Goal: Transaction & Acquisition: Purchase product/service

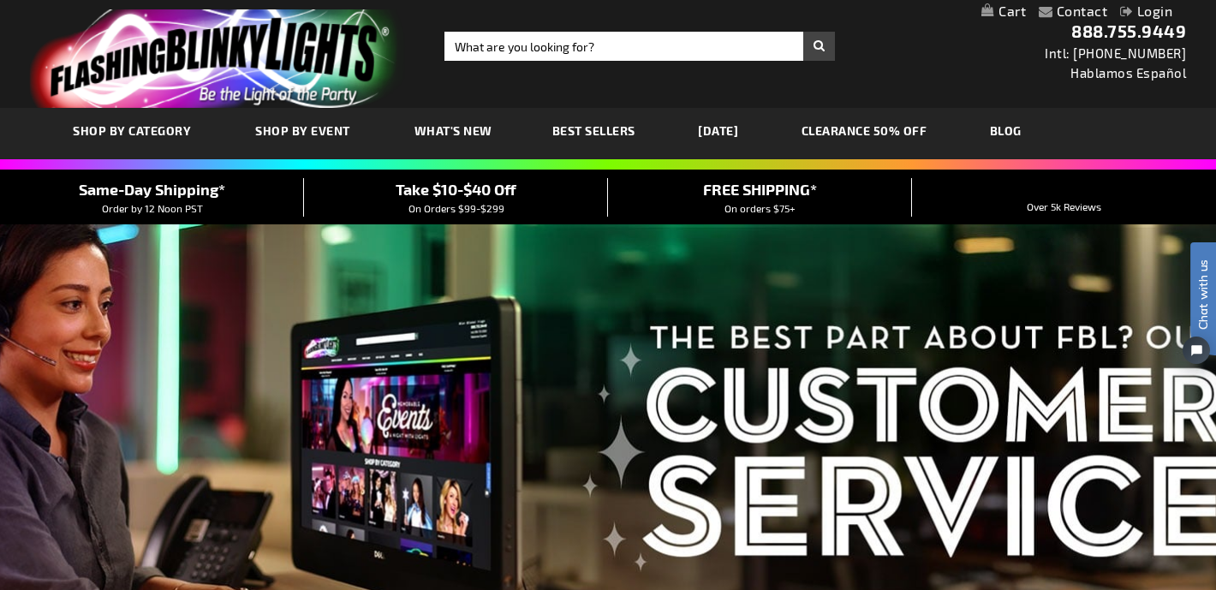
click at [1149, 9] on link "Login" at bounding box center [1146, 11] width 52 height 16
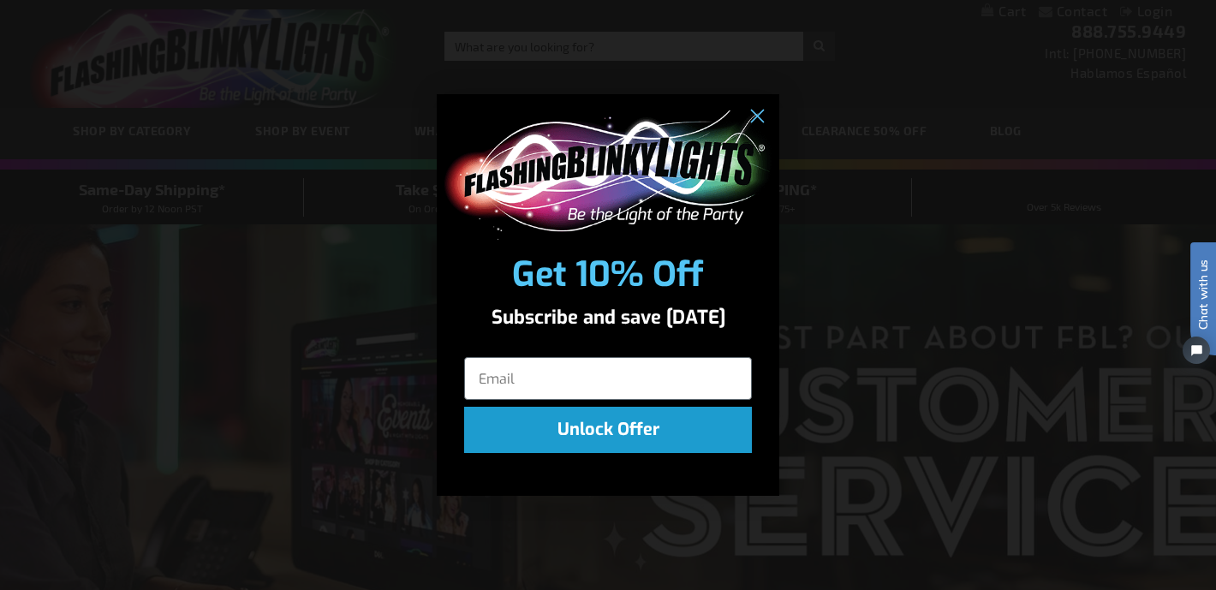
click at [563, 271] on div "Get 10% Off" at bounding box center [608, 274] width 342 height 52
click at [542, 388] on input "Email" at bounding box center [608, 378] width 288 height 43
click at [766, 107] on circle "Close dialog" at bounding box center [756, 117] width 28 height 28
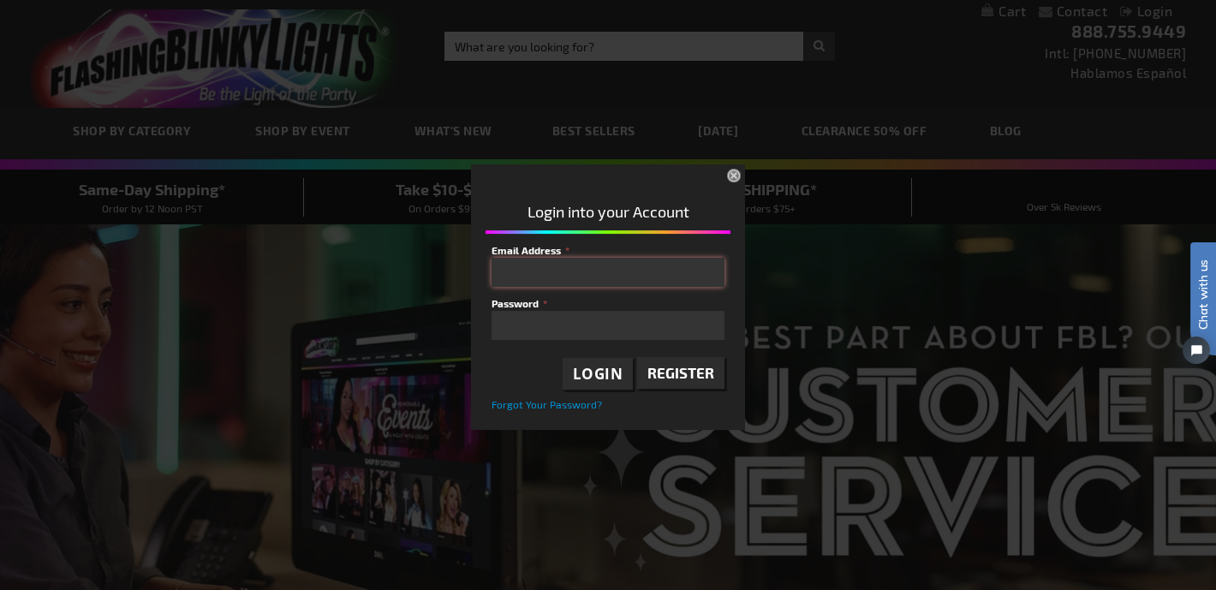
click at [545, 269] on input "Email Address" at bounding box center [607, 272] width 233 height 29
type input "jeanneinflight@gmail.com"
click at [611, 369] on span "Login" at bounding box center [598, 374] width 51 height 20
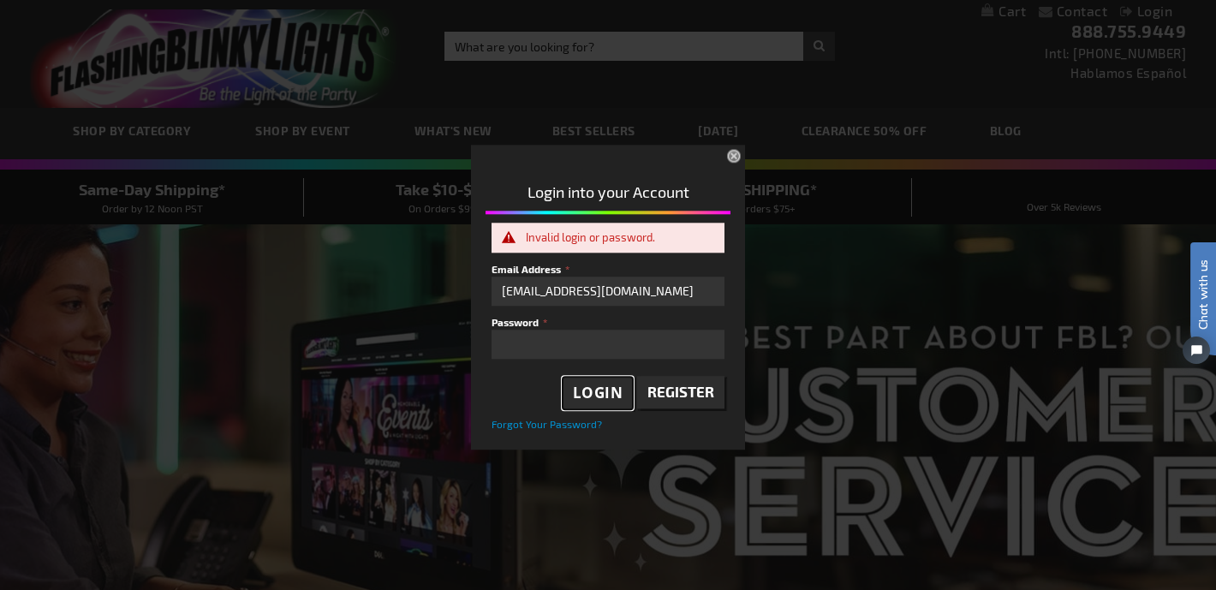
click at [593, 392] on span "Login" at bounding box center [598, 394] width 51 height 20
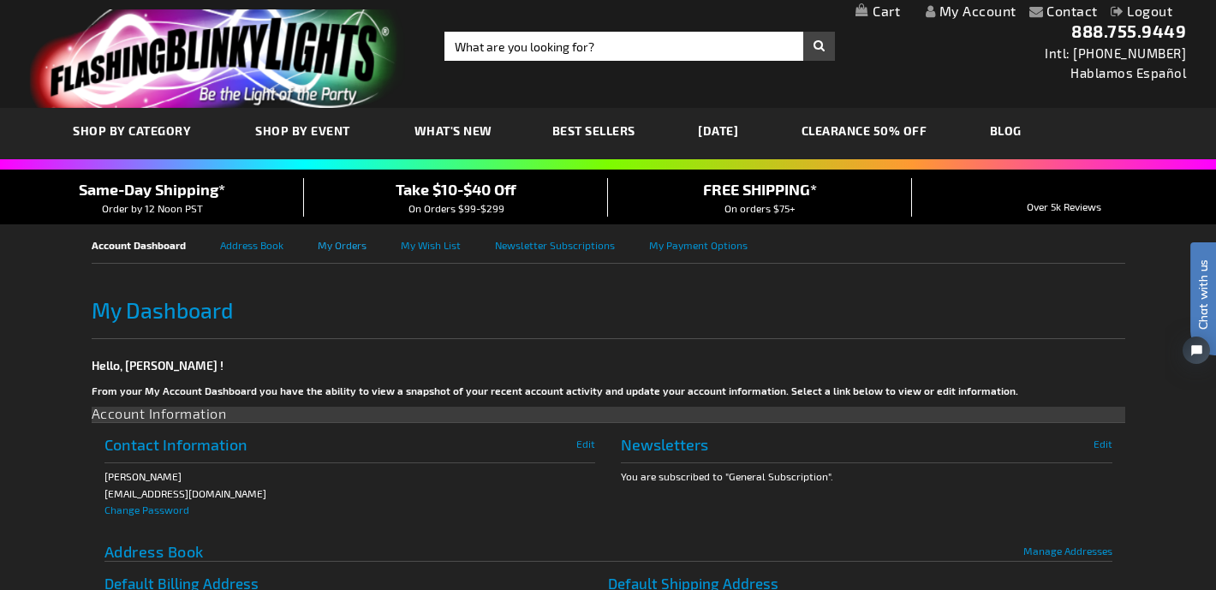
click at [337, 247] on link "My Orders" at bounding box center [359, 243] width 83 height 39
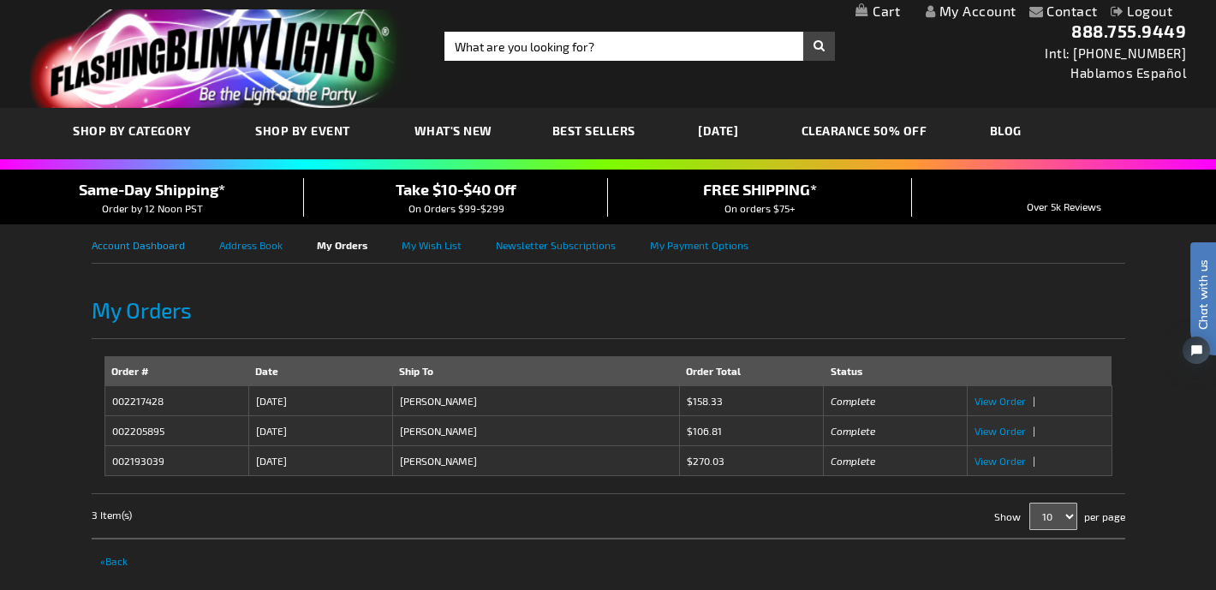
click at [154, 250] on link "Account Dashboard" at bounding box center [156, 243] width 128 height 39
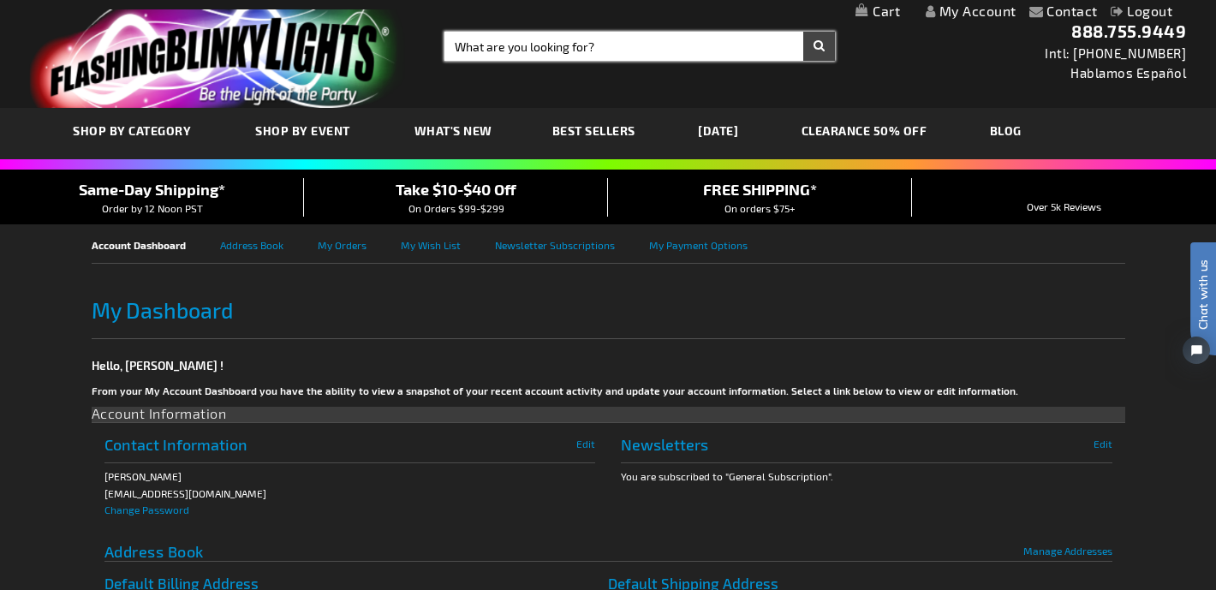
click at [504, 36] on input "Search" at bounding box center [639, 46] width 390 height 29
type input "leis"
click at [803, 32] on button "Search" at bounding box center [819, 46] width 32 height 29
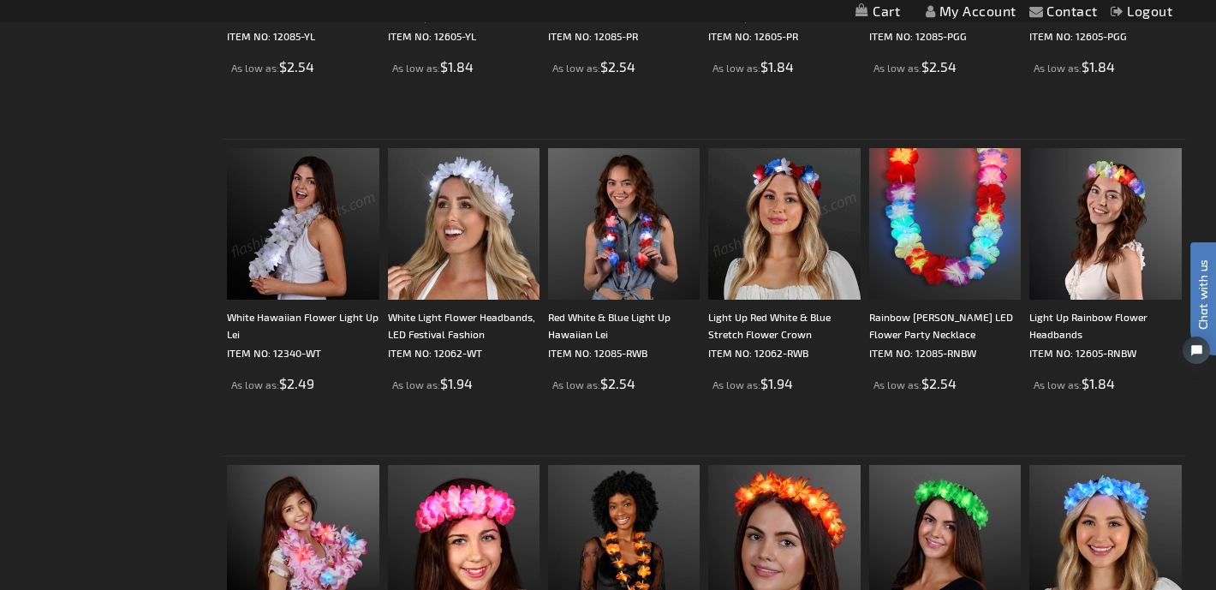
scroll to position [1170, 0]
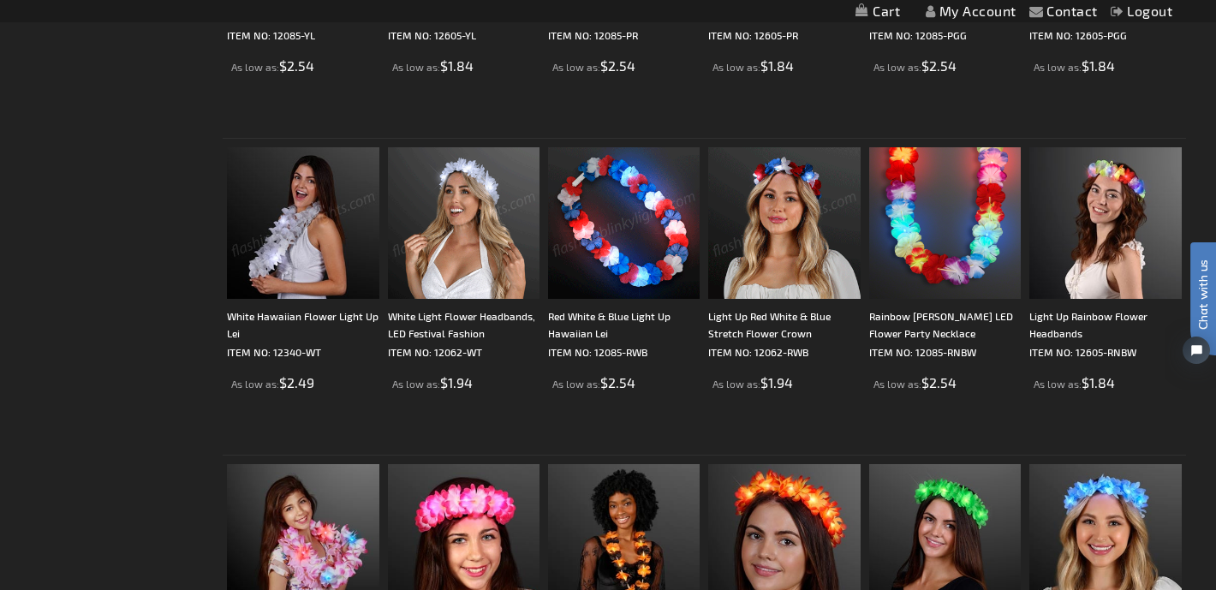
click at [465, 256] on img at bounding box center [464, 223] width 152 height 152
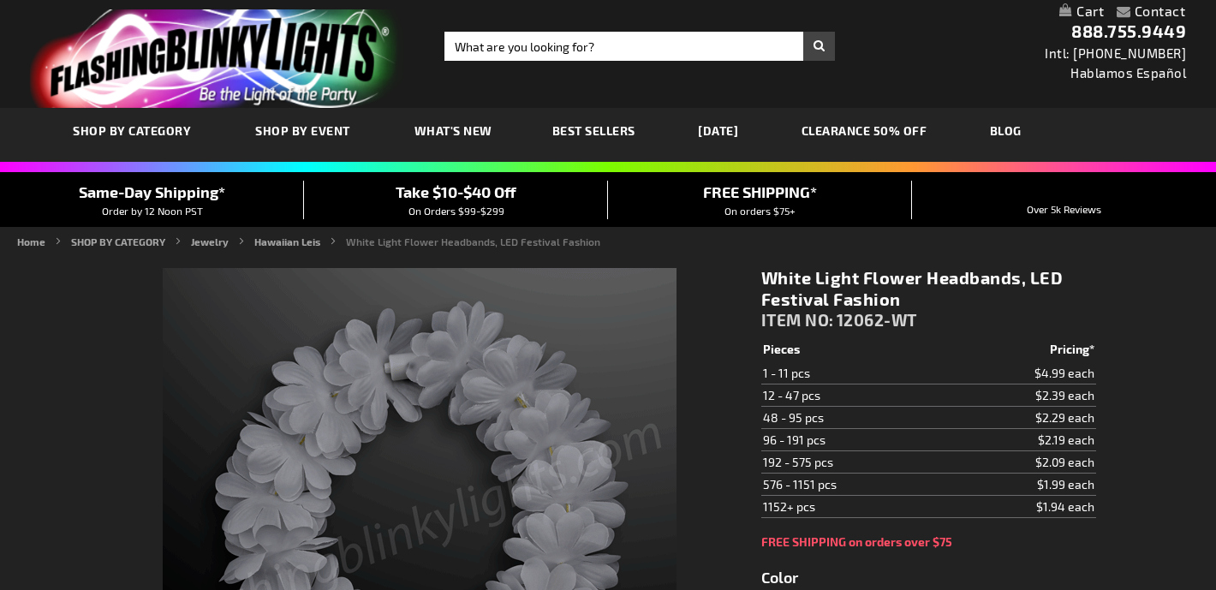
type input "5646"
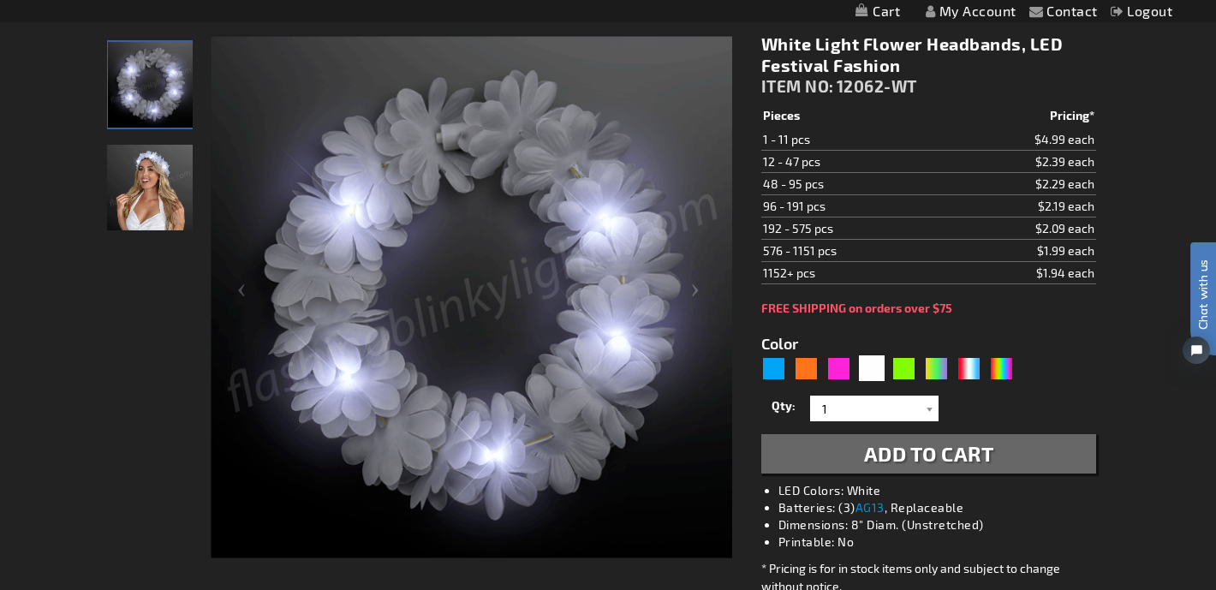
scroll to position [237, 0]
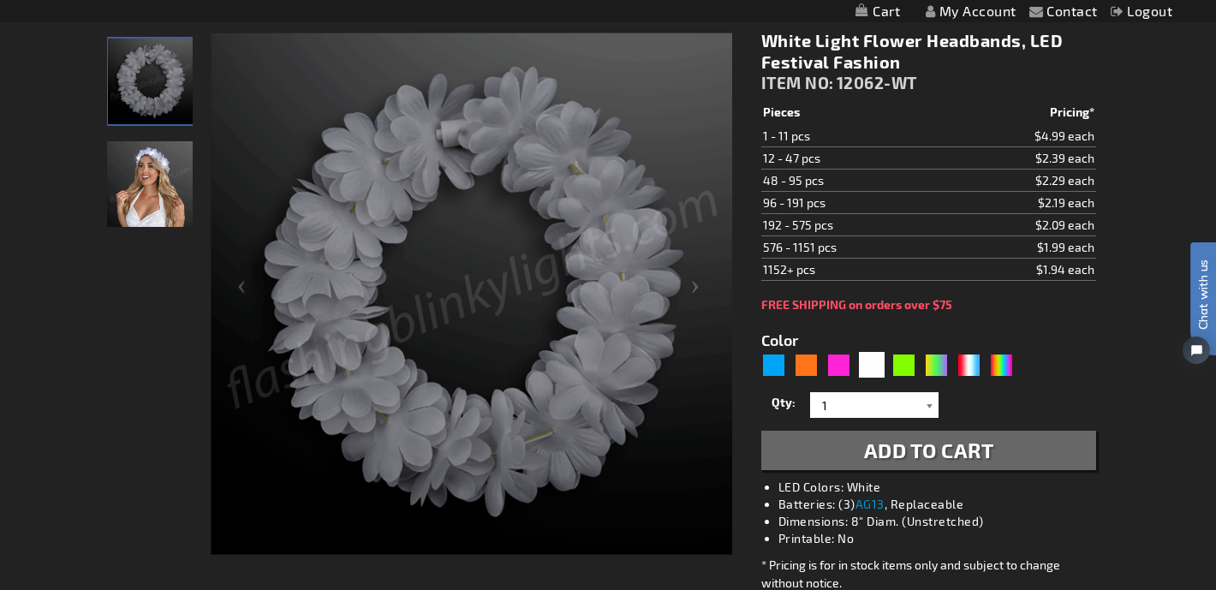
click at [926, 407] on div at bounding box center [929, 405] width 17 height 26
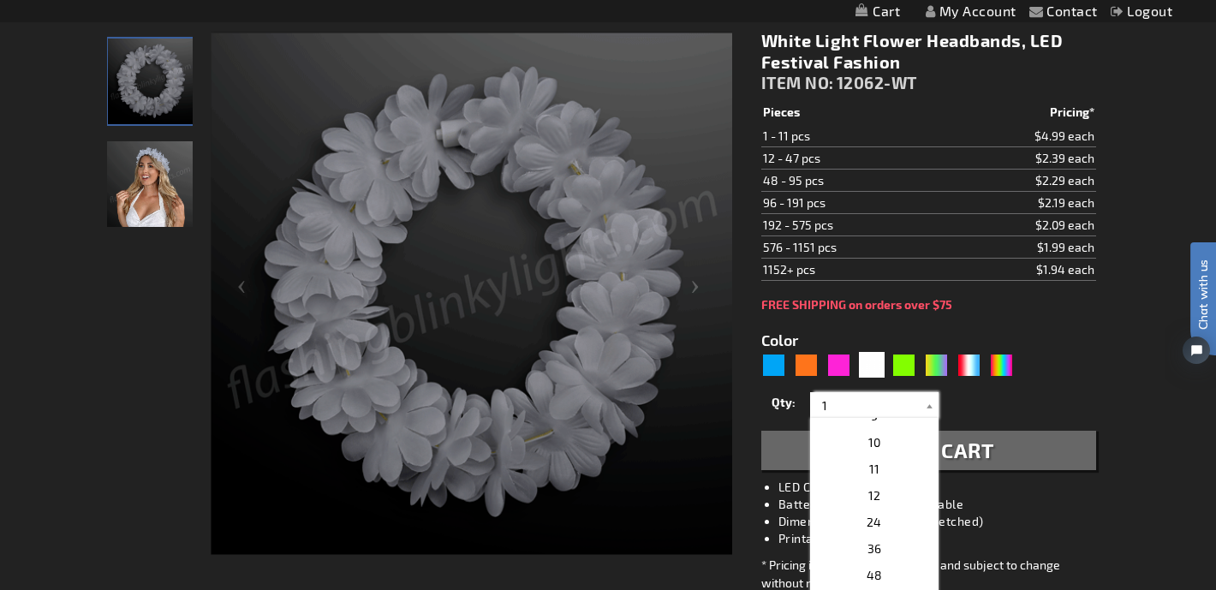
scroll to position [236, 0]
click at [894, 512] on p "24" at bounding box center [874, 513] width 128 height 27
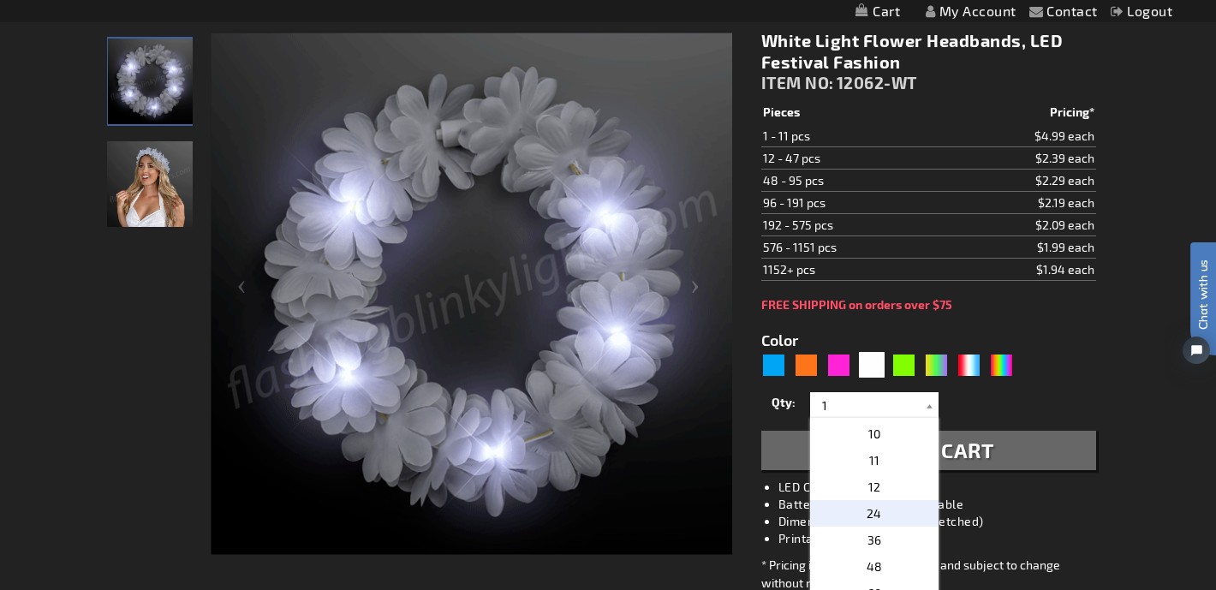
type input "24"
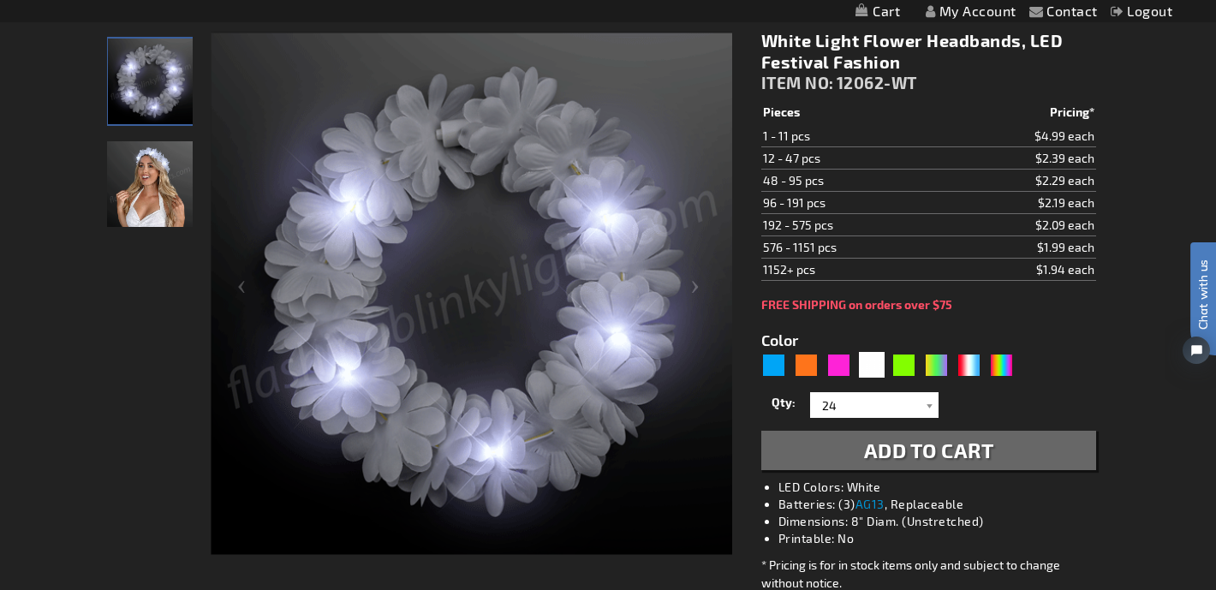
click at [955, 451] on span "Add to Cart" at bounding box center [929, 450] width 130 height 25
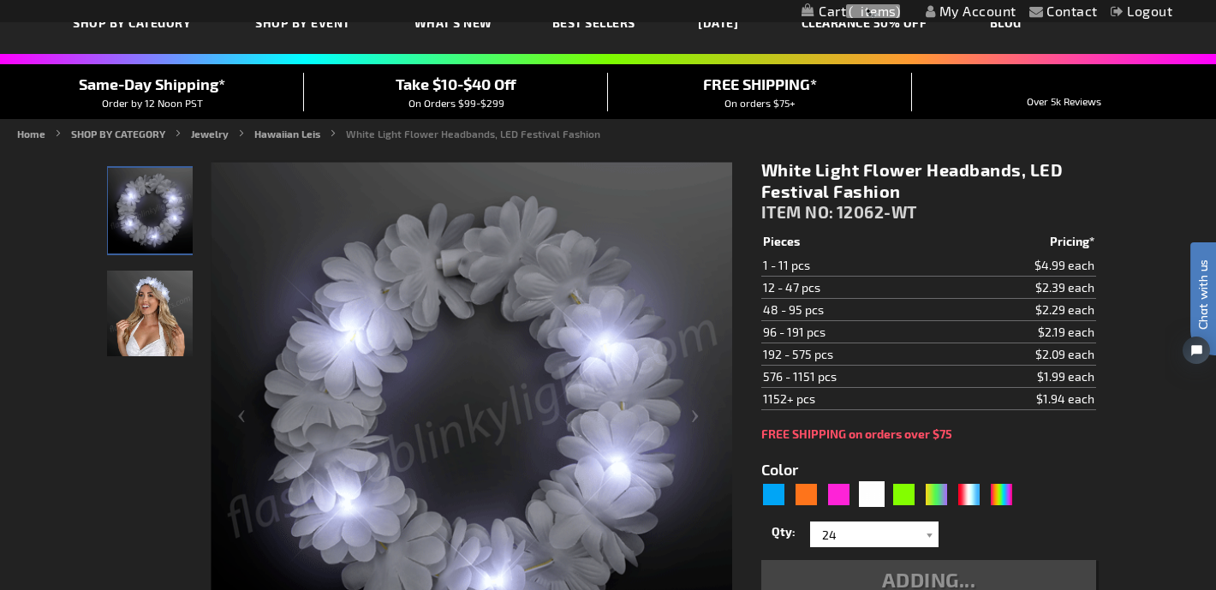
scroll to position [0, 0]
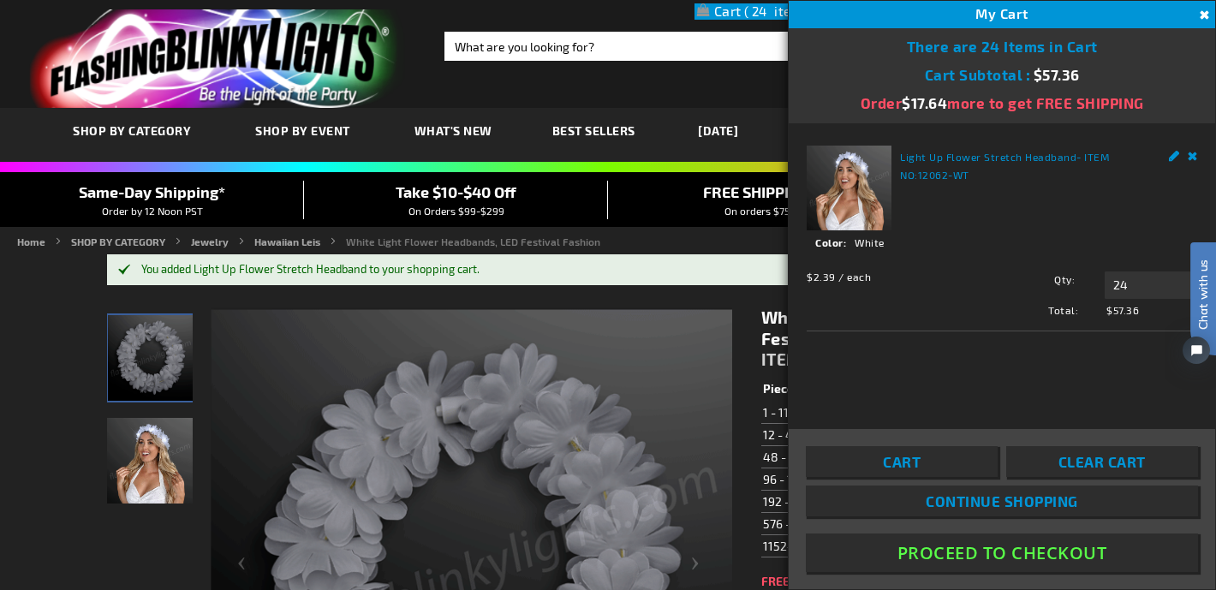
click at [1204, 12] on button "Close" at bounding box center [1202, 15] width 19 height 19
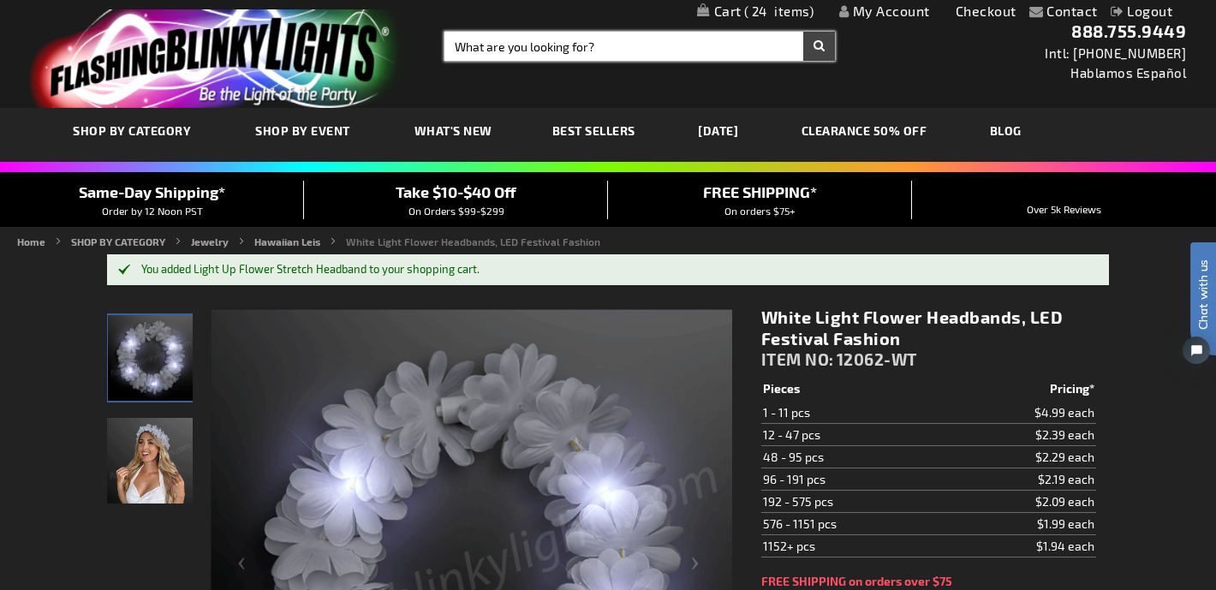
click at [558, 39] on input "Search" at bounding box center [639, 46] width 390 height 29
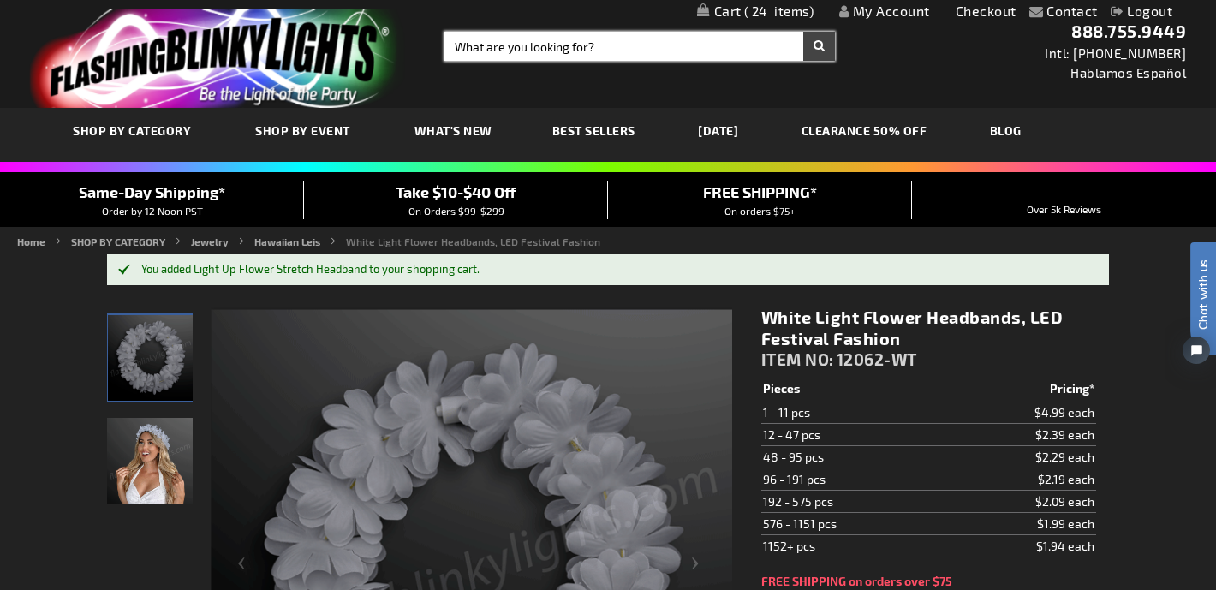
click at [558, 51] on input "Search" at bounding box center [639, 46] width 390 height 29
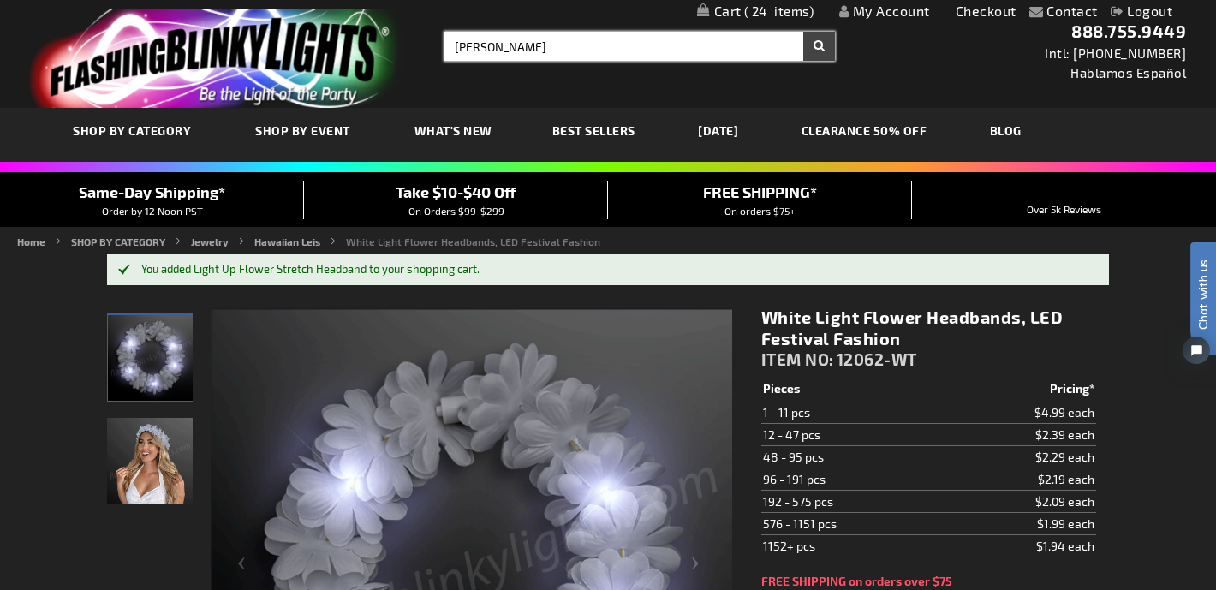
type input "leis"
click at [803, 32] on button "Search" at bounding box center [819, 46] width 32 height 29
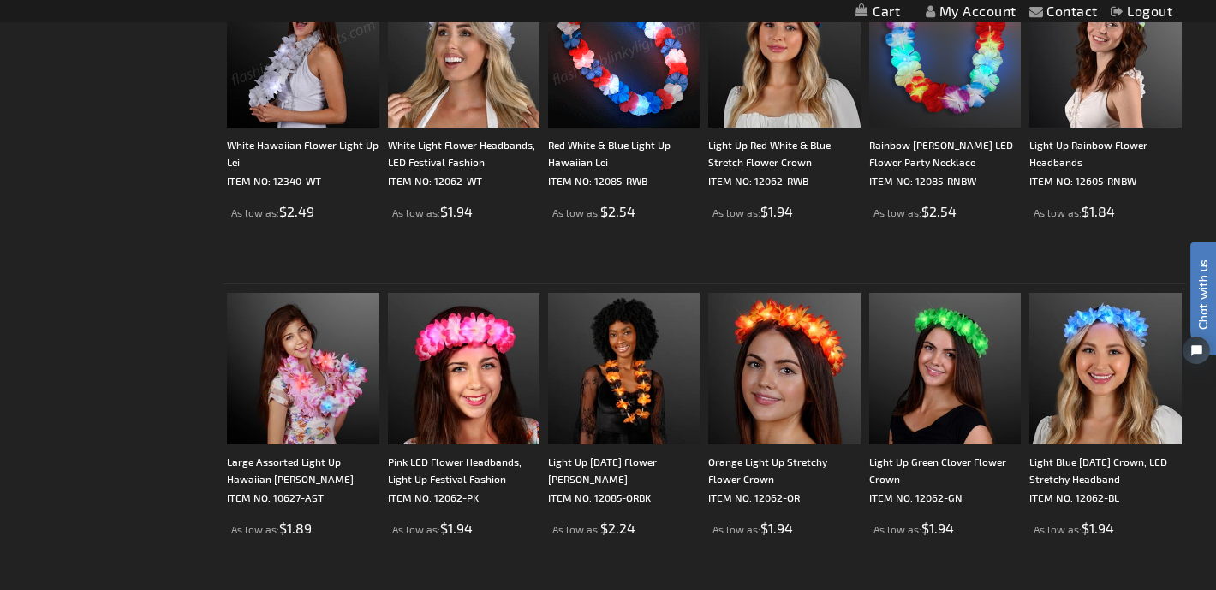
scroll to position [1348, 0]
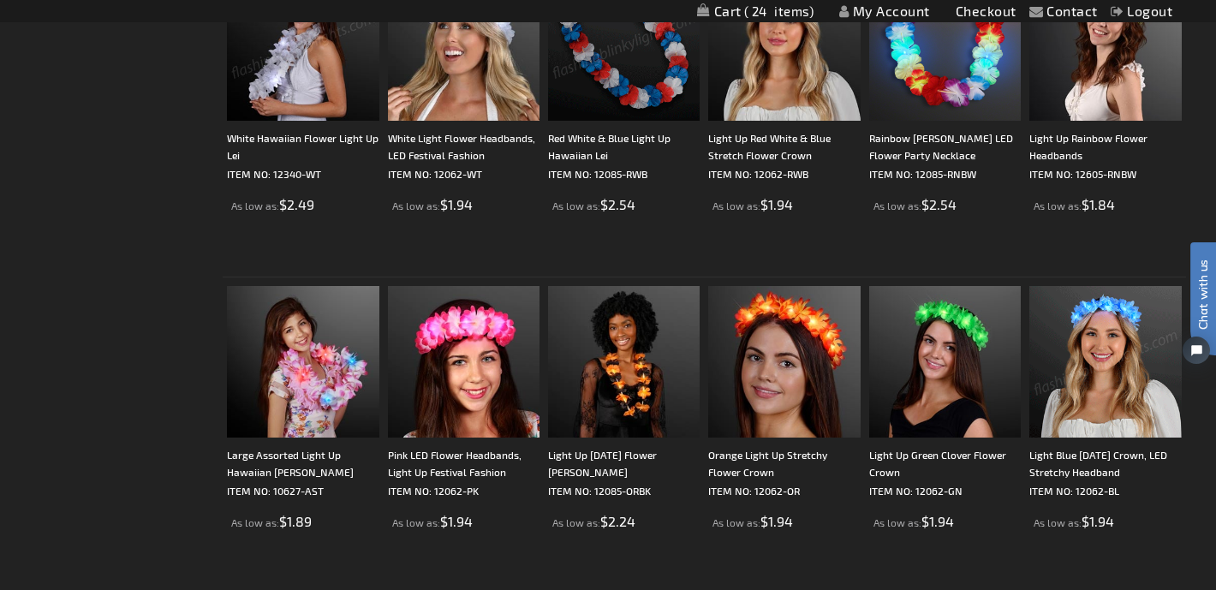
click at [1126, 373] on img at bounding box center [1105, 362] width 152 height 152
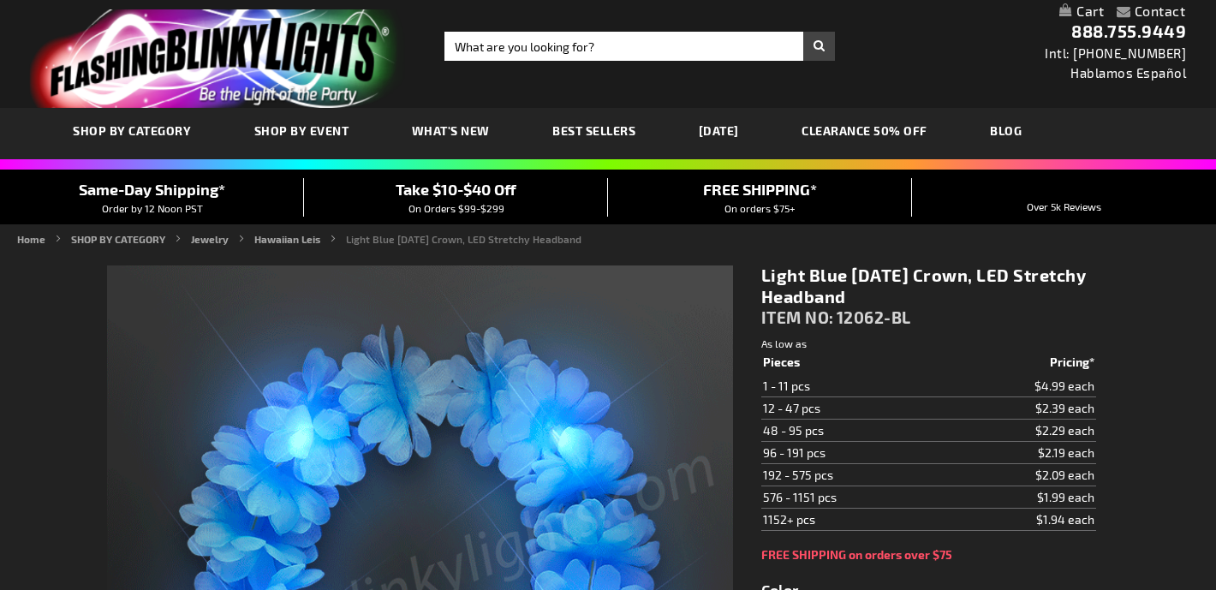
type input "5629"
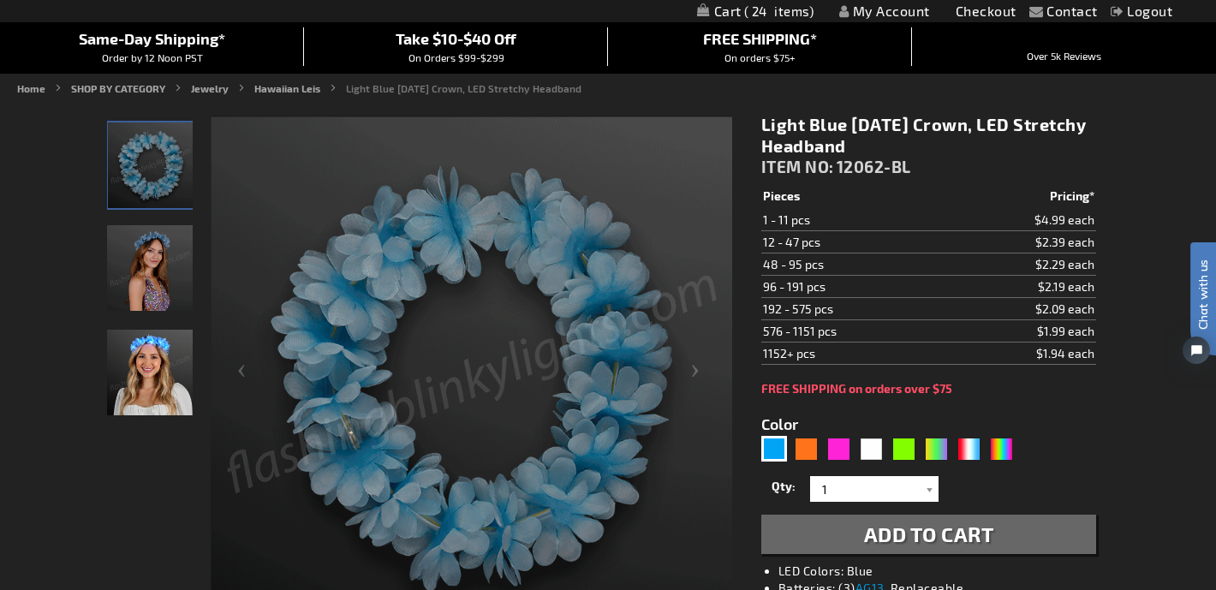
scroll to position [181, 0]
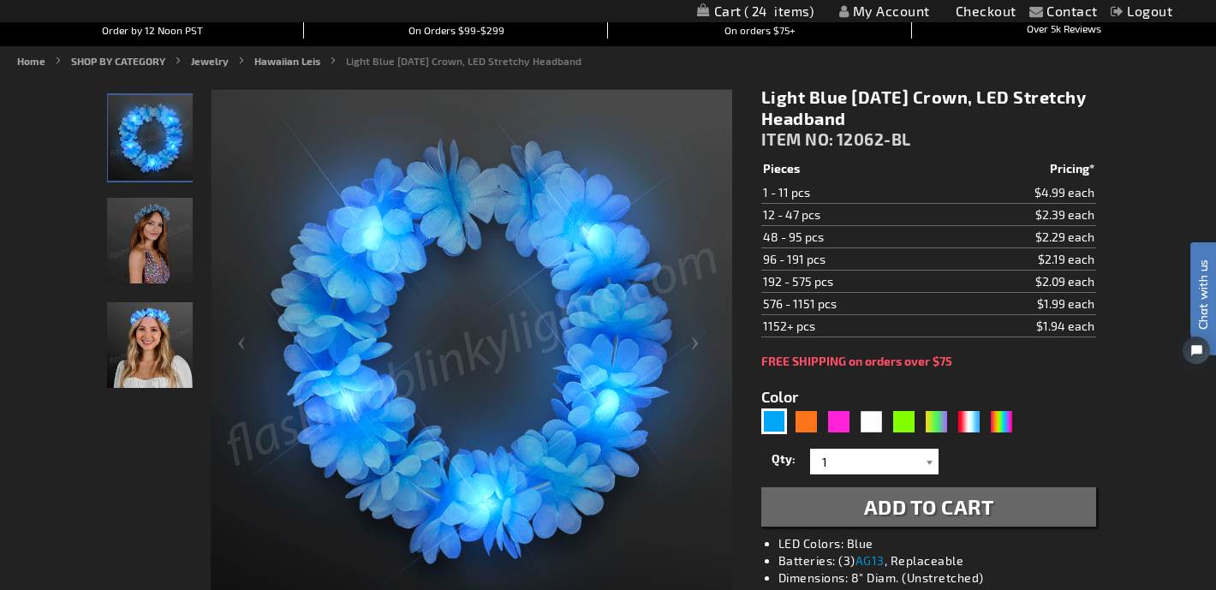
click at [927, 459] on div at bounding box center [929, 462] width 17 height 26
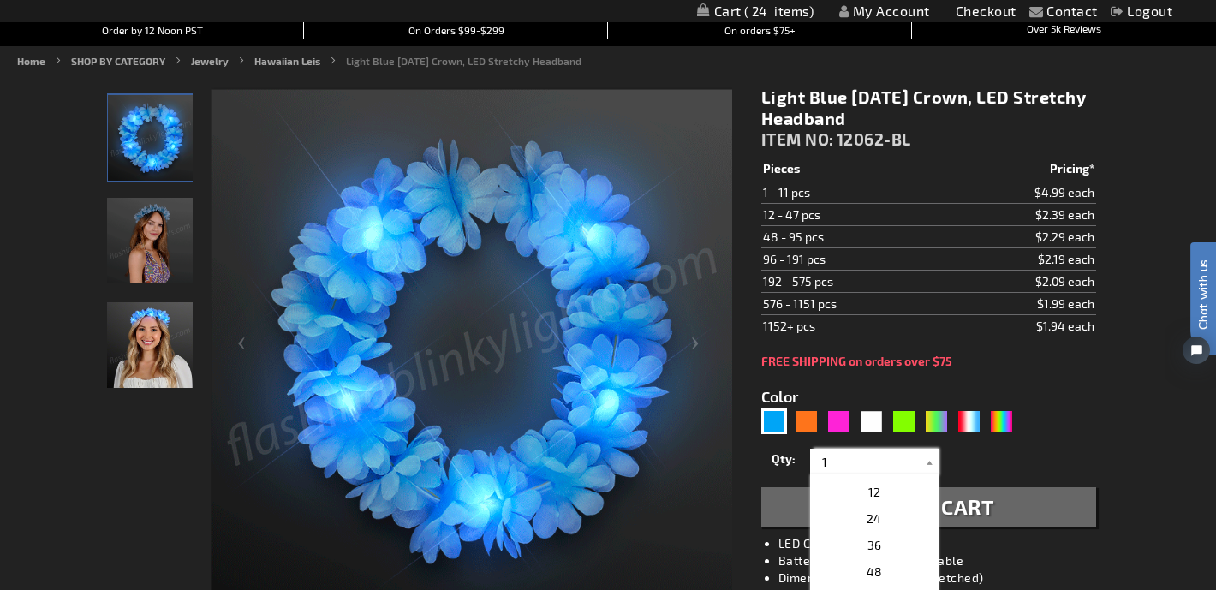
scroll to position [286, 0]
click at [904, 521] on p "24" at bounding box center [874, 520] width 128 height 27
type input "24"
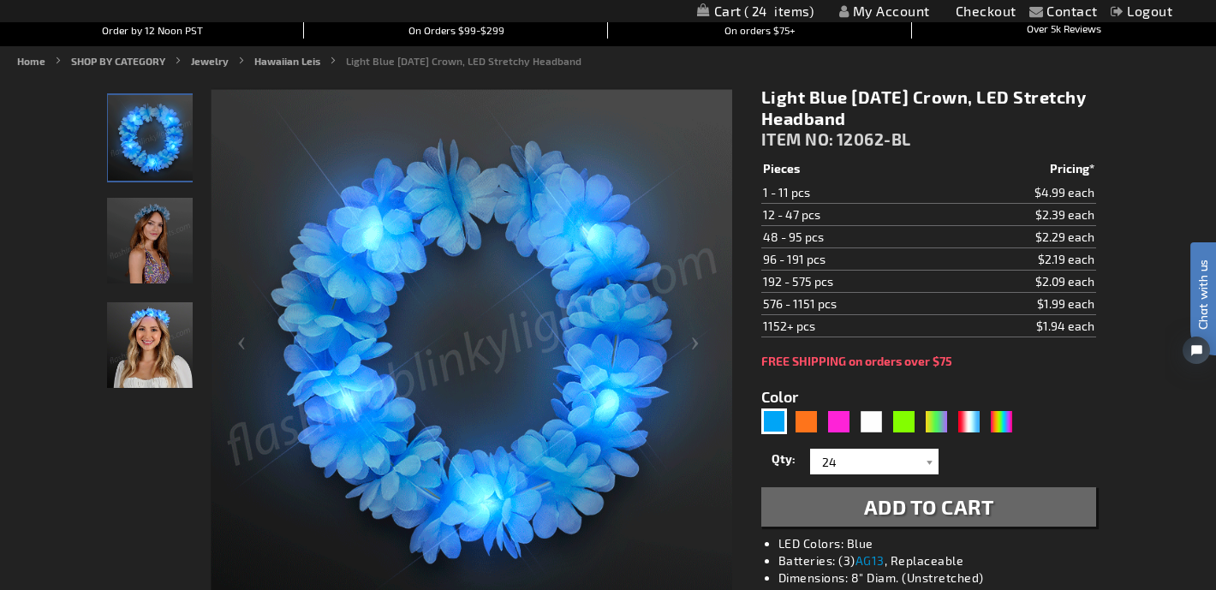
click at [942, 515] on span "Add to Cart" at bounding box center [929, 506] width 130 height 25
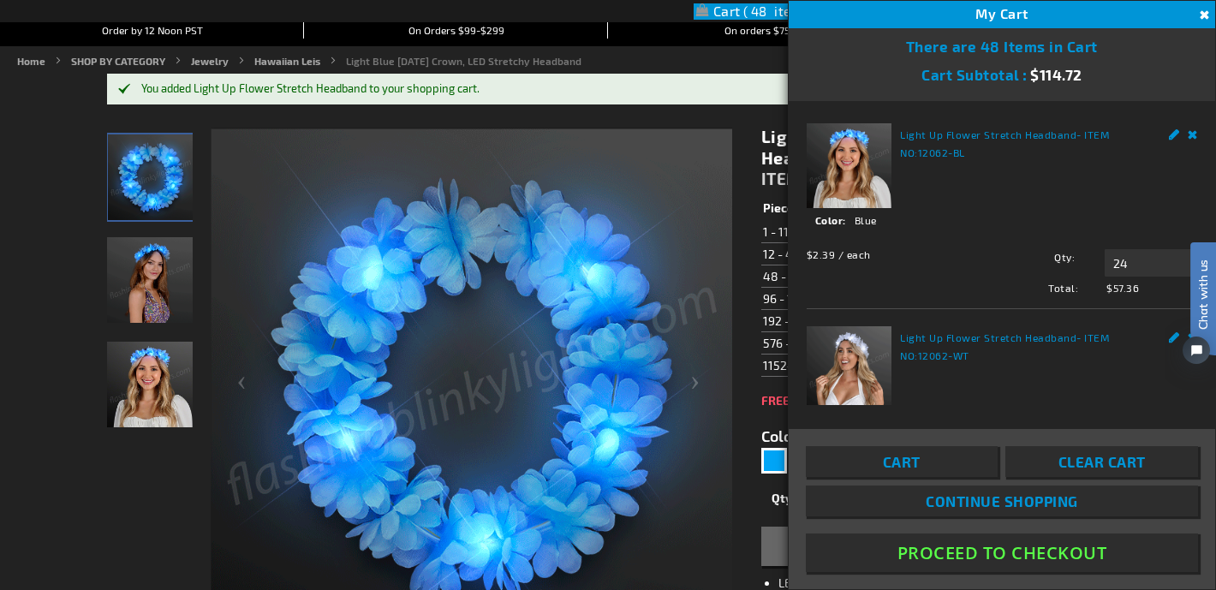
click at [1204, 18] on button "Close" at bounding box center [1202, 15] width 19 height 19
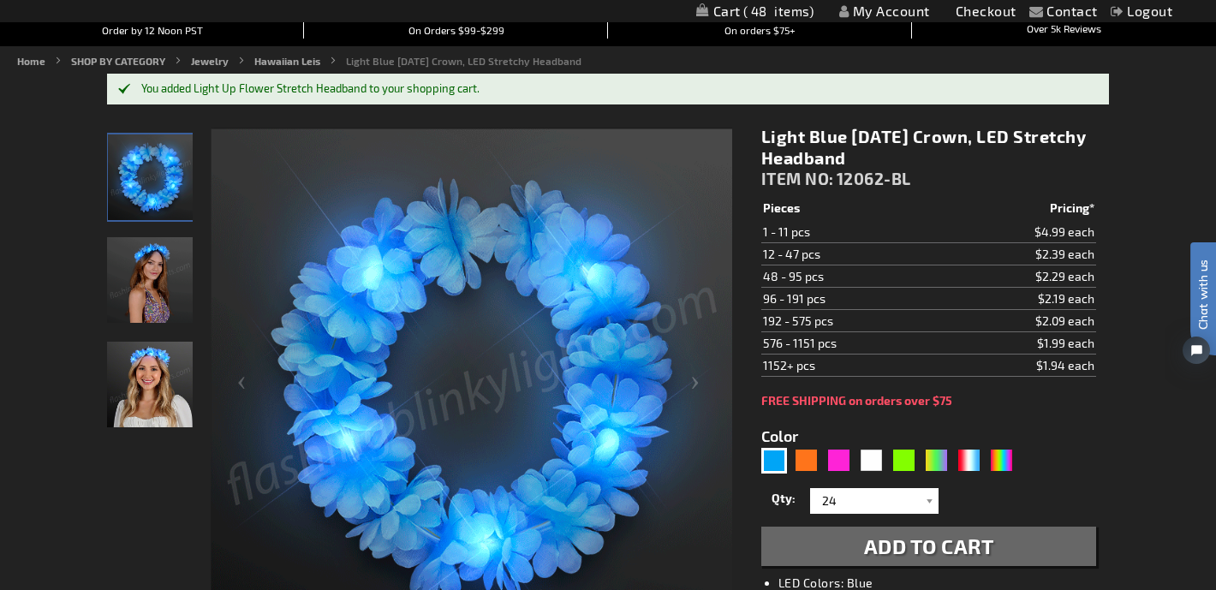
scroll to position [0, 0]
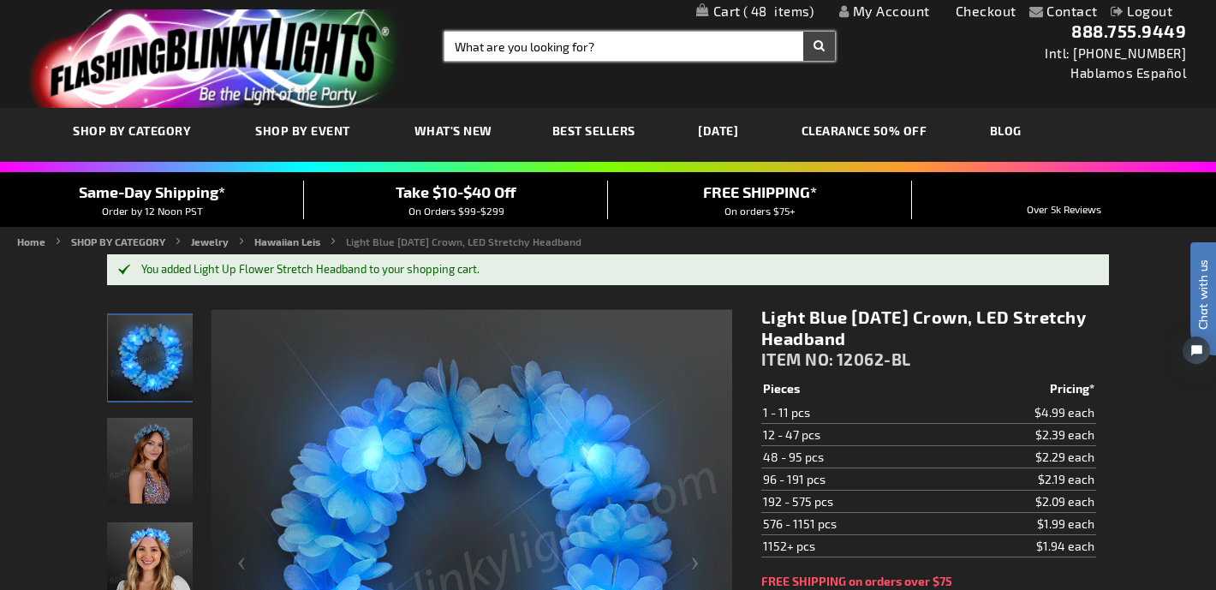
click at [545, 45] on input "Search" at bounding box center [639, 46] width 390 height 29
type input "lei"
click at [803, 32] on button "Search" at bounding box center [819, 46] width 32 height 29
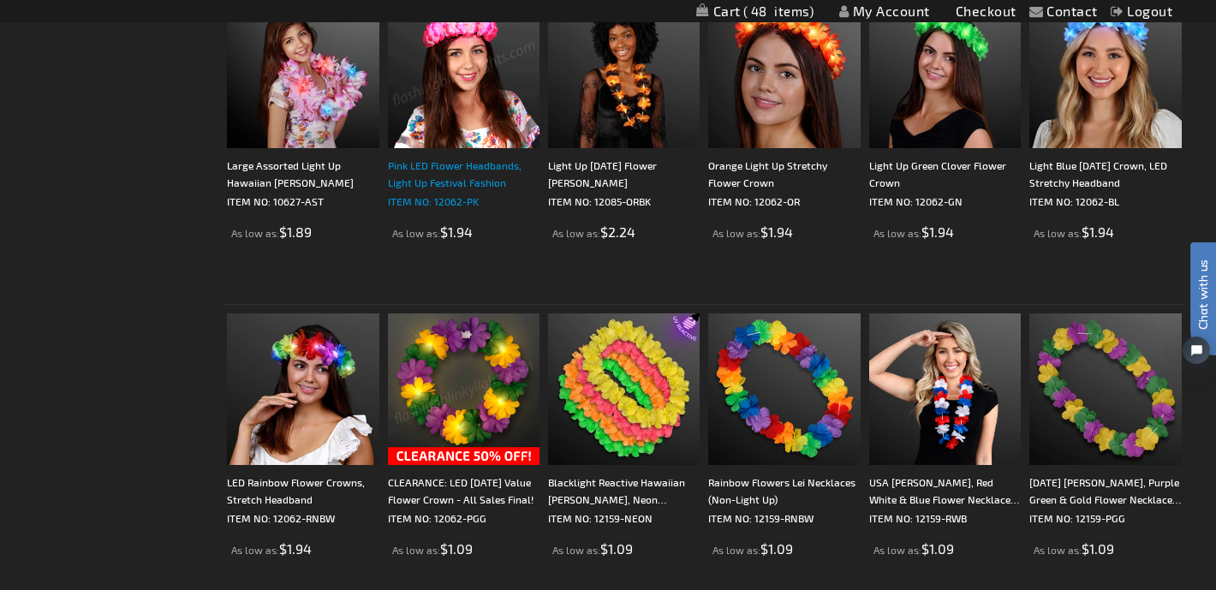
scroll to position [1575, 0]
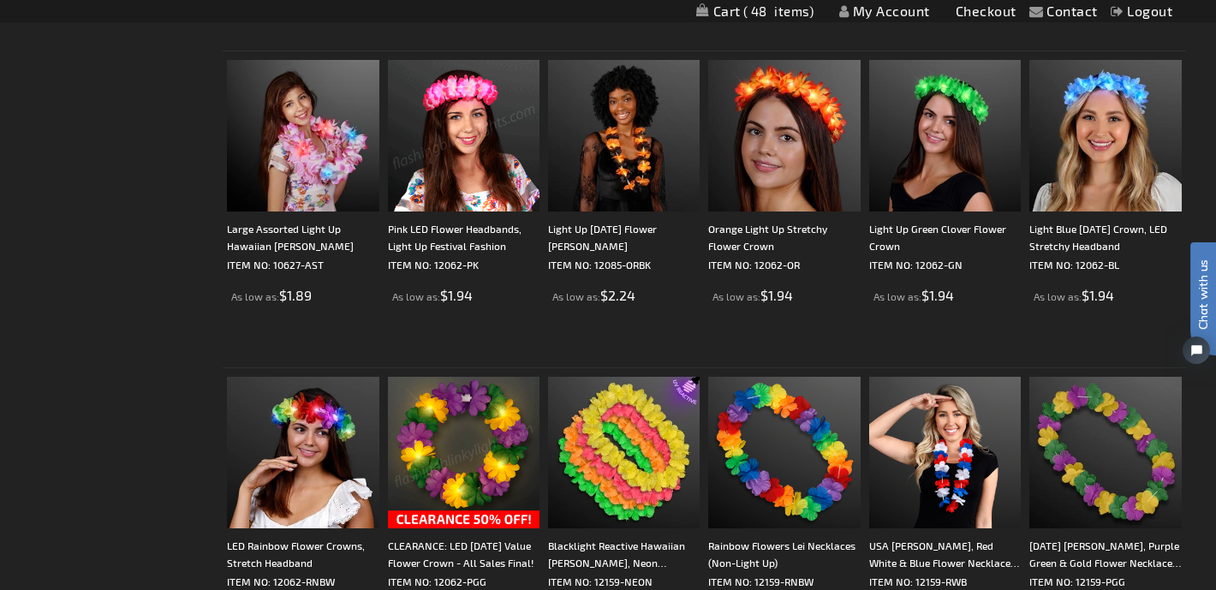
click at [468, 135] on img at bounding box center [464, 136] width 152 height 152
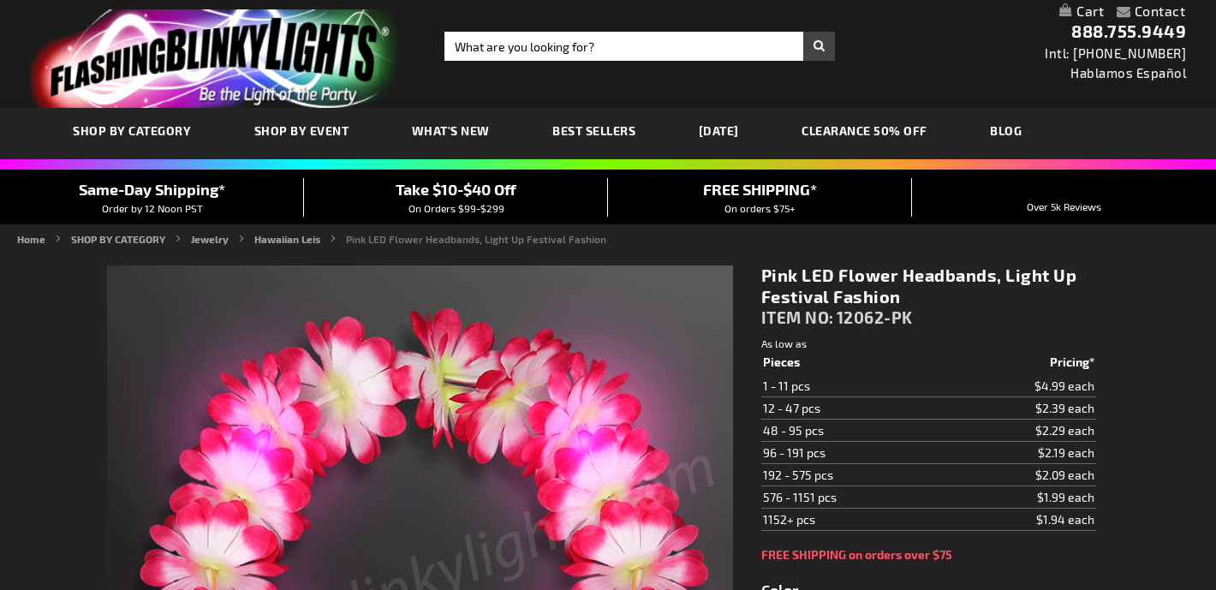
type input "5639"
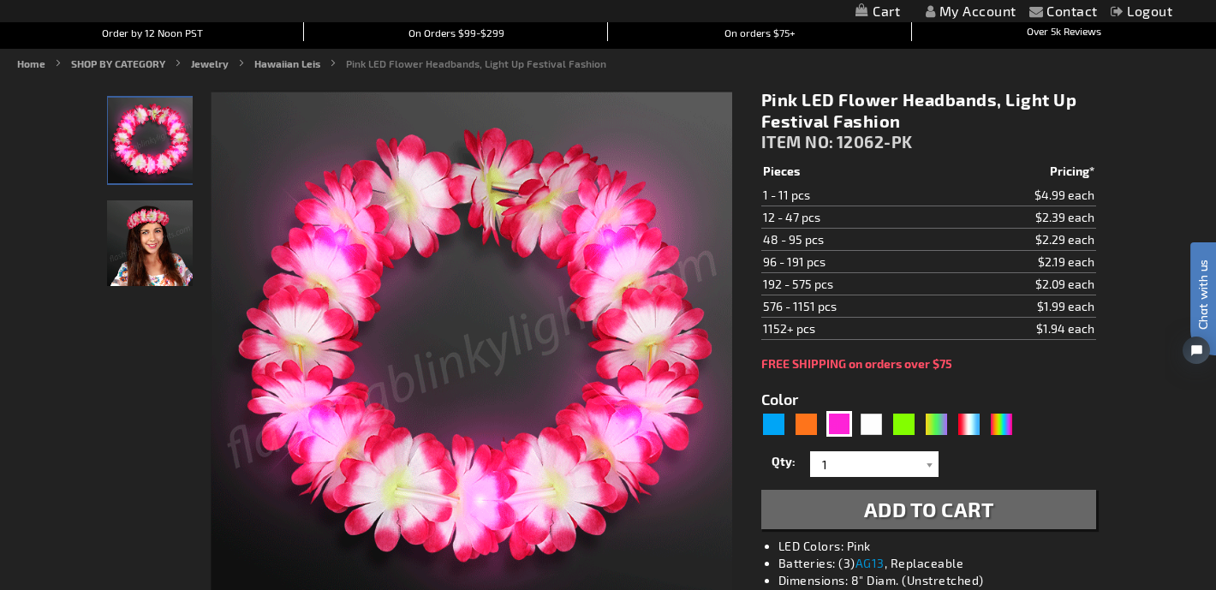
scroll to position [188, 0]
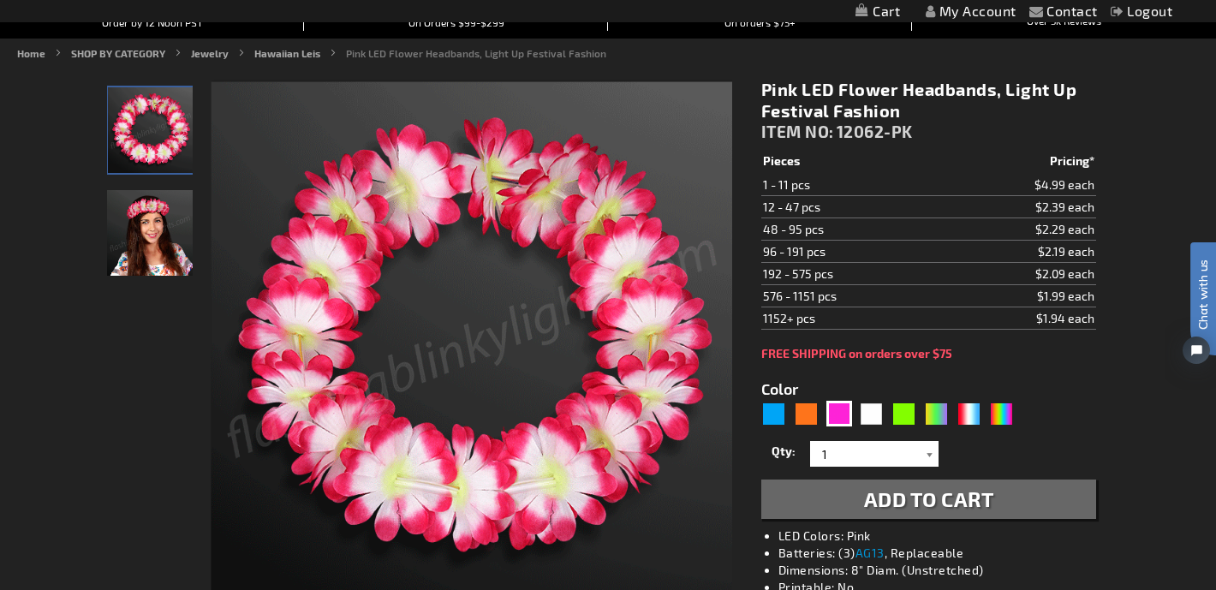
click at [926, 458] on div at bounding box center [929, 454] width 17 height 26
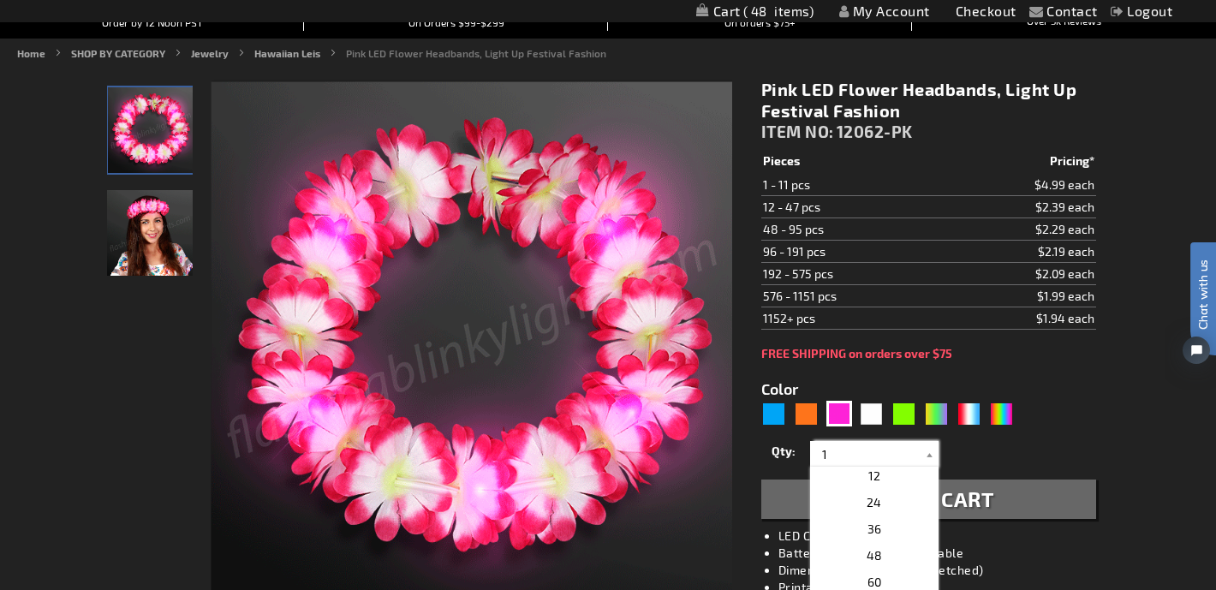
scroll to position [291, 0]
click at [890, 506] on p "24" at bounding box center [874, 507] width 128 height 27
type input "24"
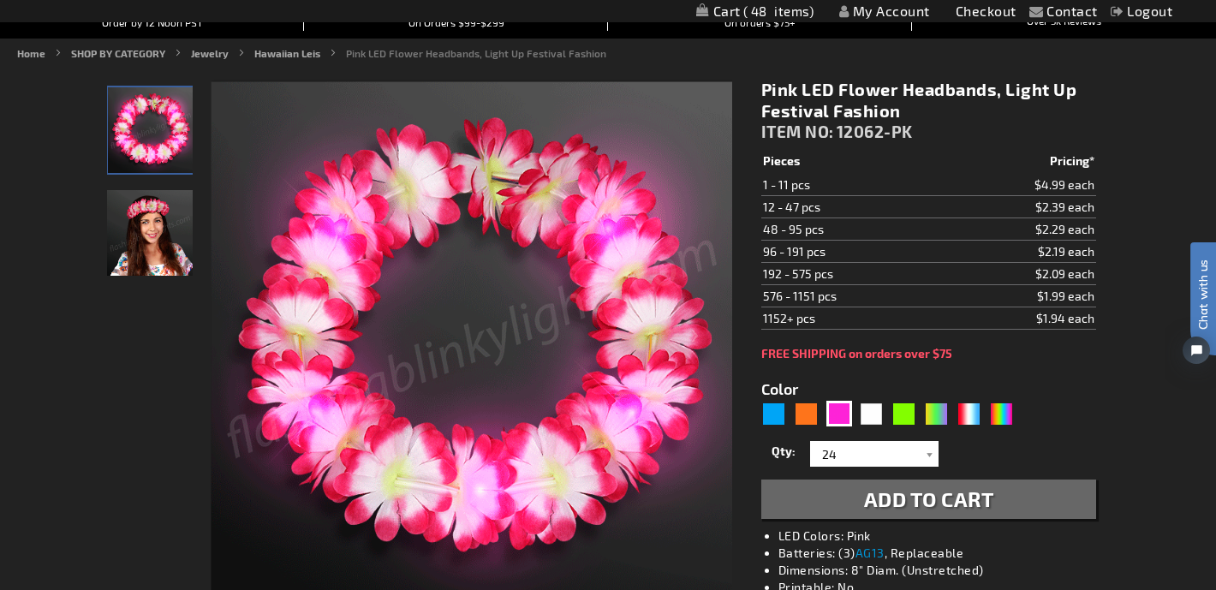
click at [955, 503] on span "Add to Cart" at bounding box center [929, 498] width 130 height 25
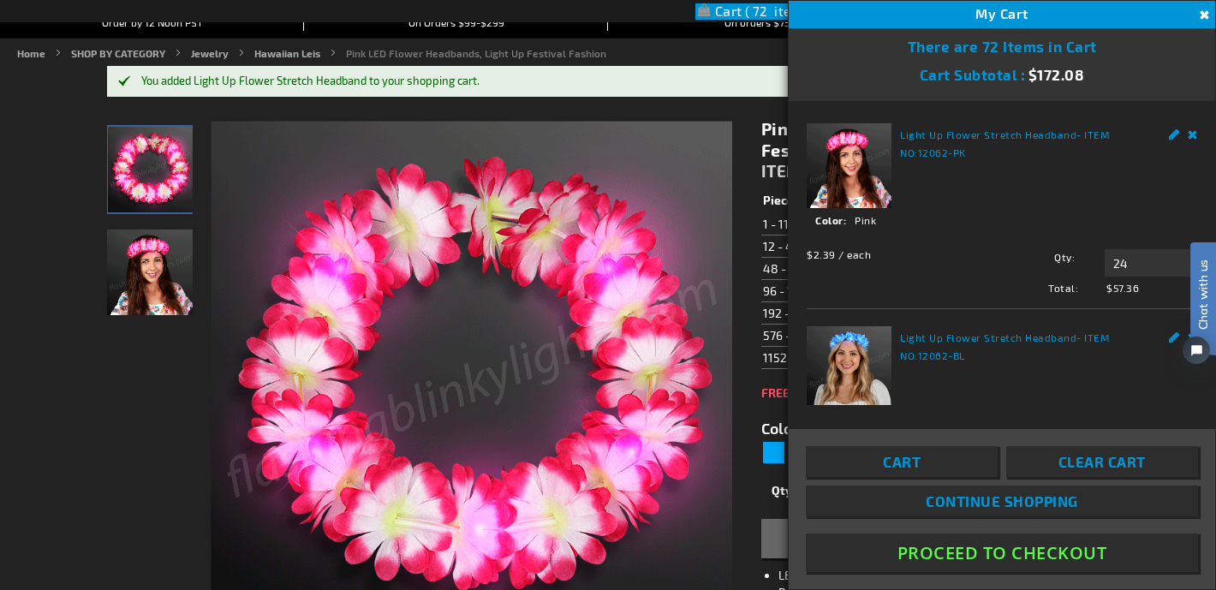
click at [1206, 12] on button "Close" at bounding box center [1202, 15] width 19 height 19
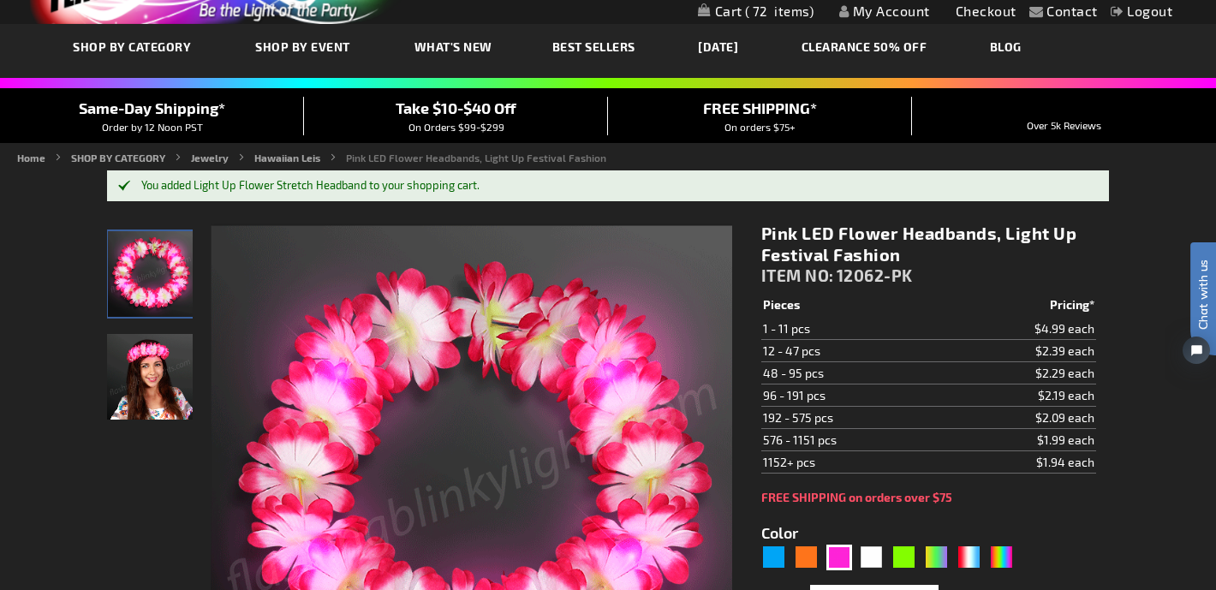
scroll to position [0, 0]
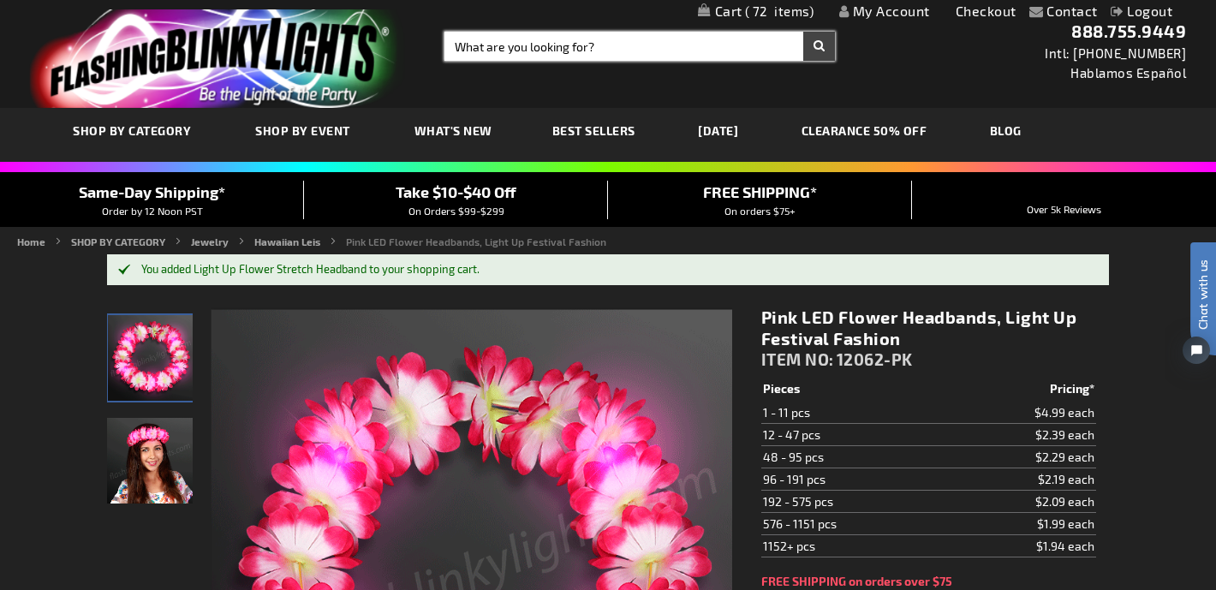
click at [586, 55] on input "Search" at bounding box center [639, 46] width 390 height 29
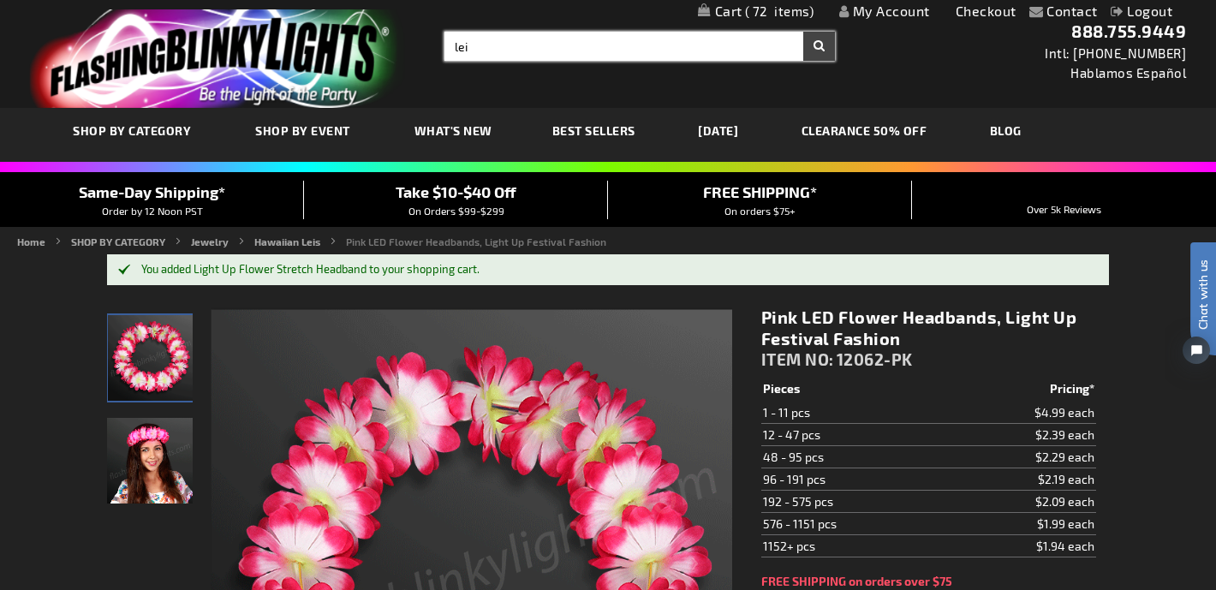
type input "lei"
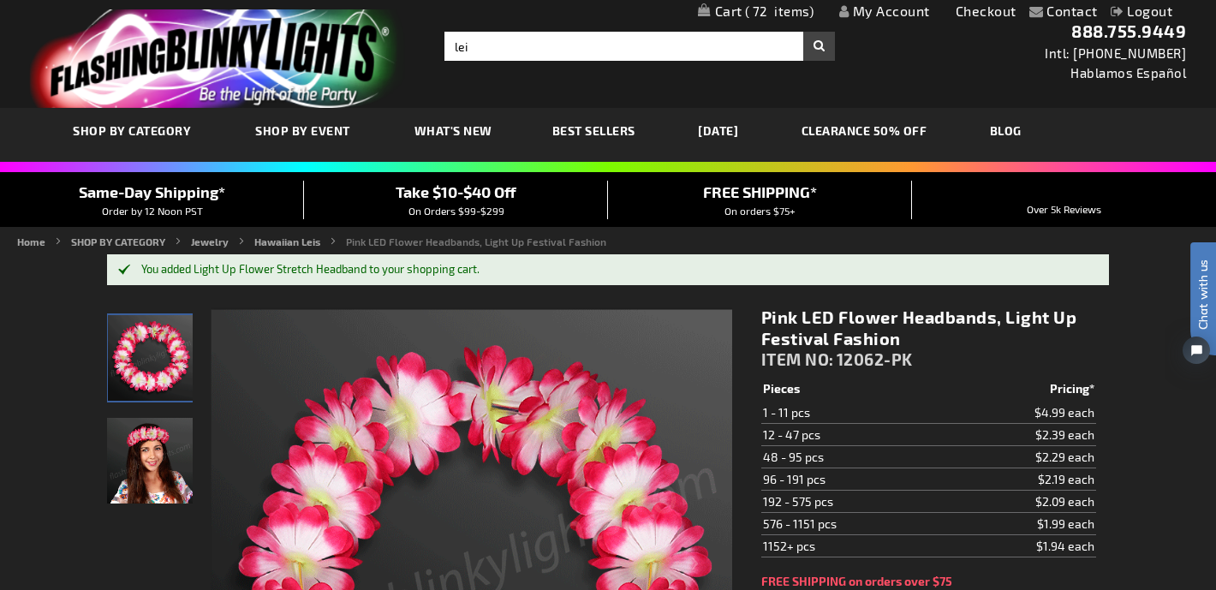
click at [824, 37] on button "Search" at bounding box center [819, 46] width 32 height 29
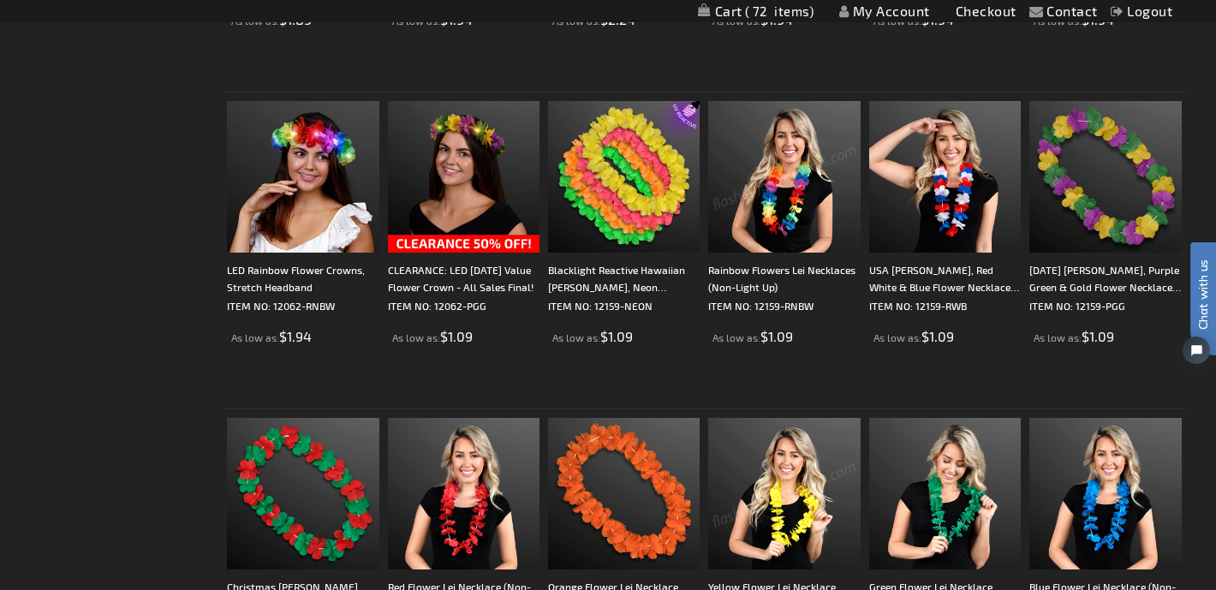
scroll to position [1848, 0]
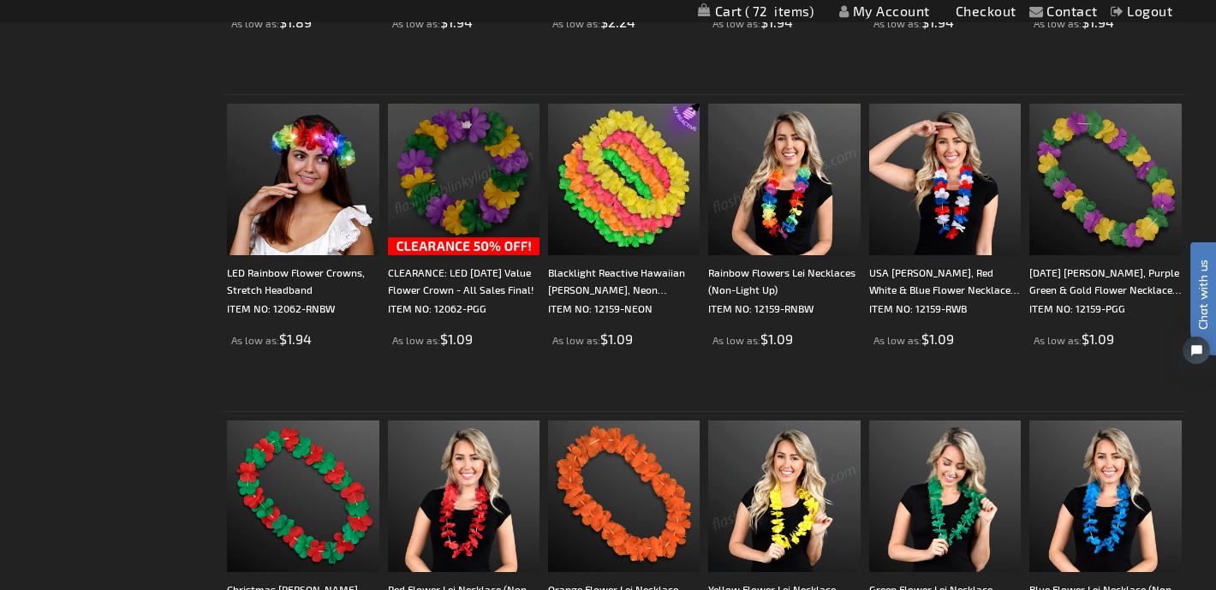
click at [452, 155] on img at bounding box center [464, 180] width 152 height 152
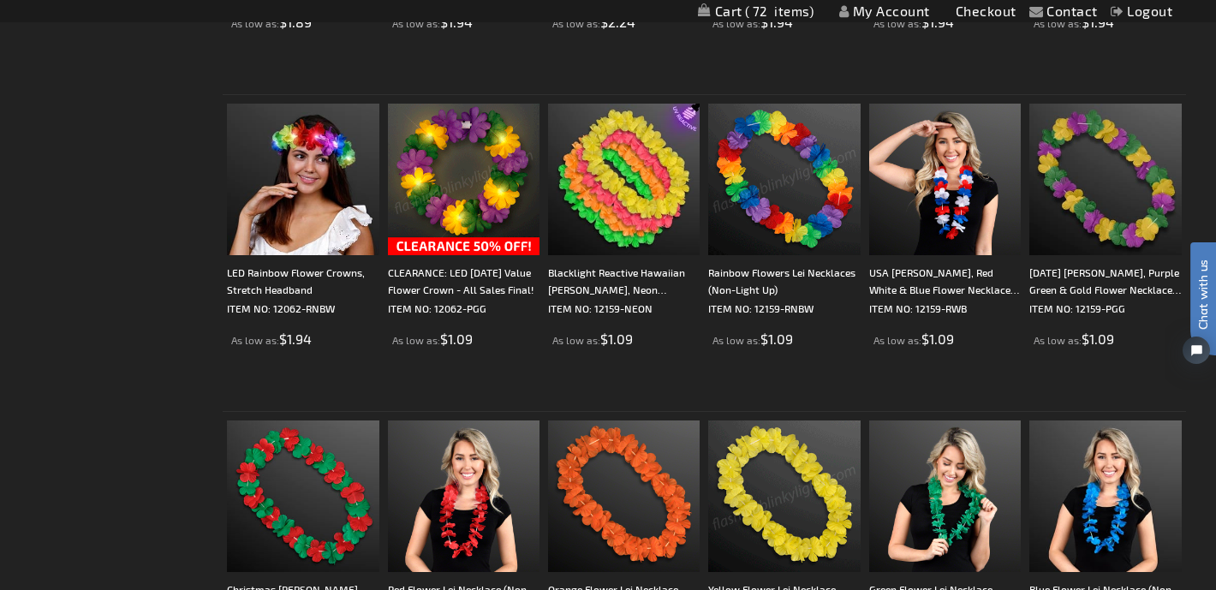
click at [463, 221] on img at bounding box center [464, 180] width 152 height 152
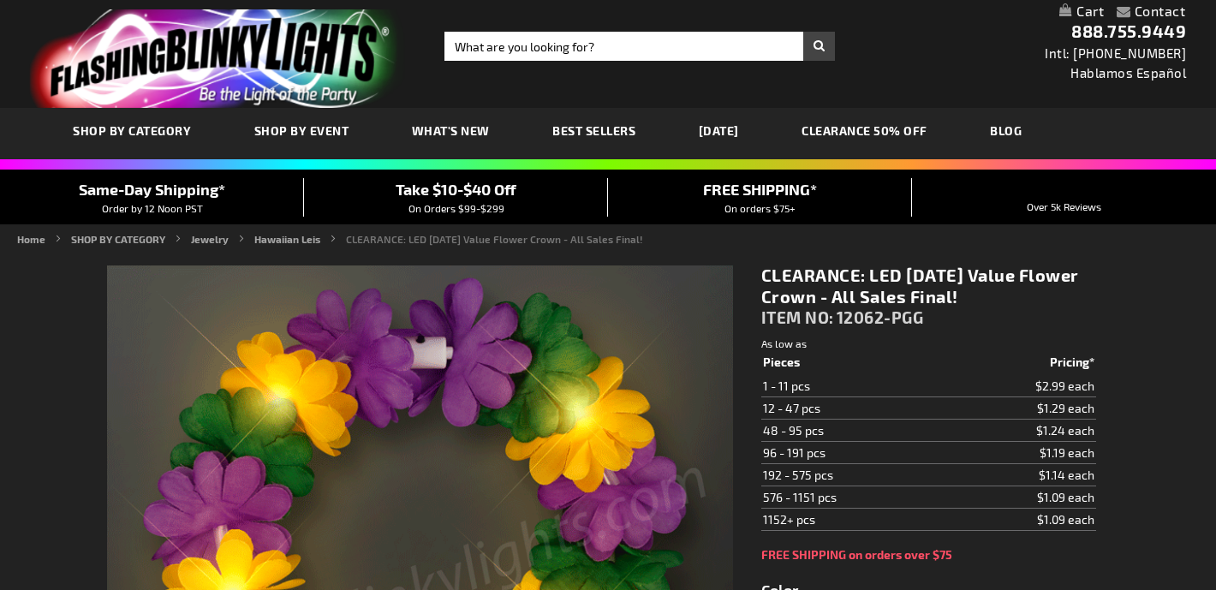
type input "5638"
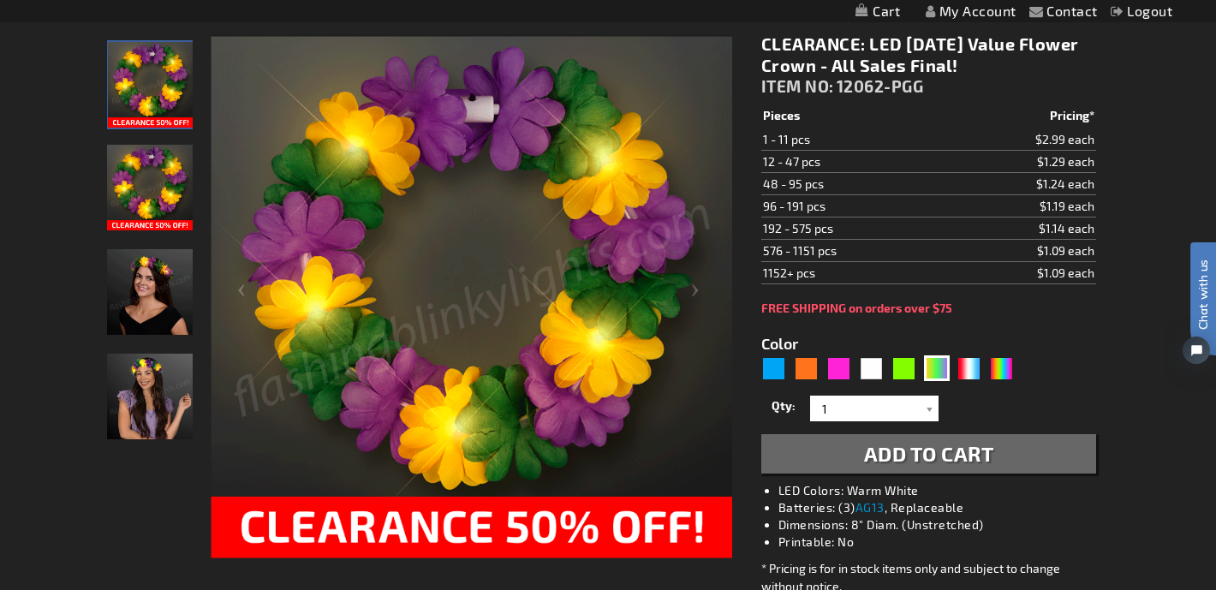
scroll to position [233, 0]
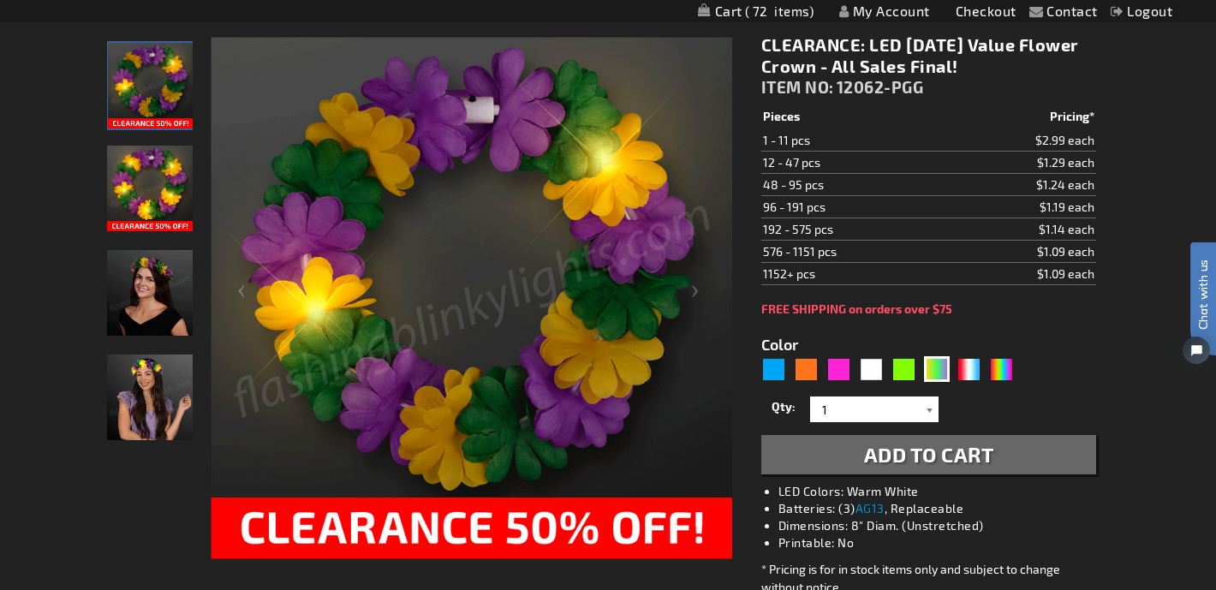
click at [934, 412] on div at bounding box center [929, 409] width 17 height 26
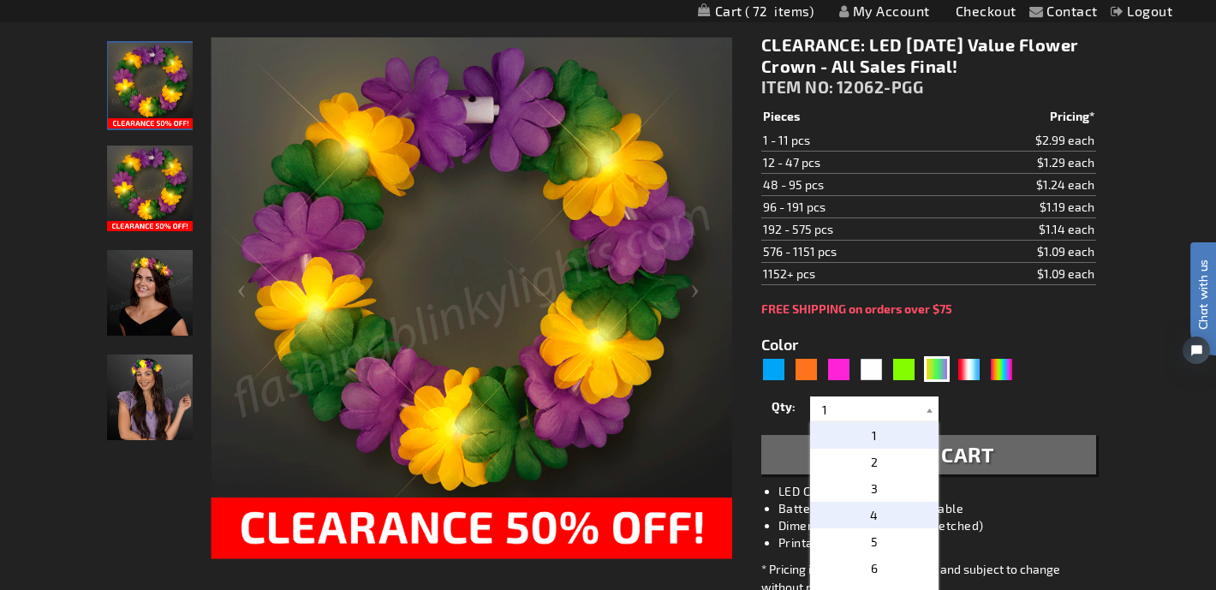
click at [884, 521] on p "4" at bounding box center [874, 515] width 128 height 27
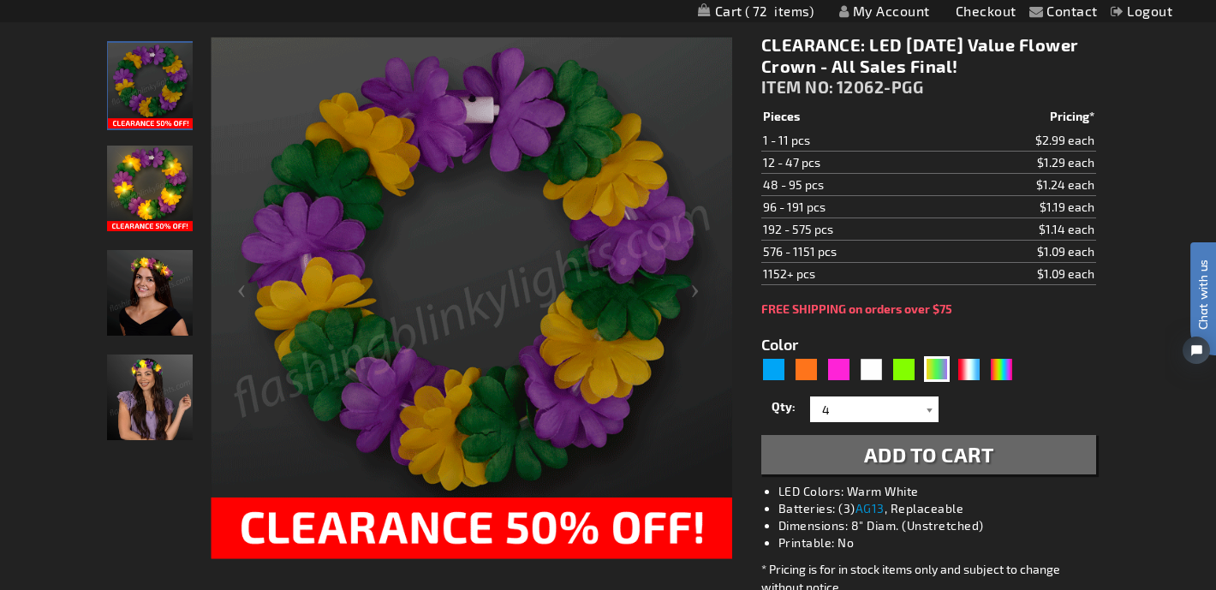
click at [935, 412] on div at bounding box center [929, 409] width 17 height 26
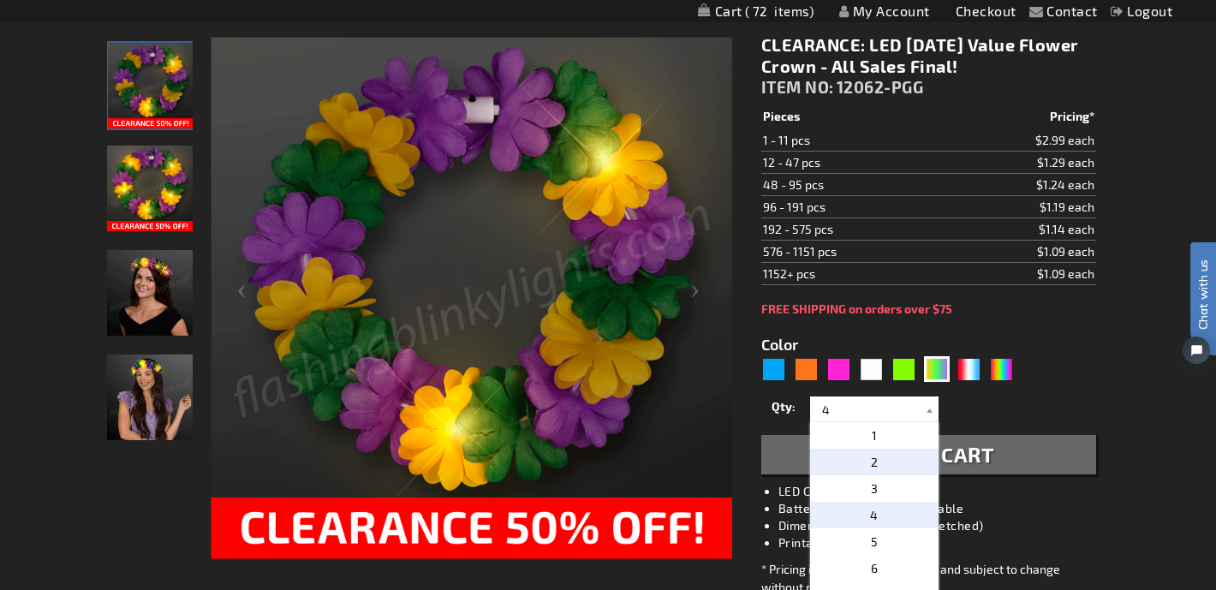
click at [892, 463] on p "2" at bounding box center [874, 462] width 128 height 27
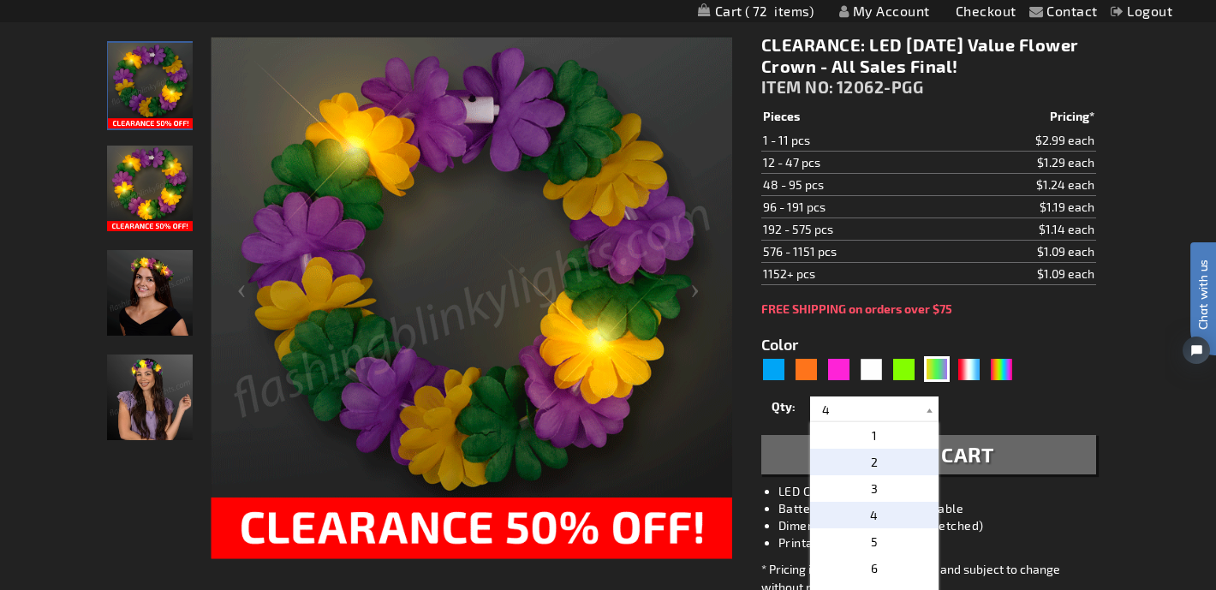
type input "2"
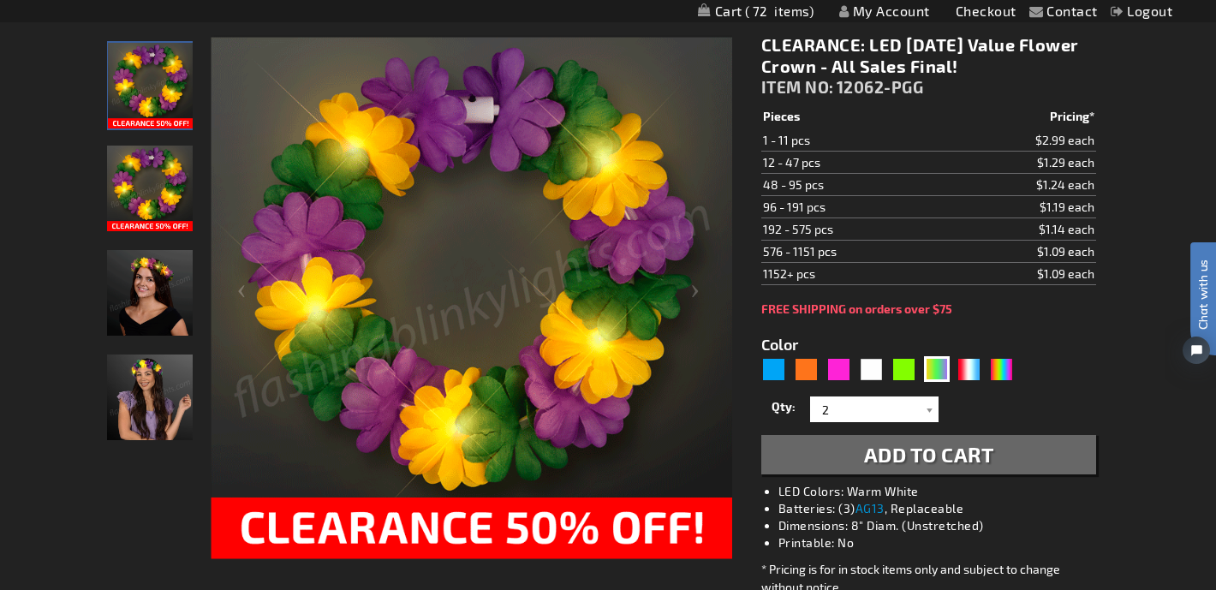
click at [904, 456] on span "Add to Cart" at bounding box center [929, 454] width 130 height 25
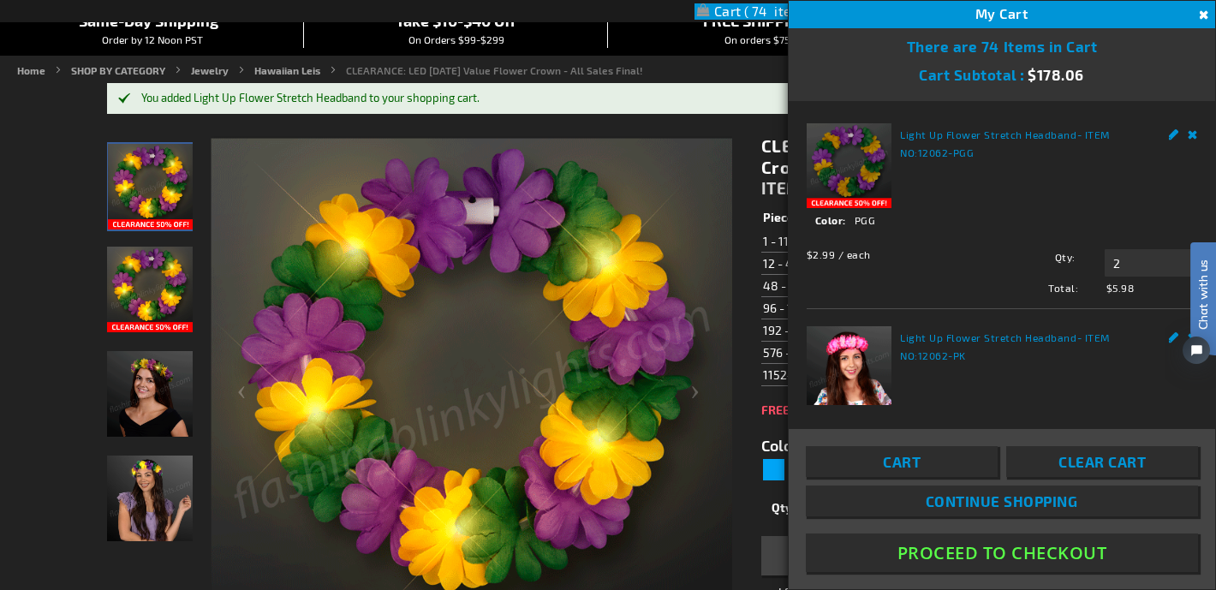
scroll to position [229, 0]
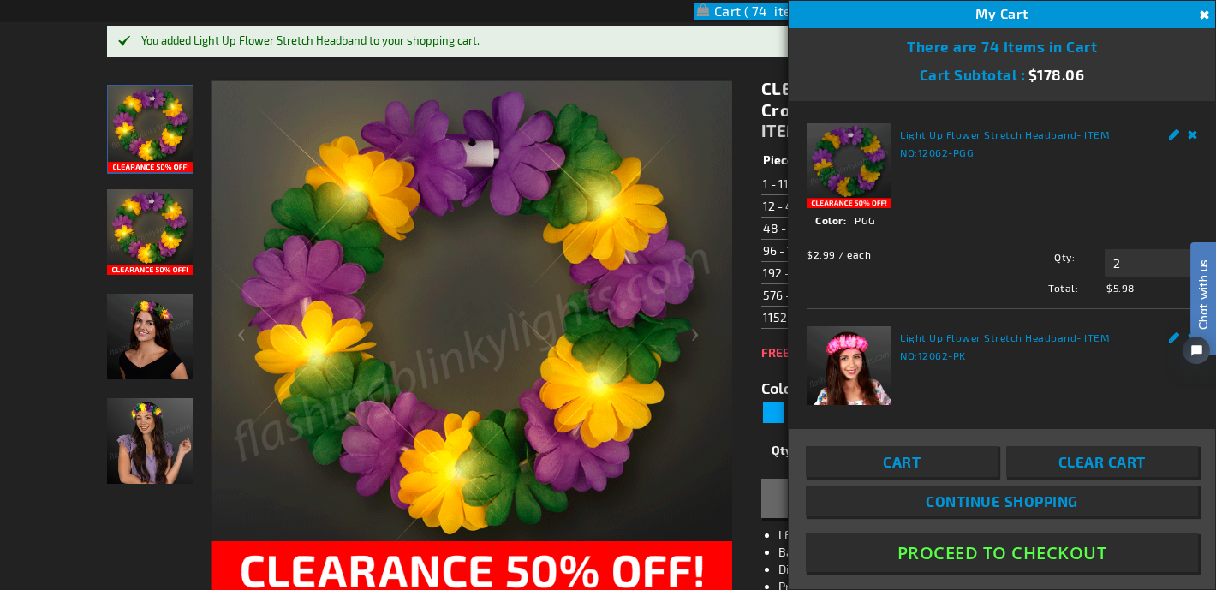
click at [1206, 9] on button "Close" at bounding box center [1202, 15] width 19 height 19
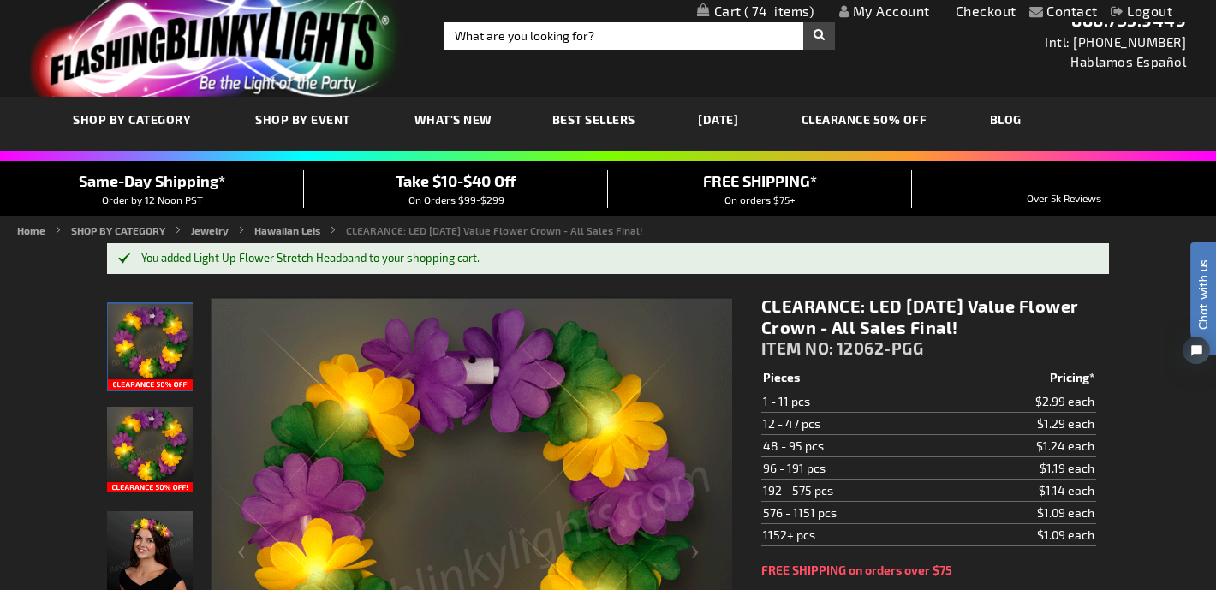
scroll to position [7, 0]
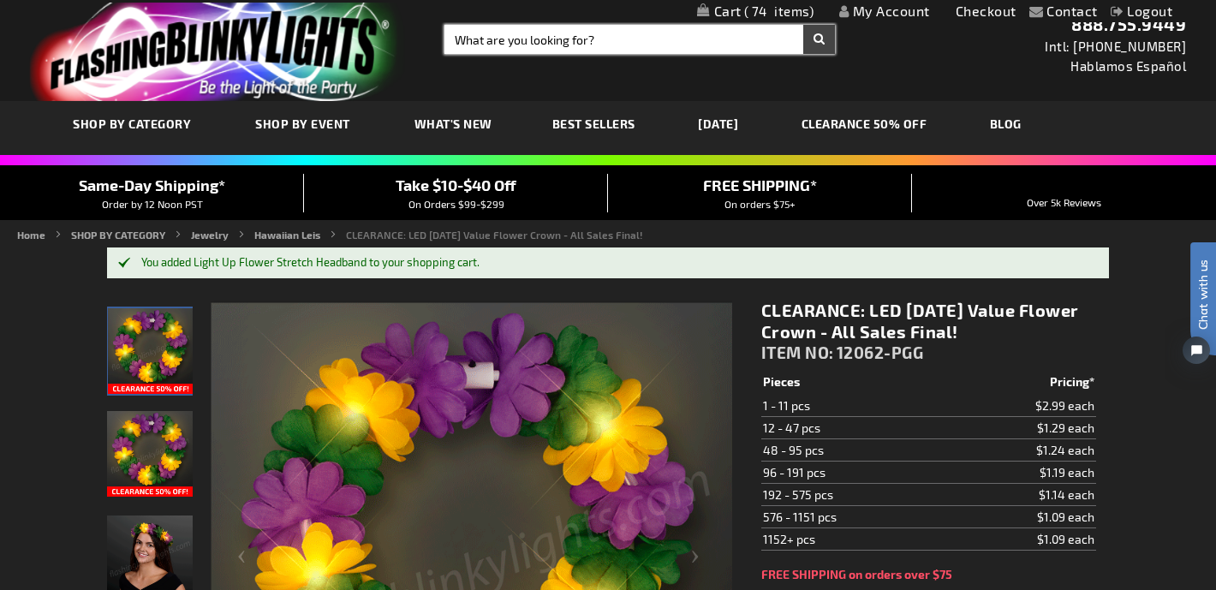
click at [531, 35] on input "Search" at bounding box center [639, 39] width 390 height 29
type input "lei"
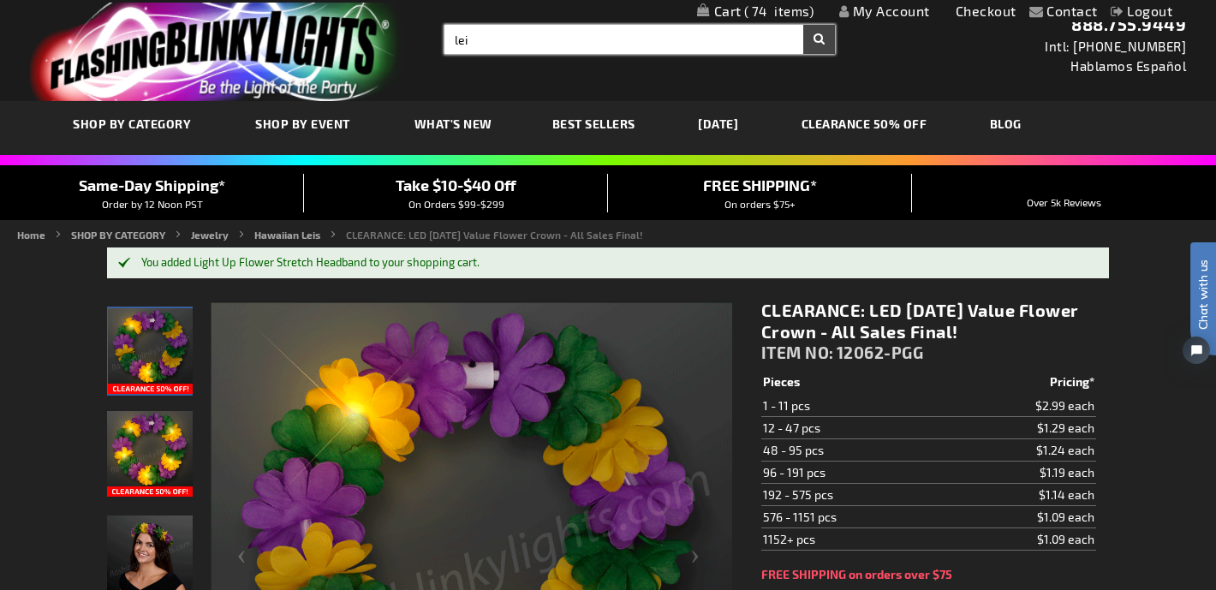
click at [803, 25] on button "Search" at bounding box center [819, 39] width 32 height 29
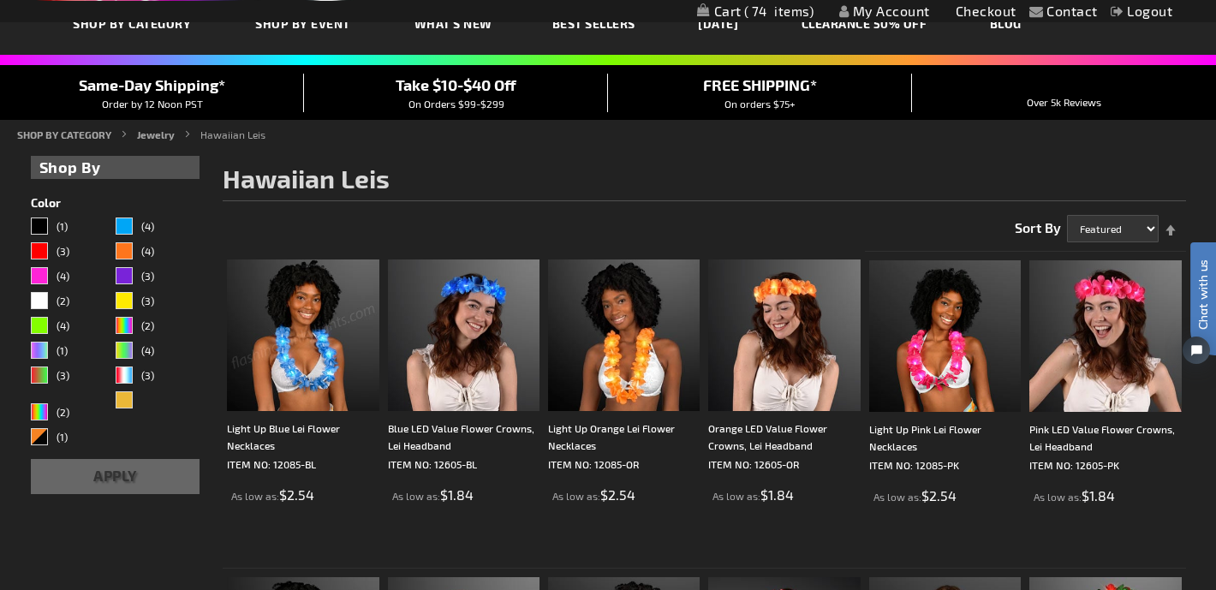
scroll to position [134, 0]
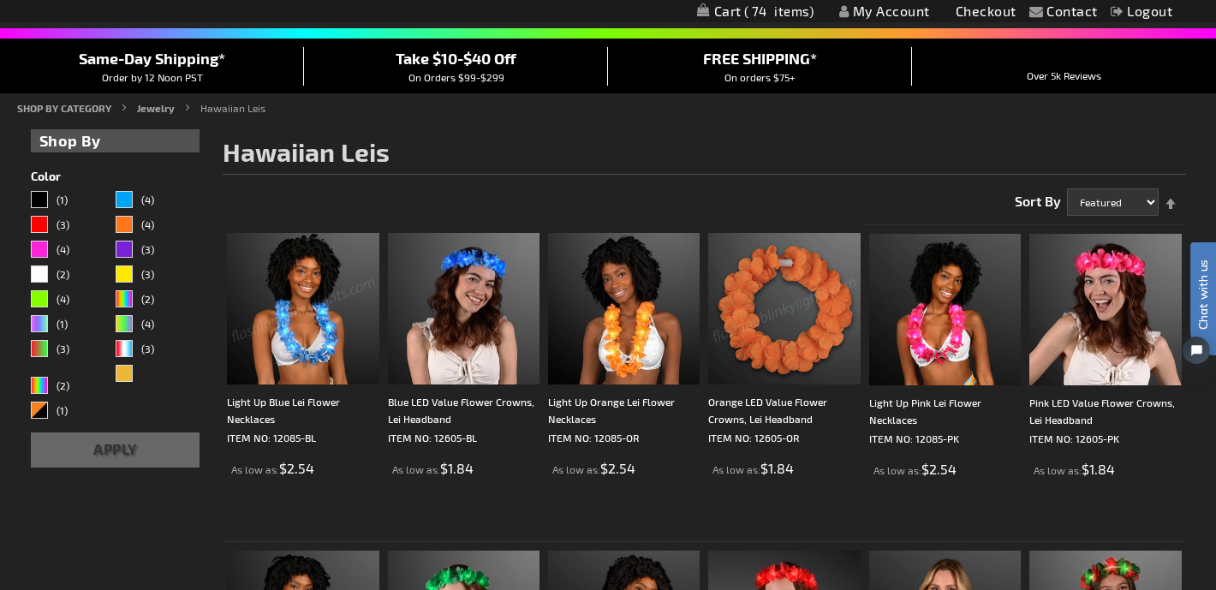
click at [789, 295] on img at bounding box center [784, 309] width 152 height 152
click at [789, 328] on img at bounding box center [784, 309] width 152 height 152
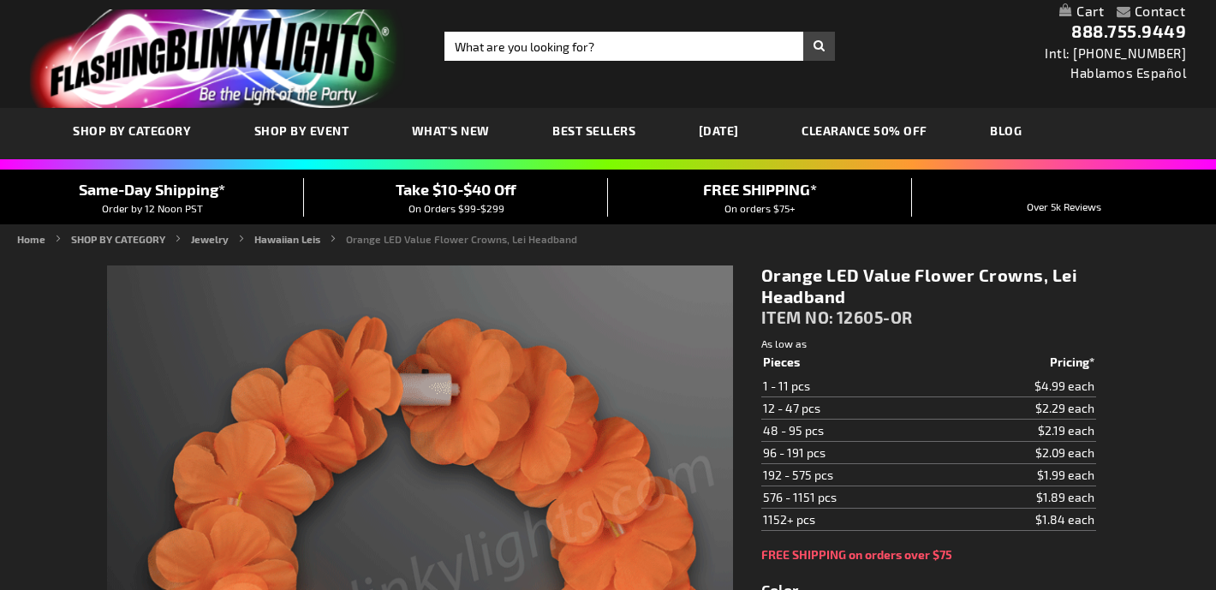
type input "5637"
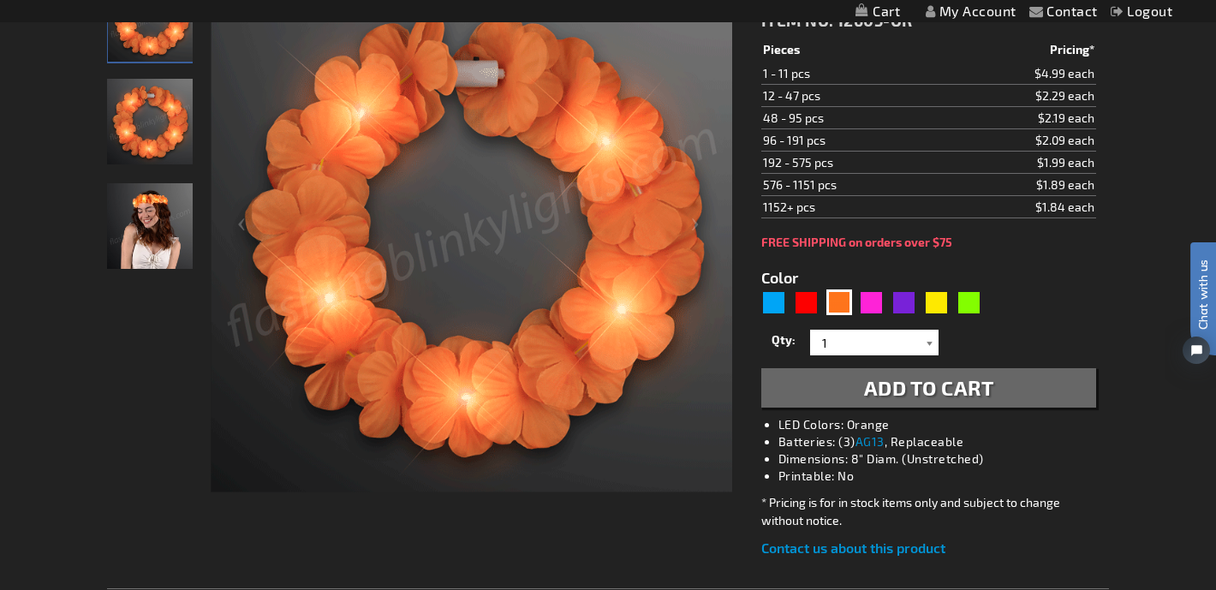
click at [927, 342] on div at bounding box center [929, 343] width 17 height 26
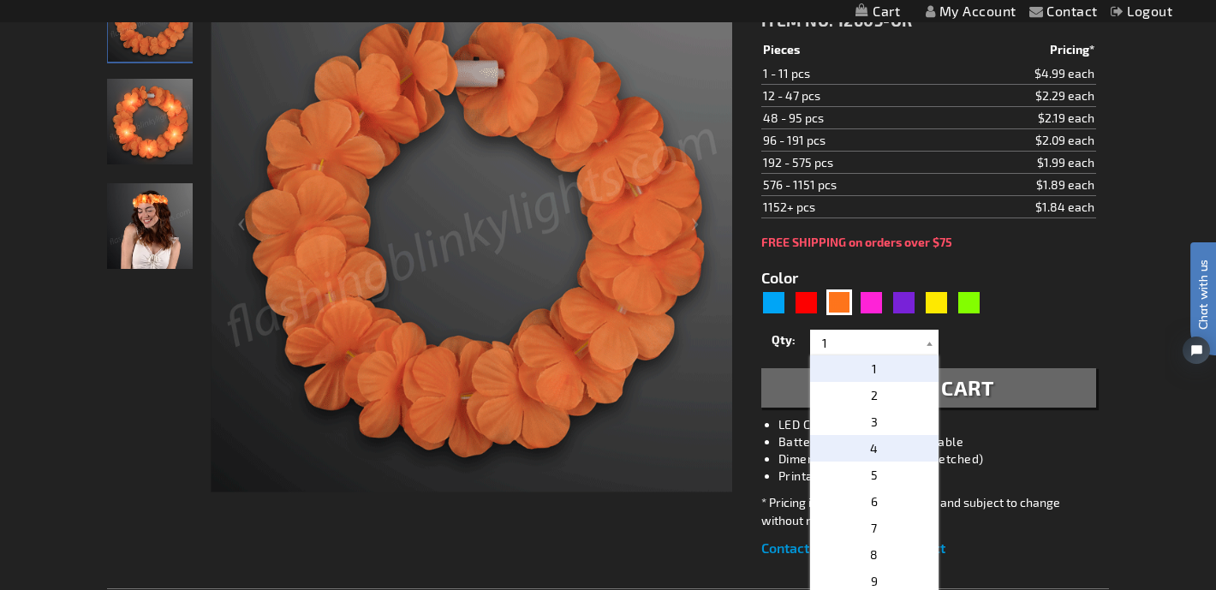
click at [885, 447] on p "4" at bounding box center [874, 448] width 128 height 27
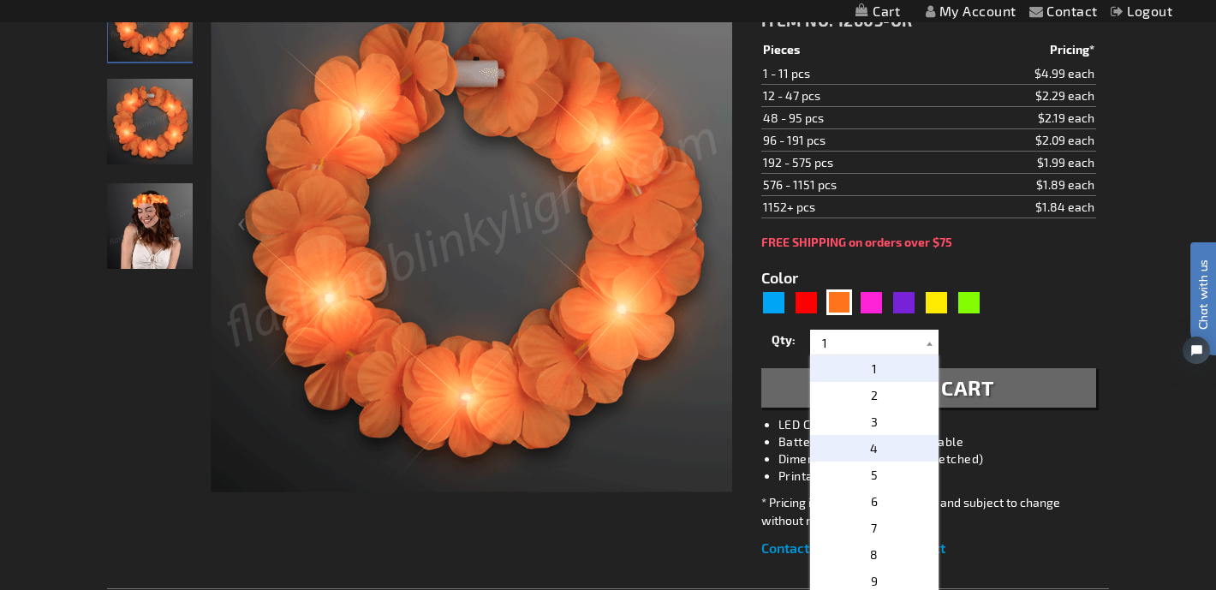
type input "4"
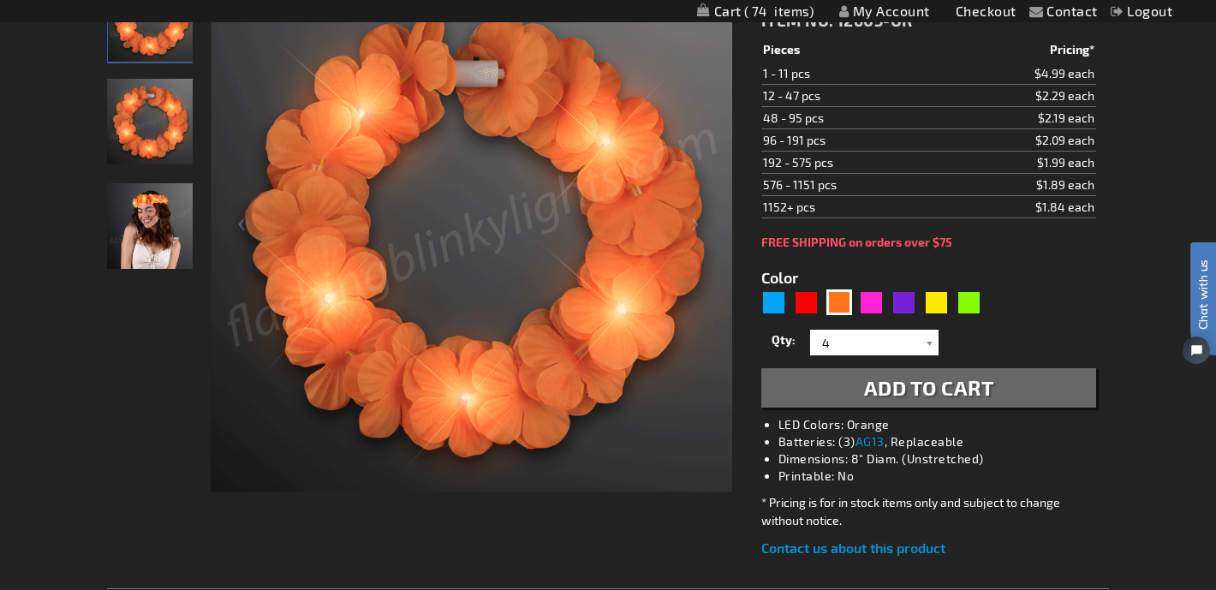
scroll to position [140, 0]
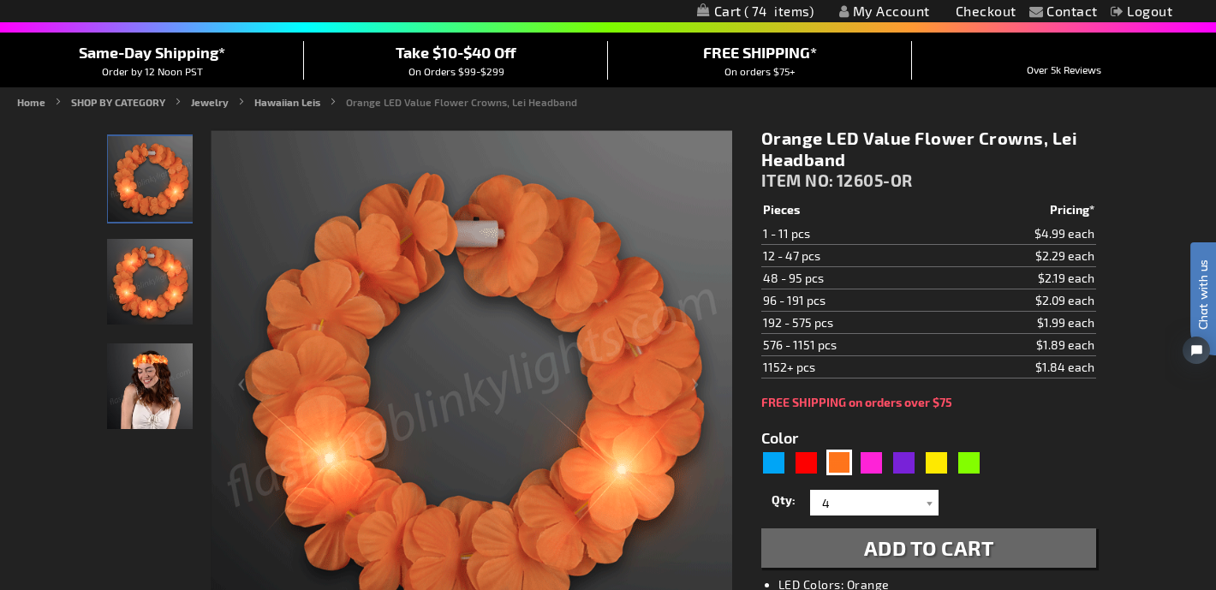
click at [989, 548] on span "Add to Cart" at bounding box center [929, 547] width 130 height 25
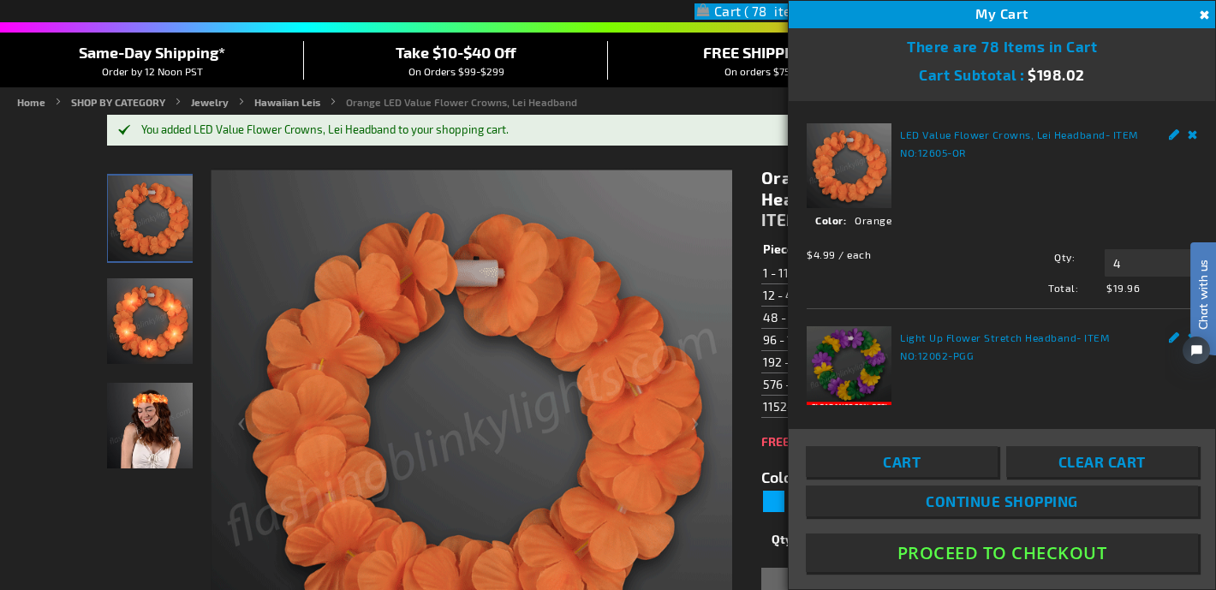
click at [1202, 13] on button "Close" at bounding box center [1202, 15] width 19 height 19
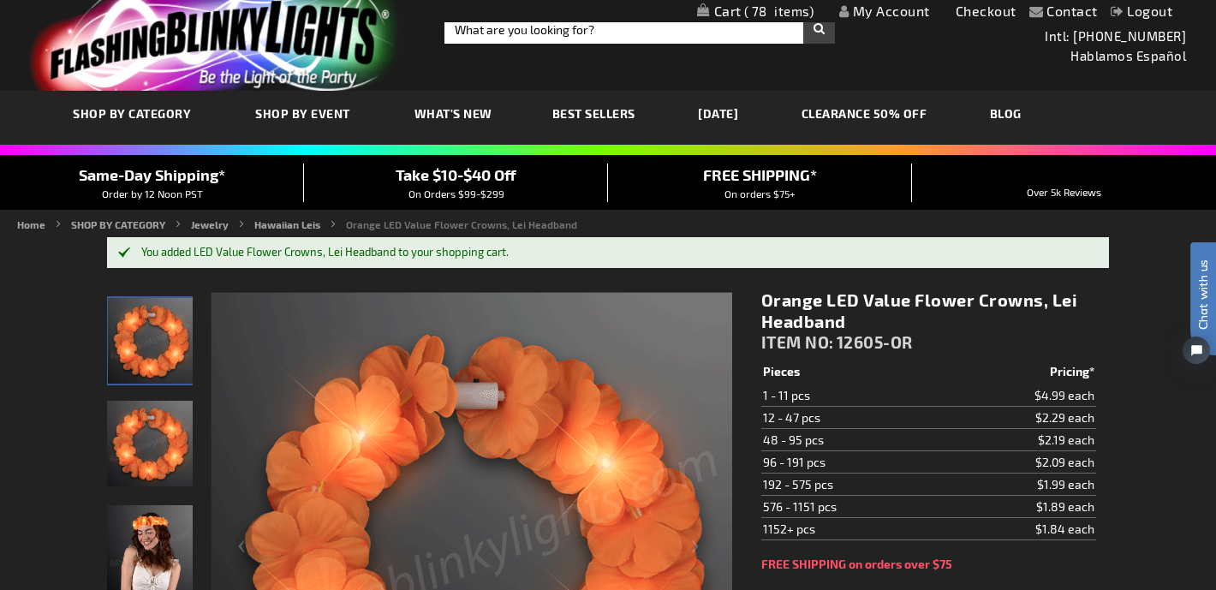
scroll to position [0, 0]
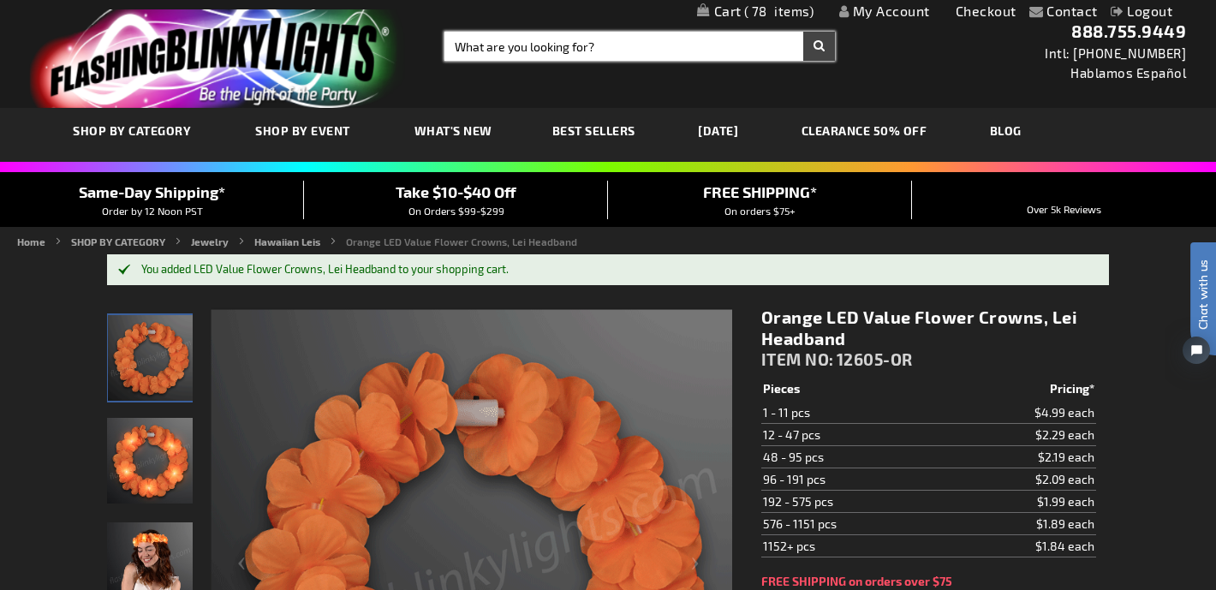
click at [532, 51] on input "Search" at bounding box center [639, 46] width 390 height 29
type input "lei"
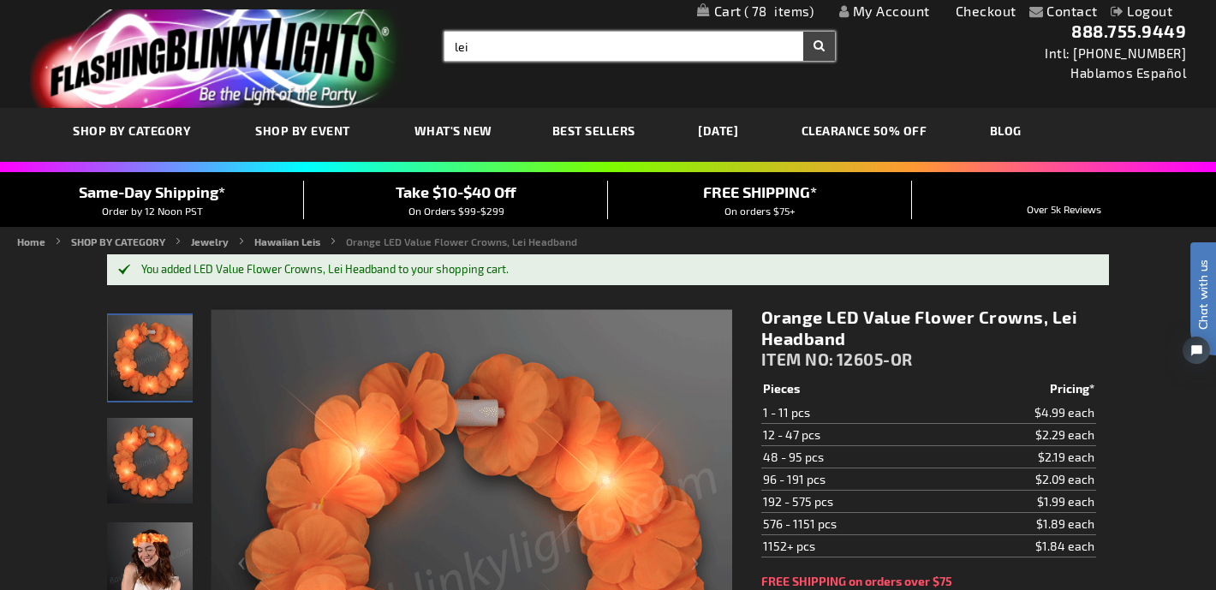
click at [803, 32] on button "Search" at bounding box center [819, 46] width 32 height 29
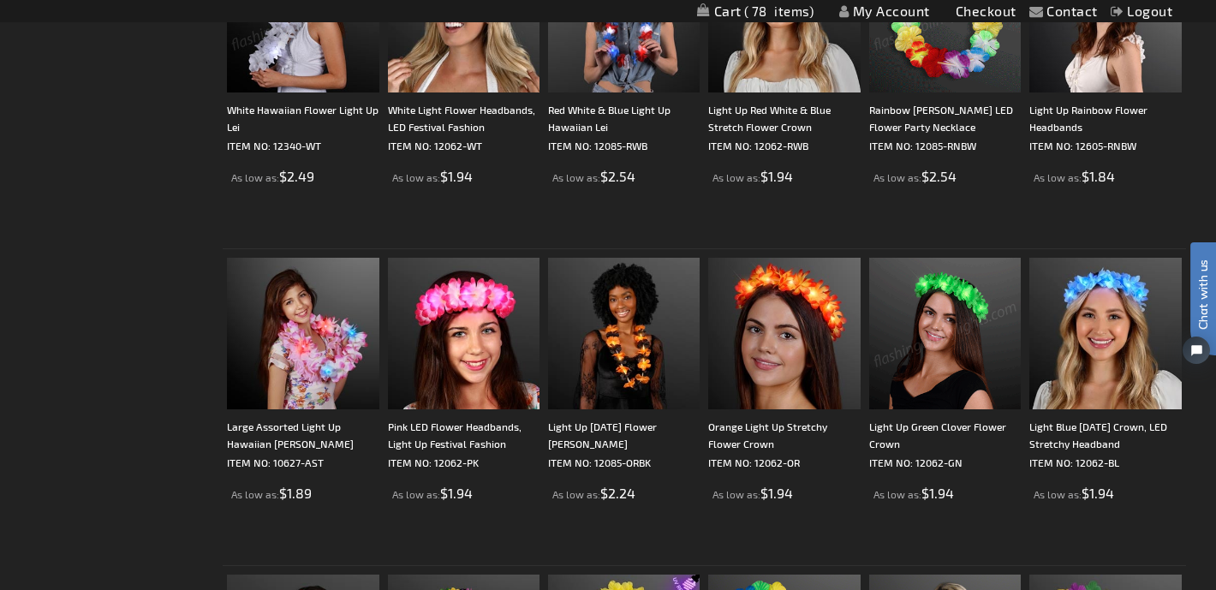
scroll to position [1381, 0]
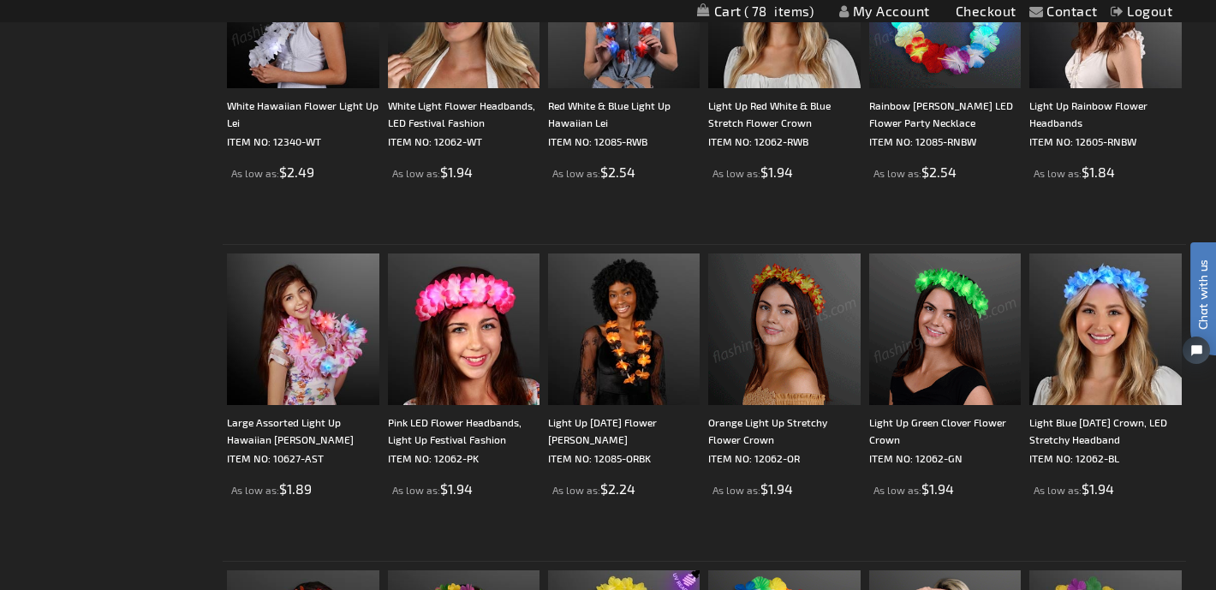
click at [802, 320] on img at bounding box center [784, 329] width 152 height 152
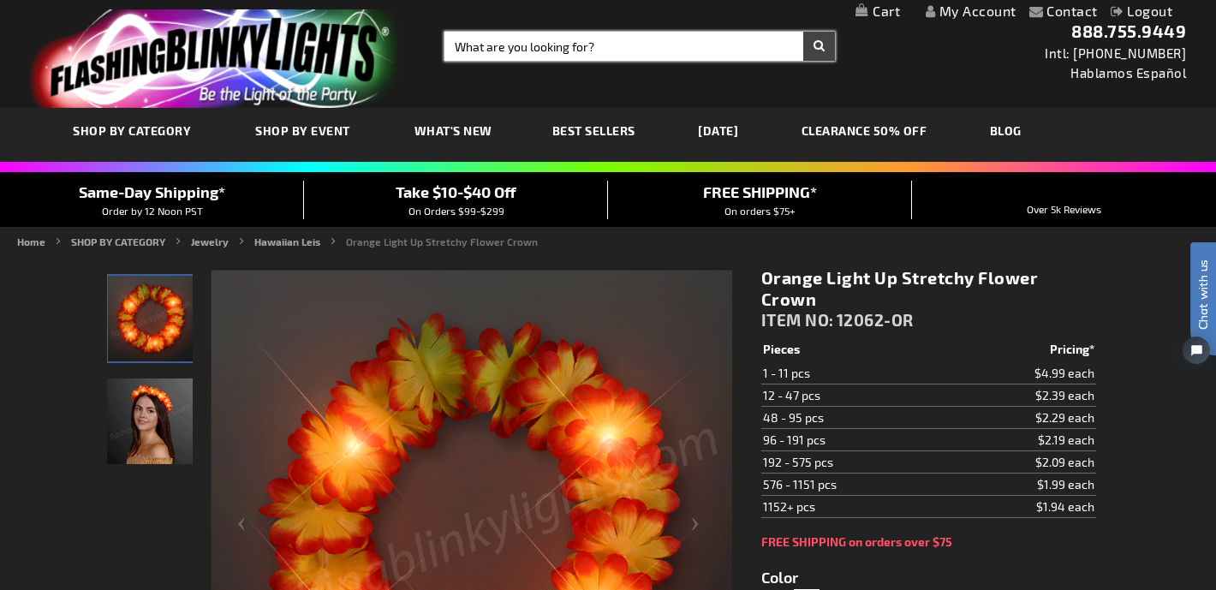
click at [668, 51] on input "Search" at bounding box center [639, 46] width 390 height 29
type input "lei"
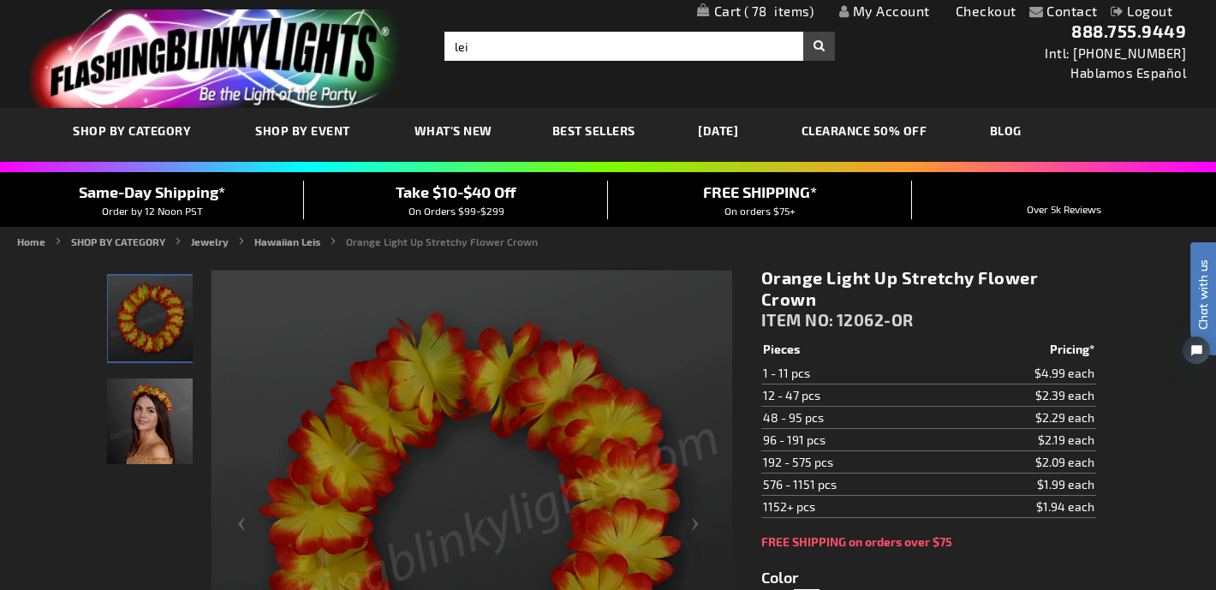
click at [819, 43] on button "Search" at bounding box center [819, 46] width 32 height 29
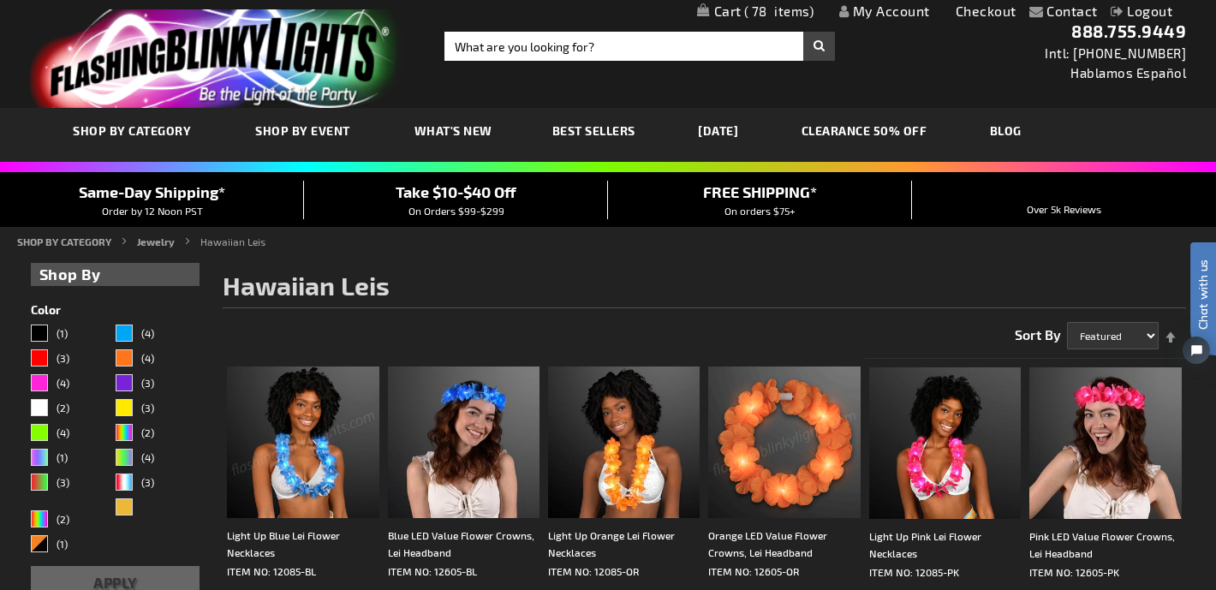
click at [790, 414] on img at bounding box center [784, 442] width 152 height 152
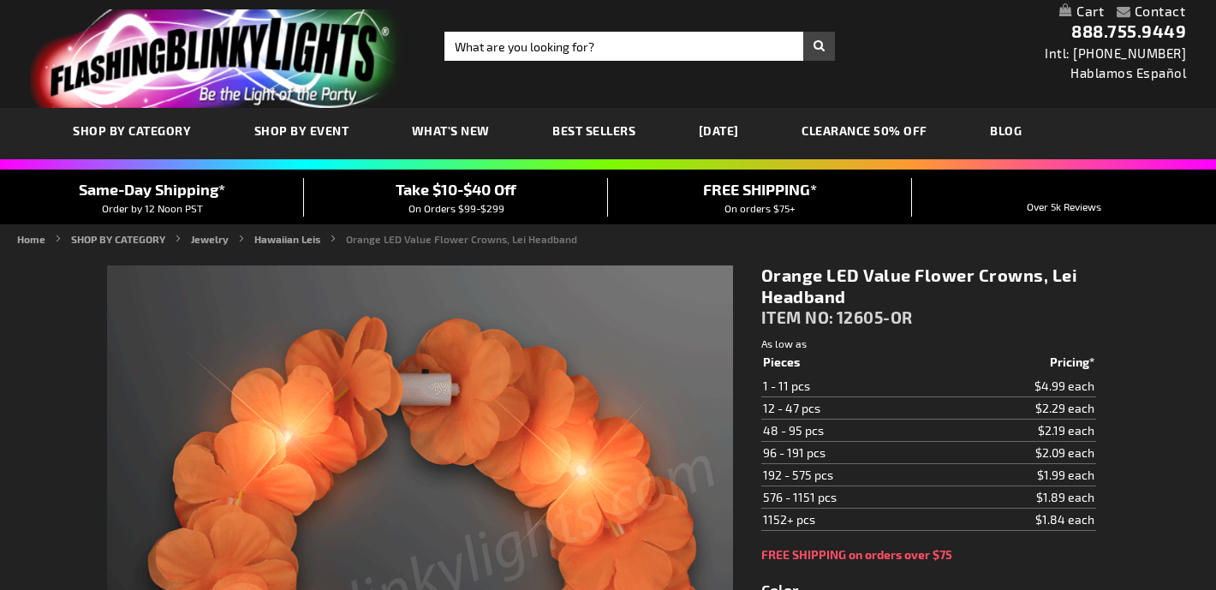
type input "5637"
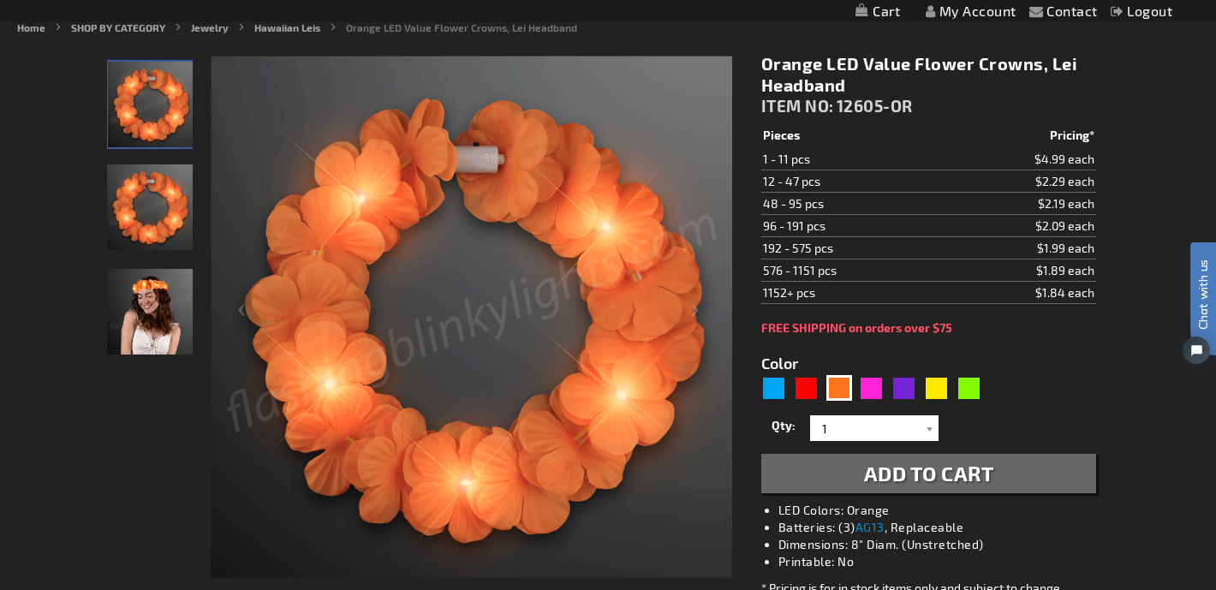
click at [163, 341] on img "Woman wearing Orange LED Value Flower Crowns" at bounding box center [150, 312] width 86 height 86
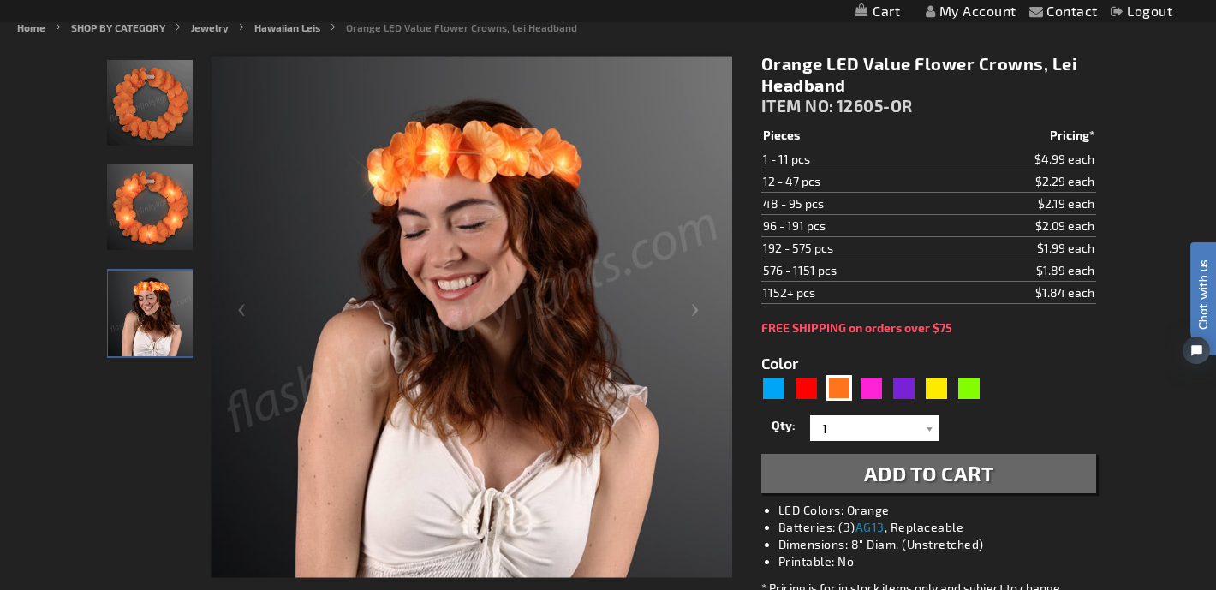
click at [145, 93] on img "Orange LED Value Flower Crowns" at bounding box center [150, 103] width 86 height 86
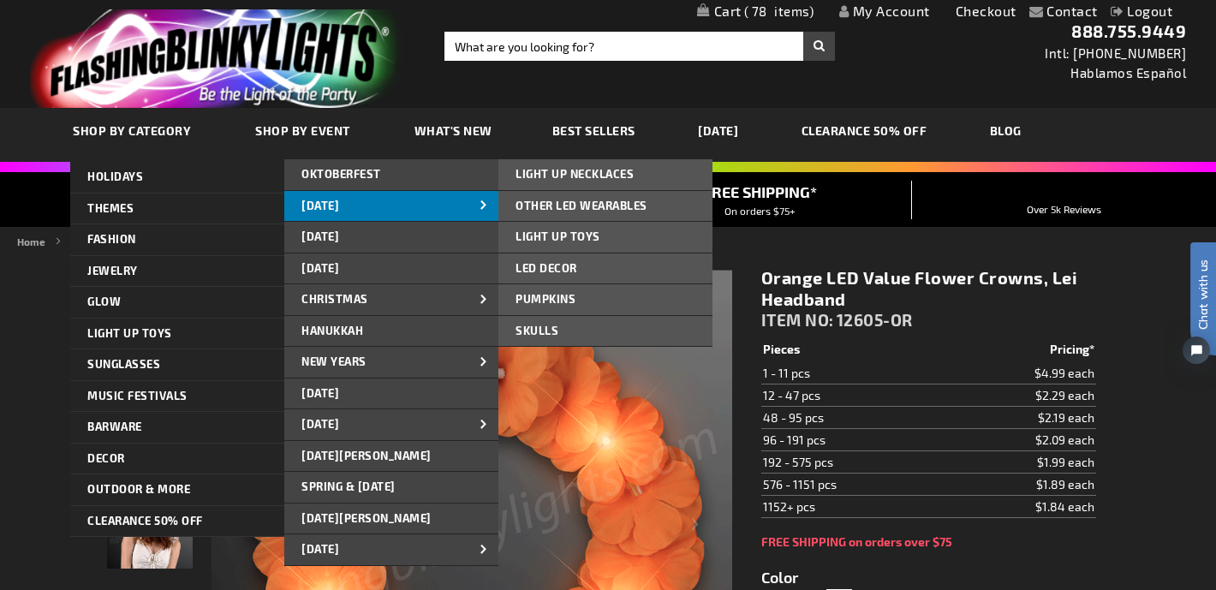
click at [337, 201] on span "[DATE]" at bounding box center [320, 206] width 38 height 14
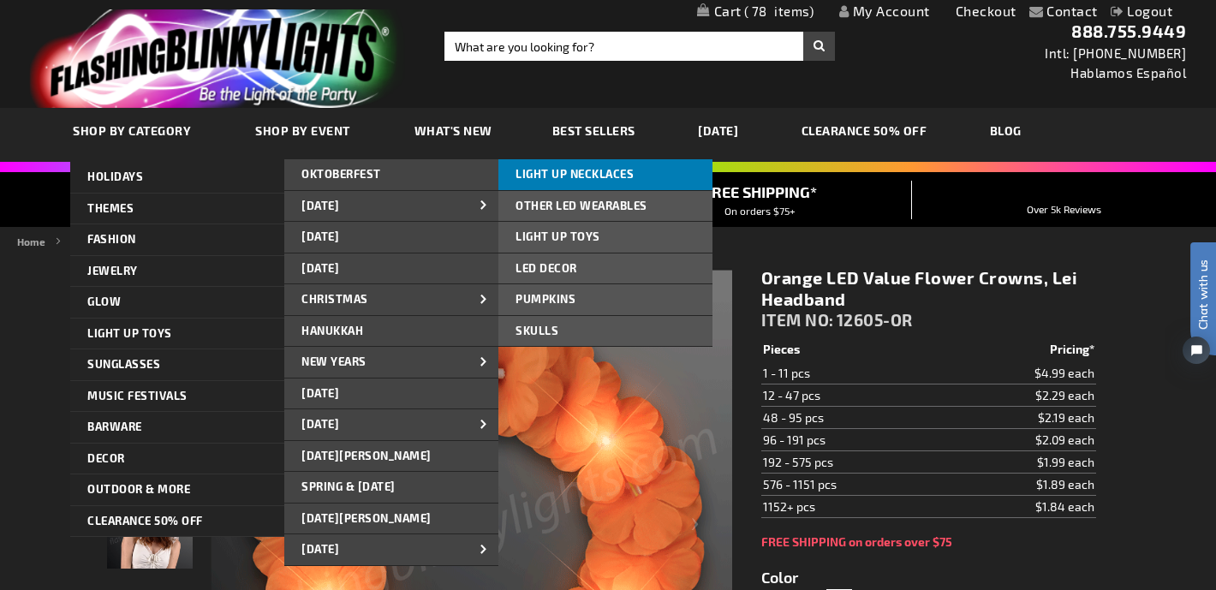
click at [575, 174] on span "LIGHT UP NECKLACES" at bounding box center [574, 174] width 118 height 14
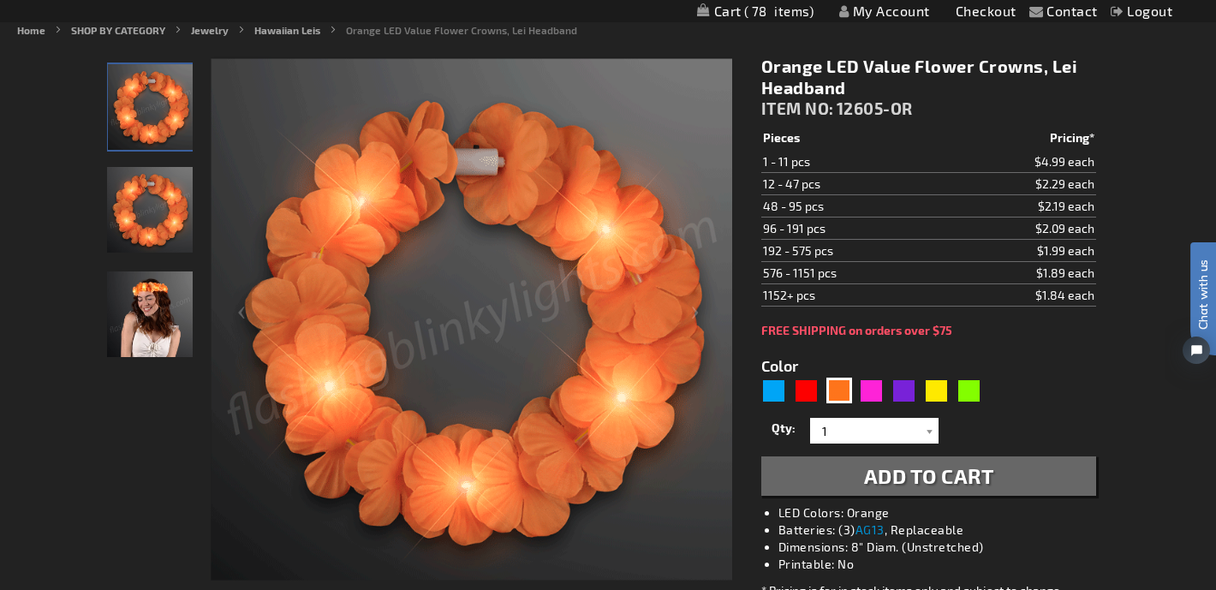
scroll to position [214, 0]
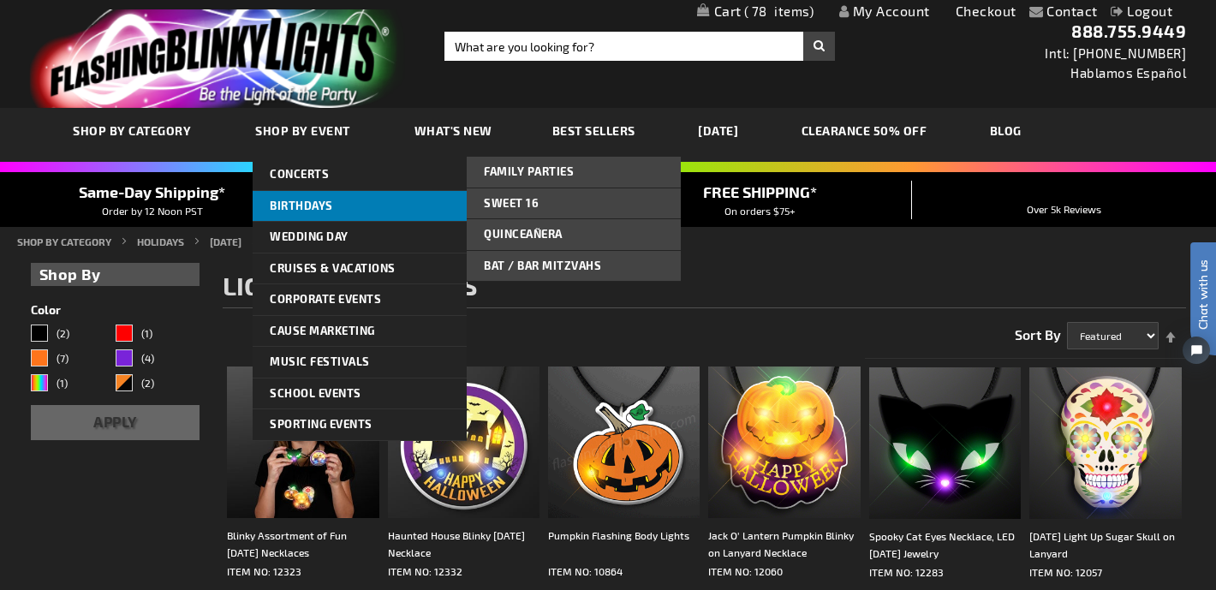
click at [296, 207] on span "Birthdays" at bounding box center [301, 206] width 63 height 14
click at [332, 203] on link "Birthdays" at bounding box center [360, 206] width 214 height 31
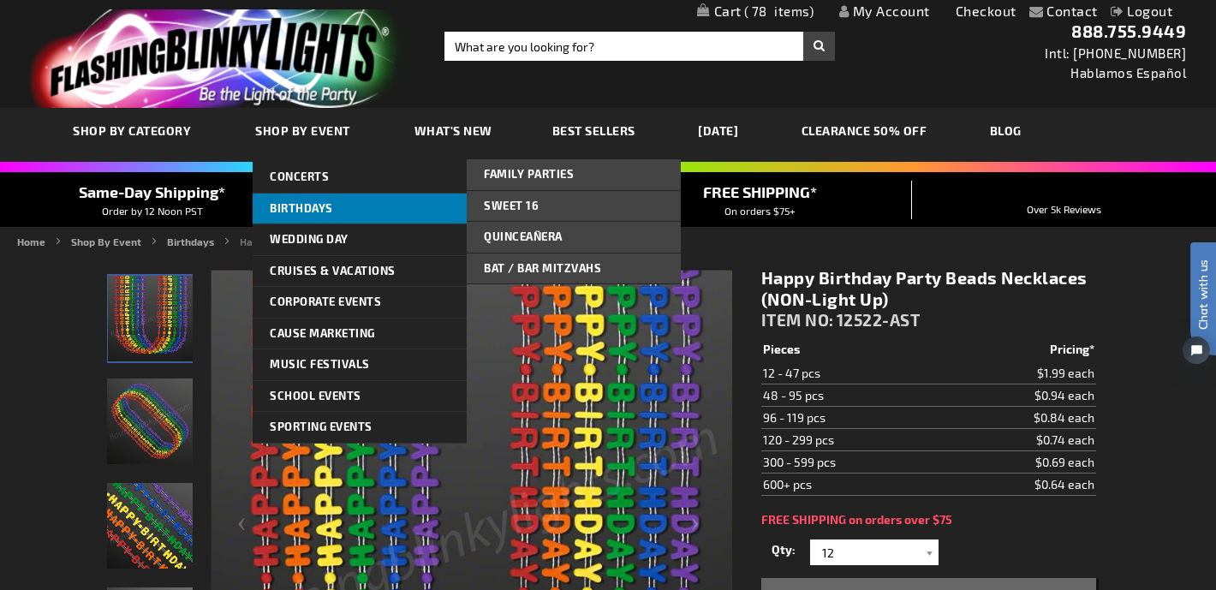
click at [299, 208] on span "Birthdays" at bounding box center [301, 208] width 63 height 14
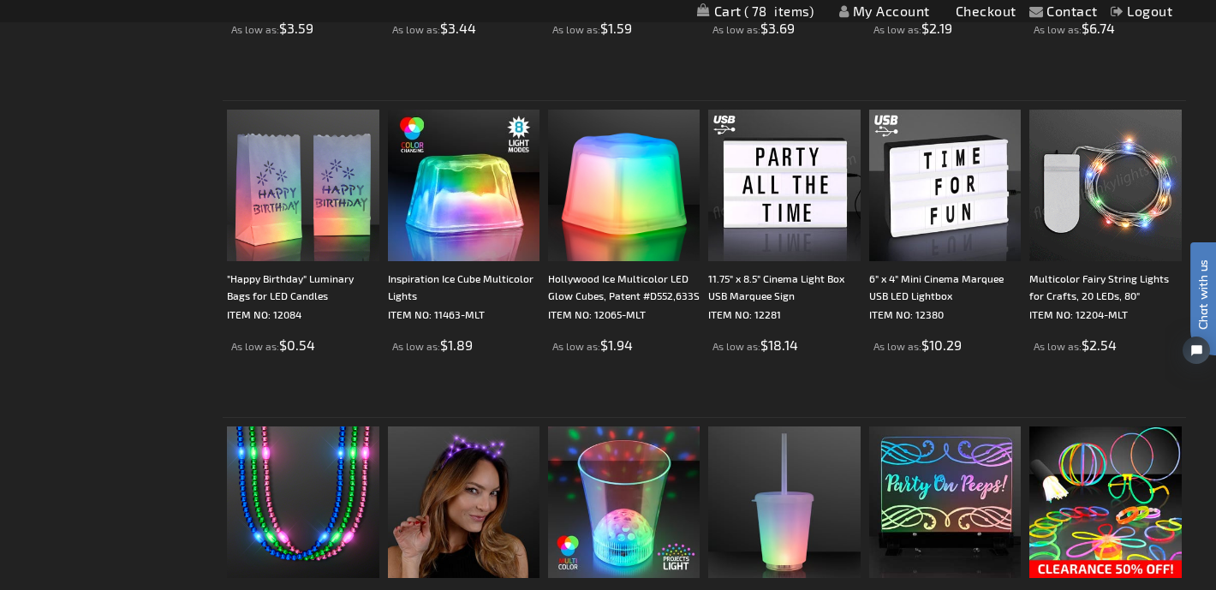
scroll to position [2327, 0]
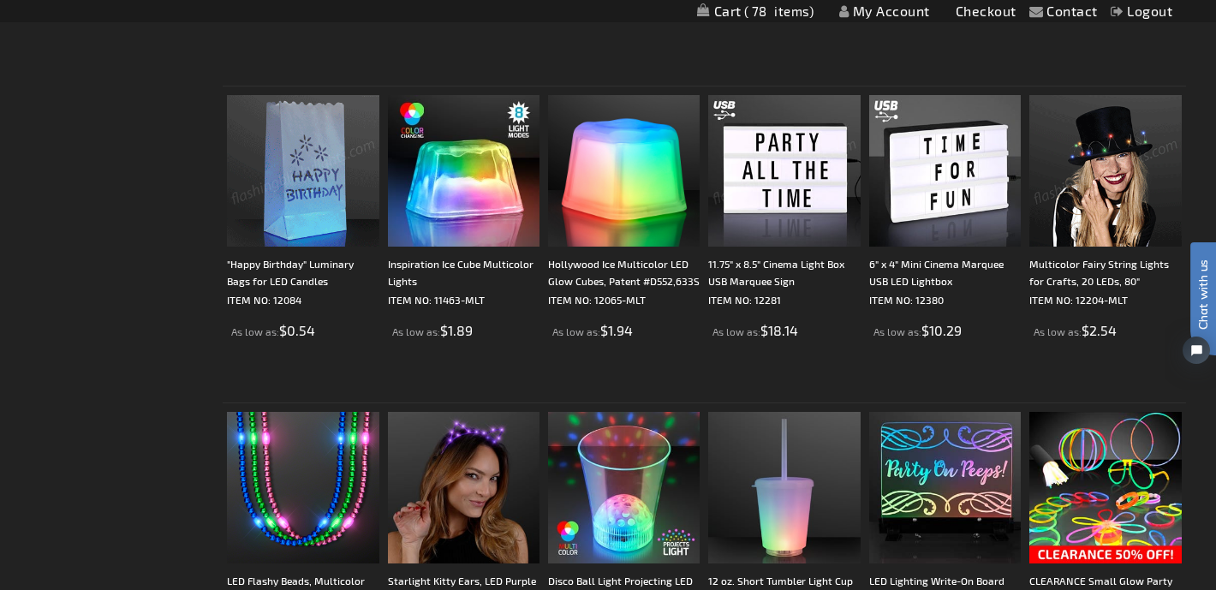
click at [295, 206] on img at bounding box center [303, 171] width 152 height 152
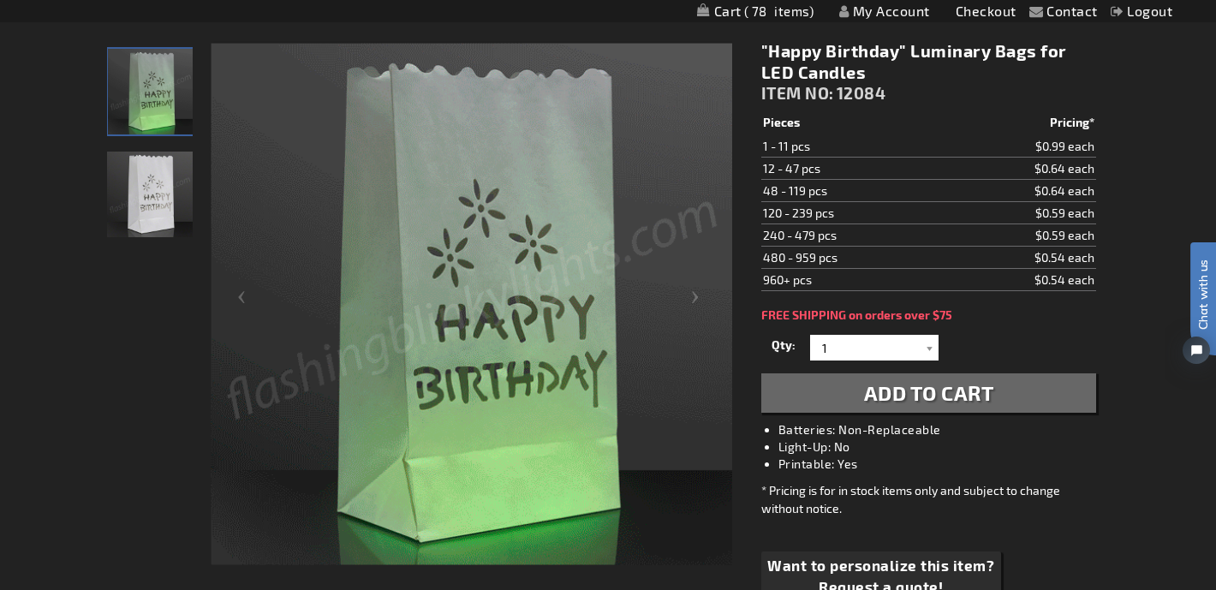
scroll to position [220, 0]
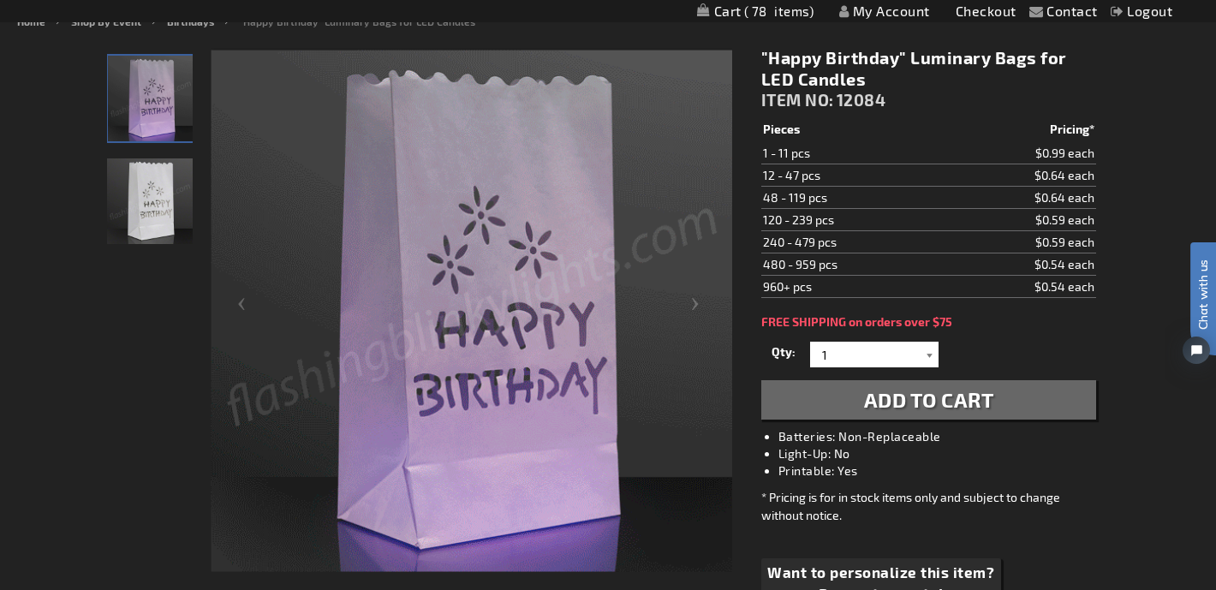
click at [933, 355] on div at bounding box center [929, 355] width 17 height 26
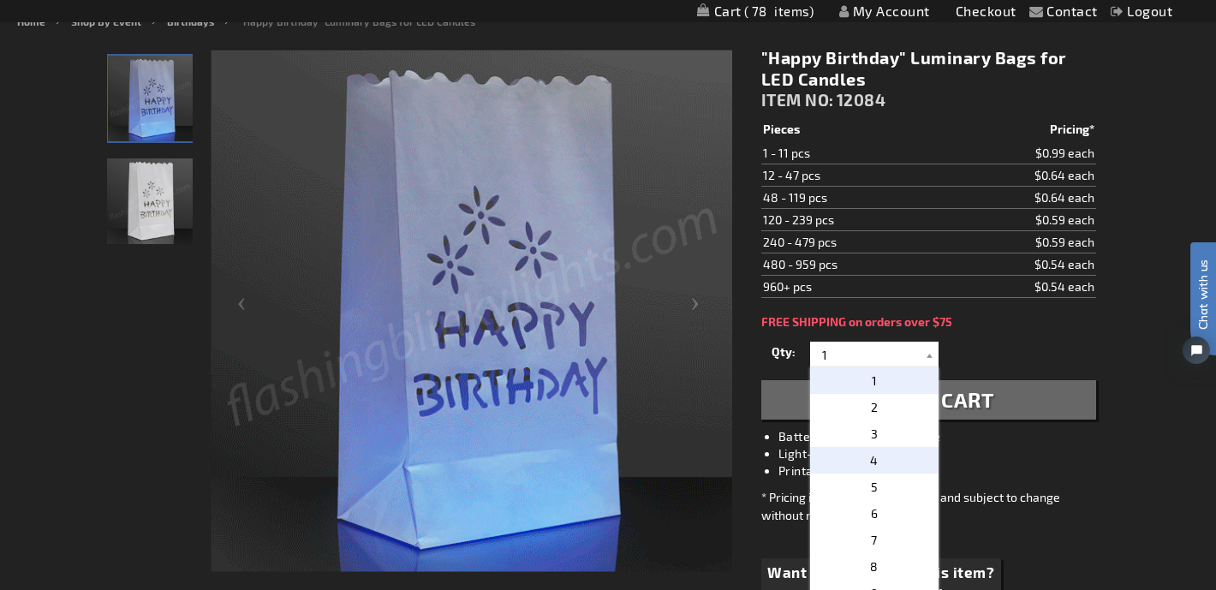
click at [901, 467] on p "4" at bounding box center [874, 460] width 128 height 27
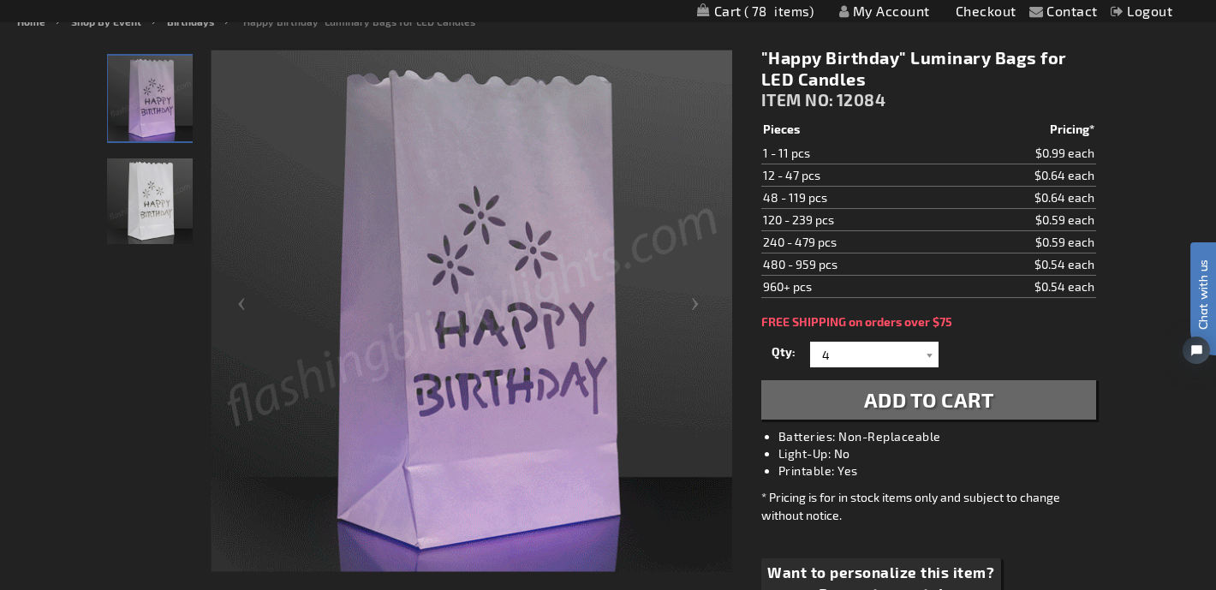
click at [469, 384] on img at bounding box center [471, 311] width 521 height 521
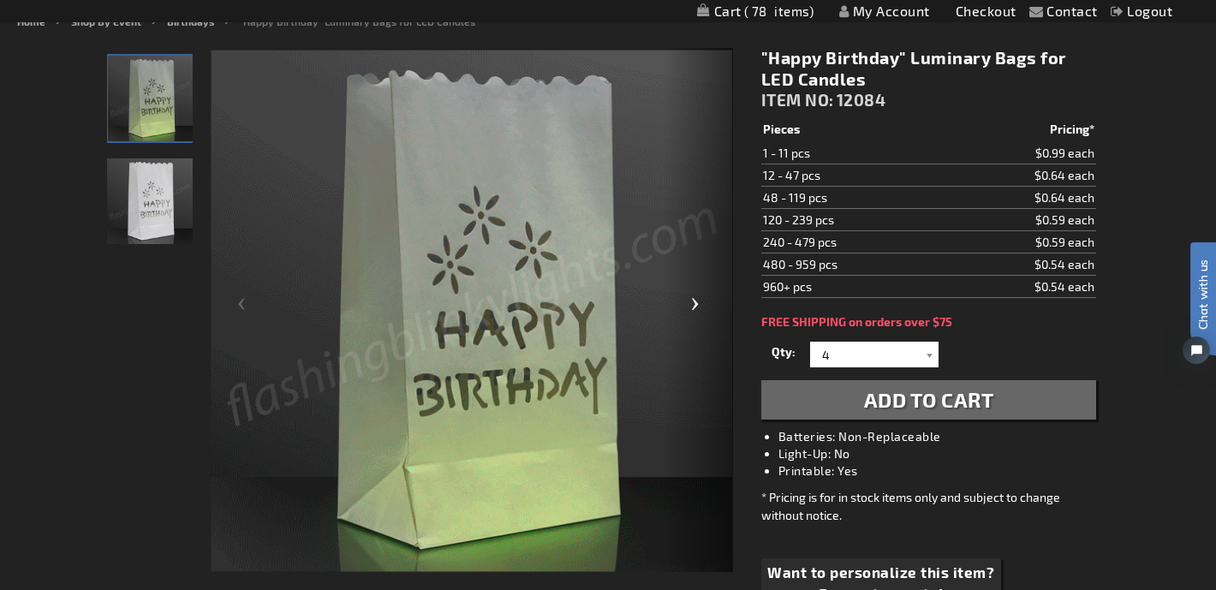
click at [696, 306] on div "Next" at bounding box center [698, 311] width 68 height 526
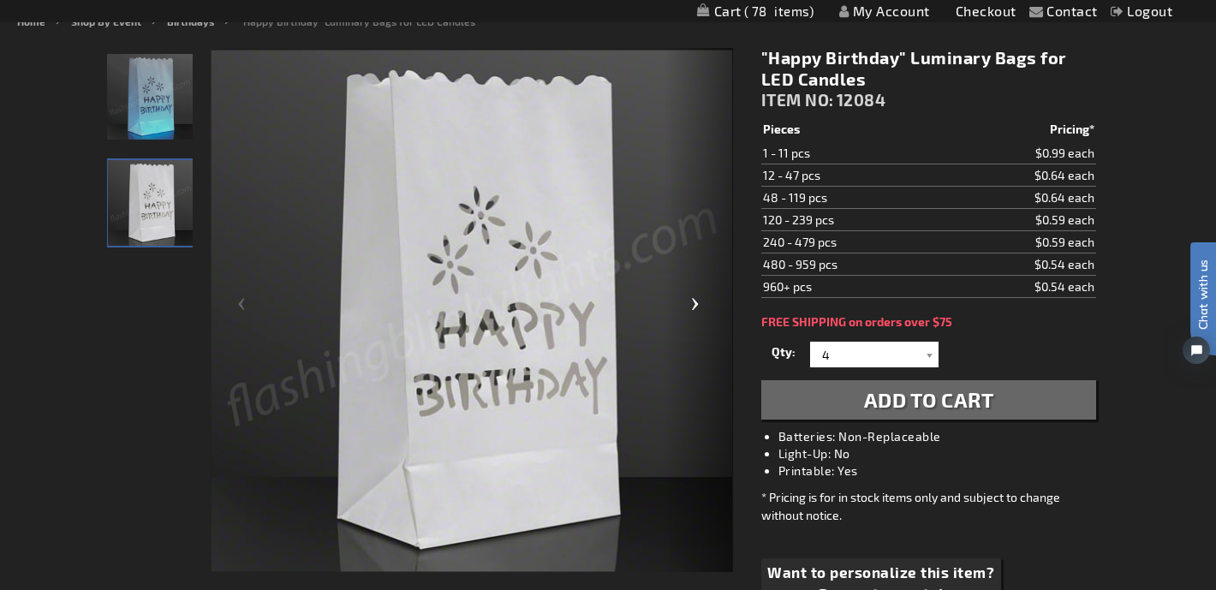
click at [696, 306] on div "Next" at bounding box center [698, 311] width 68 height 526
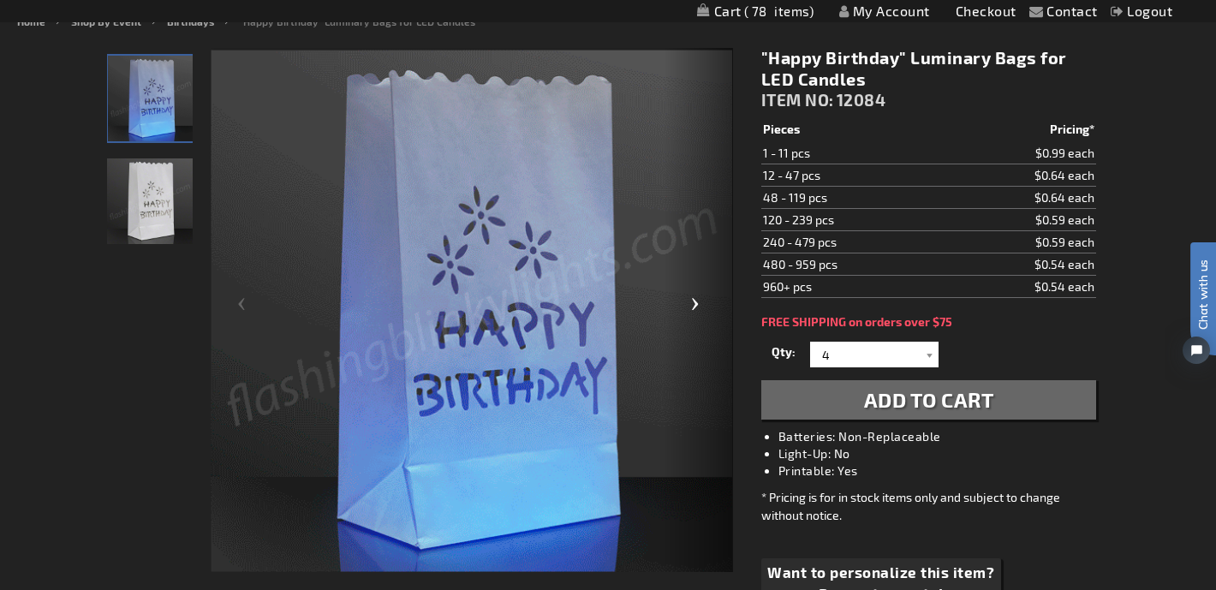
click at [696, 306] on div "Next" at bounding box center [698, 311] width 68 height 526
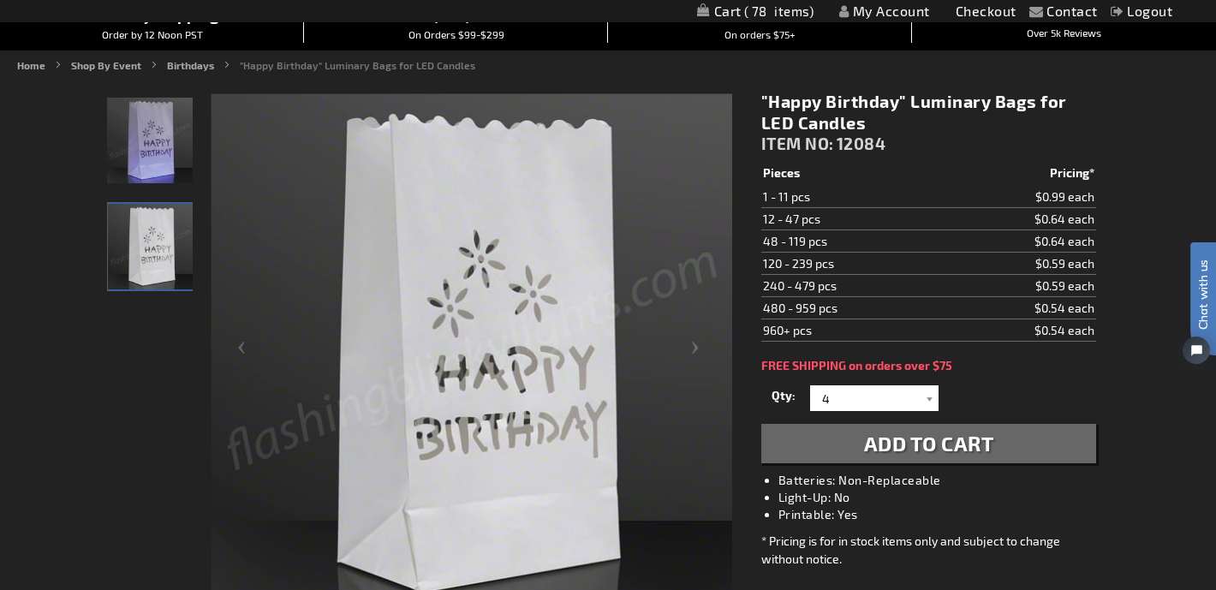
scroll to position [180, 0]
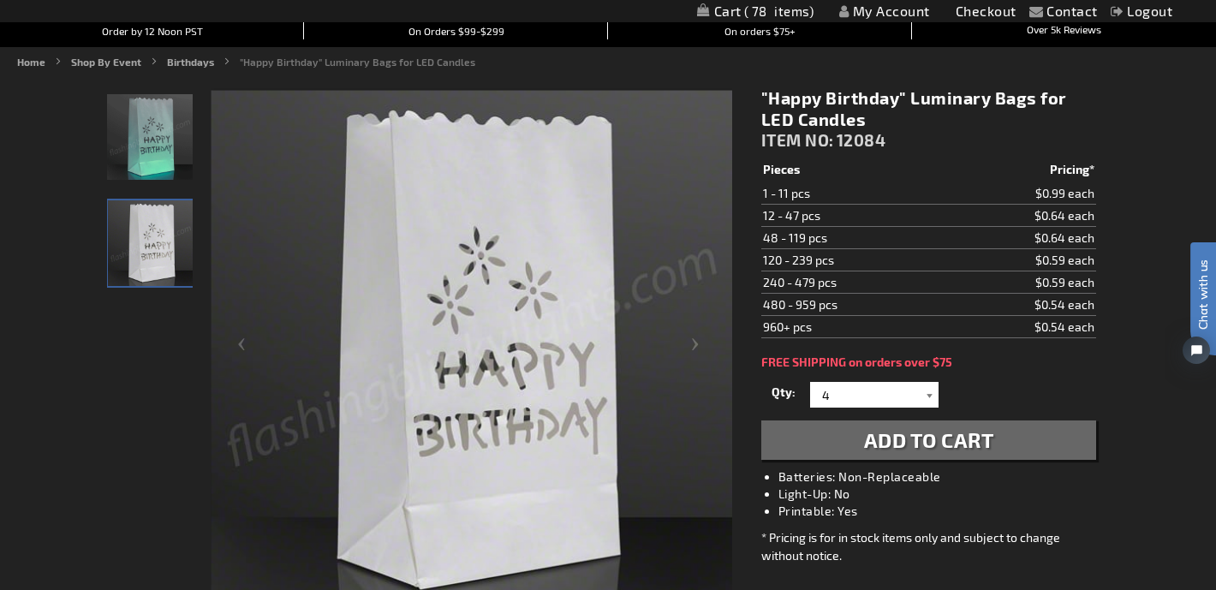
click at [935, 400] on div at bounding box center [929, 395] width 17 height 26
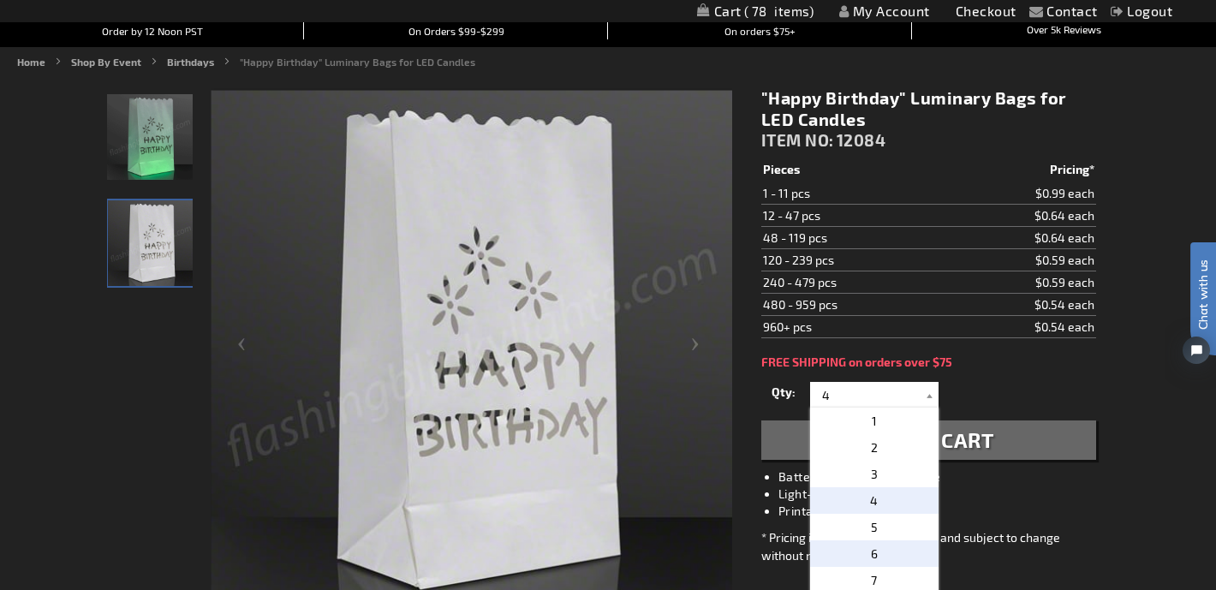
click at [904, 550] on p "6" at bounding box center [874, 553] width 128 height 27
type input "6"
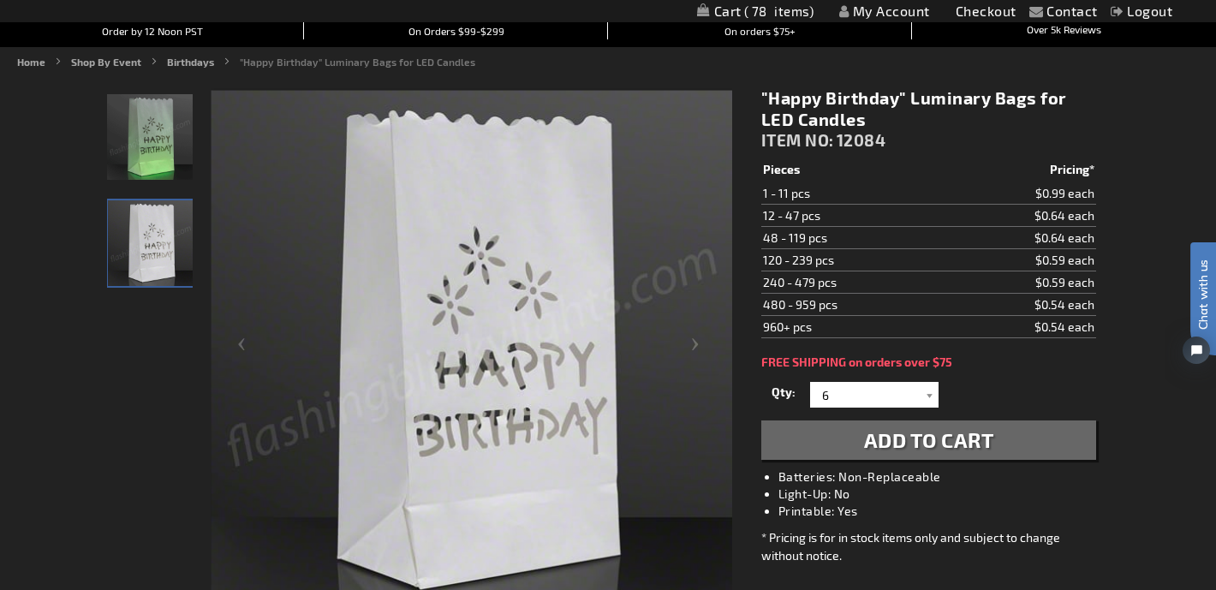
click at [966, 449] on span "Add to Cart" at bounding box center [929, 439] width 130 height 25
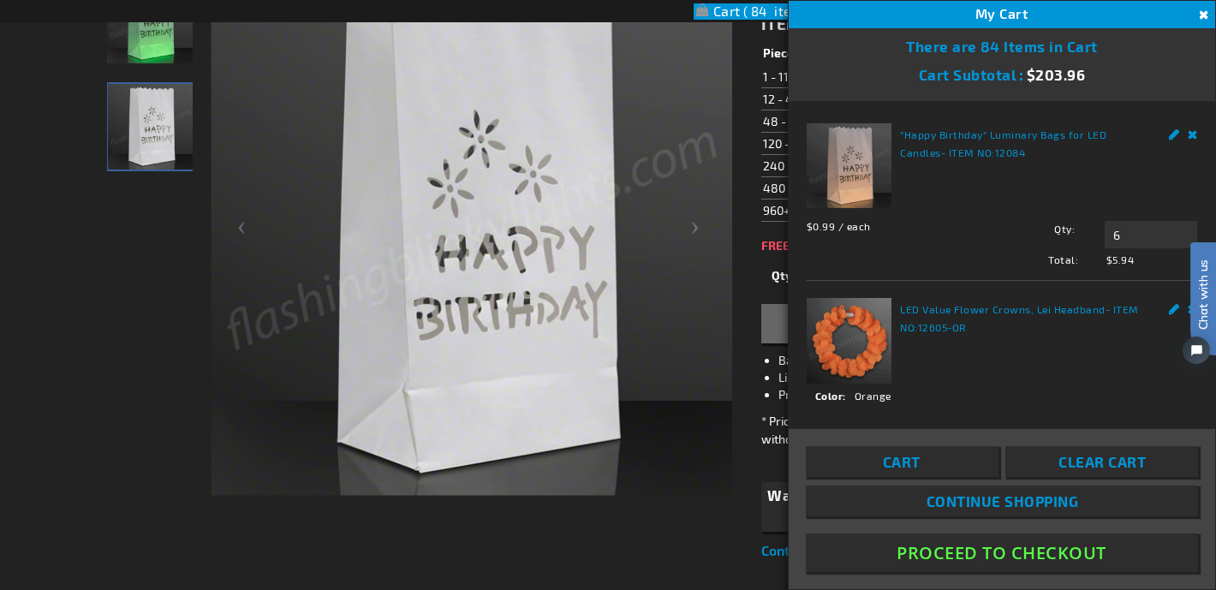
scroll to position [325, 0]
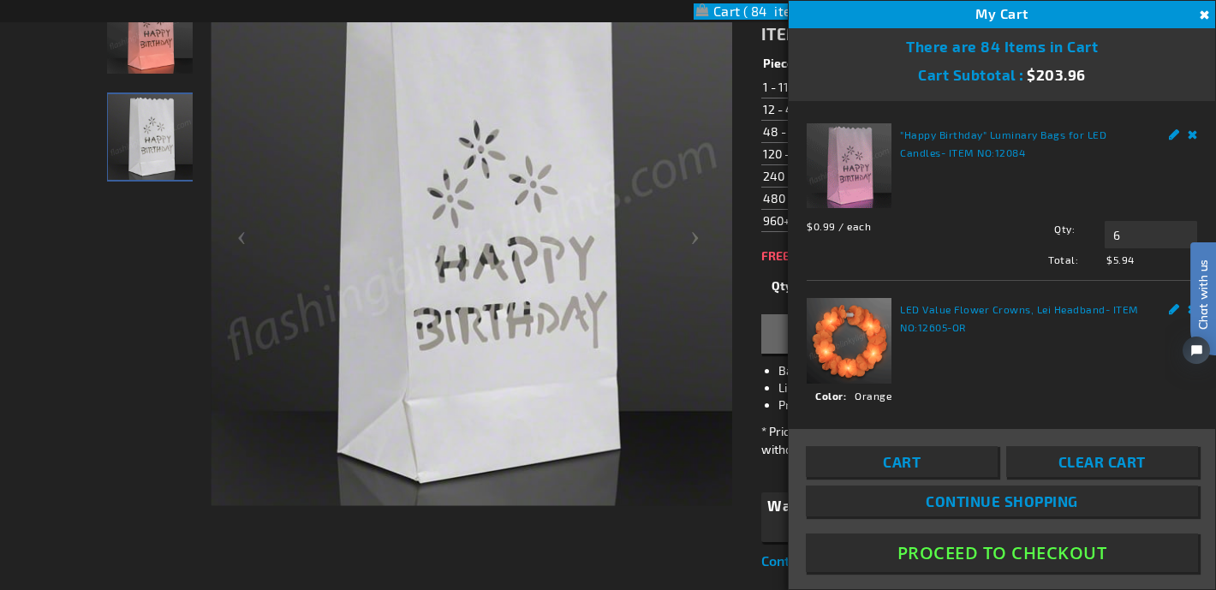
click at [1203, 14] on button "Close" at bounding box center [1202, 15] width 19 height 19
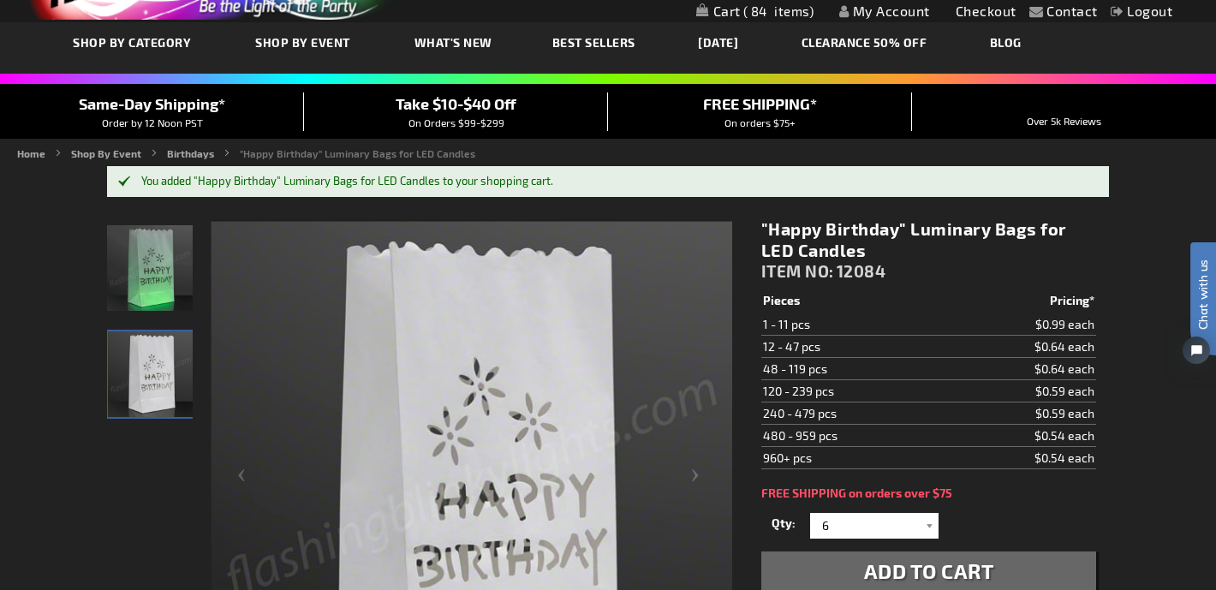
scroll to position [0, 0]
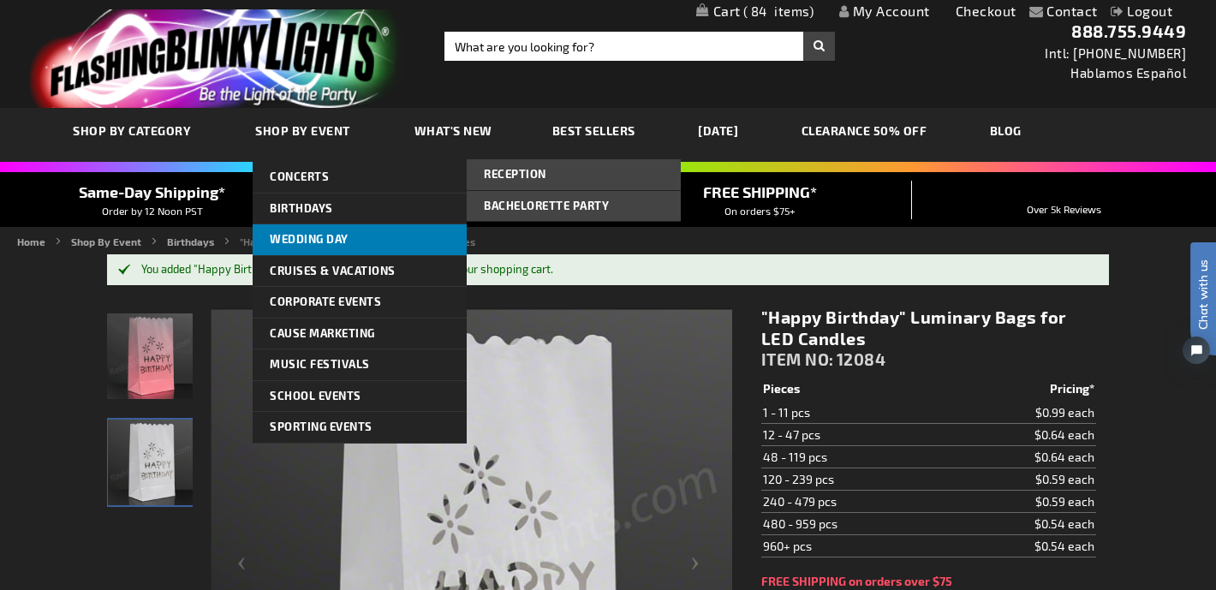
click at [290, 242] on span "Wedding Day" at bounding box center [309, 239] width 79 height 14
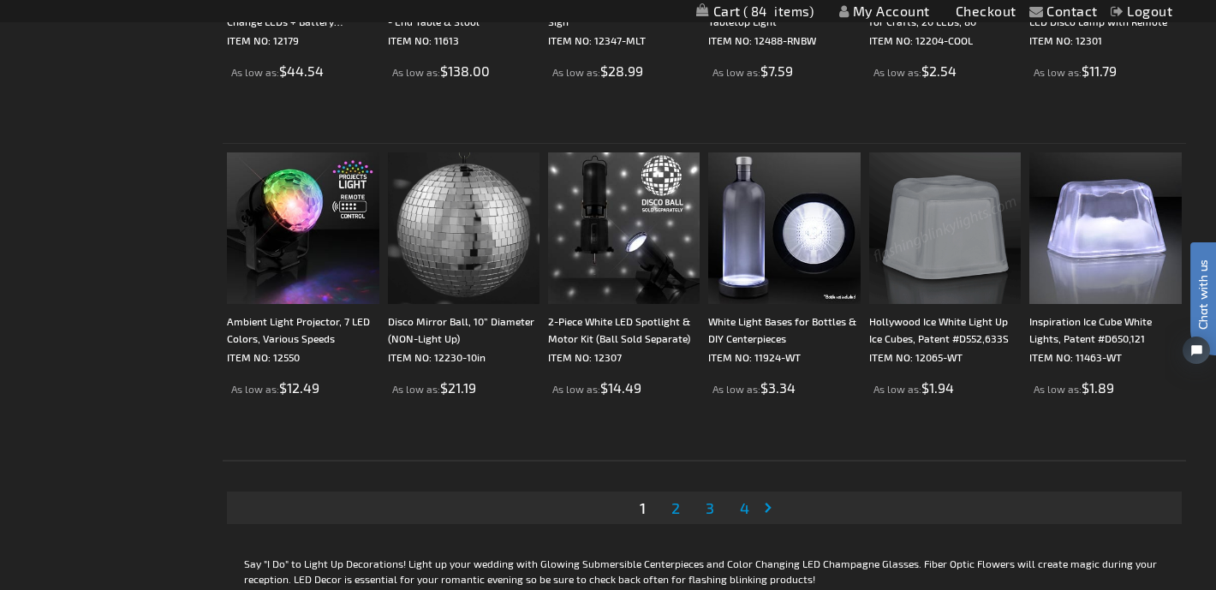
scroll to position [3357, 0]
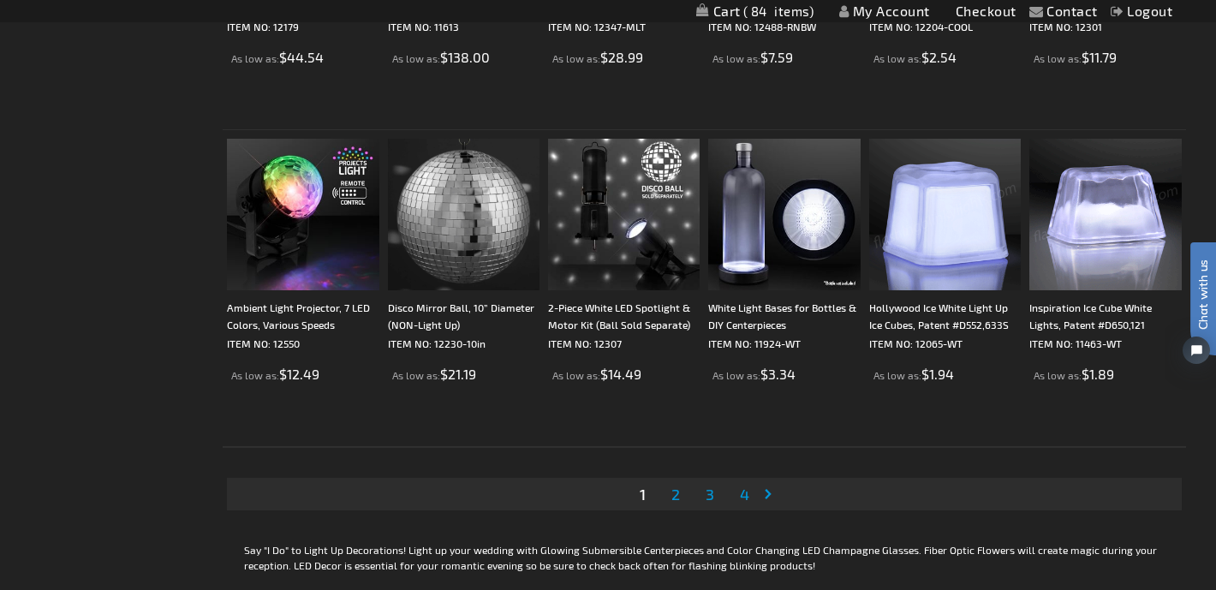
click at [681, 491] on link "Page 2" at bounding box center [675, 494] width 15 height 26
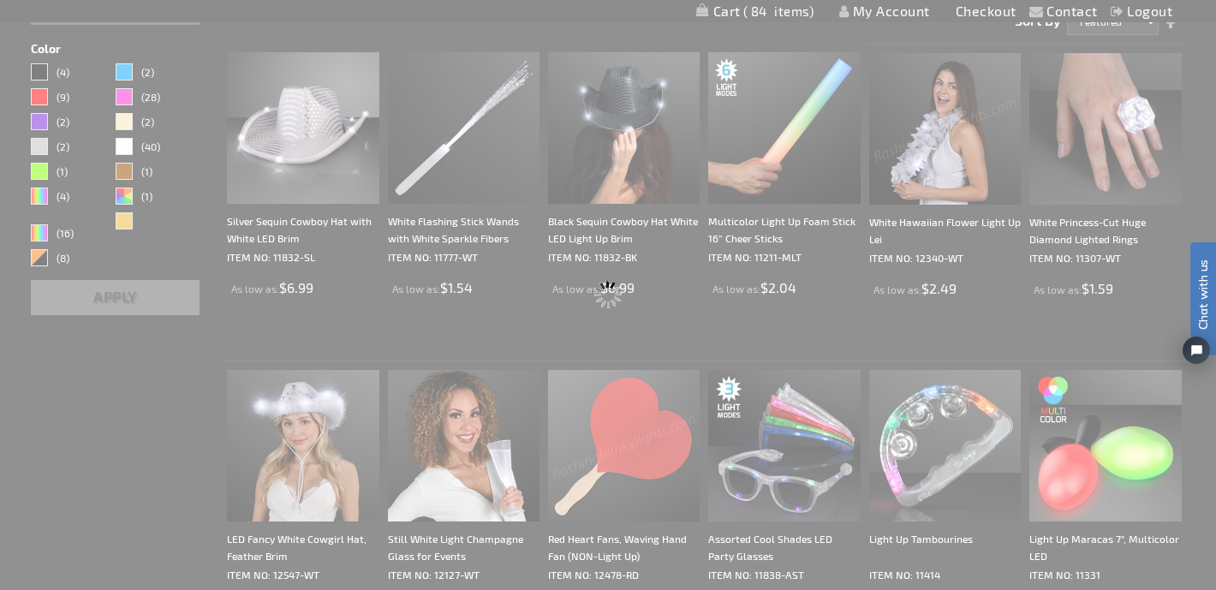
scroll to position [598, 0]
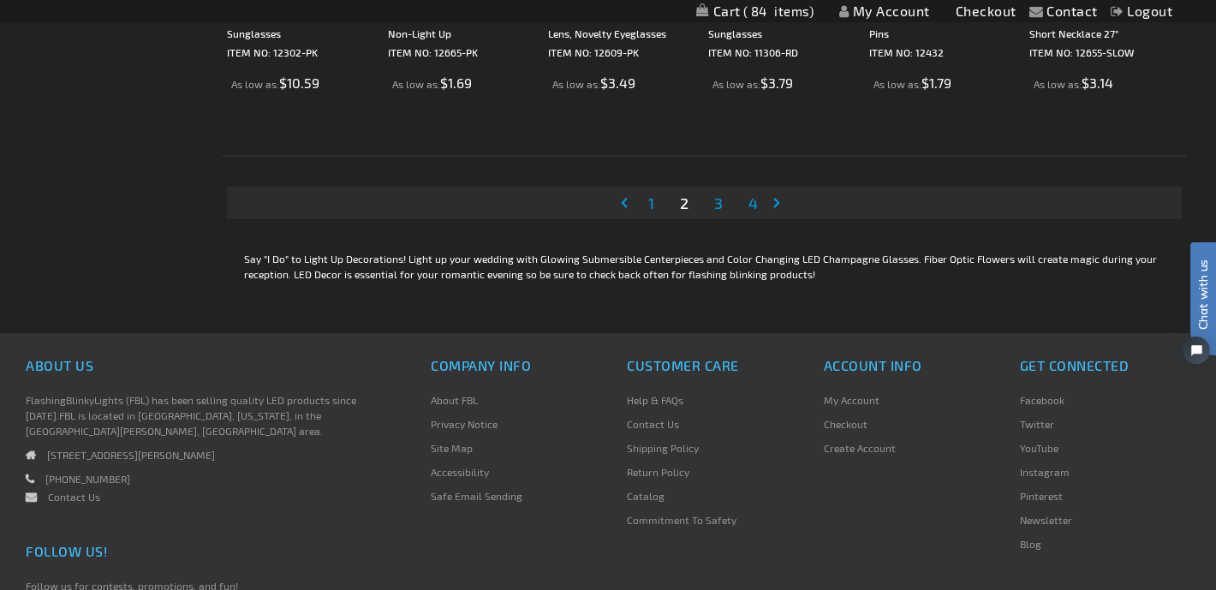
scroll to position [3656, 0]
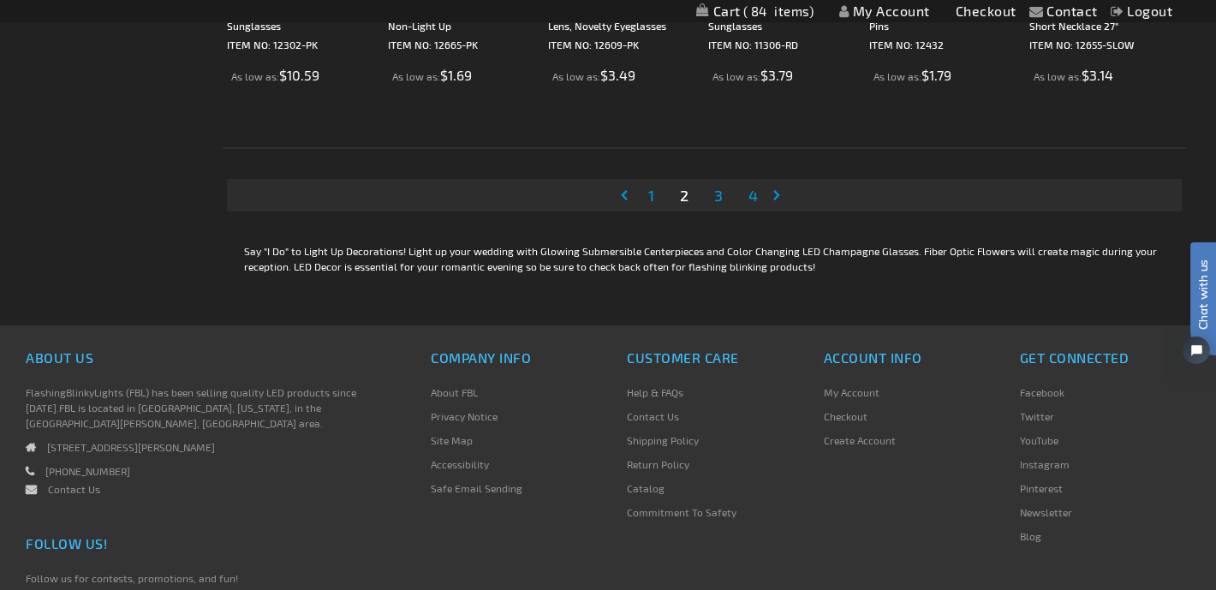
click at [722, 198] on span "3" at bounding box center [718, 195] width 9 height 19
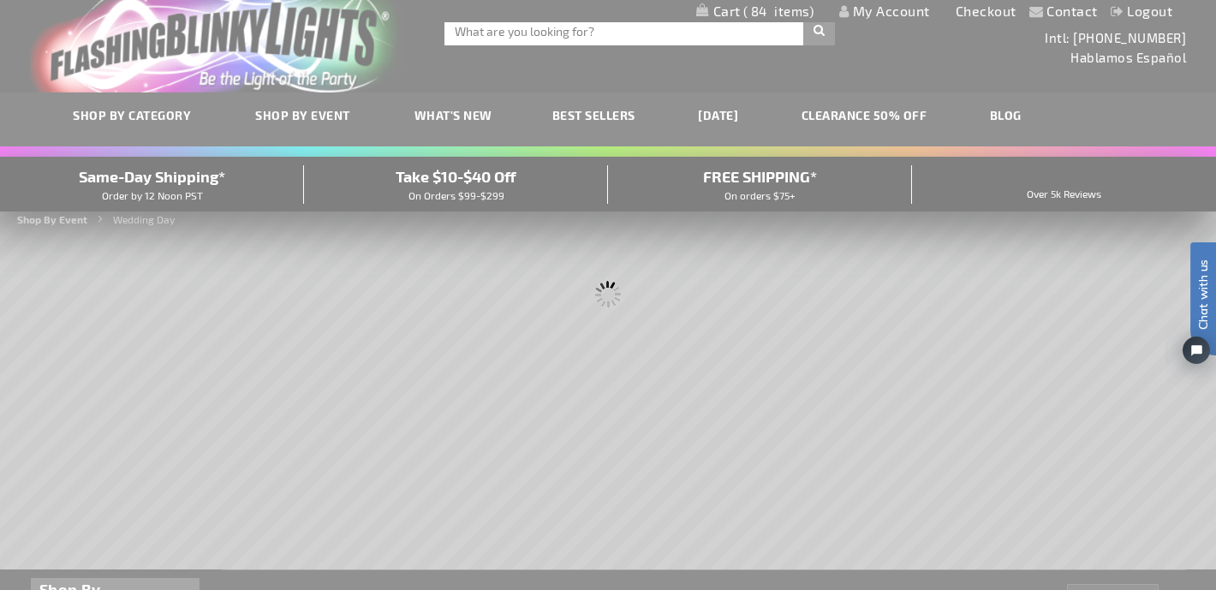
scroll to position [0, 0]
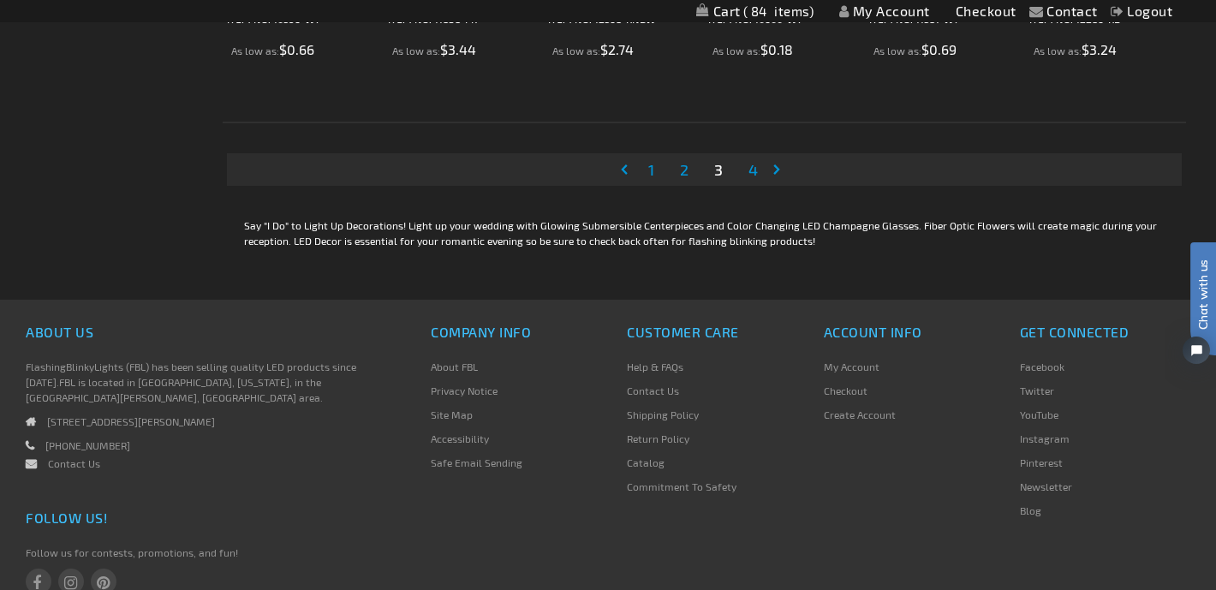
scroll to position [3807, 0]
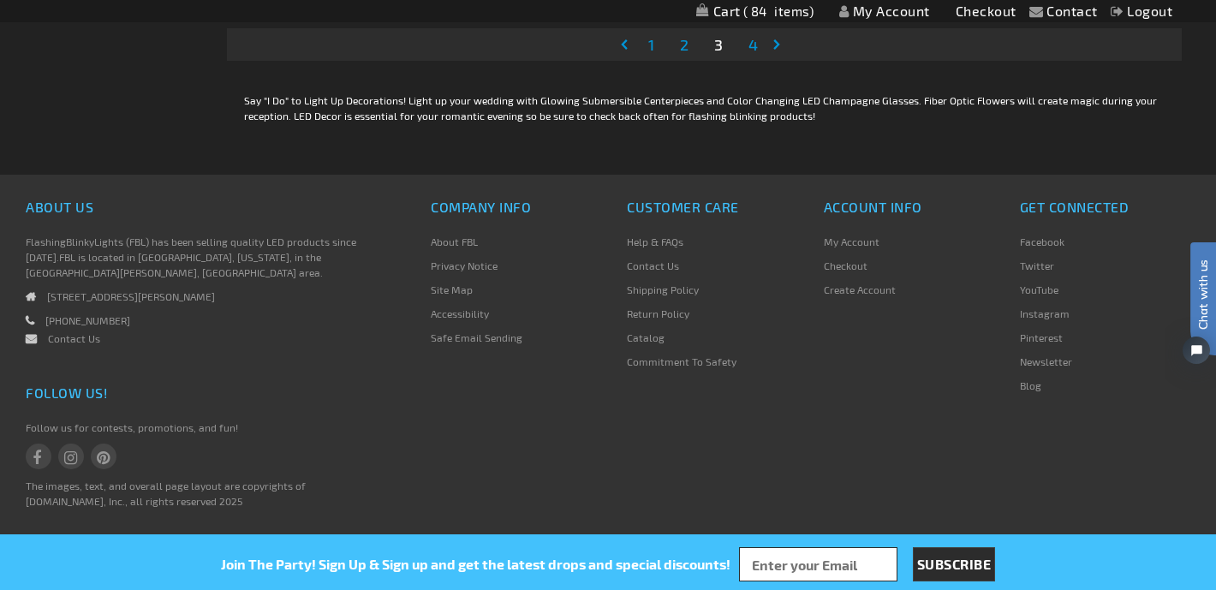
click at [687, 47] on span "2" at bounding box center [684, 44] width 9 height 19
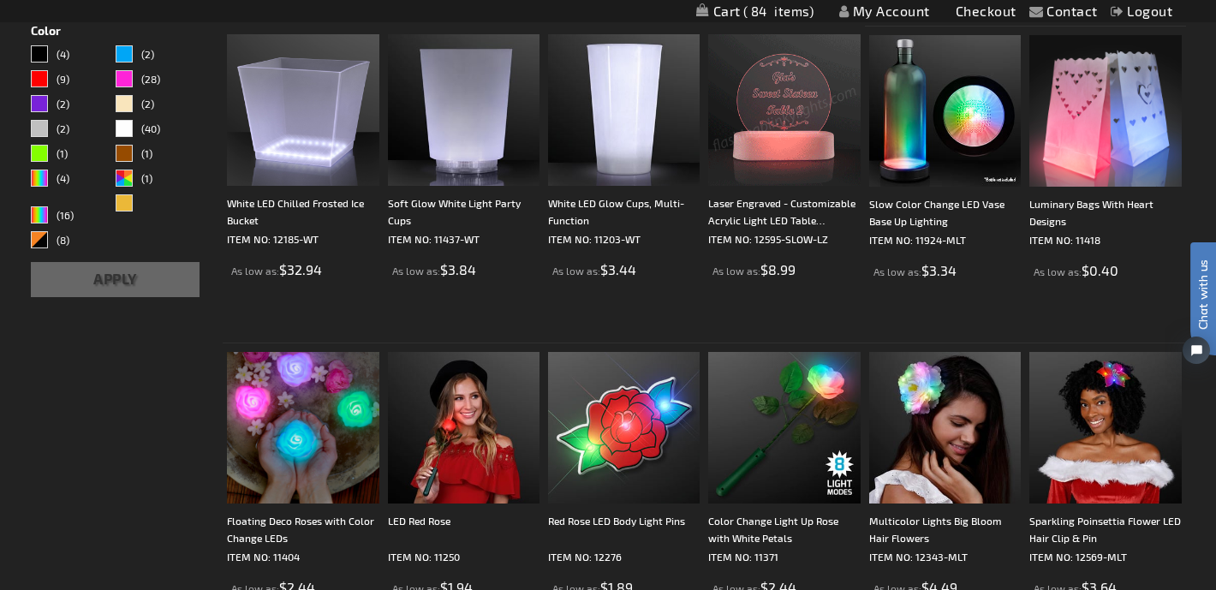
scroll to position [613, 0]
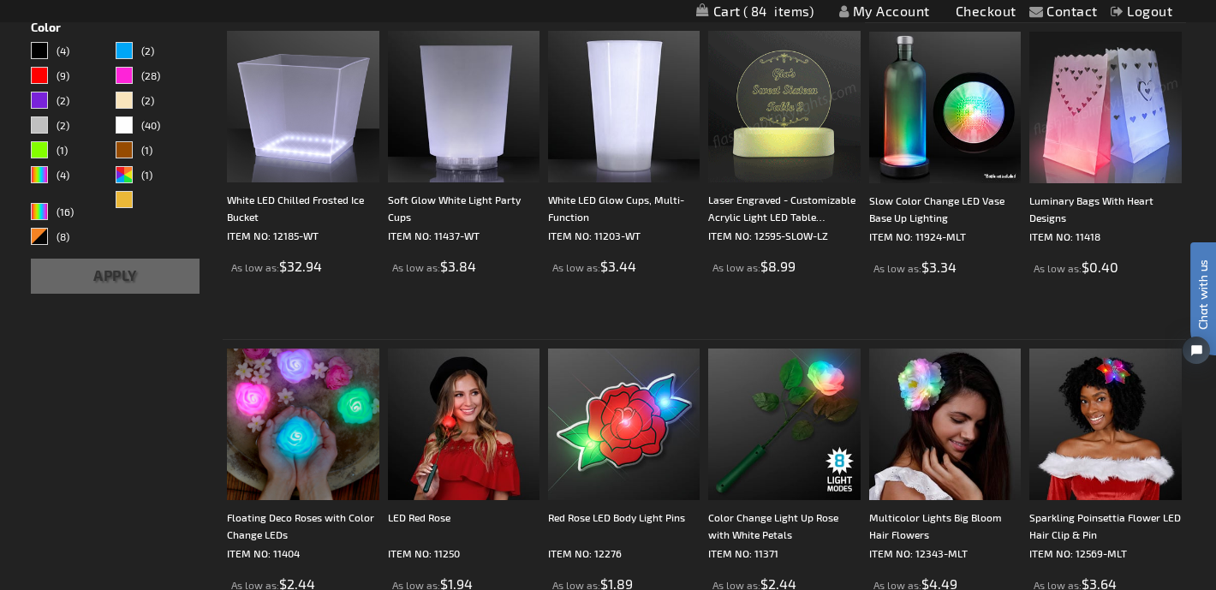
click at [1110, 129] on img at bounding box center [1105, 108] width 152 height 152
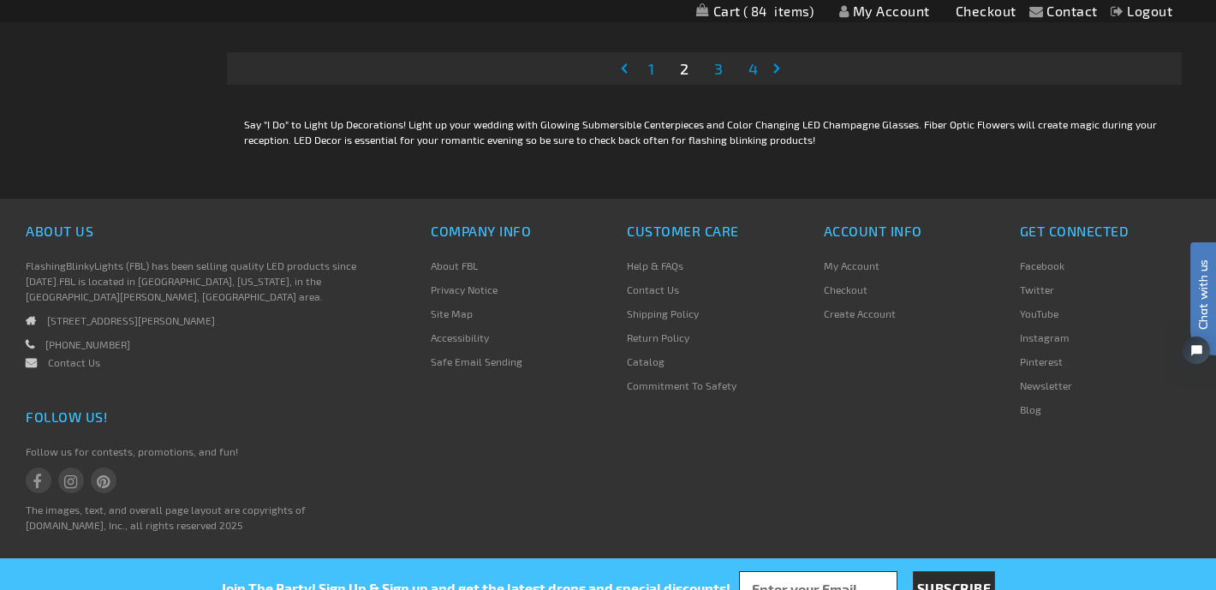
scroll to position [3805, 0]
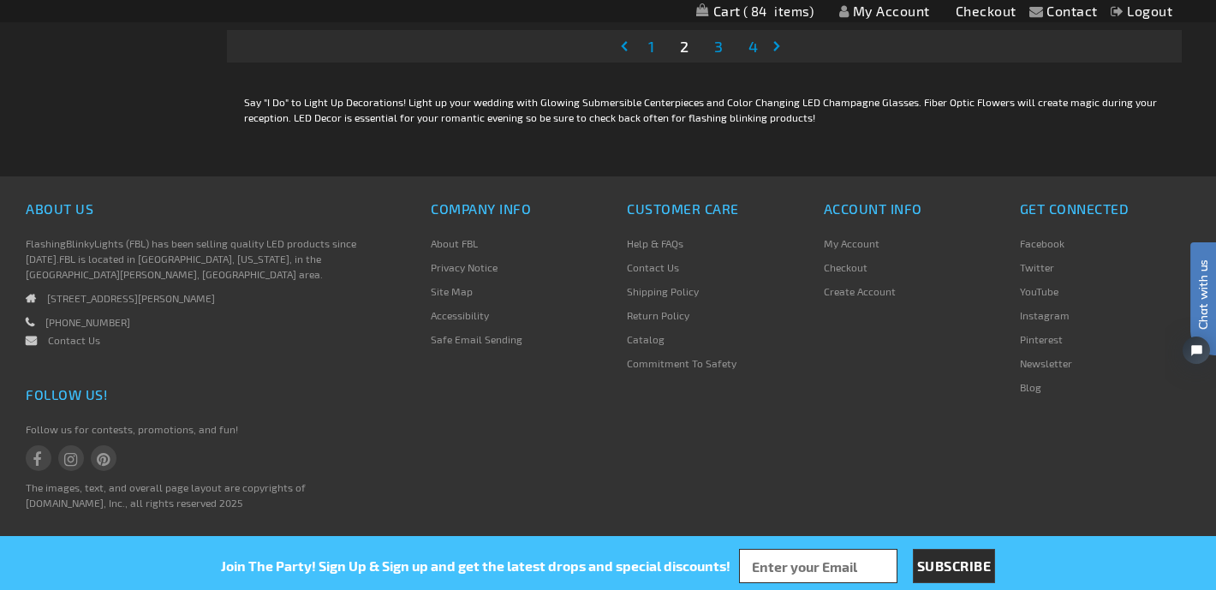
click at [754, 53] on span "4" at bounding box center [752, 46] width 9 height 19
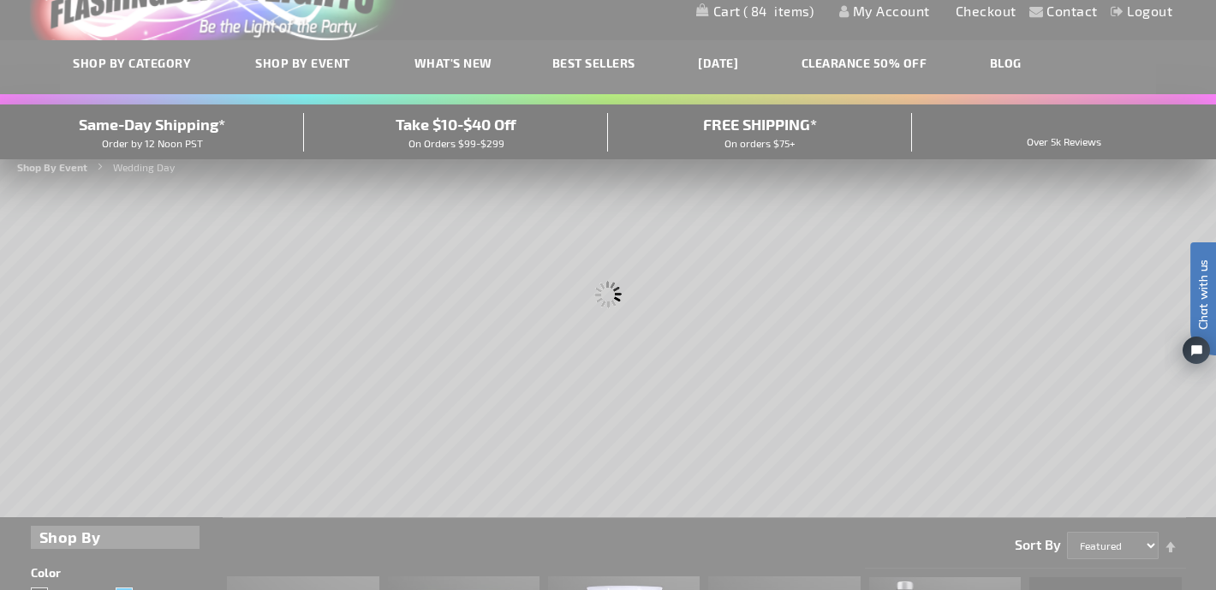
scroll to position [0, 0]
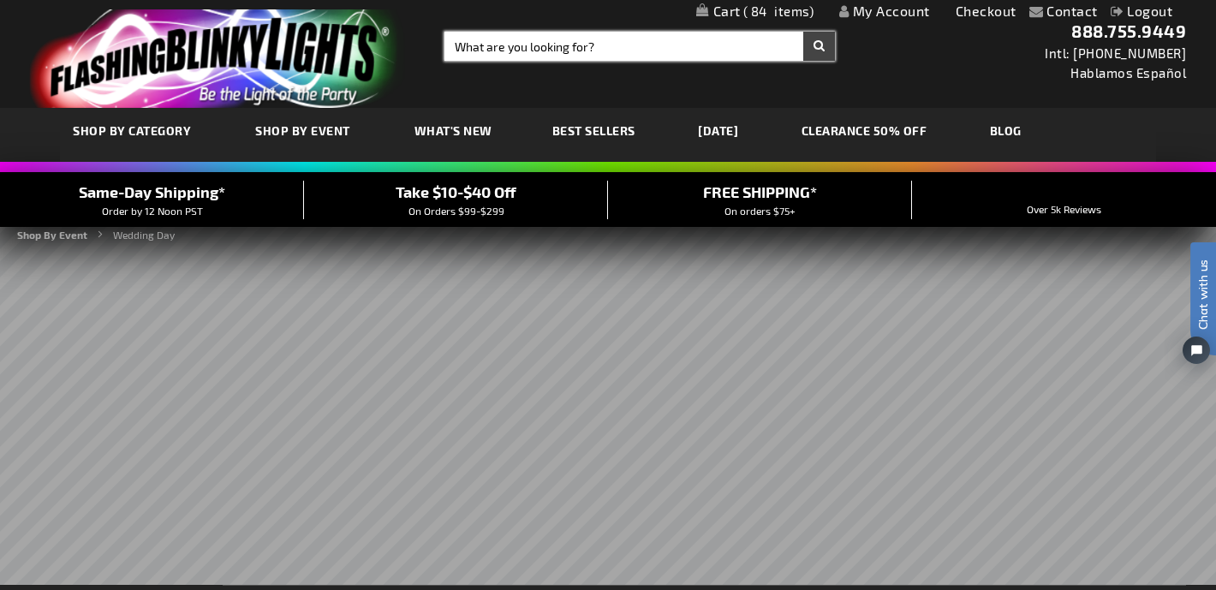
click at [530, 47] on input "Search" at bounding box center [639, 46] width 390 height 29
type input "string lights"
click at [803, 32] on button "Search" at bounding box center [819, 46] width 32 height 29
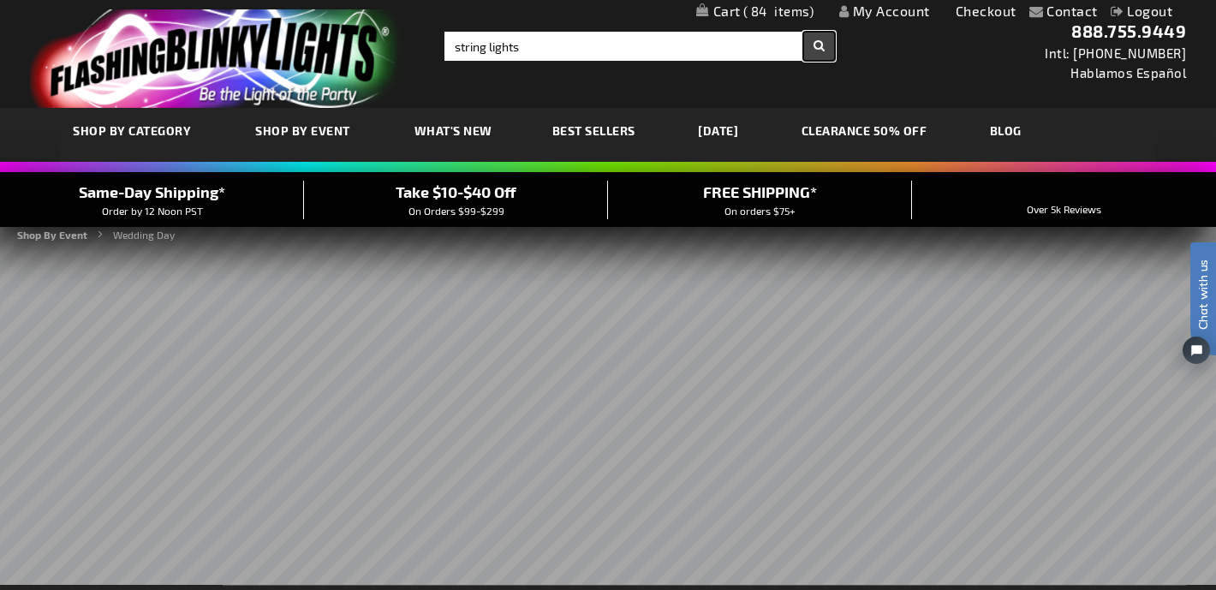
click at [819, 56] on button "Search" at bounding box center [819, 46] width 32 height 29
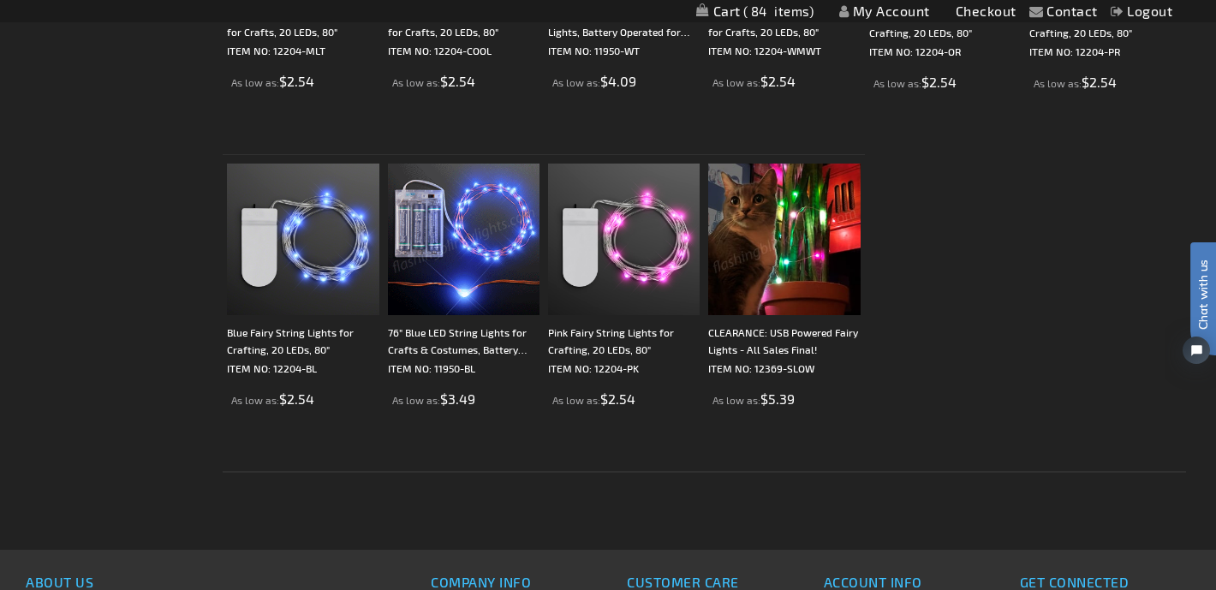
scroll to position [518, 0]
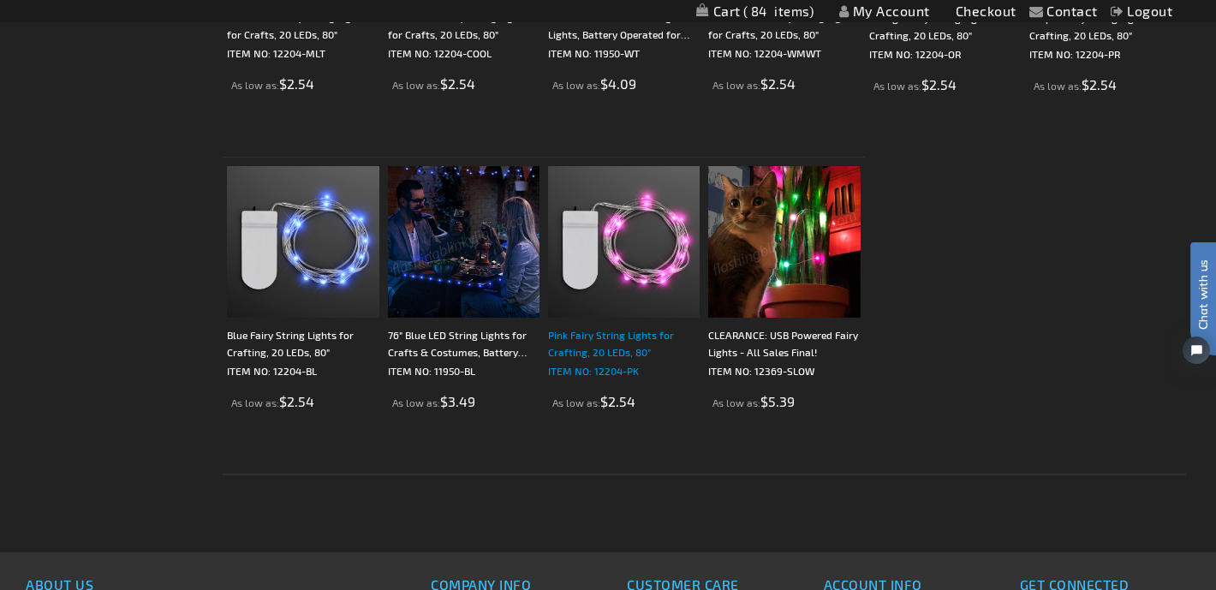
click at [622, 366] on p "ITEM NO: 12204-PK" at bounding box center [624, 370] width 152 height 17
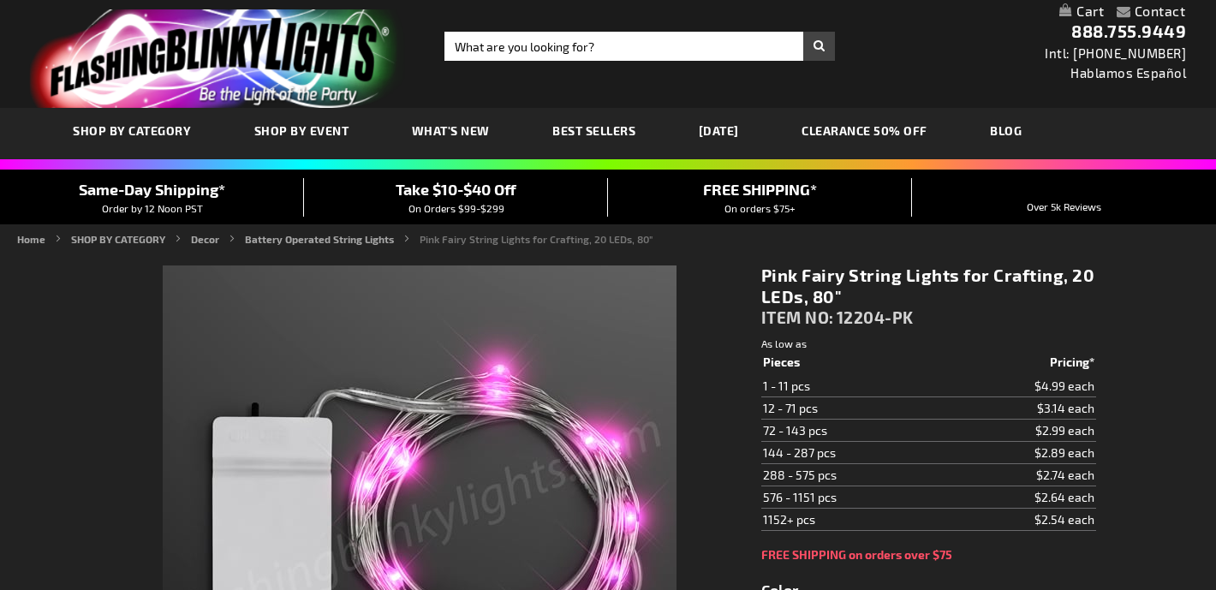
type input "5639"
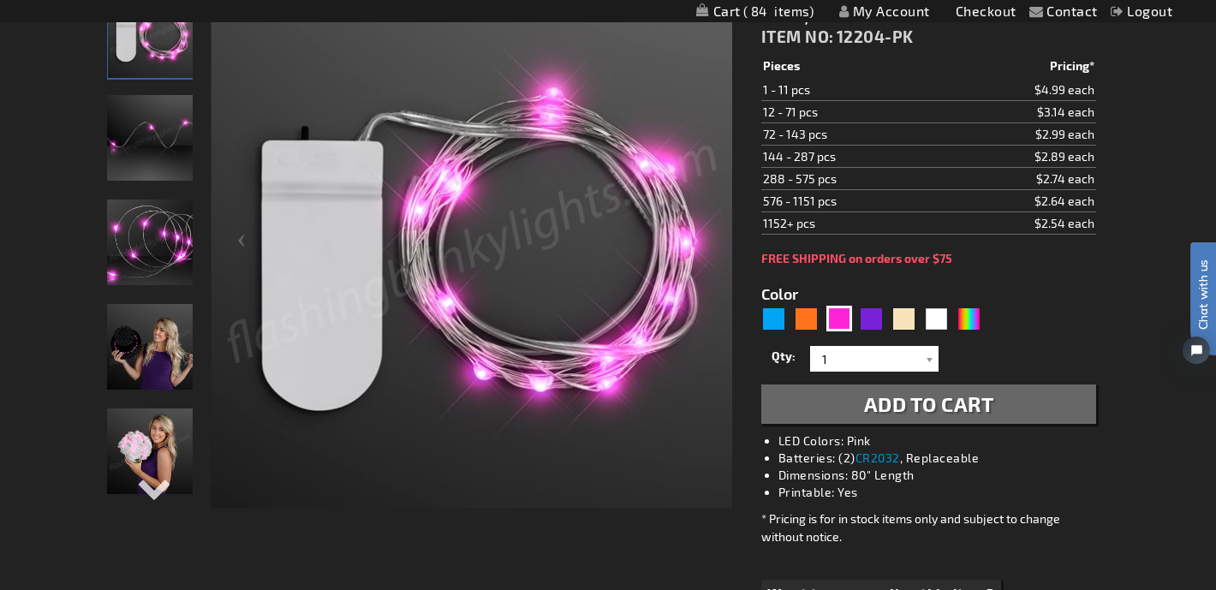
scroll to position [297, 0]
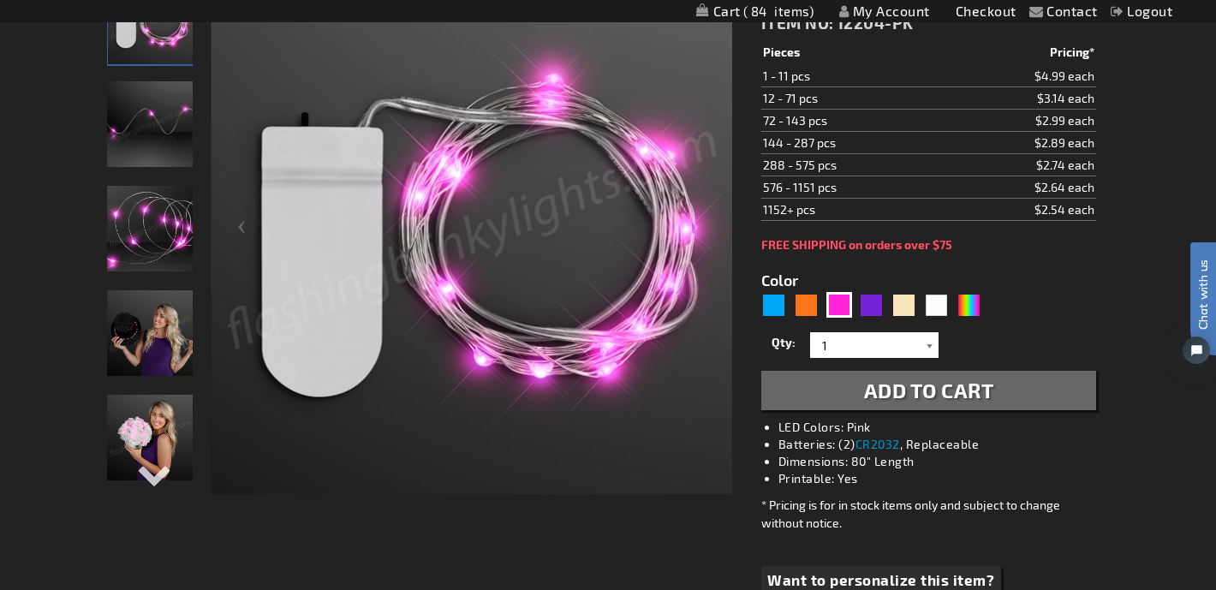
click at [935, 347] on div at bounding box center [929, 345] width 17 height 26
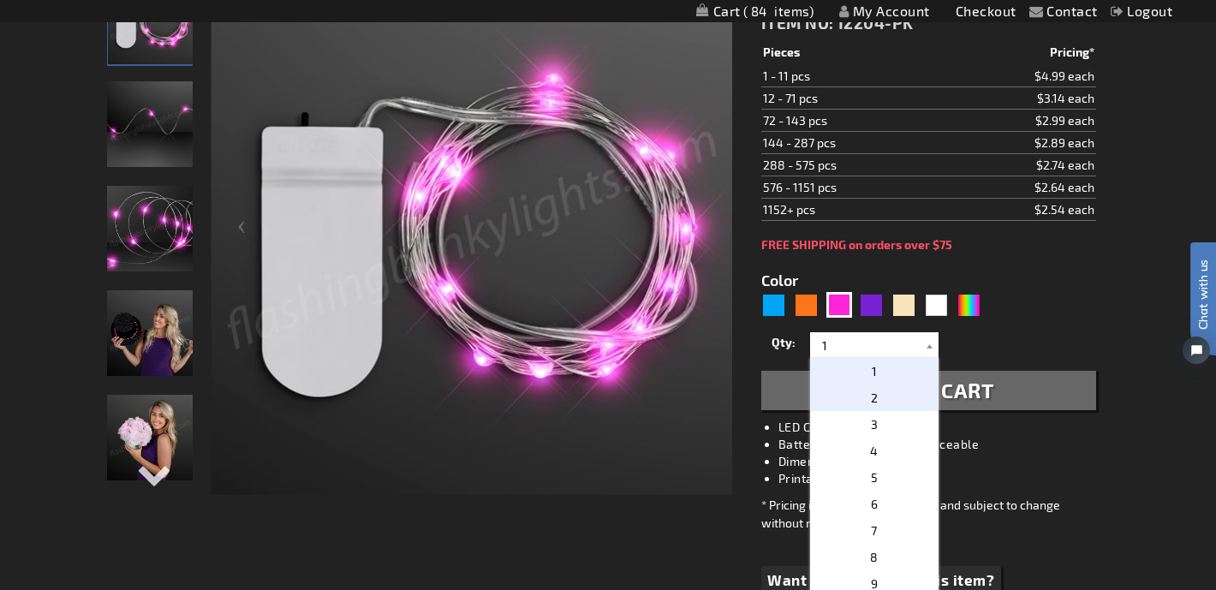
click at [905, 401] on p "2" at bounding box center [874, 397] width 128 height 27
type input "2"
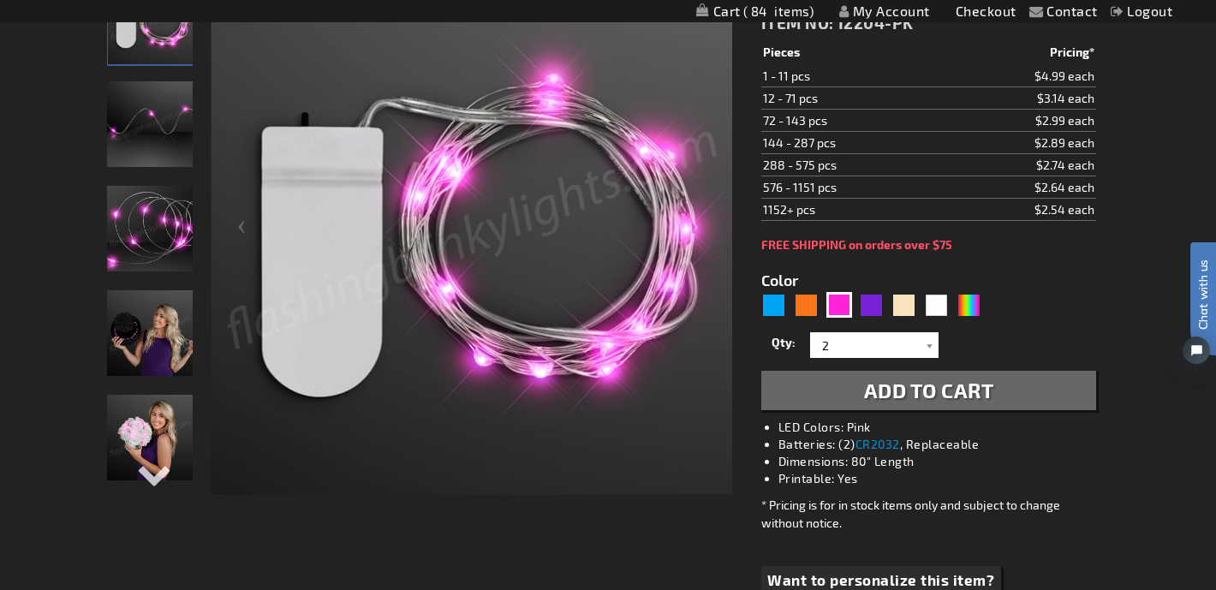
click at [946, 396] on span "Add to Cart" at bounding box center [929, 390] width 130 height 25
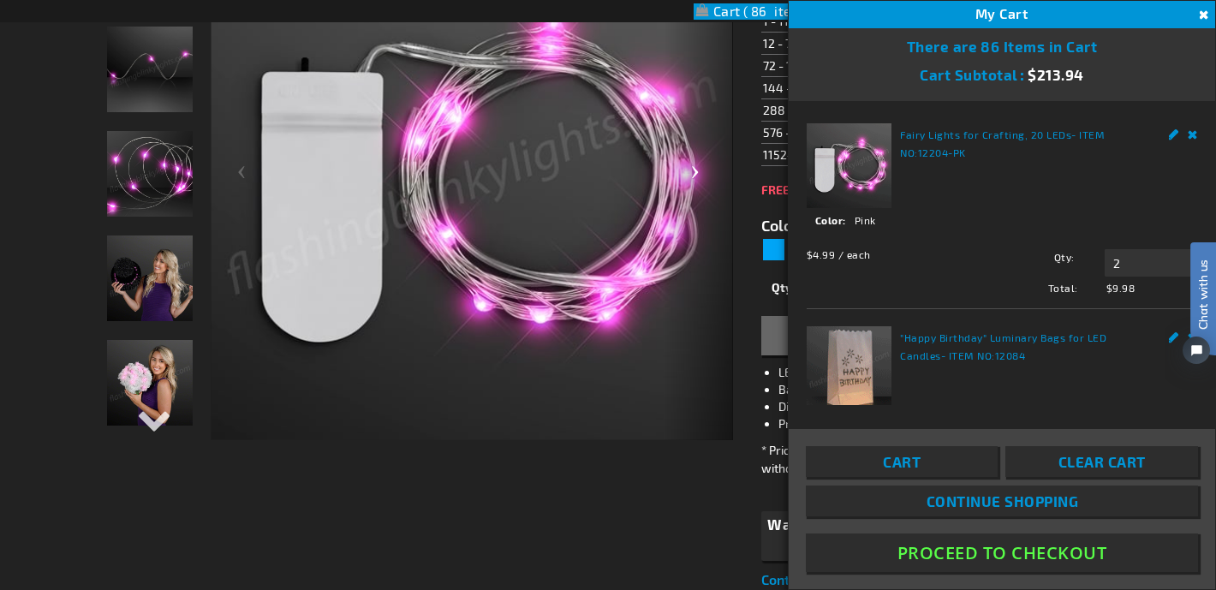
scroll to position [393, 0]
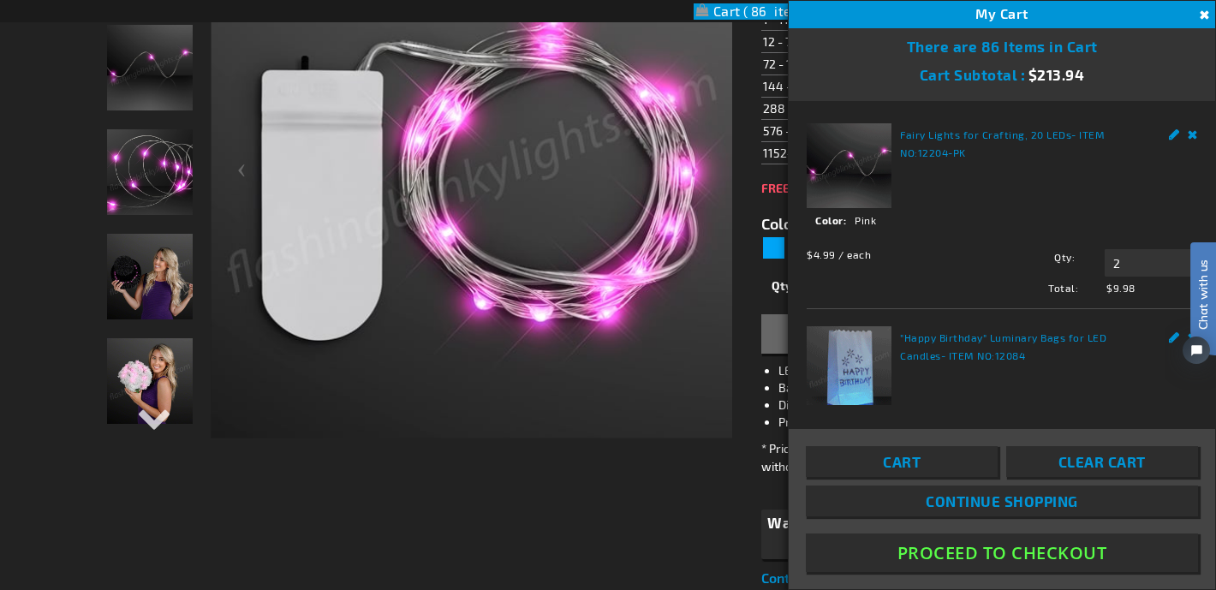
click at [1204, 10] on button "Close" at bounding box center [1202, 15] width 19 height 19
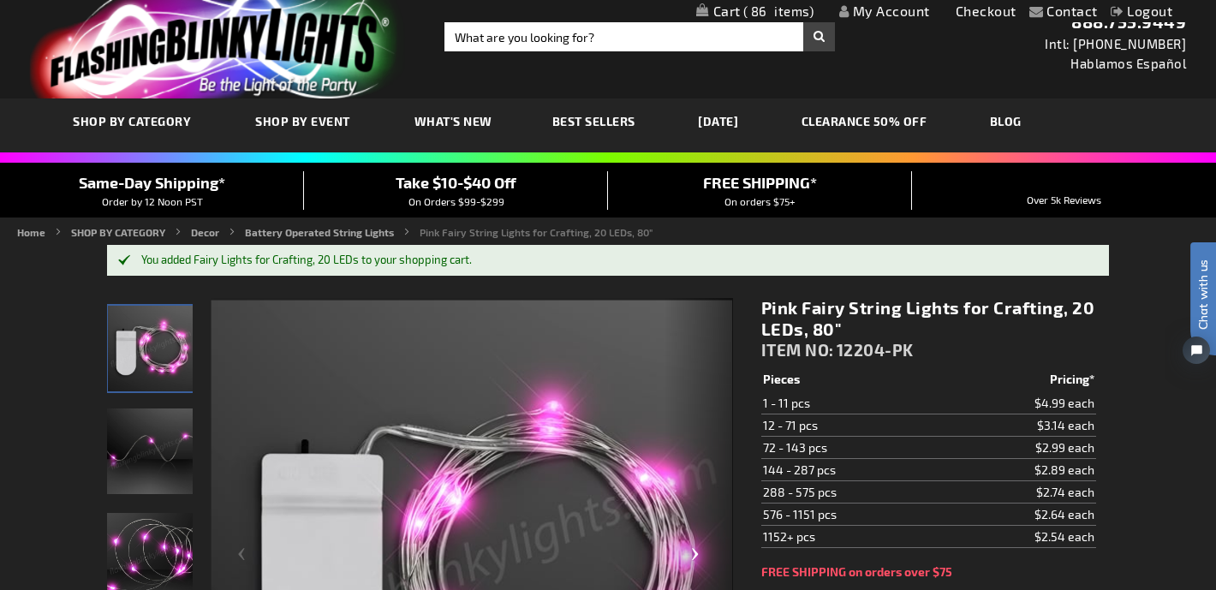
scroll to position [0, 0]
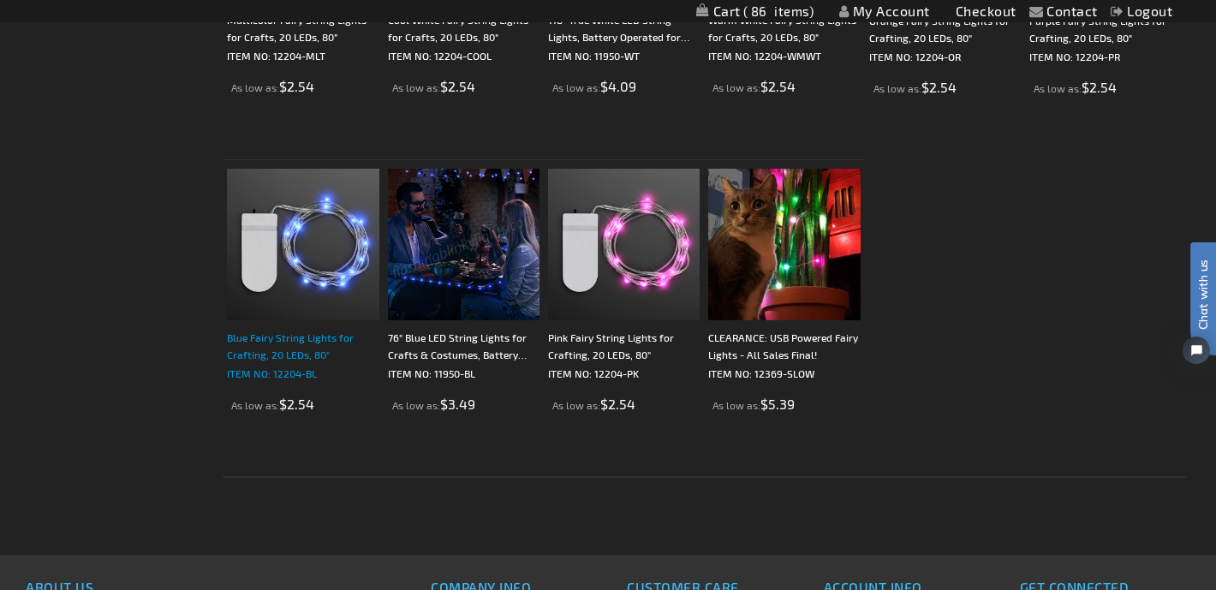
click at [293, 360] on div "Blue Fairy String Lights for Crafting, 20 LEDs, 80"" at bounding box center [303, 346] width 152 height 34
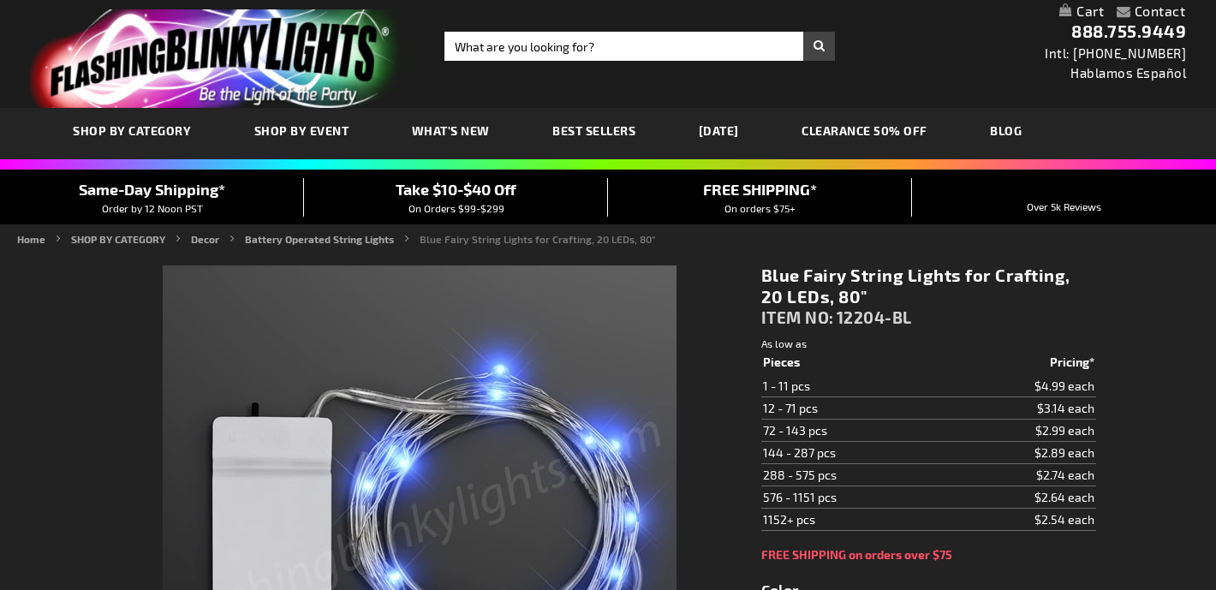
type input "5629"
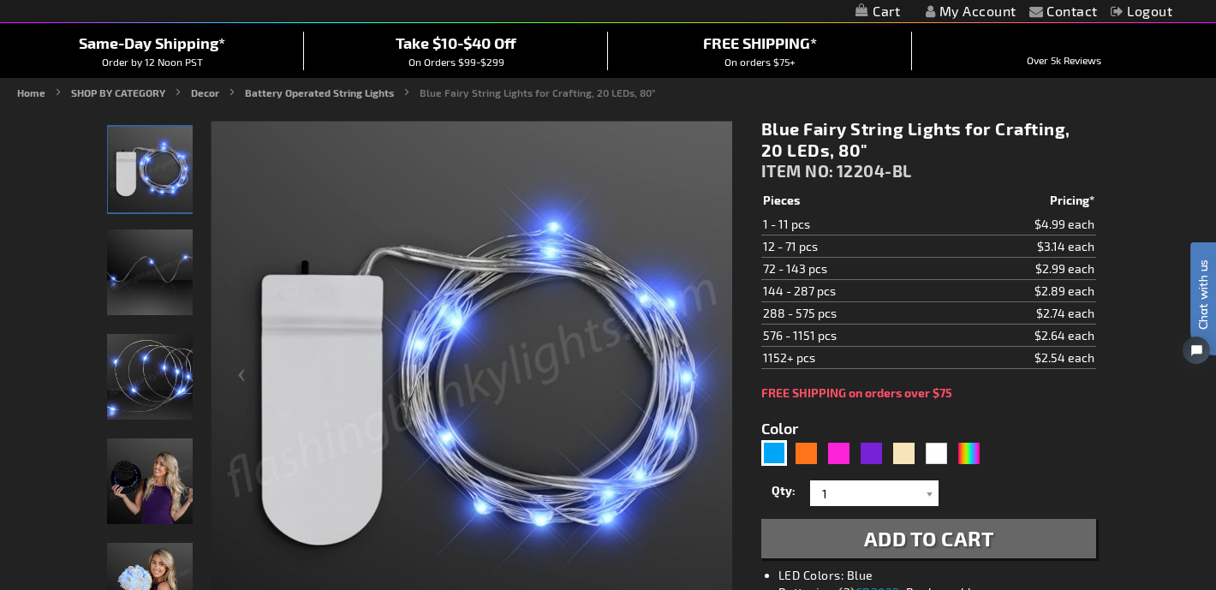
scroll to position [151, 0]
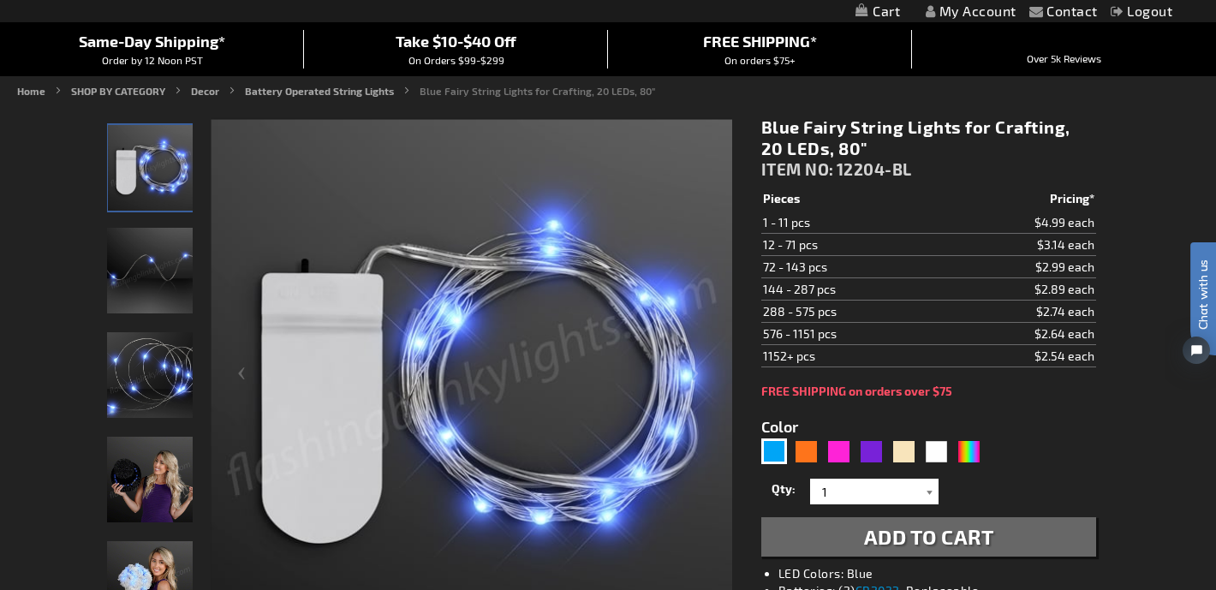
click at [929, 491] on div at bounding box center [929, 492] width 17 height 26
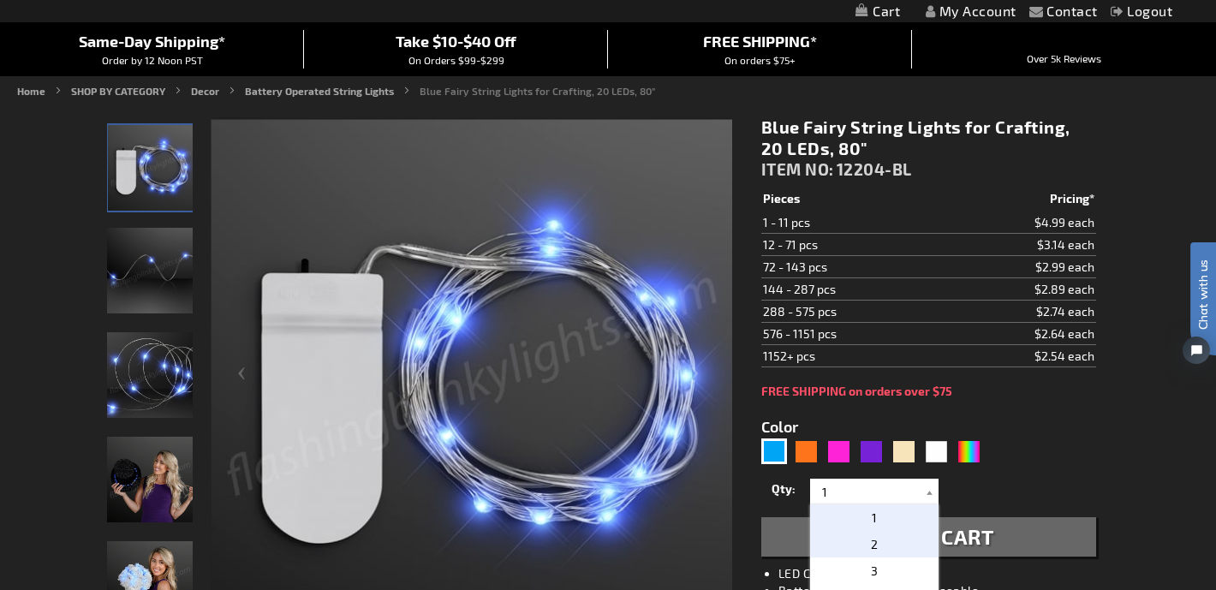
click at [903, 545] on p "2" at bounding box center [874, 544] width 128 height 27
type input "2"
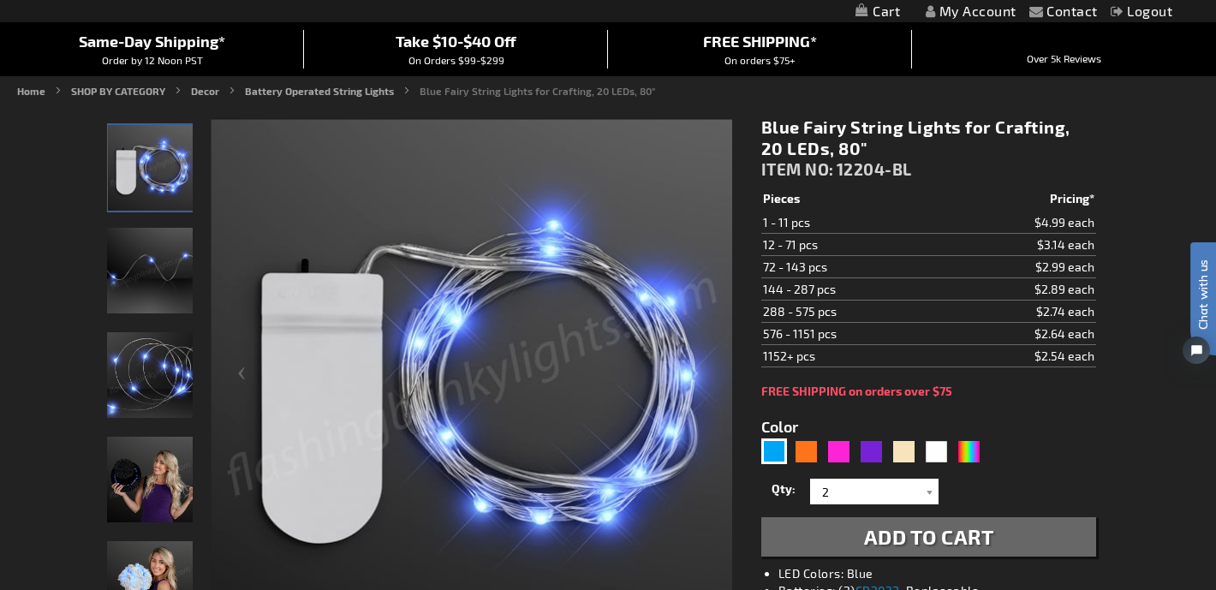
click at [933, 547] on span "Add to Cart" at bounding box center [929, 536] width 130 height 25
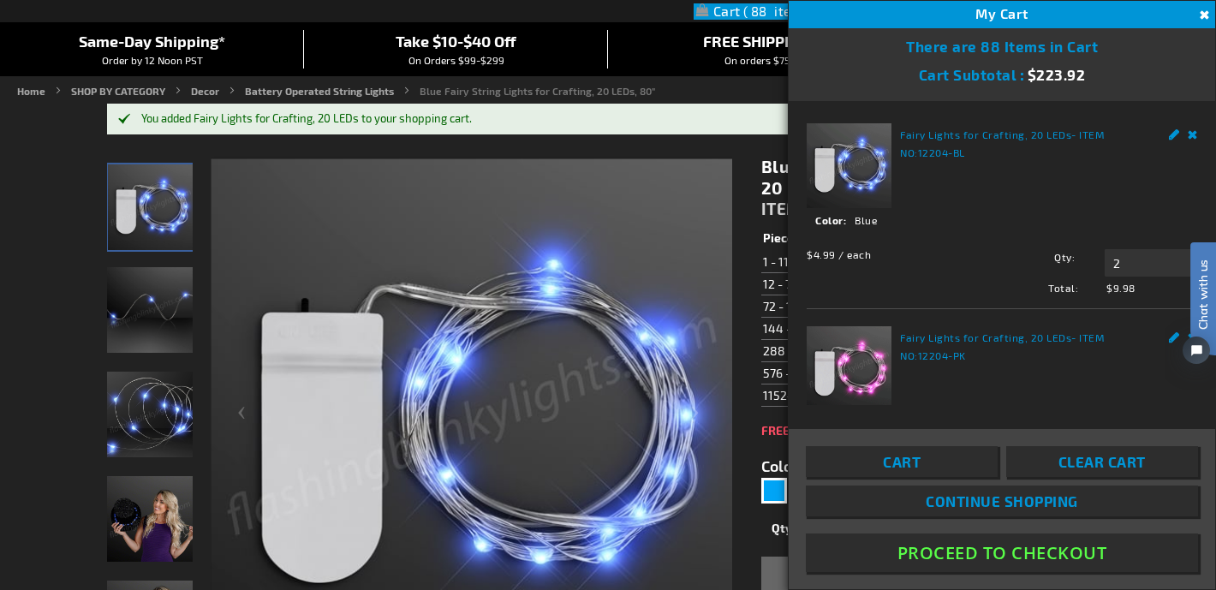
click at [1197, 15] on button "Close" at bounding box center [1202, 15] width 19 height 19
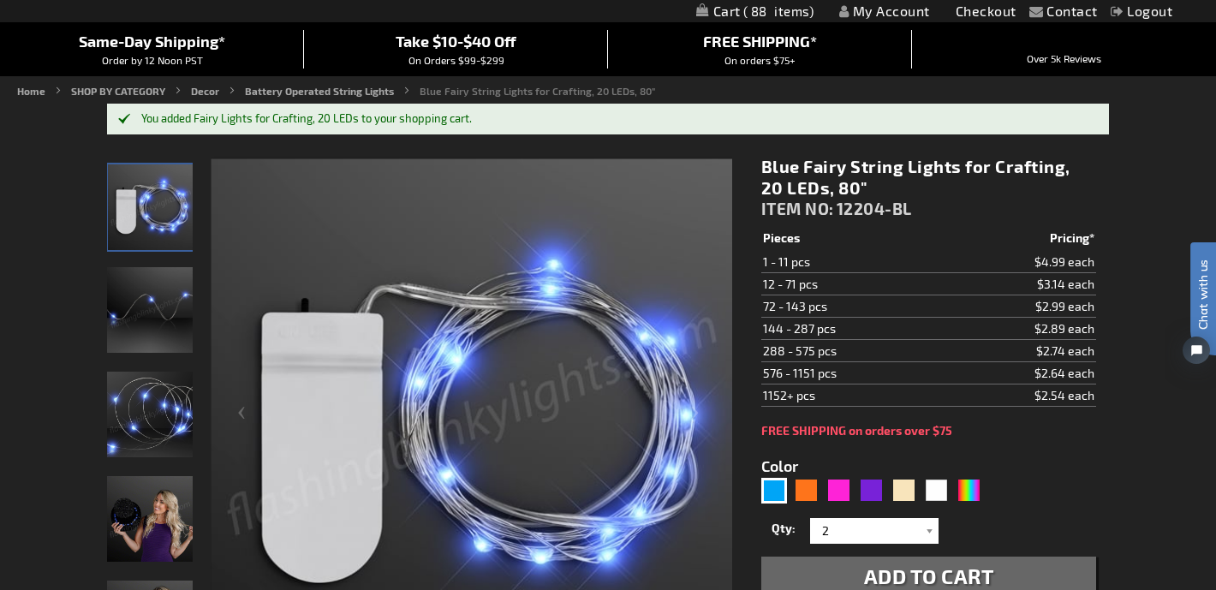
scroll to position [157, 0]
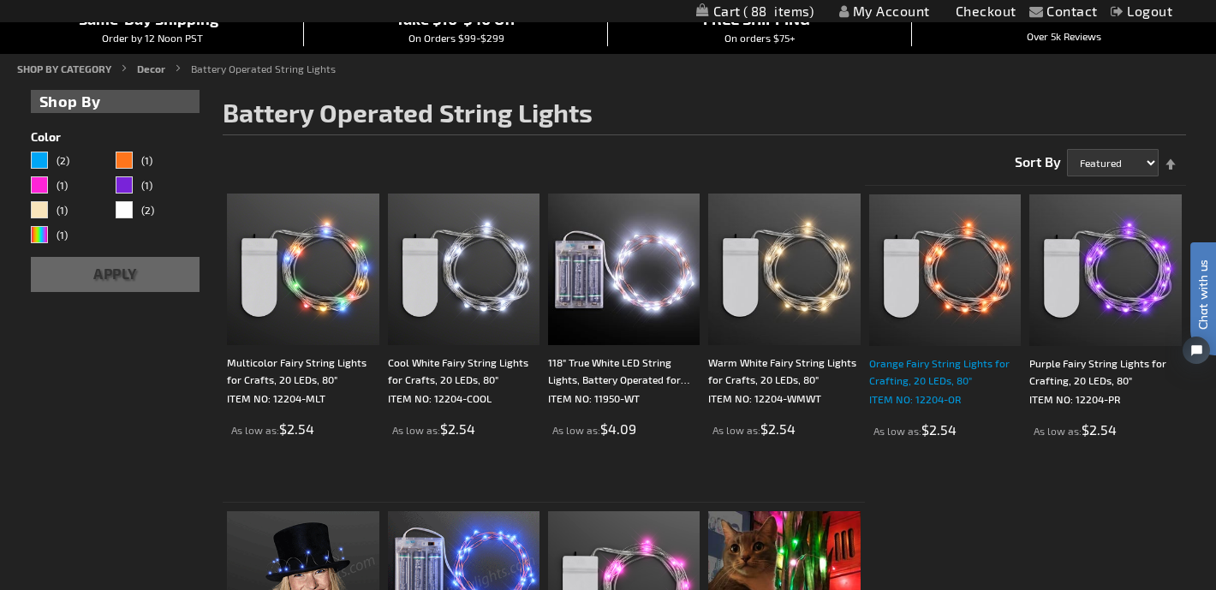
click at [952, 369] on div "Orange Fairy String Lights for Crafting, 20 LEDs, 80"" at bounding box center [945, 371] width 152 height 34
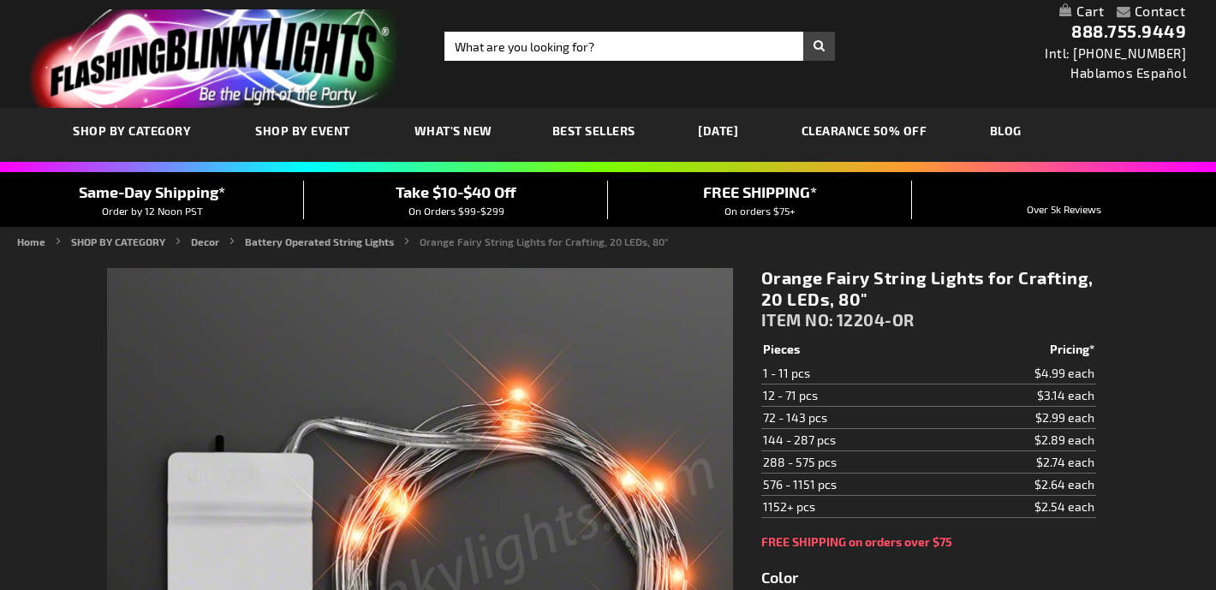
type input "5637"
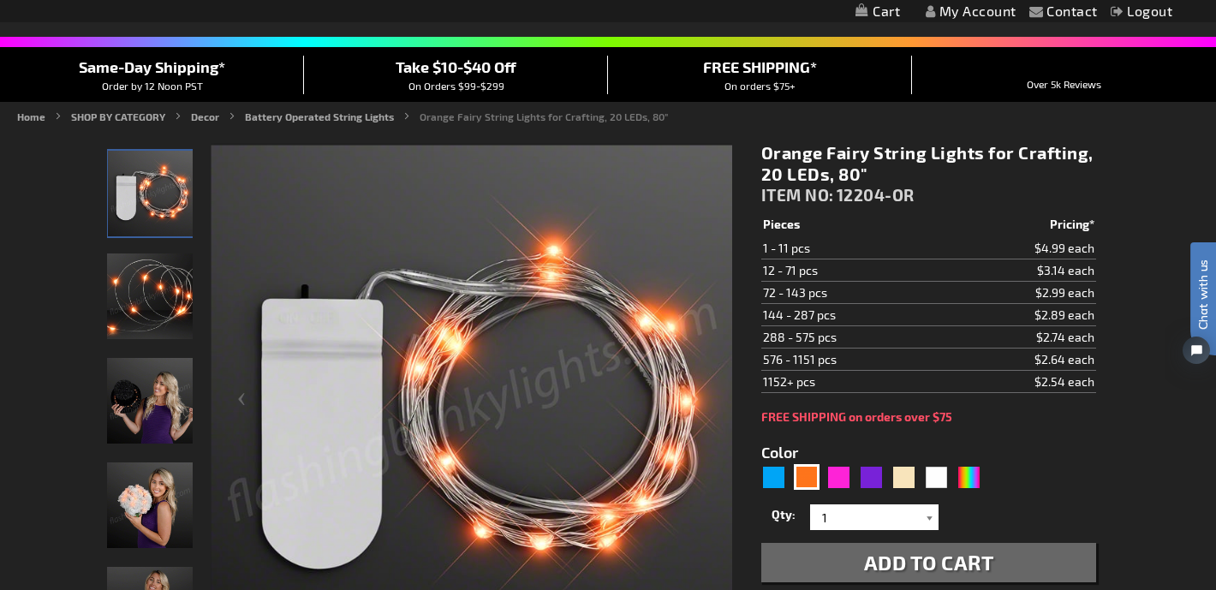
click at [930, 516] on div at bounding box center [929, 517] width 17 height 26
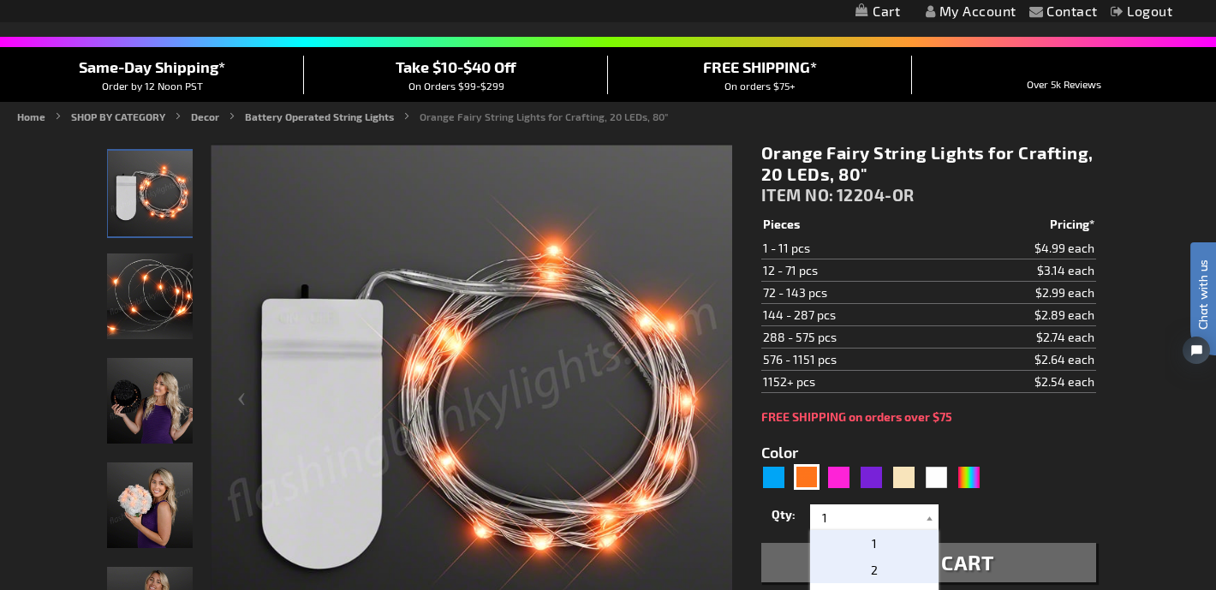
click at [903, 573] on p "2" at bounding box center [874, 570] width 128 height 27
type input "2"
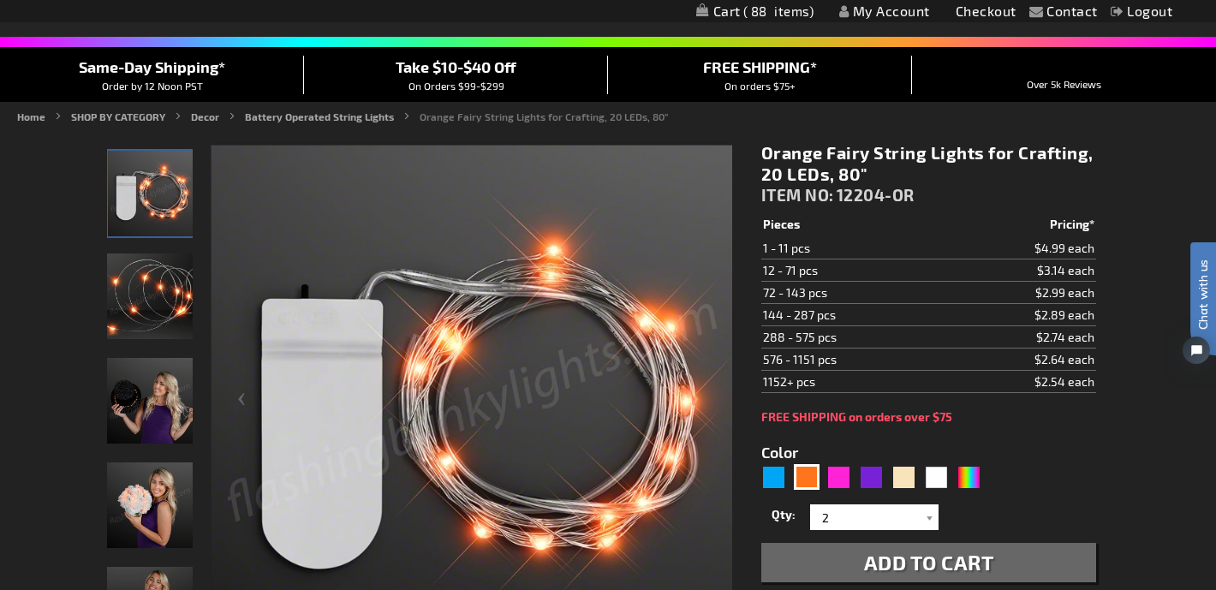
click at [1007, 563] on button "Add to Cart" at bounding box center [928, 562] width 335 height 39
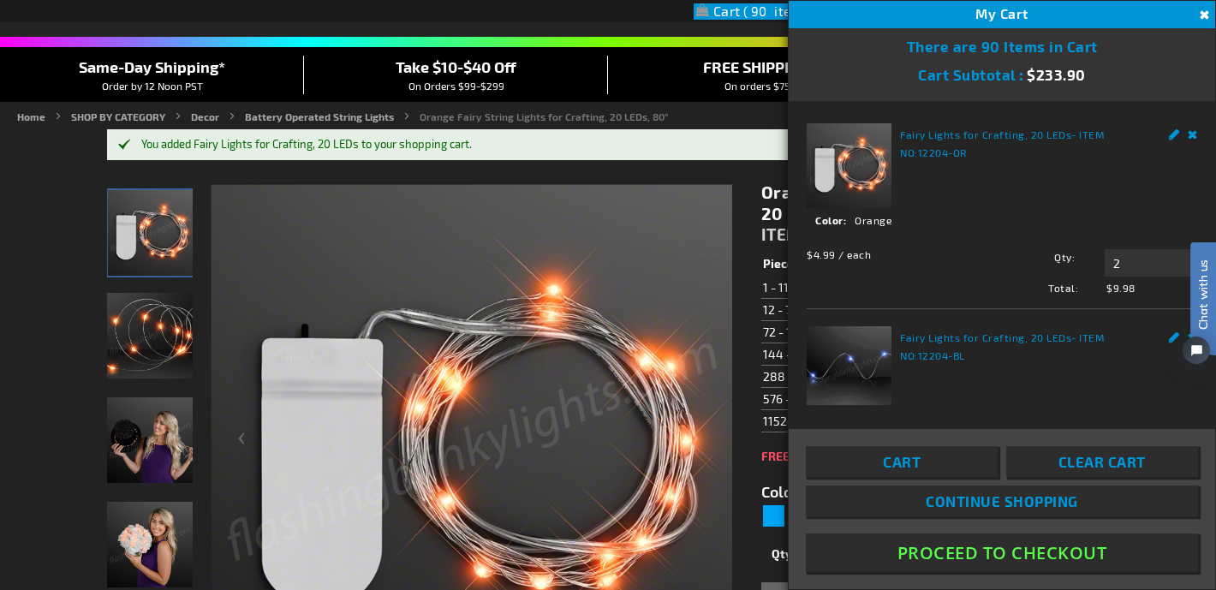
click at [1207, 4] on div "My Cart 90" at bounding box center [1002, 14] width 426 height 27
click at [1200, 13] on button "Close" at bounding box center [1202, 15] width 19 height 19
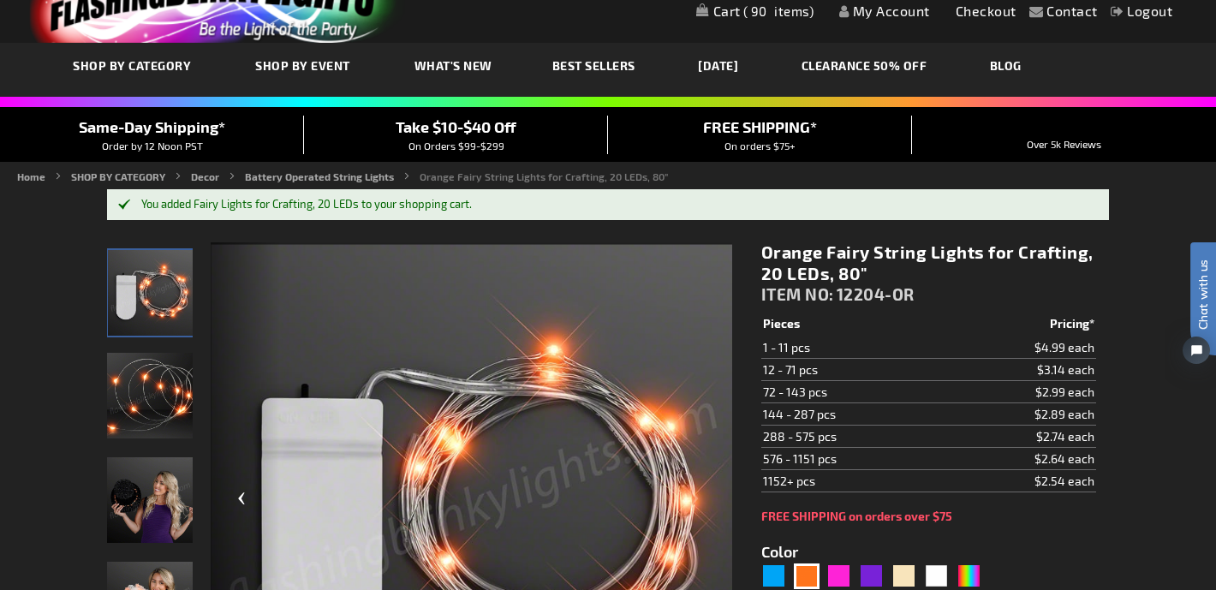
scroll to position [56, 0]
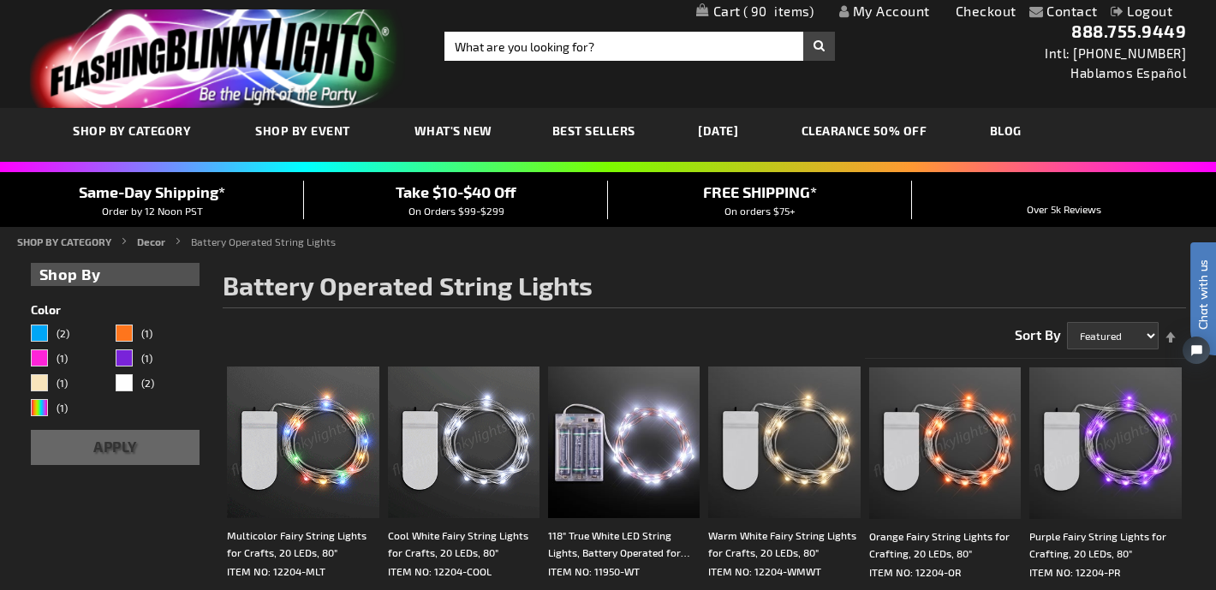
click at [461, 129] on span "What's New" at bounding box center [453, 130] width 78 height 15
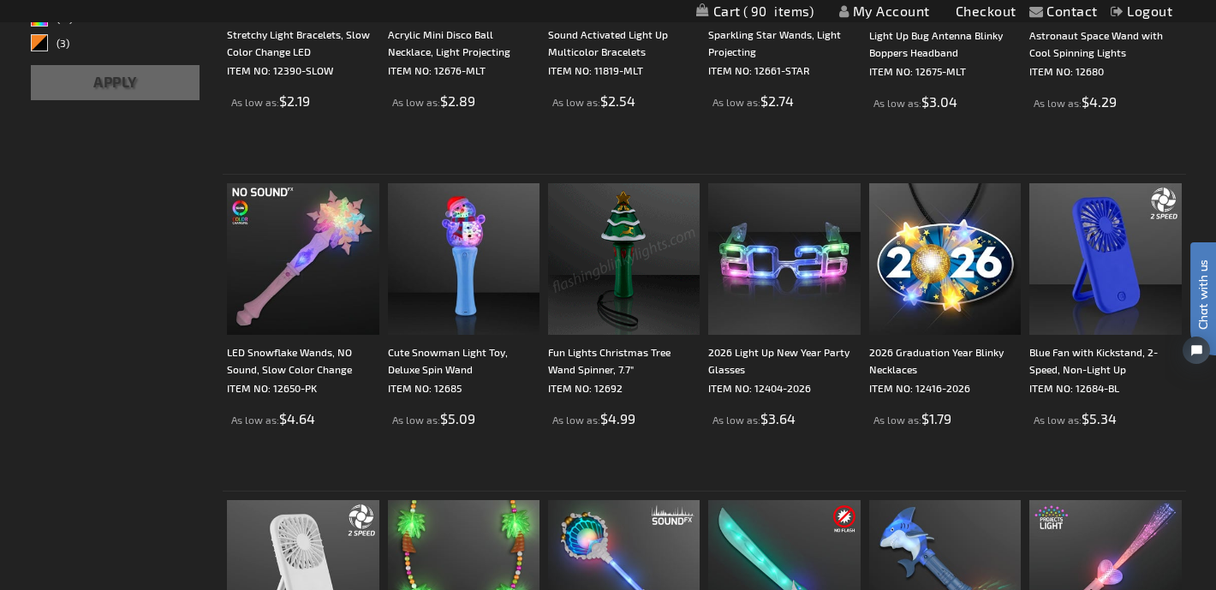
scroll to position [509, 0]
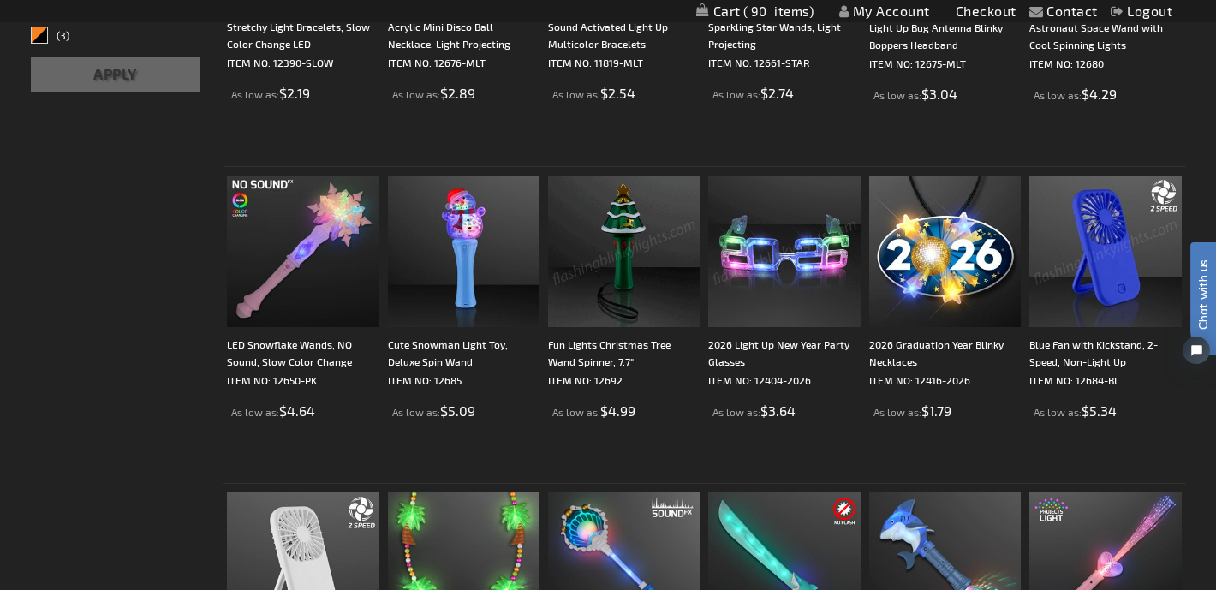
click at [1116, 283] on img at bounding box center [1105, 252] width 152 height 152
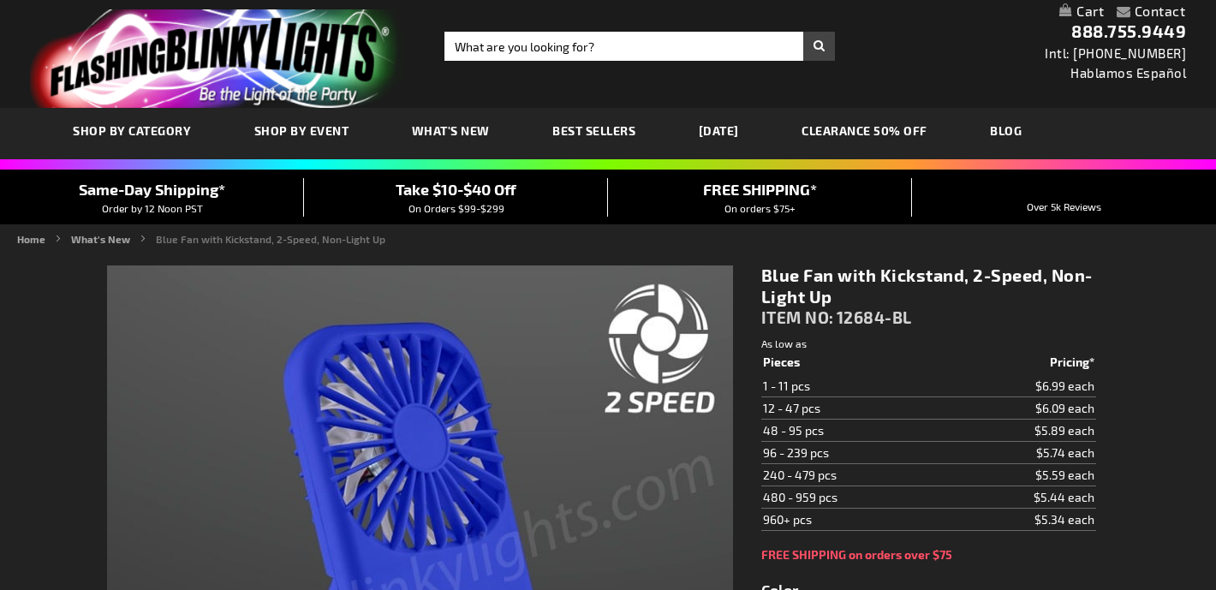
type input "5629"
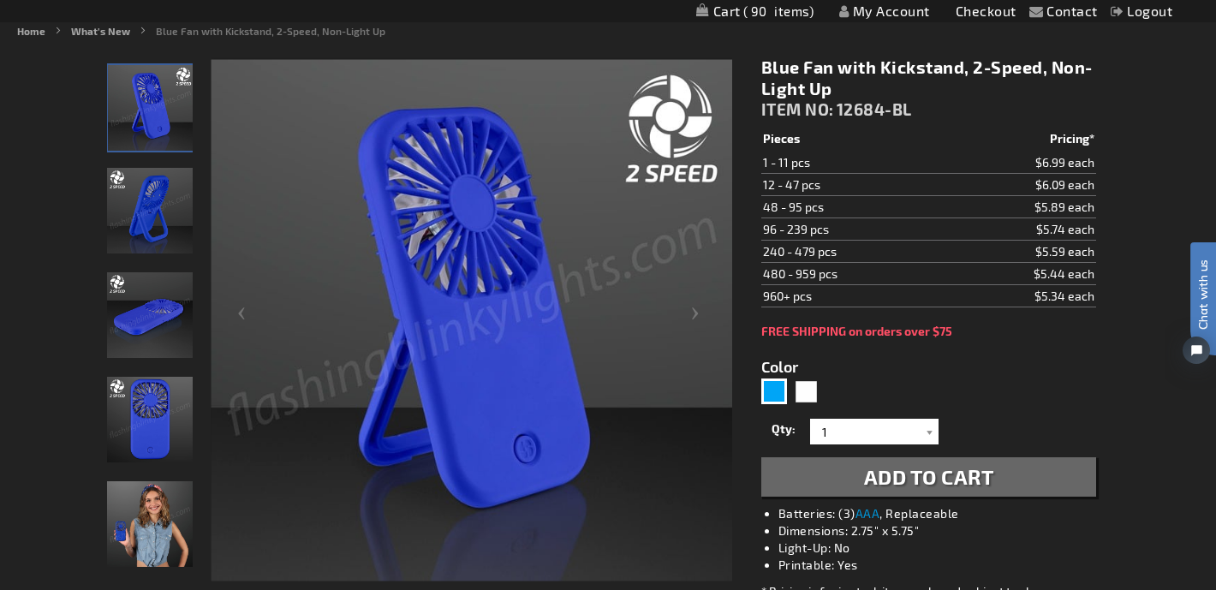
scroll to position [209, 0]
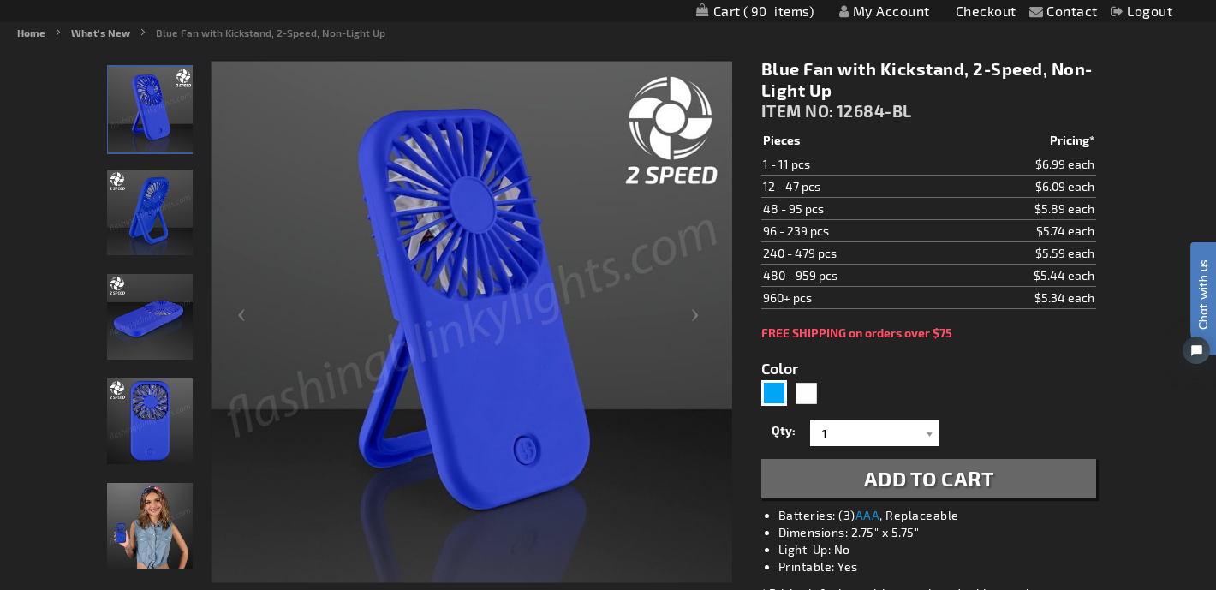
click at [965, 491] on button "Add to Cart" at bounding box center [928, 478] width 335 height 39
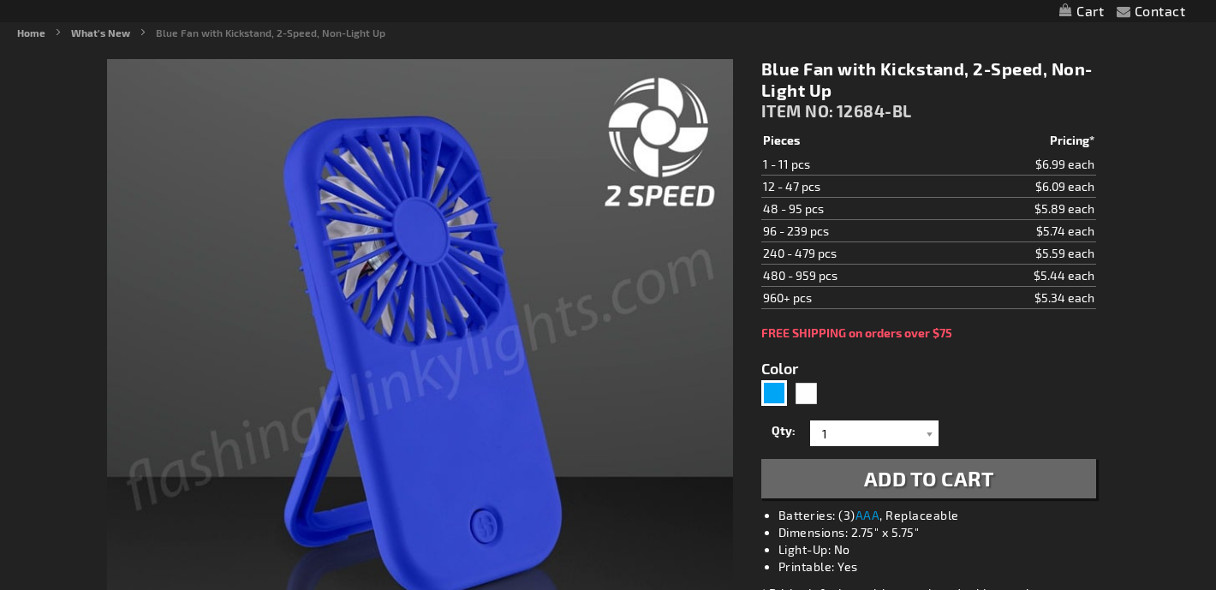
type input "5629"
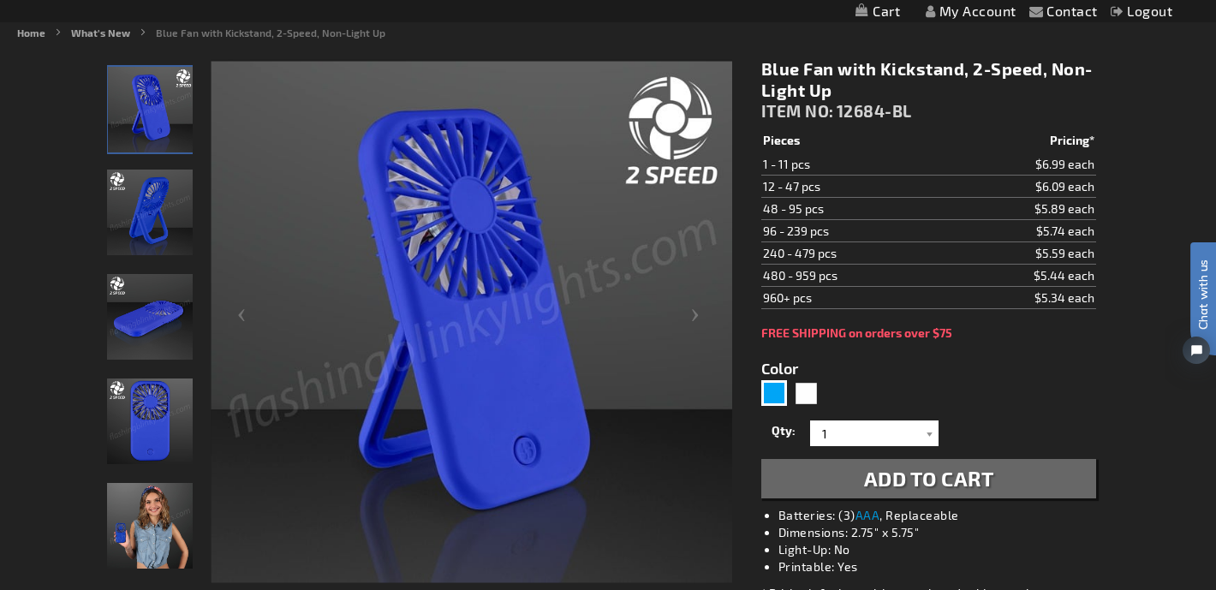
click at [965, 491] on button "Add to Cart" at bounding box center [928, 478] width 335 height 39
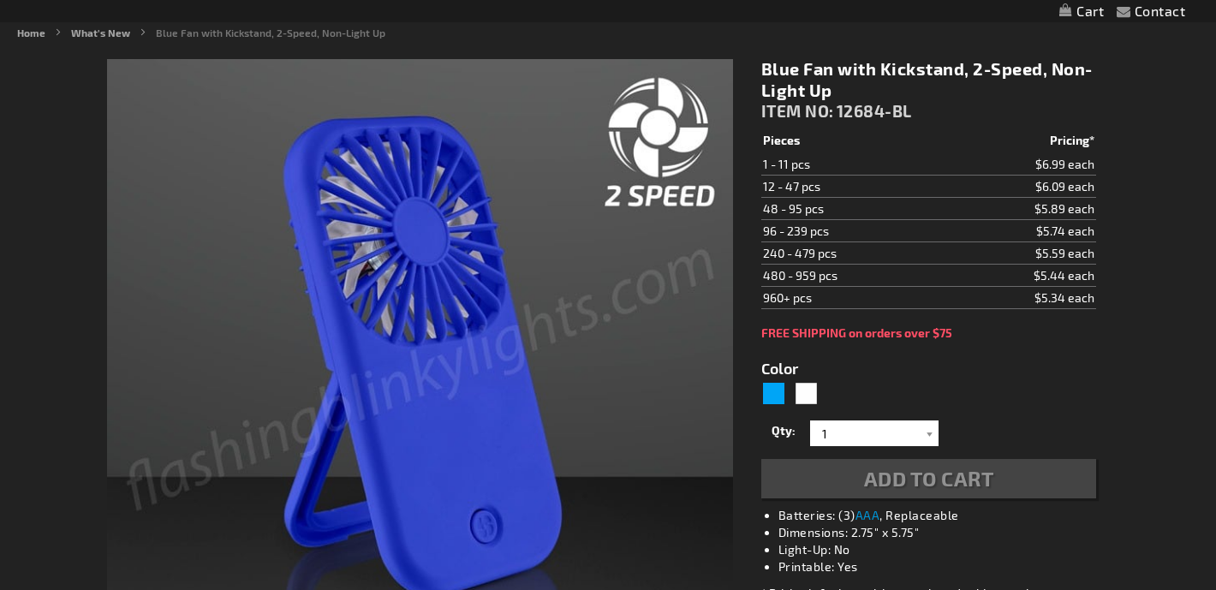
type input "5629"
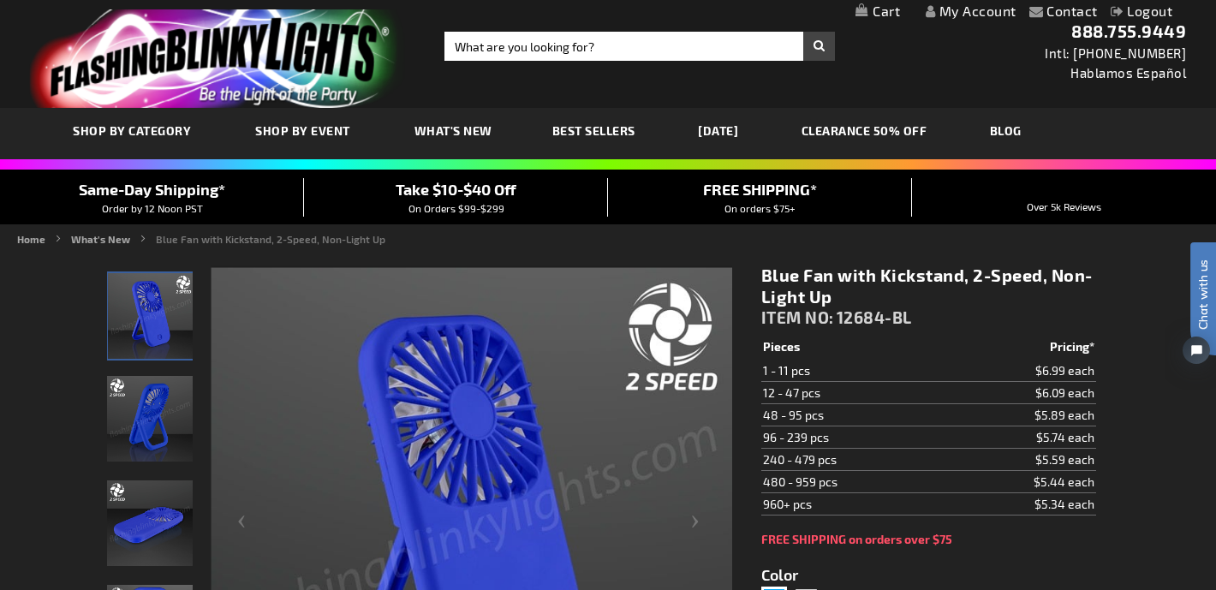
click at [870, 13] on link "My Cart" at bounding box center [877, 11] width 45 height 16
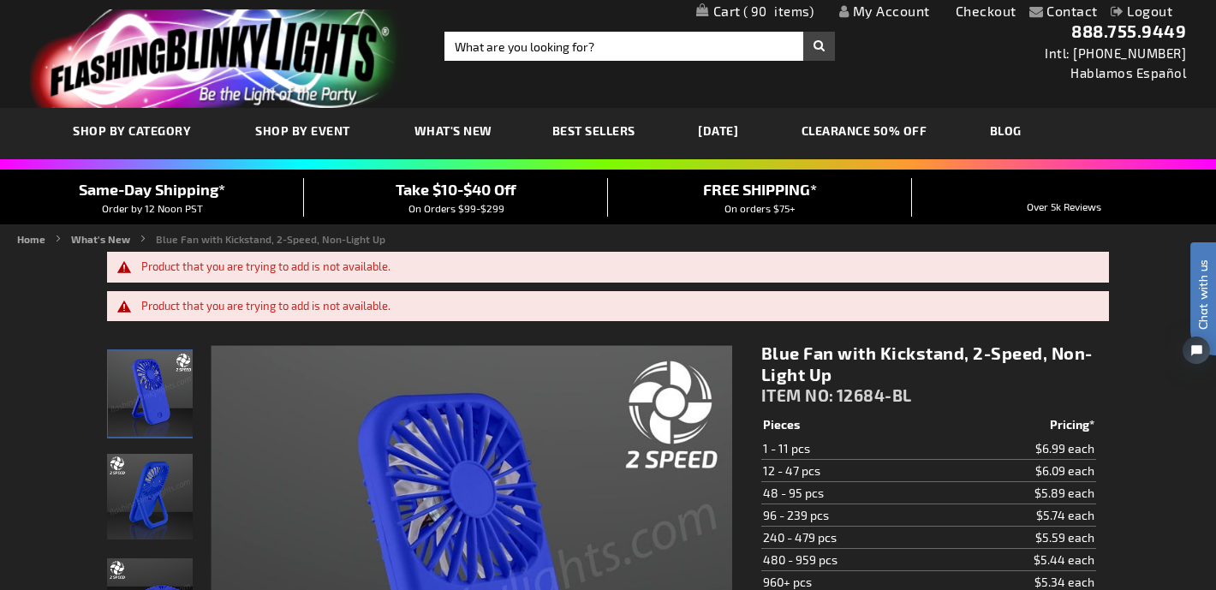
click at [747, 7] on span "90" at bounding box center [778, 10] width 71 height 15
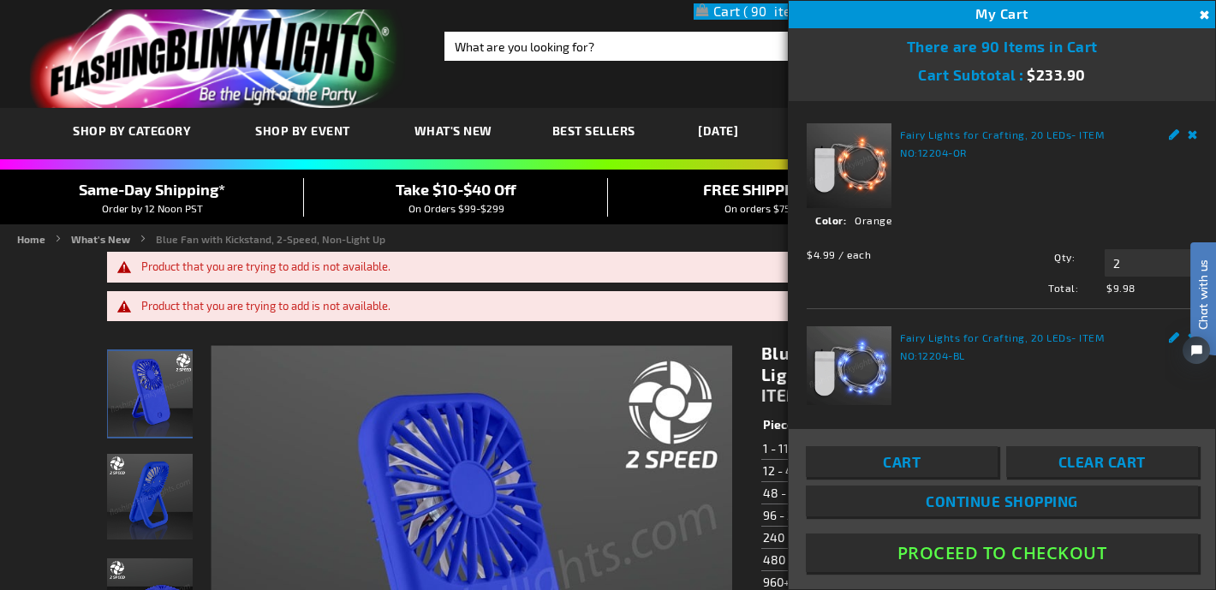
click at [1205, 9] on button "Close" at bounding box center [1202, 15] width 19 height 19
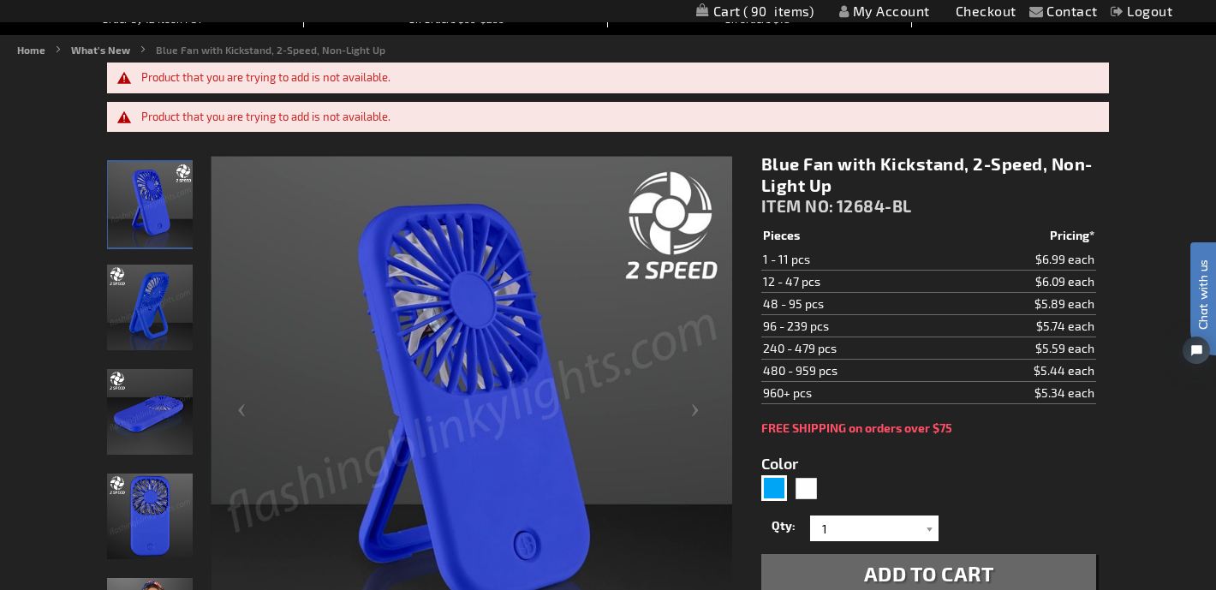
scroll to position [193, 0]
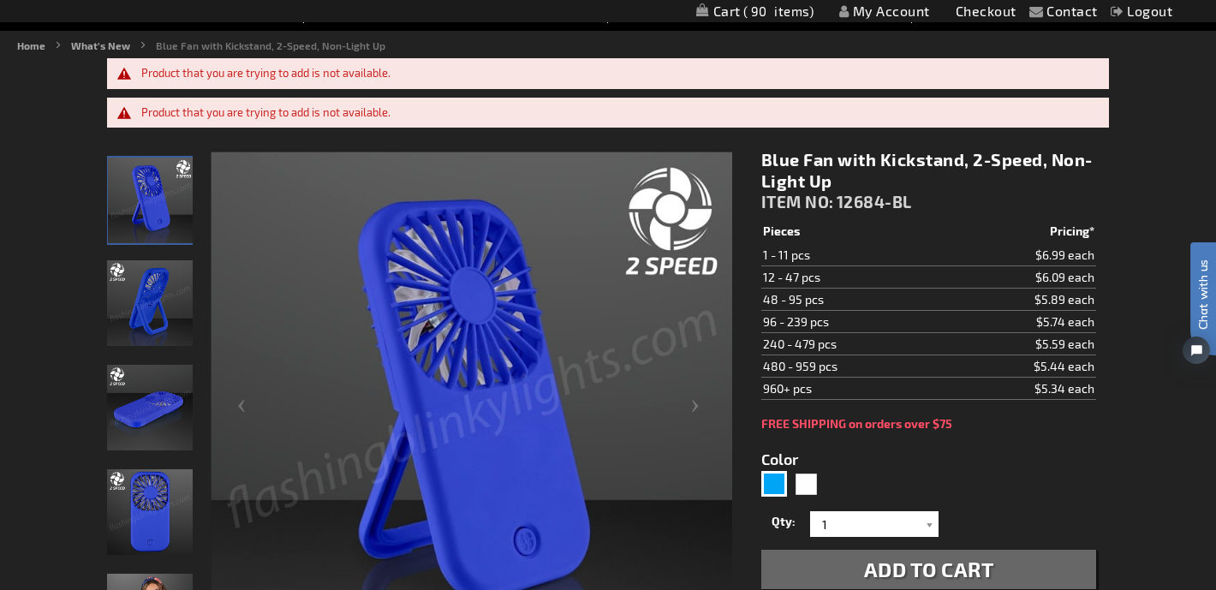
click at [997, 571] on button "Add to Cart" at bounding box center [928, 569] width 335 height 39
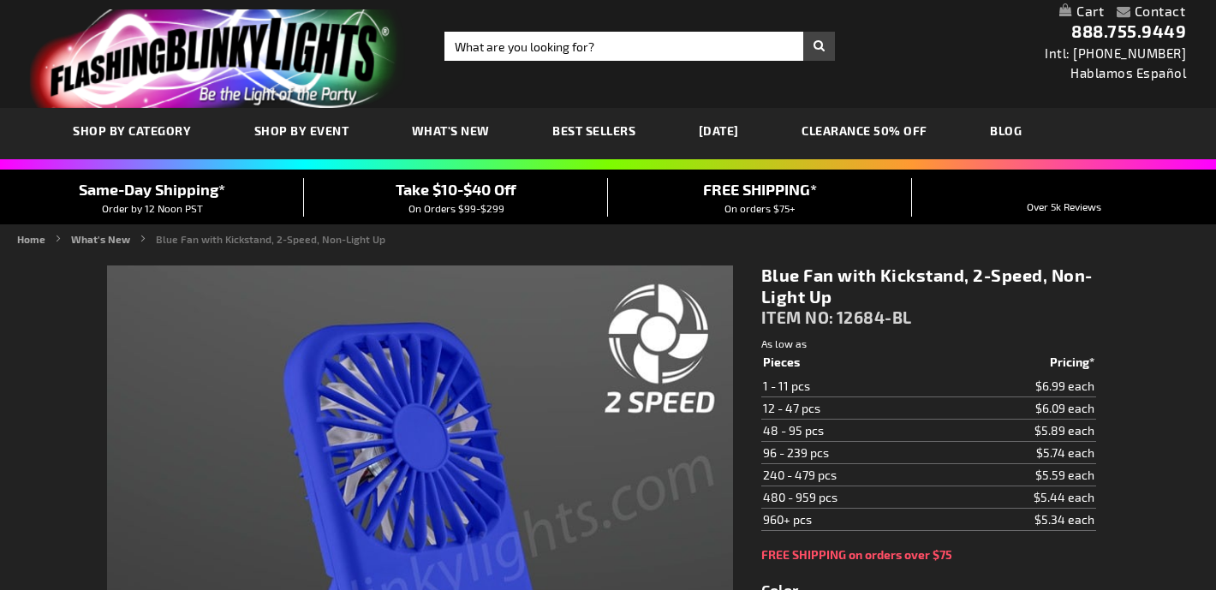
type input "5629"
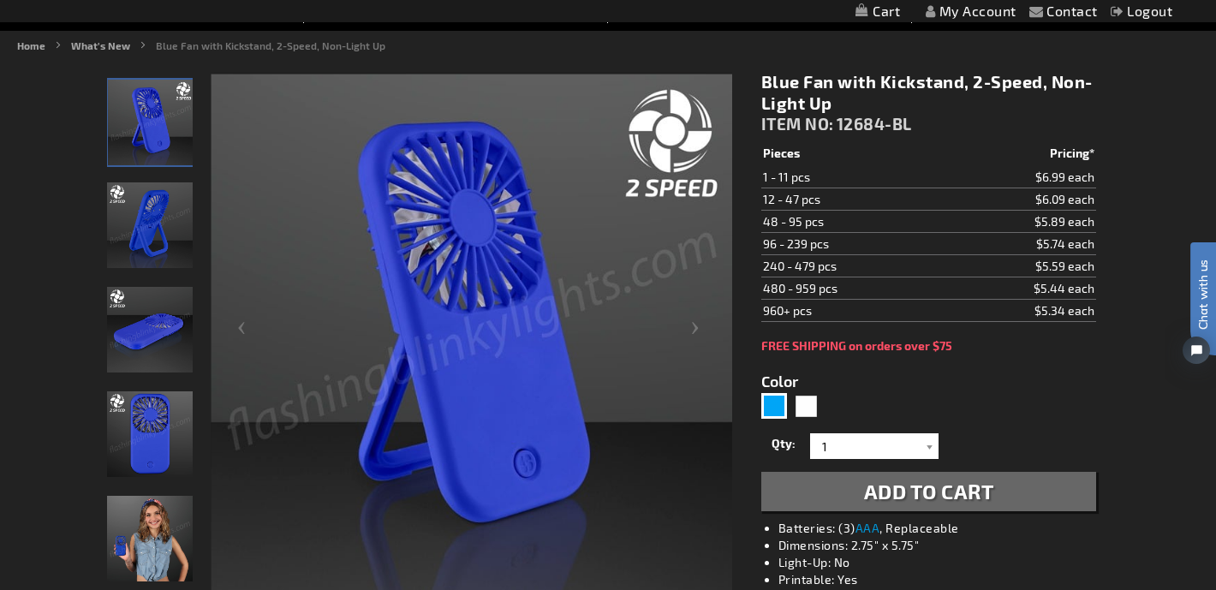
click at [984, 490] on span "Add to Cart" at bounding box center [929, 491] width 130 height 25
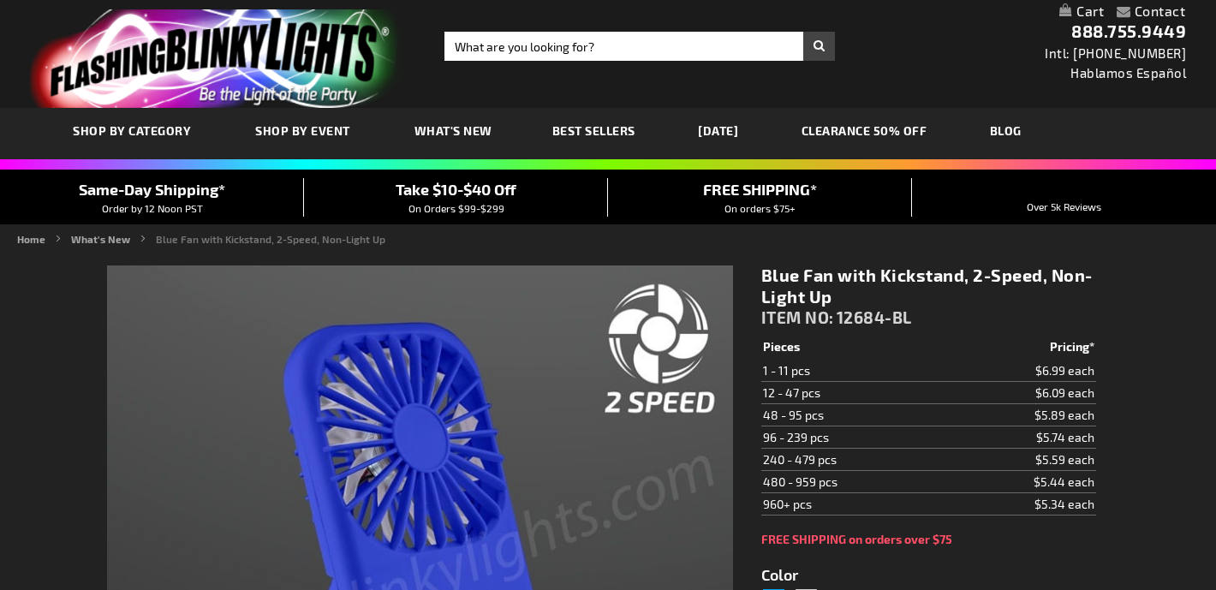
type input "5629"
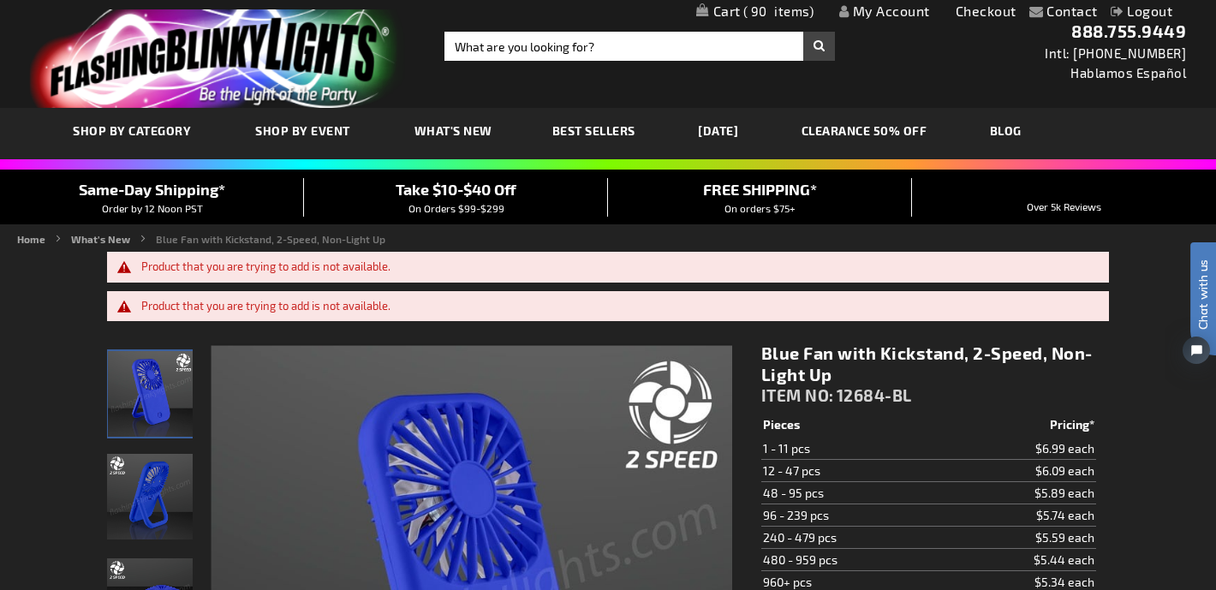
click at [452, 123] on span "What's New" at bounding box center [453, 130] width 78 height 15
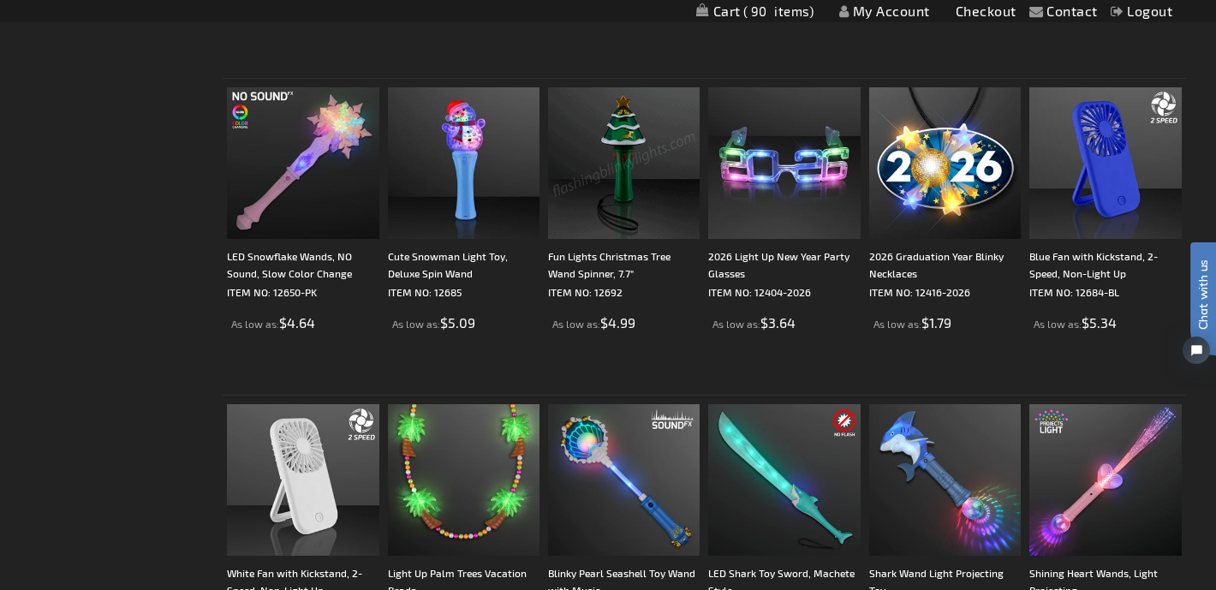
scroll to position [602, 0]
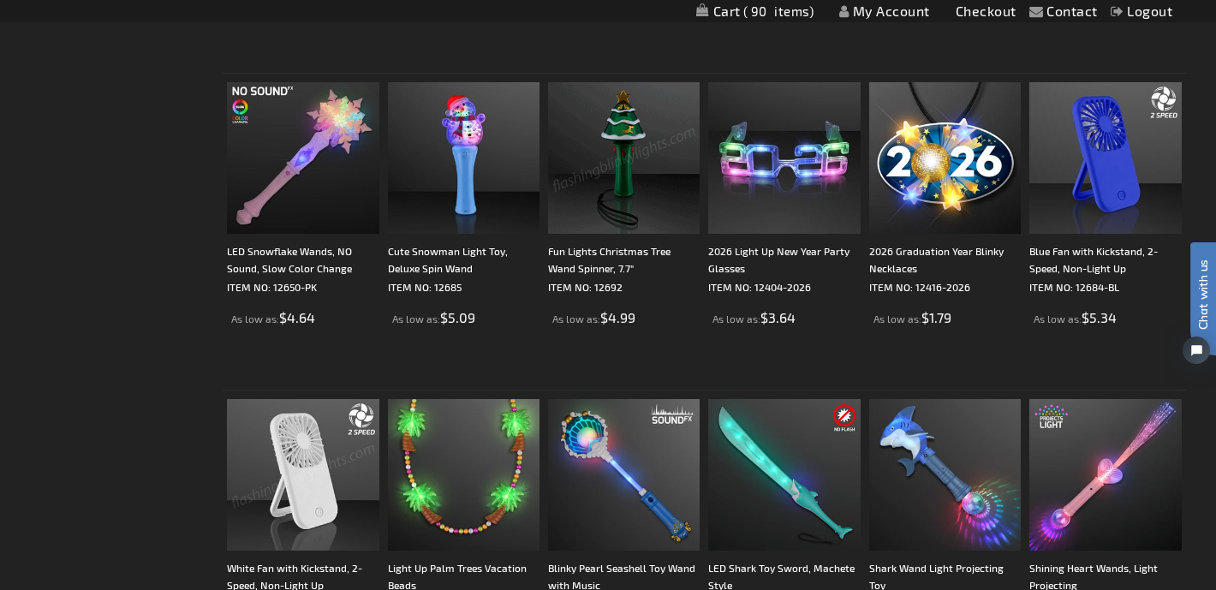
click at [304, 473] on img at bounding box center [303, 475] width 152 height 152
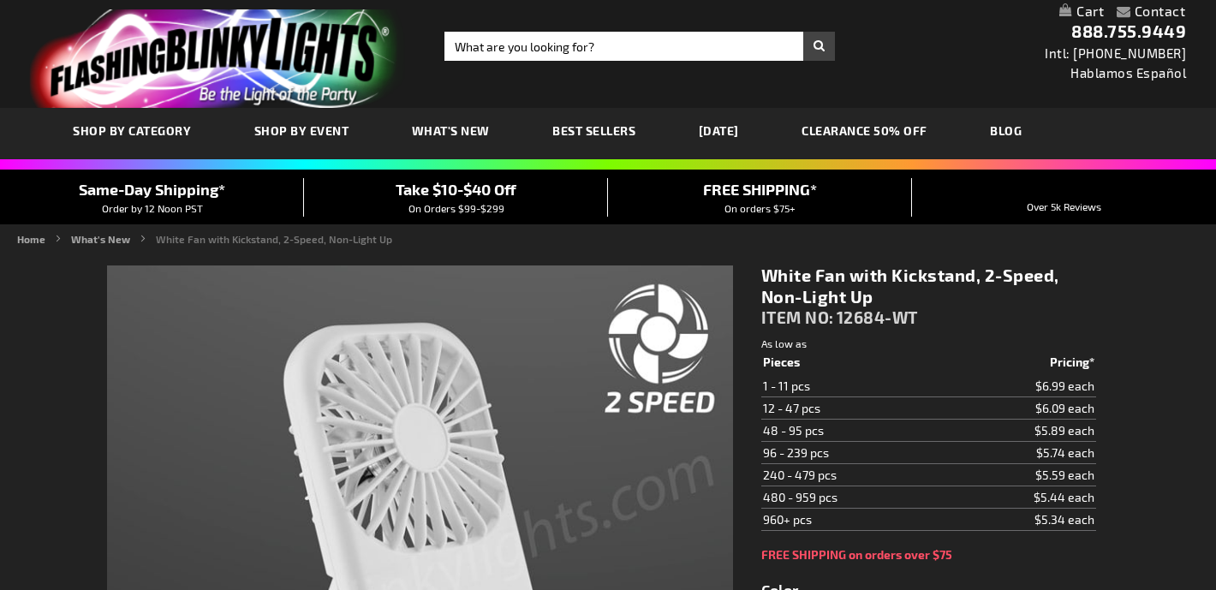
type input "5646"
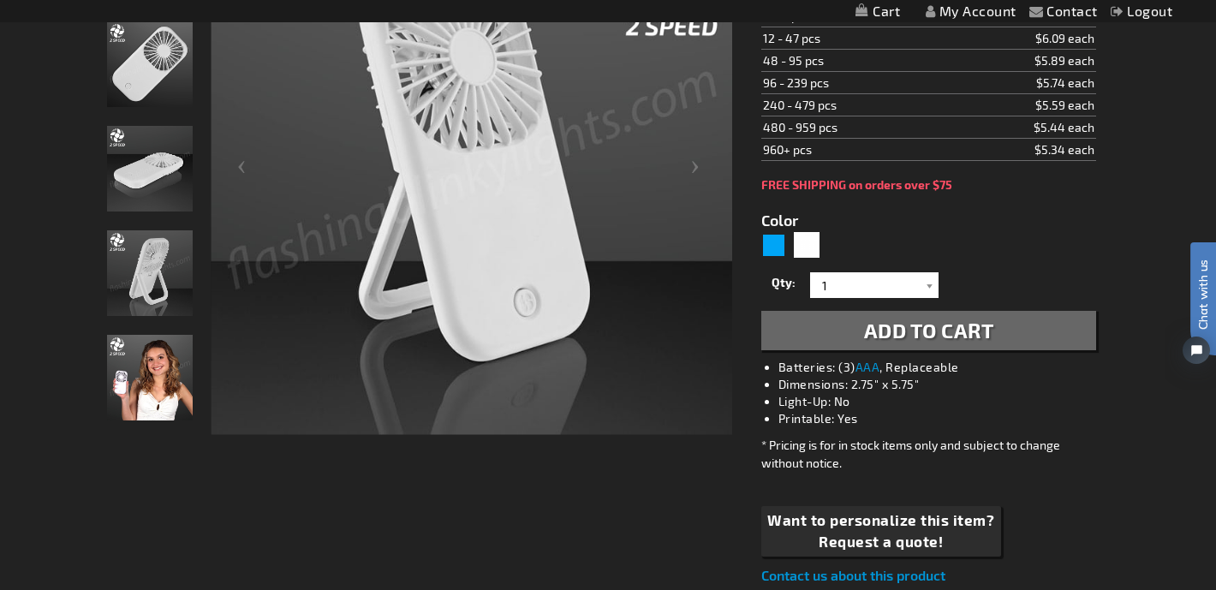
scroll to position [368, 0]
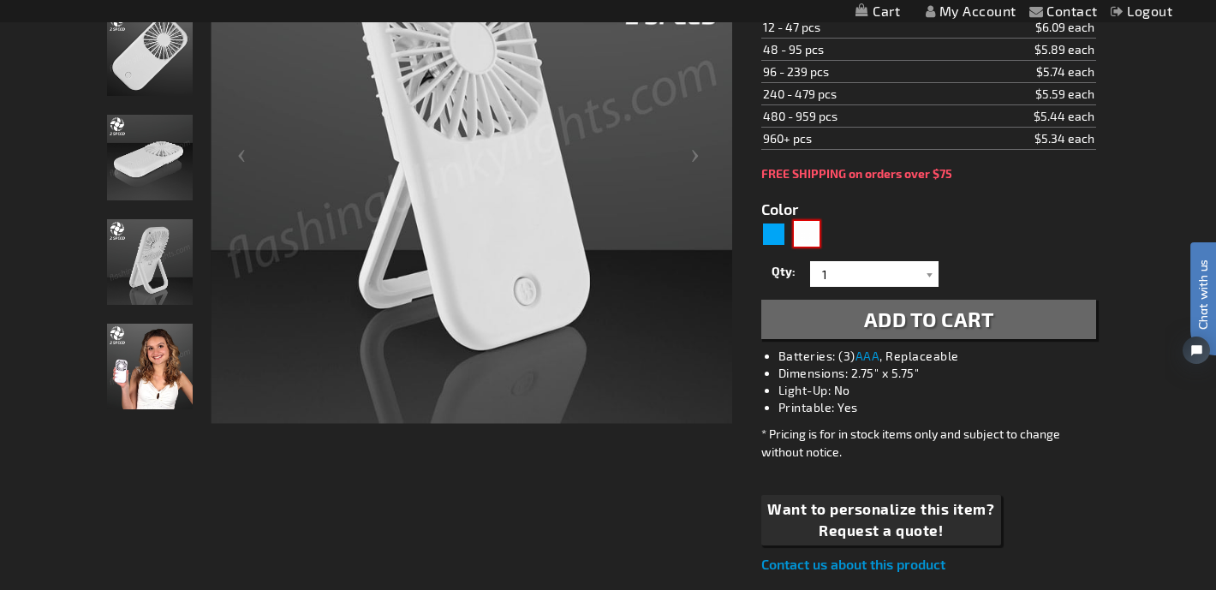
click at [815, 233] on div "White" at bounding box center [807, 234] width 26 height 26
click at [924, 325] on span "Add to Cart" at bounding box center [929, 319] width 130 height 25
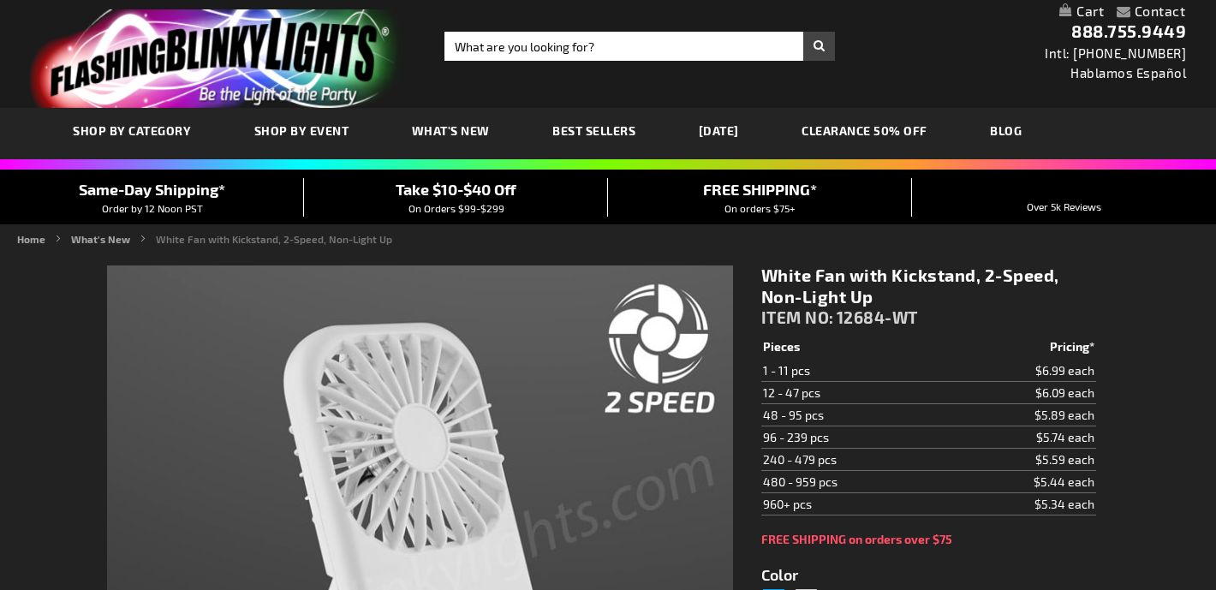
type input "5646"
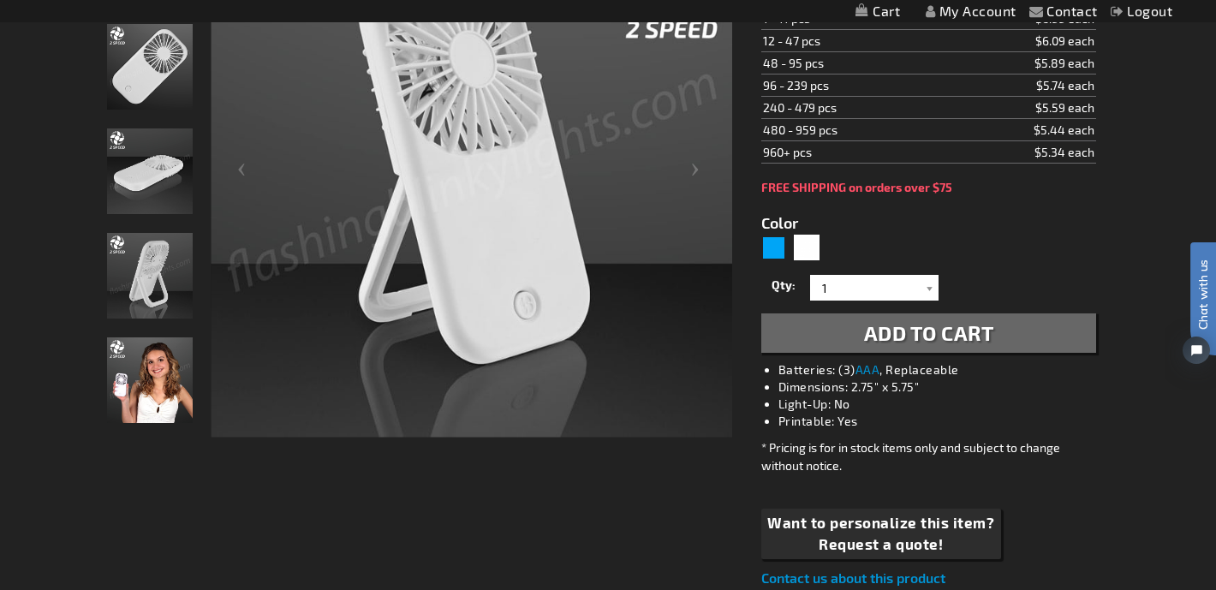
scroll to position [373, 0]
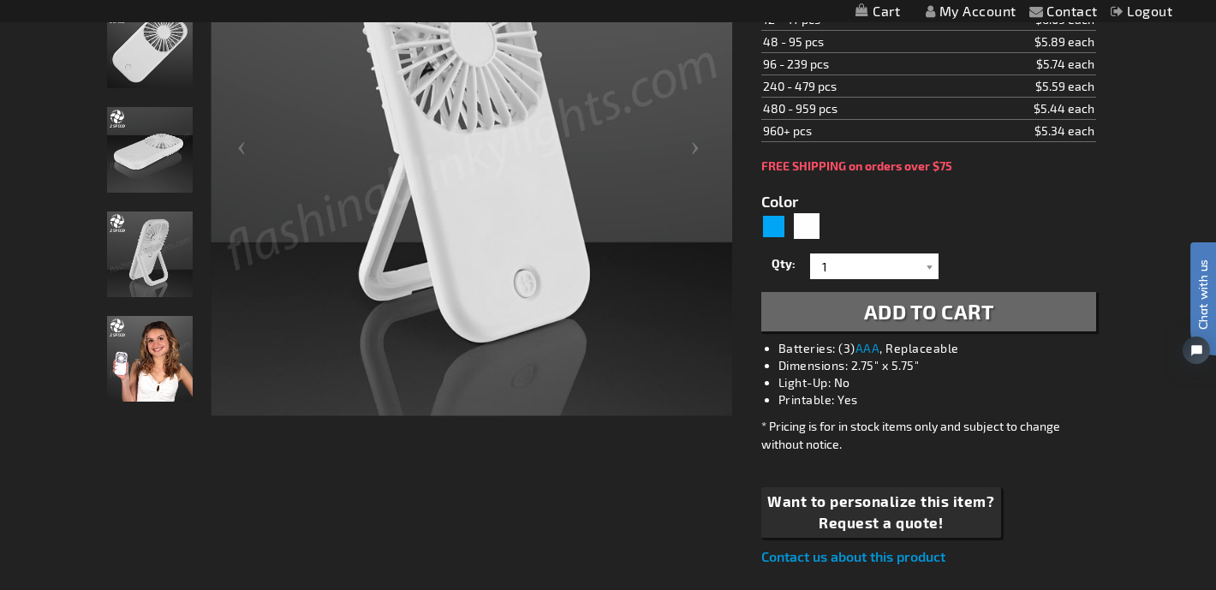
click at [924, 322] on span "Add to Cart" at bounding box center [929, 311] width 130 height 25
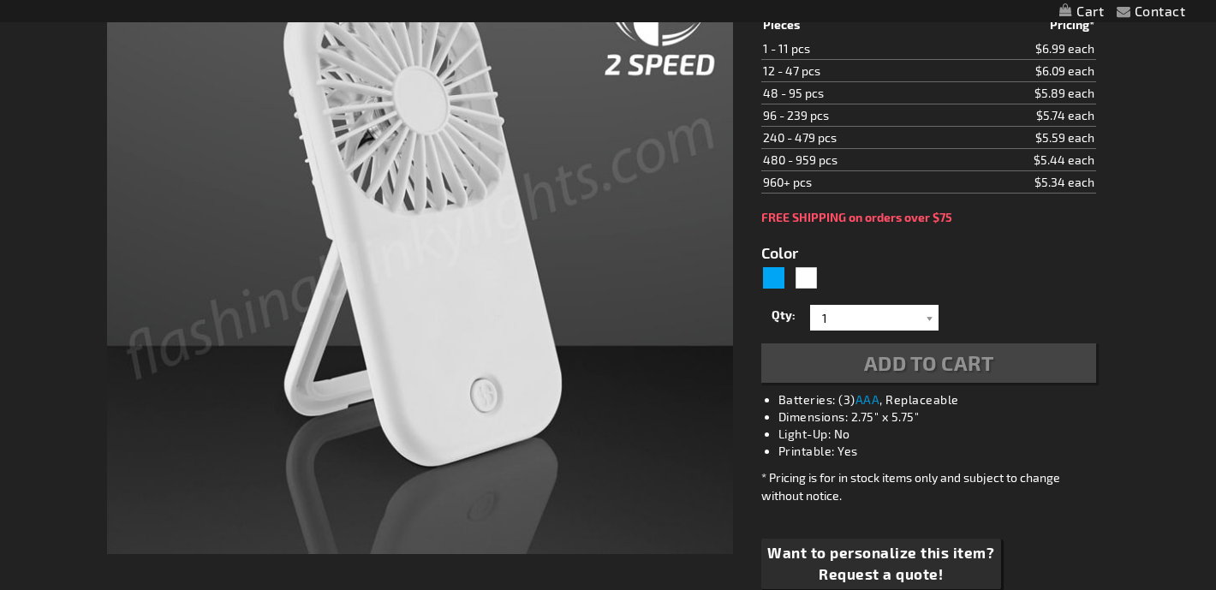
type input "5646"
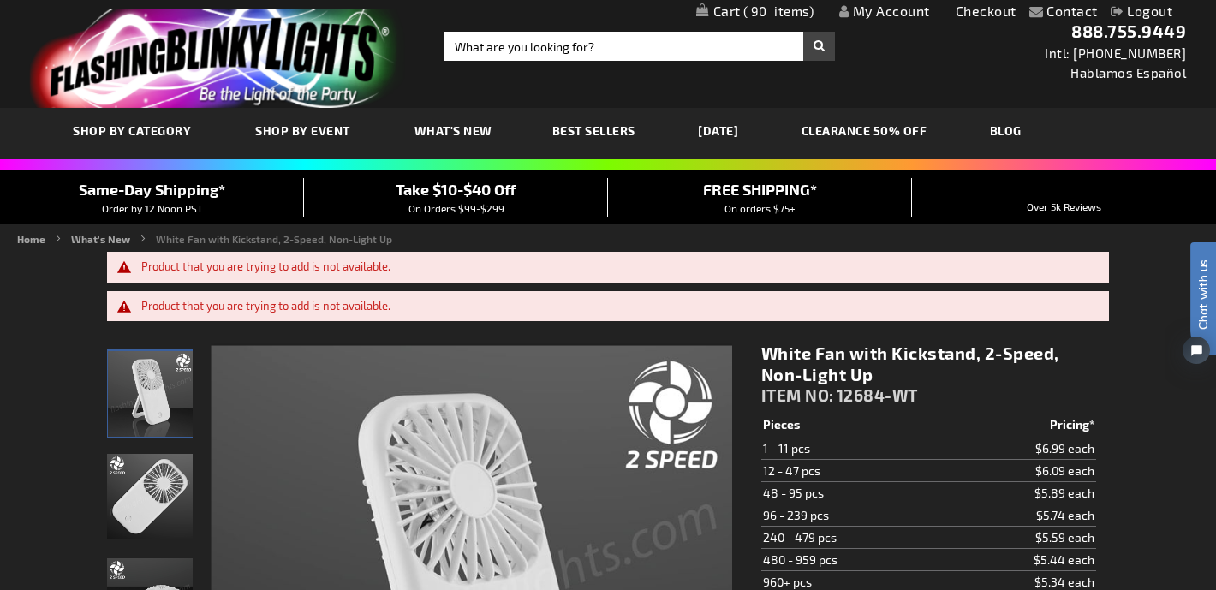
click at [472, 127] on span "What's New" at bounding box center [453, 130] width 78 height 15
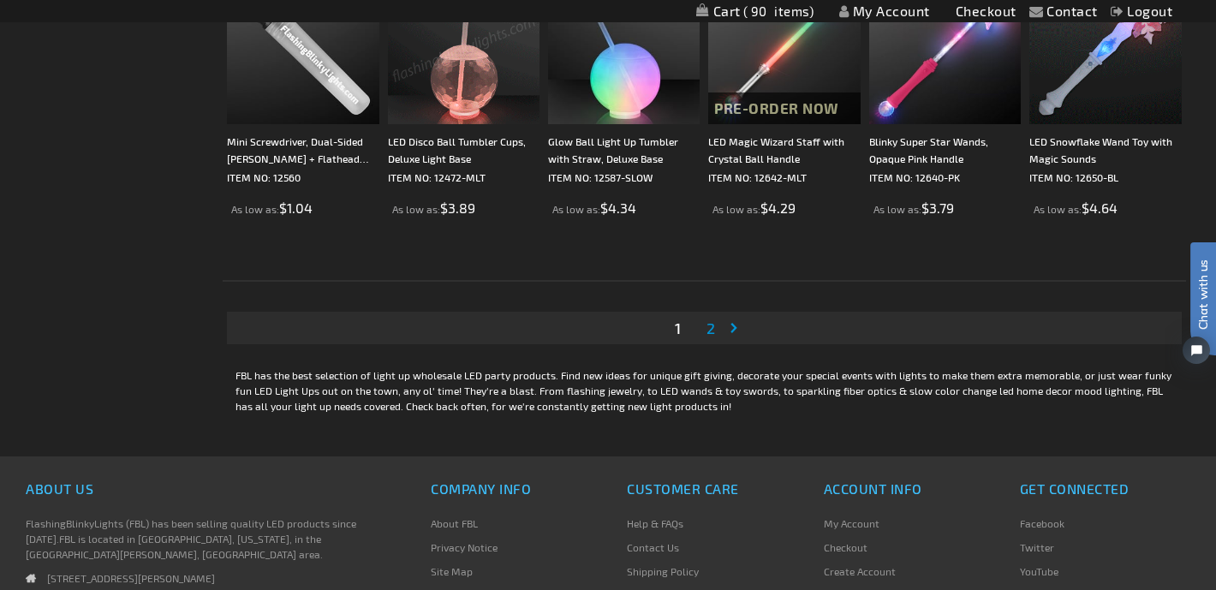
scroll to position [3248, 0]
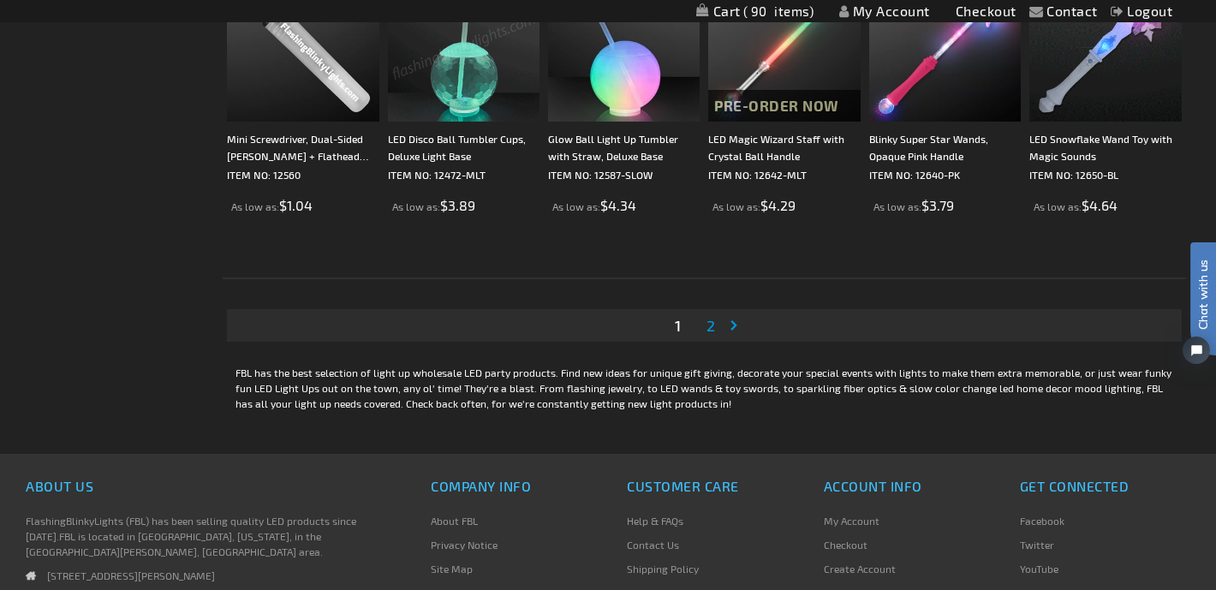
click at [708, 330] on span "2" at bounding box center [710, 325] width 9 height 19
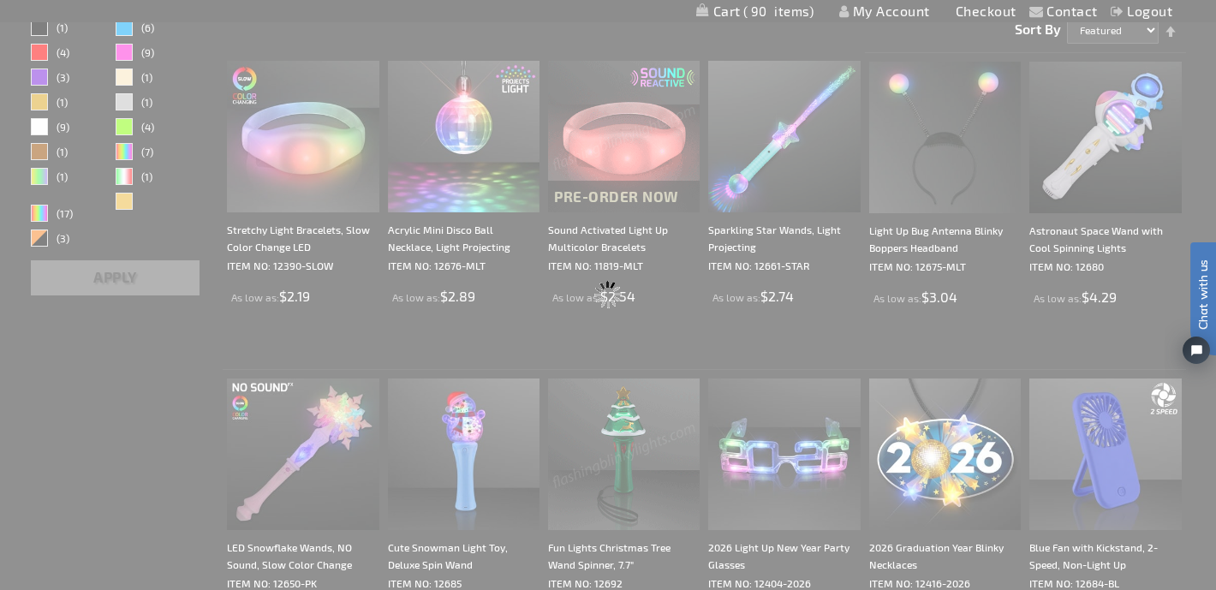
scroll to position [0, 0]
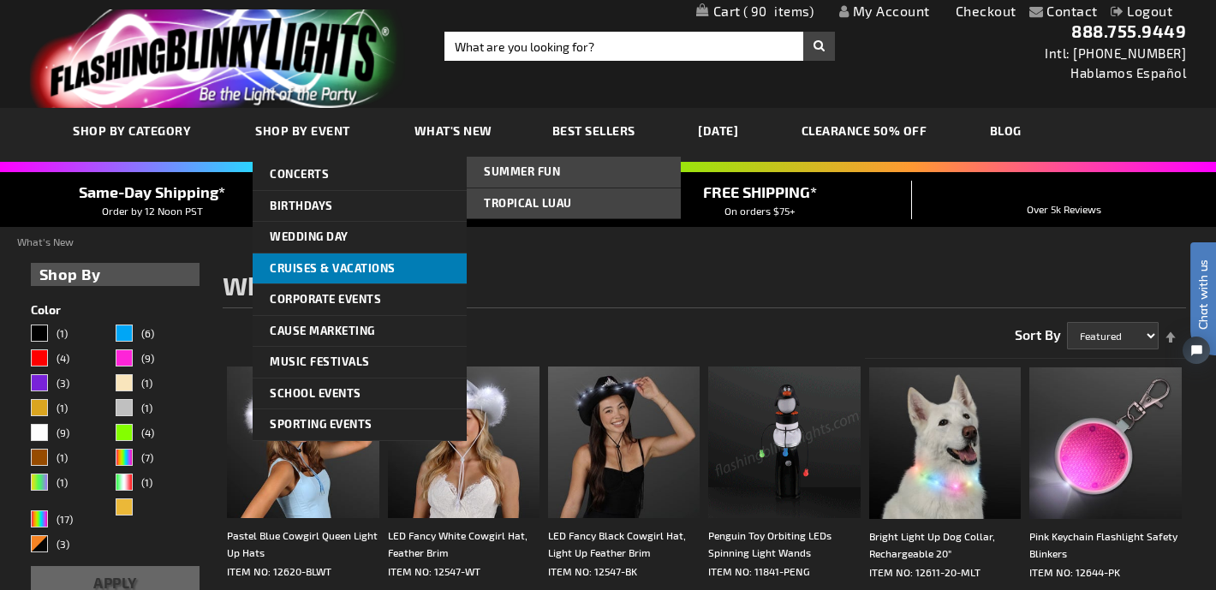
click at [326, 270] on span "Cruises & Vacations" at bounding box center [333, 268] width 126 height 14
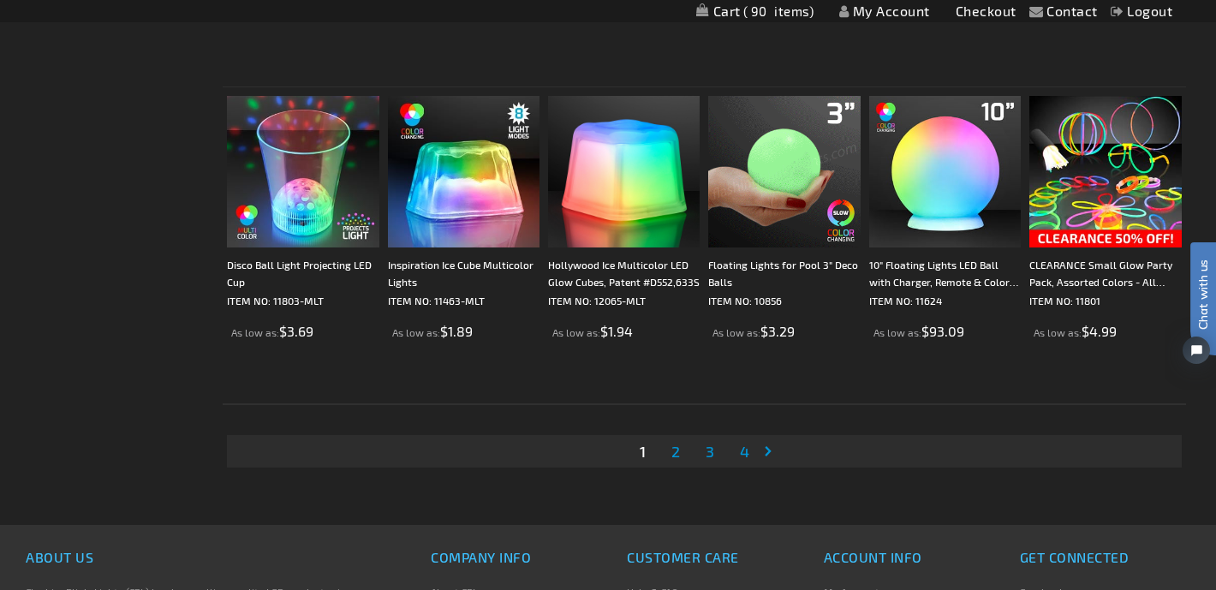
scroll to position [3135, 0]
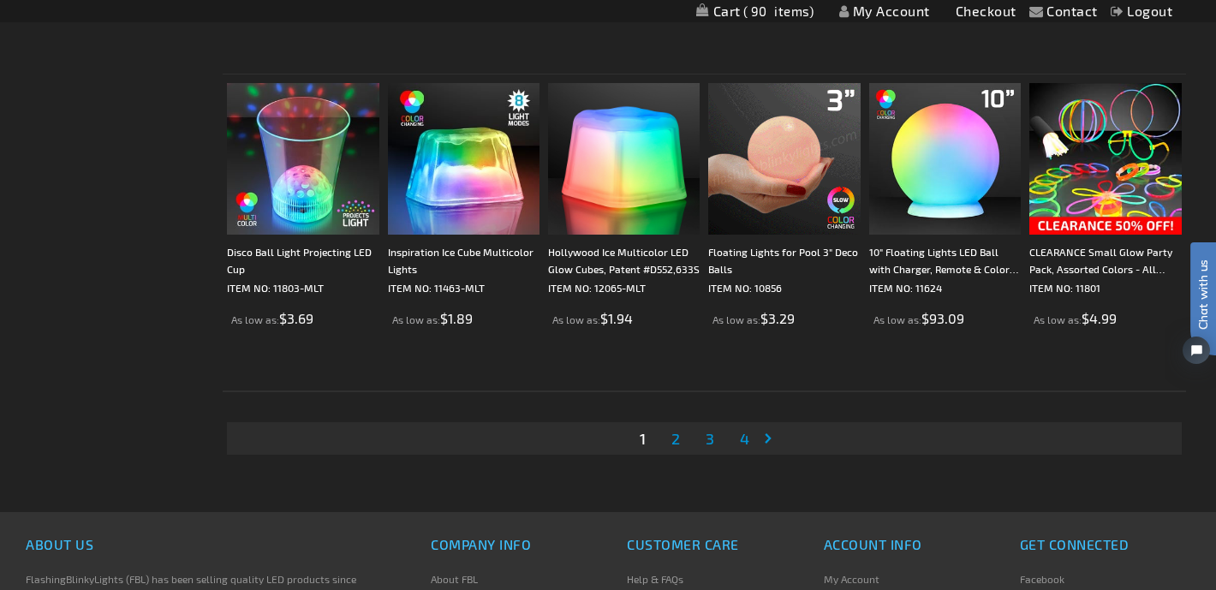
click at [676, 440] on span "2" at bounding box center [675, 438] width 9 height 19
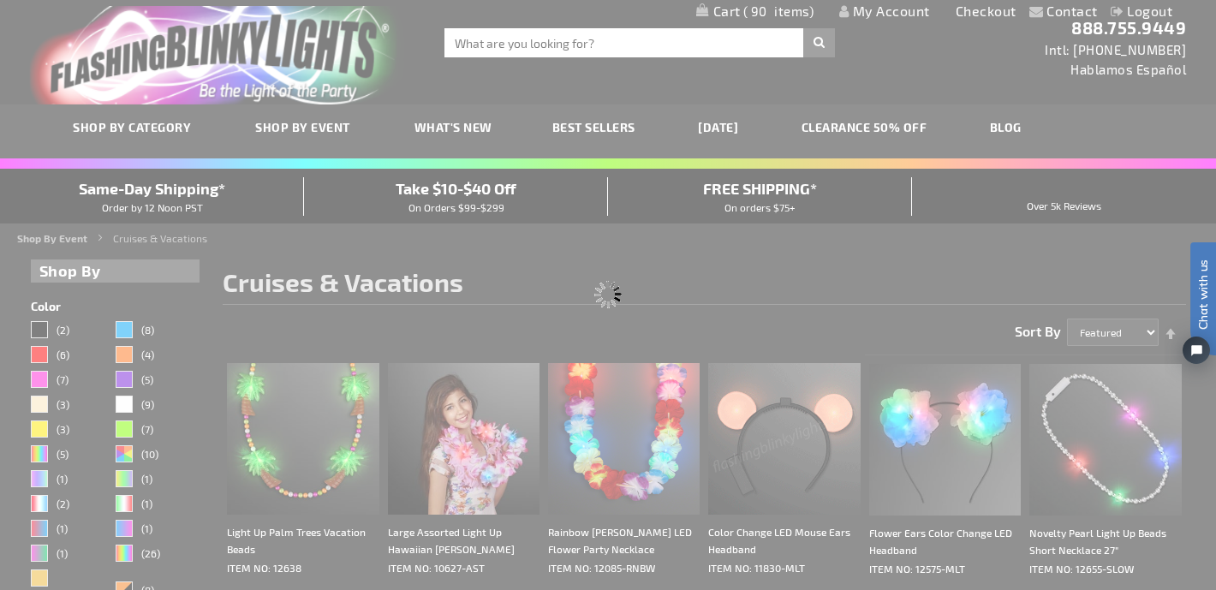
scroll to position [0, 0]
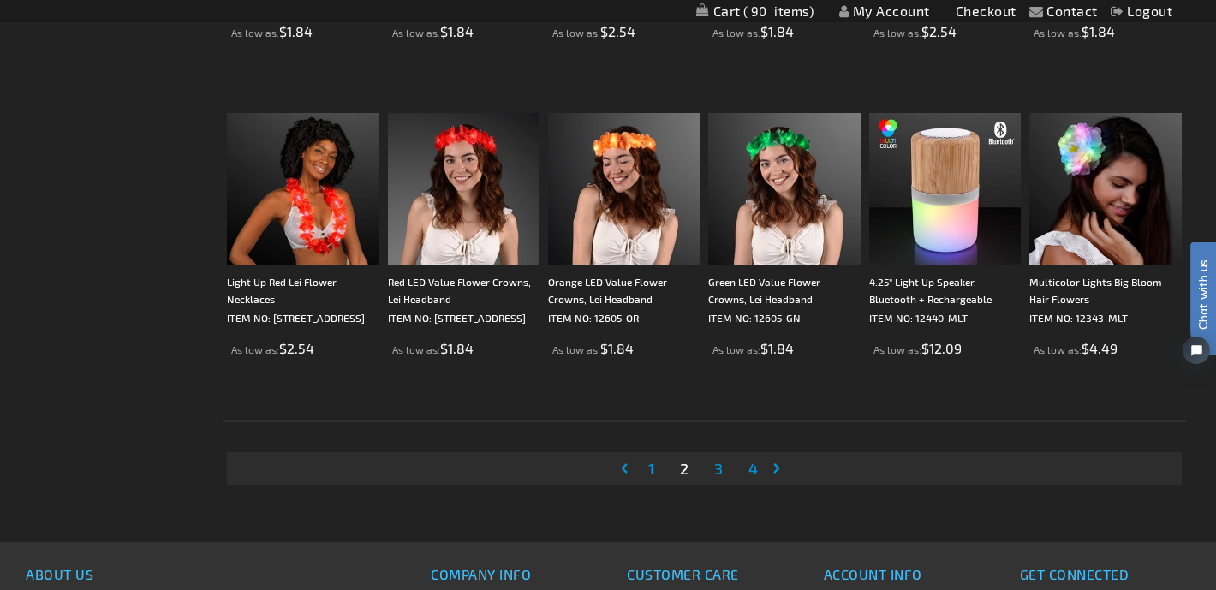
scroll to position [3106, 0]
click at [723, 468] on span "3" at bounding box center [718, 467] width 9 height 19
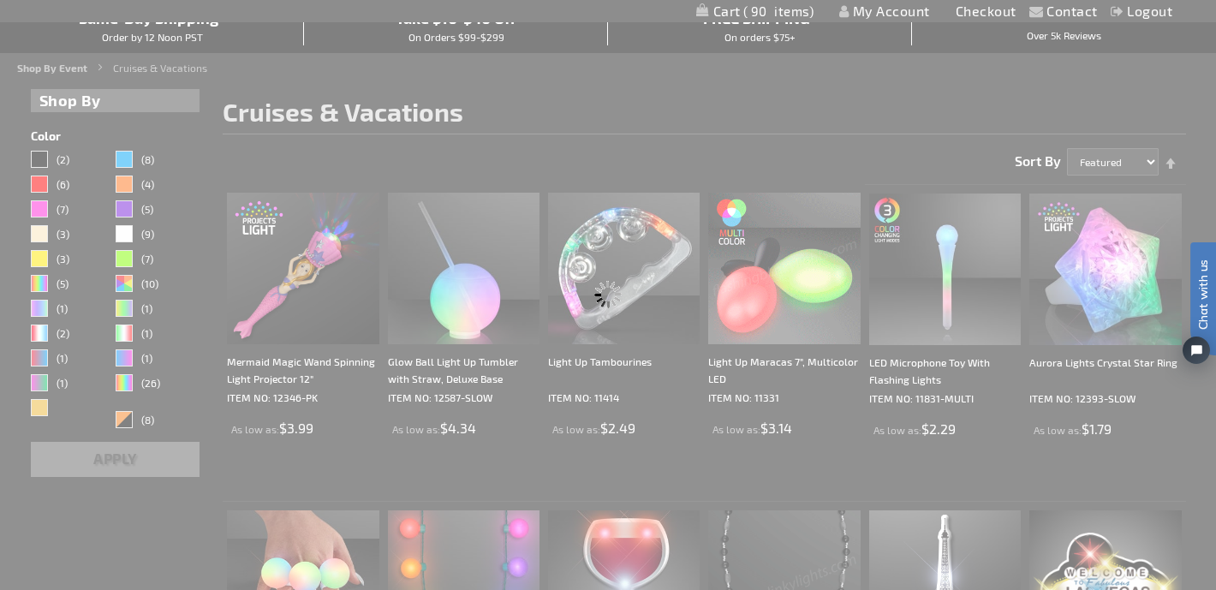
scroll to position [0, 0]
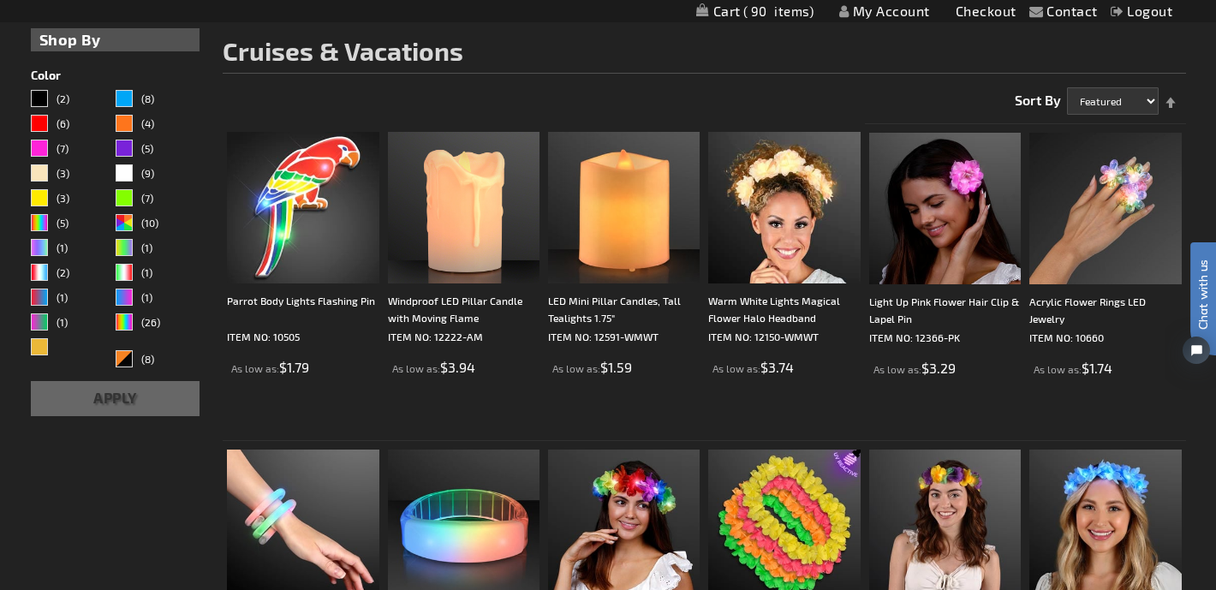
scroll to position [238, 0]
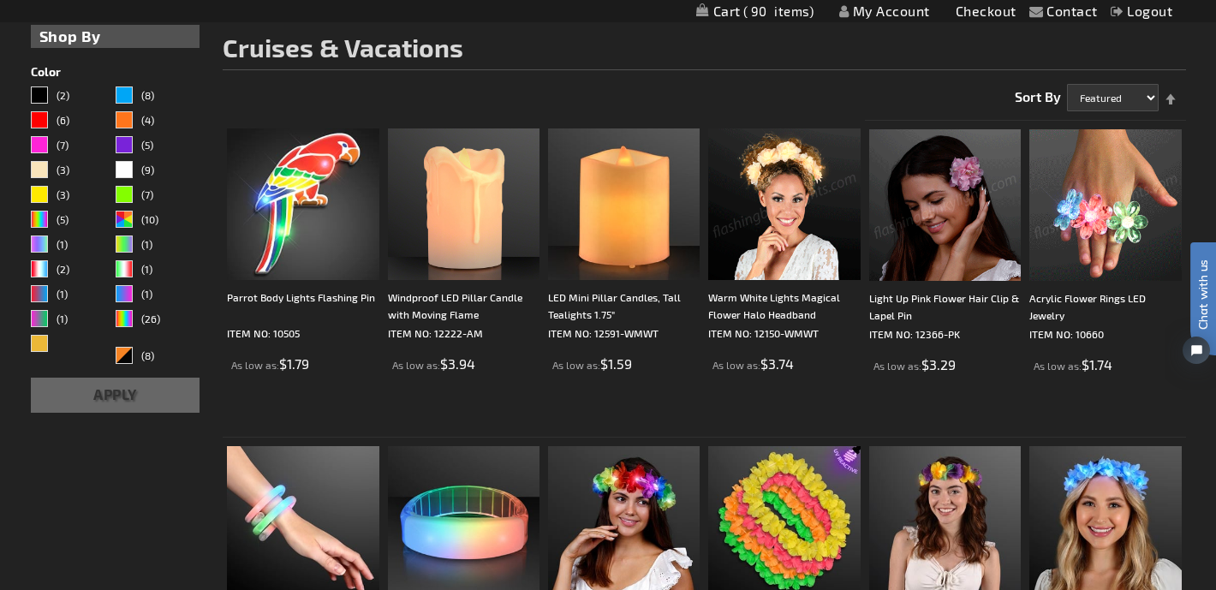
click at [1102, 209] on img at bounding box center [1105, 205] width 152 height 152
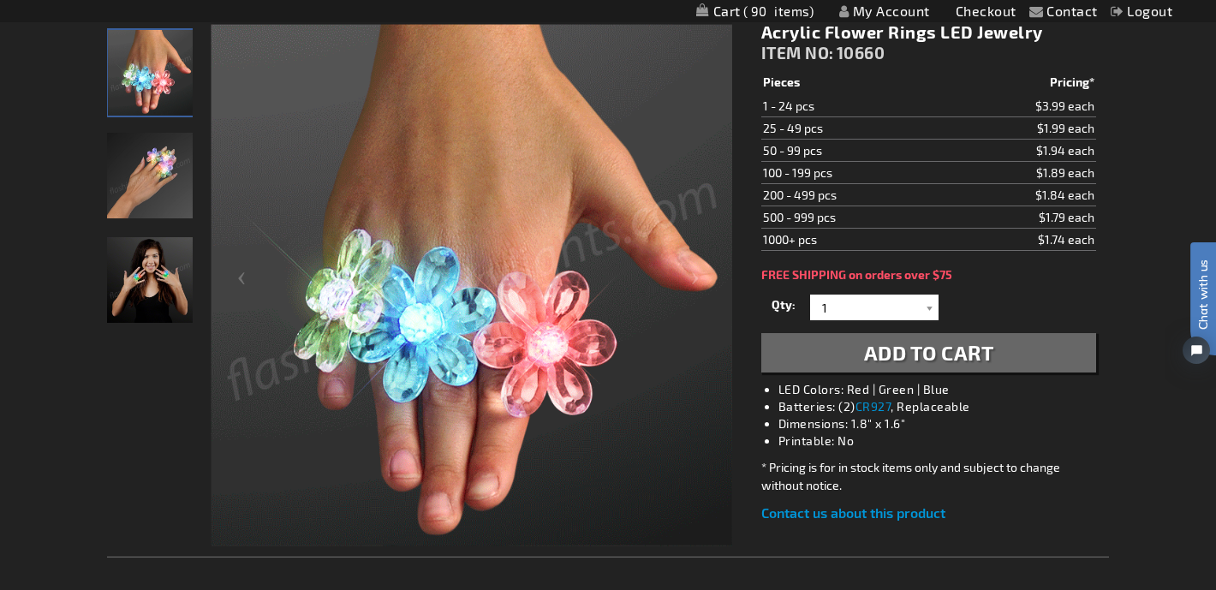
scroll to position [205, 0]
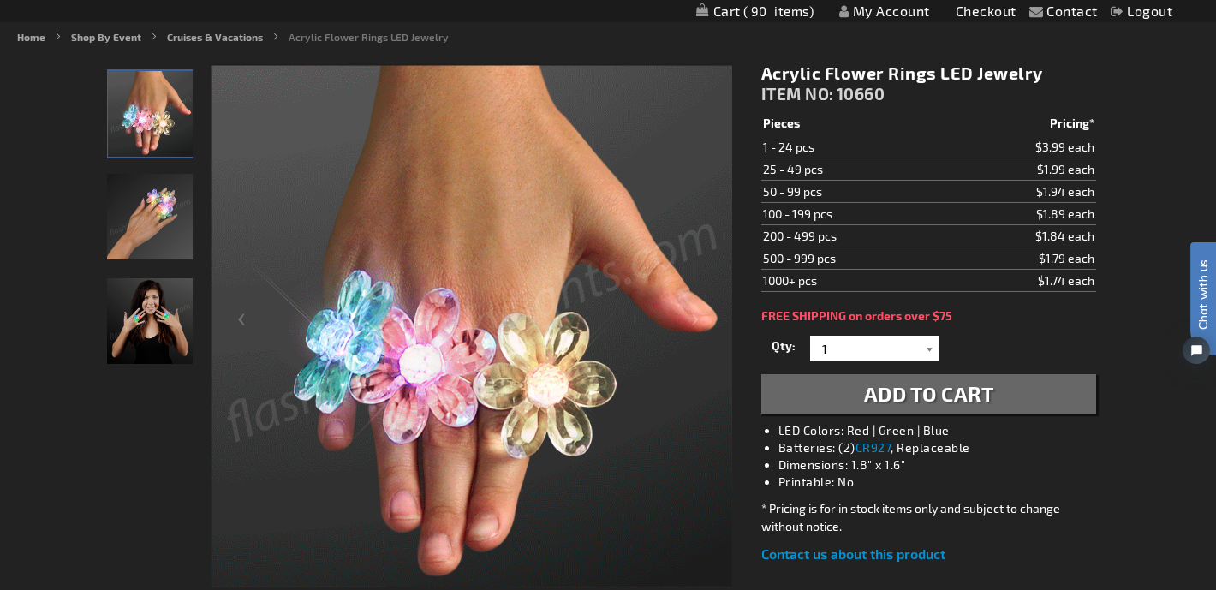
click at [926, 345] on div at bounding box center [929, 349] width 17 height 26
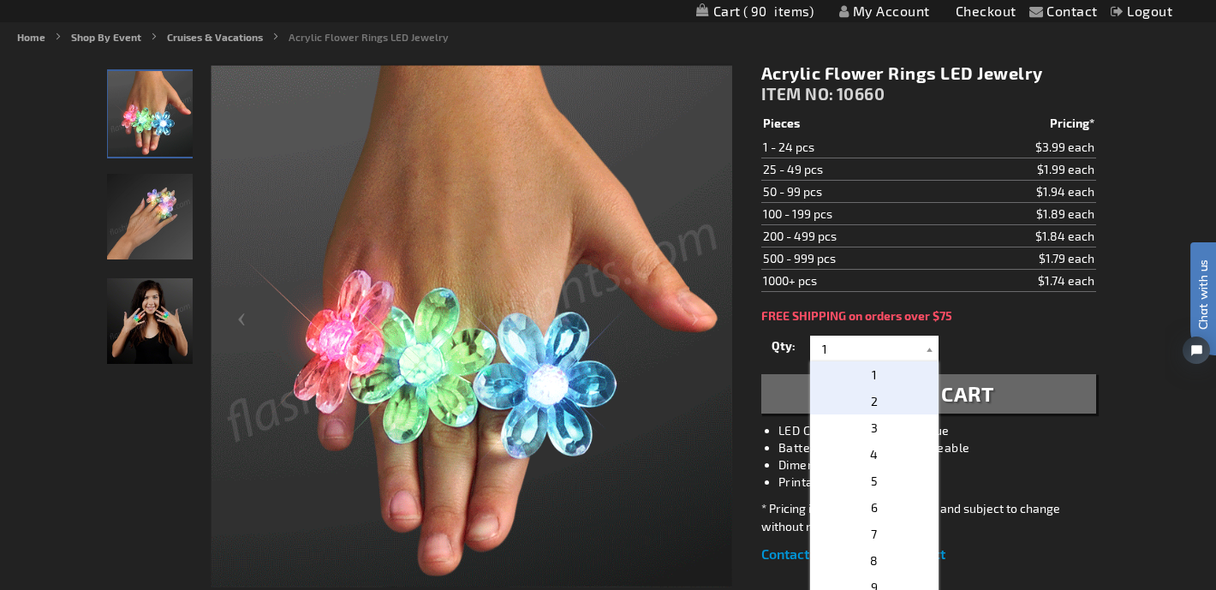
click at [912, 403] on p "2" at bounding box center [874, 401] width 128 height 27
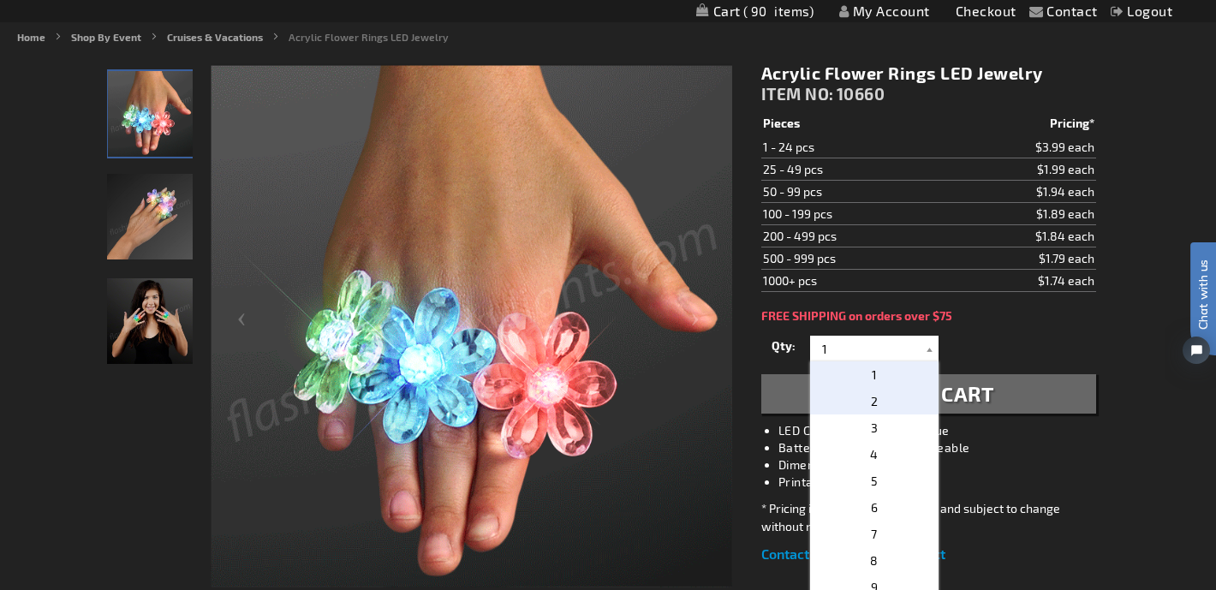
type input "2"
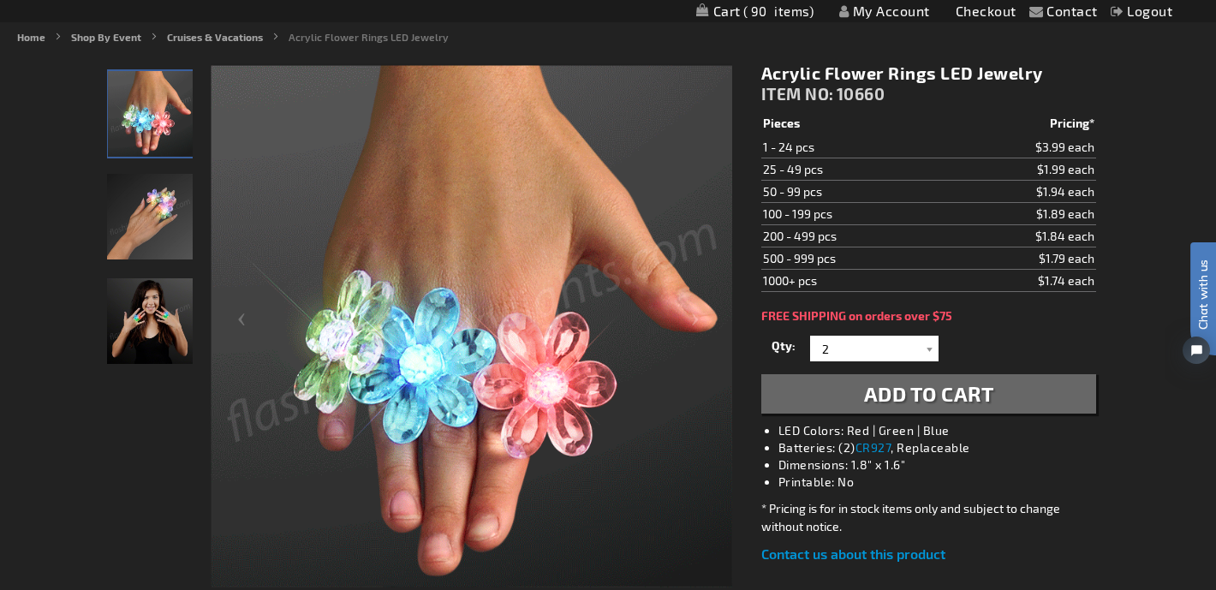
click at [941, 398] on span "Add to Cart" at bounding box center [929, 393] width 130 height 25
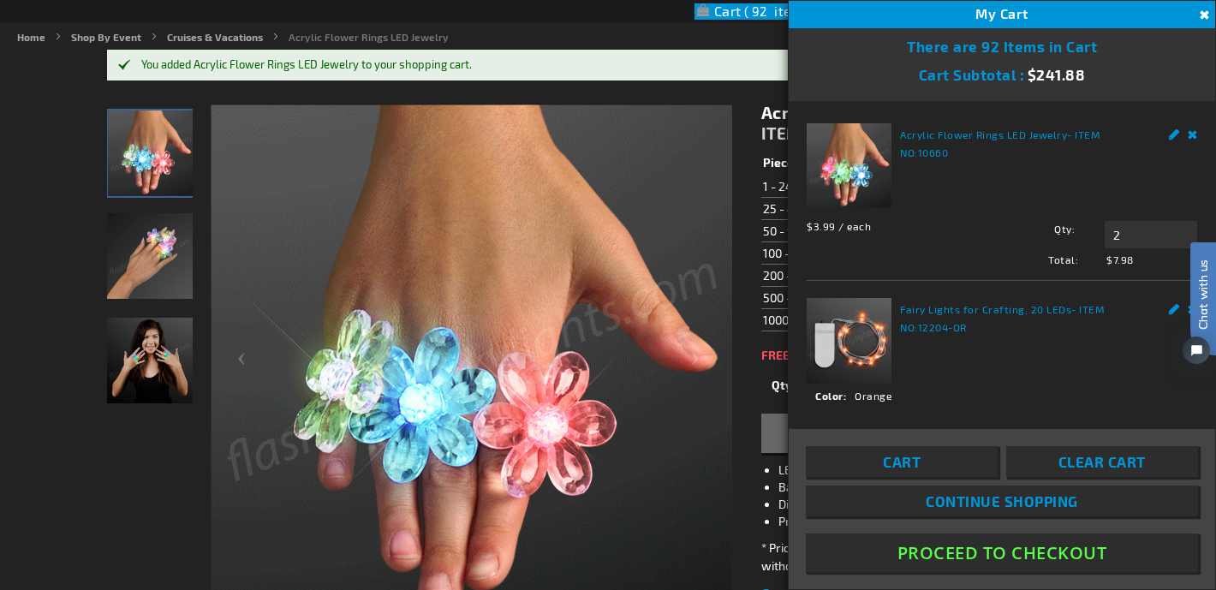
click at [1211, 13] on button "Close" at bounding box center [1202, 15] width 19 height 19
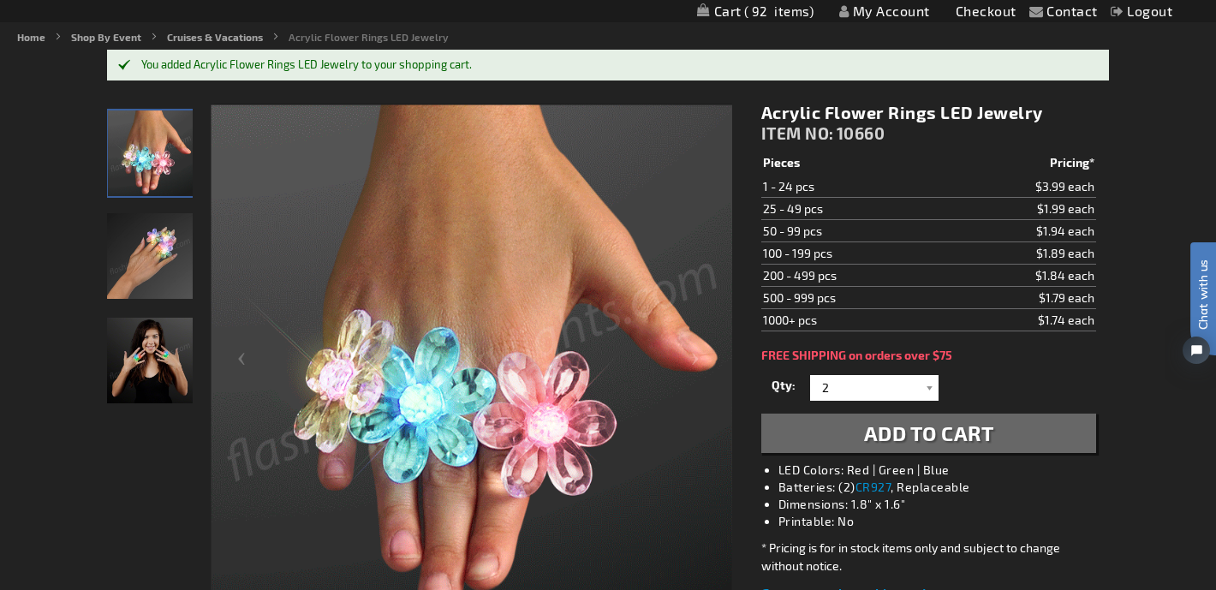
scroll to position [0, 0]
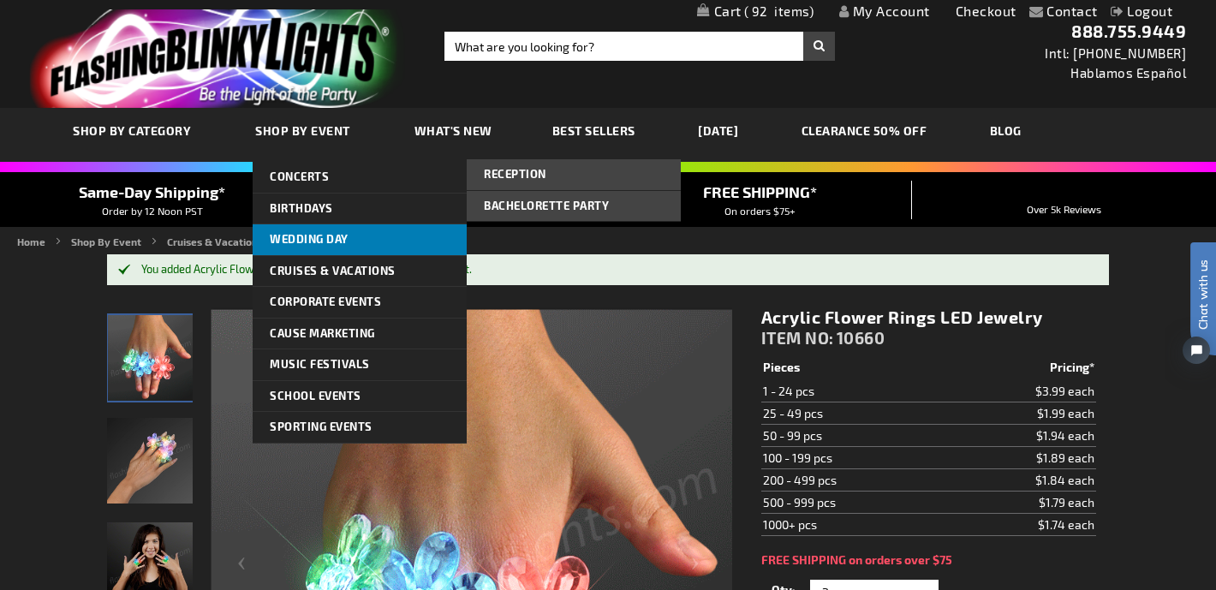
click at [297, 238] on span "Wedding Day" at bounding box center [309, 239] width 79 height 14
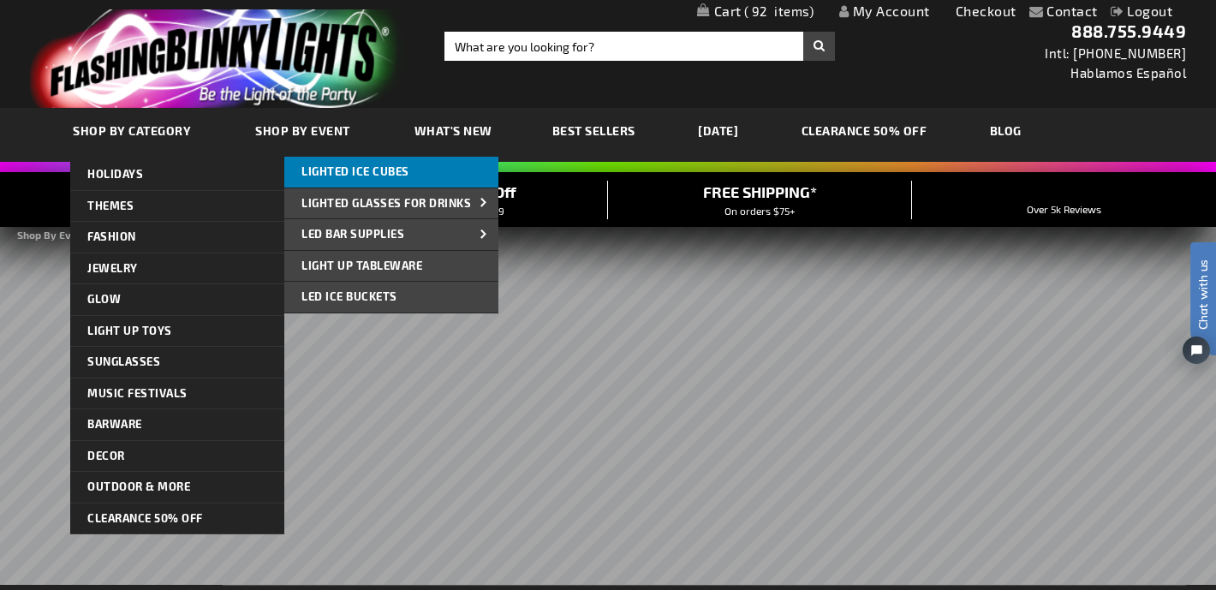
click at [354, 166] on span "Lighted Ice Cubes" at bounding box center [355, 171] width 108 height 14
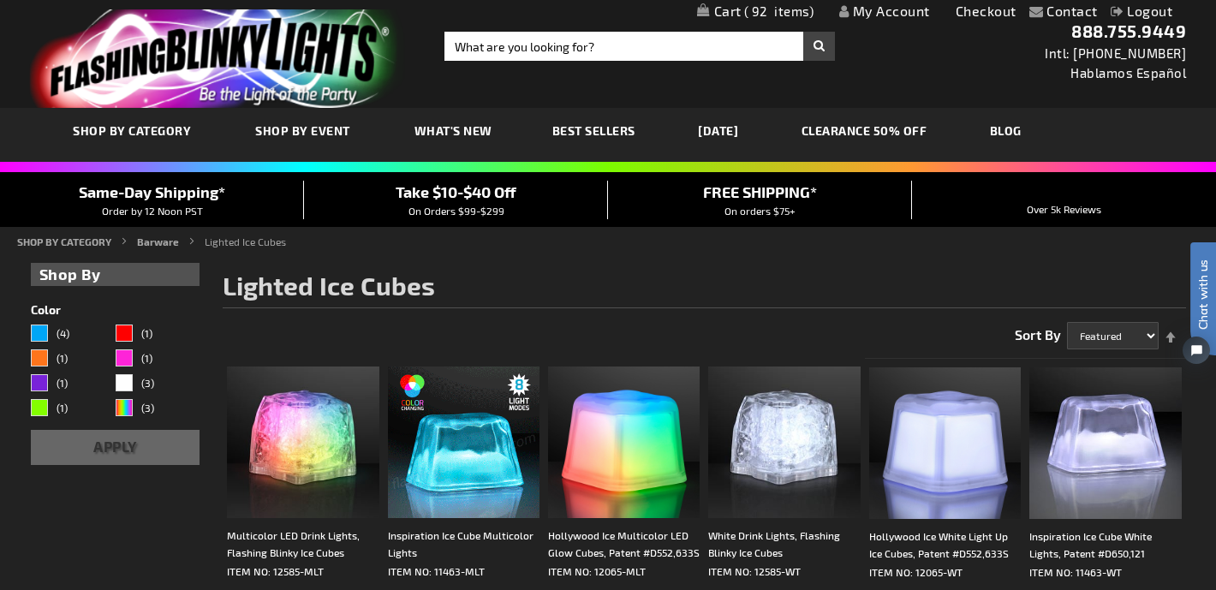
click at [749, 10] on span "92" at bounding box center [779, 10] width 70 height 15
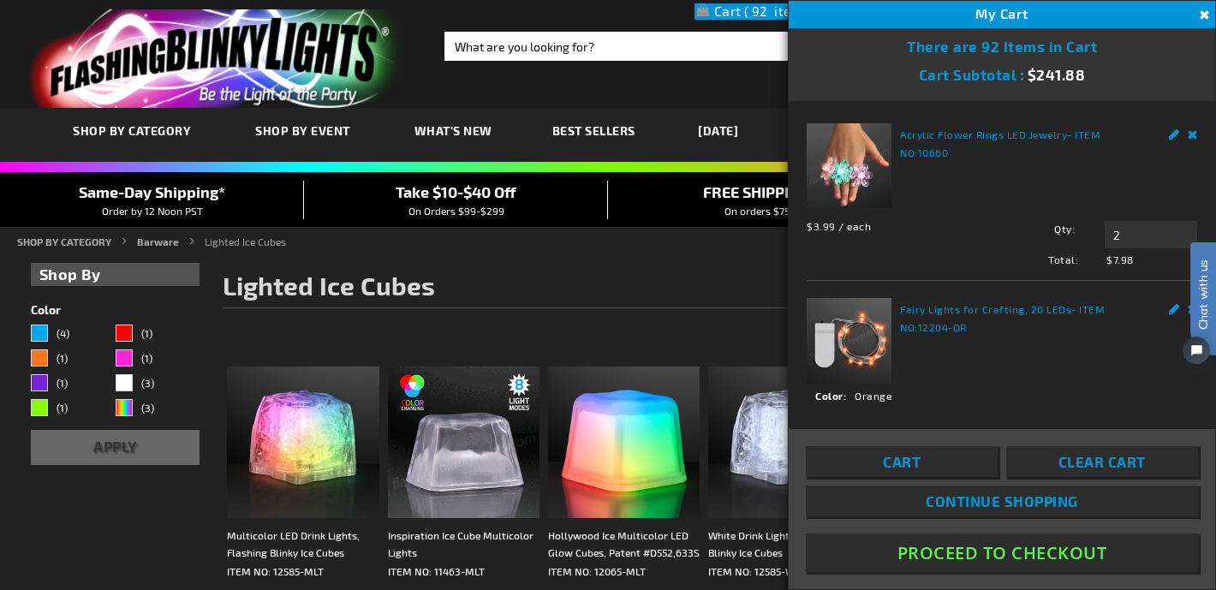
click at [1084, 562] on button "Proceed To Checkout" at bounding box center [1002, 552] width 392 height 39
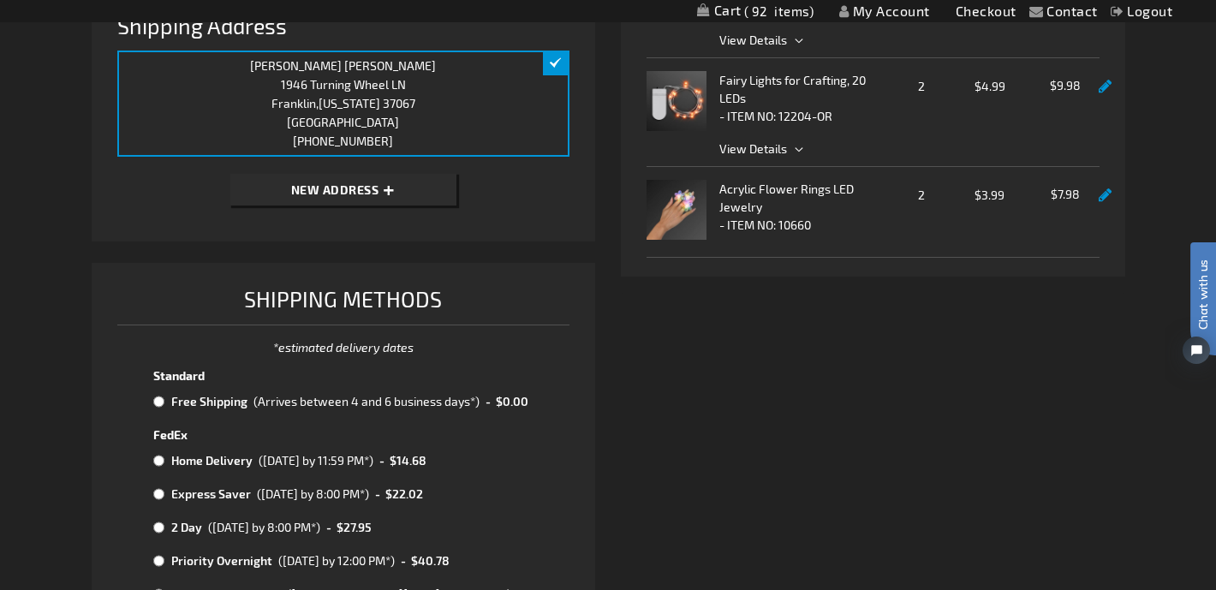
scroll to position [507, 0]
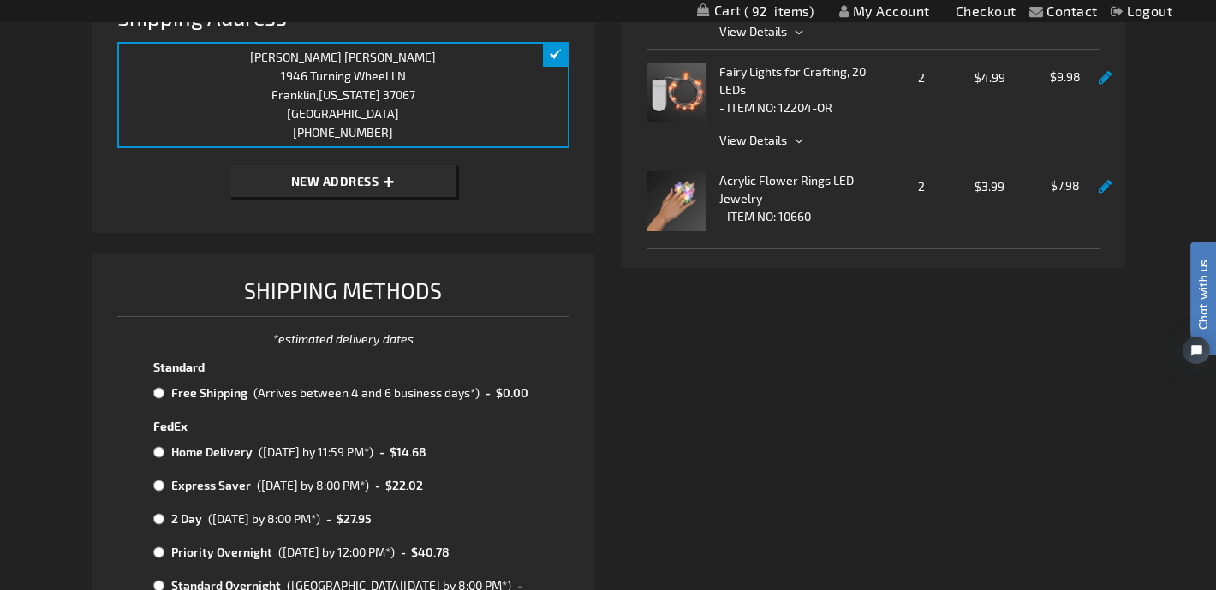
click at [159, 397] on input "radio" at bounding box center [158, 393] width 11 height 14
radio input "true"
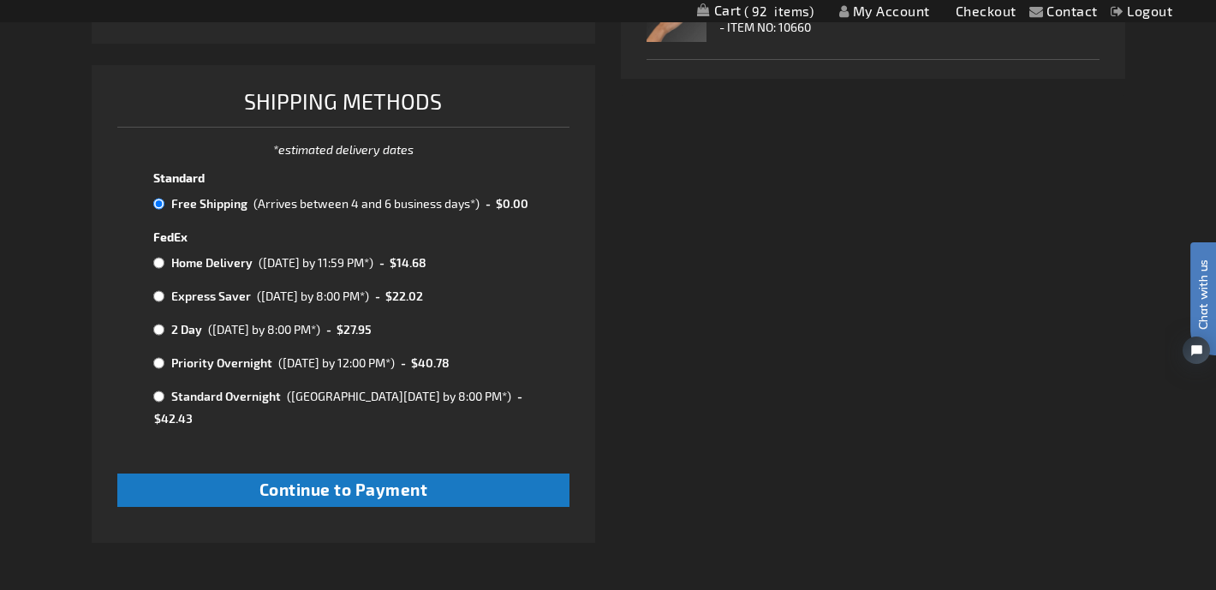
scroll to position [708, 0]
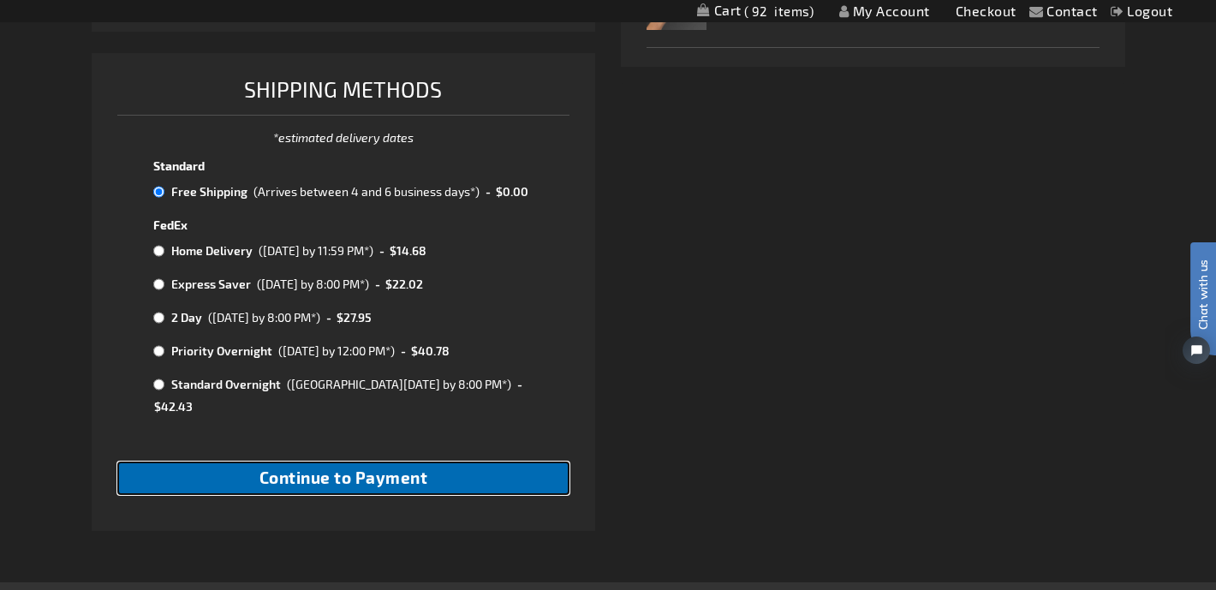
click at [438, 465] on button "Continue to Payment" at bounding box center [343, 477] width 453 height 33
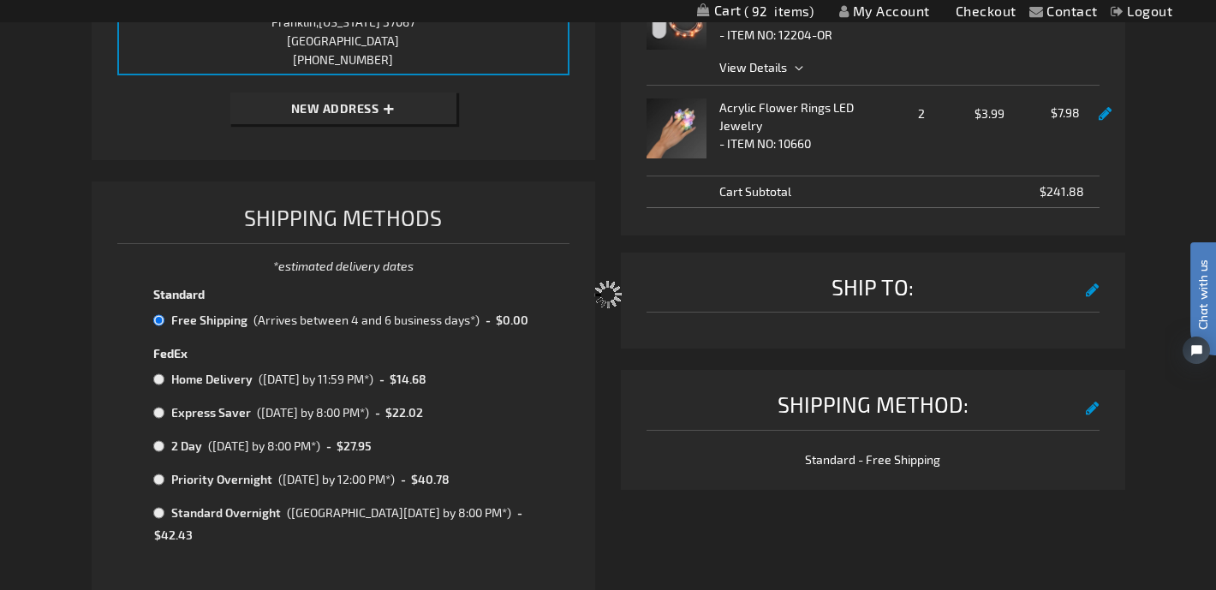
select select "2a6c0a85688f2aac2e5a63fa2d354152d4f46828"
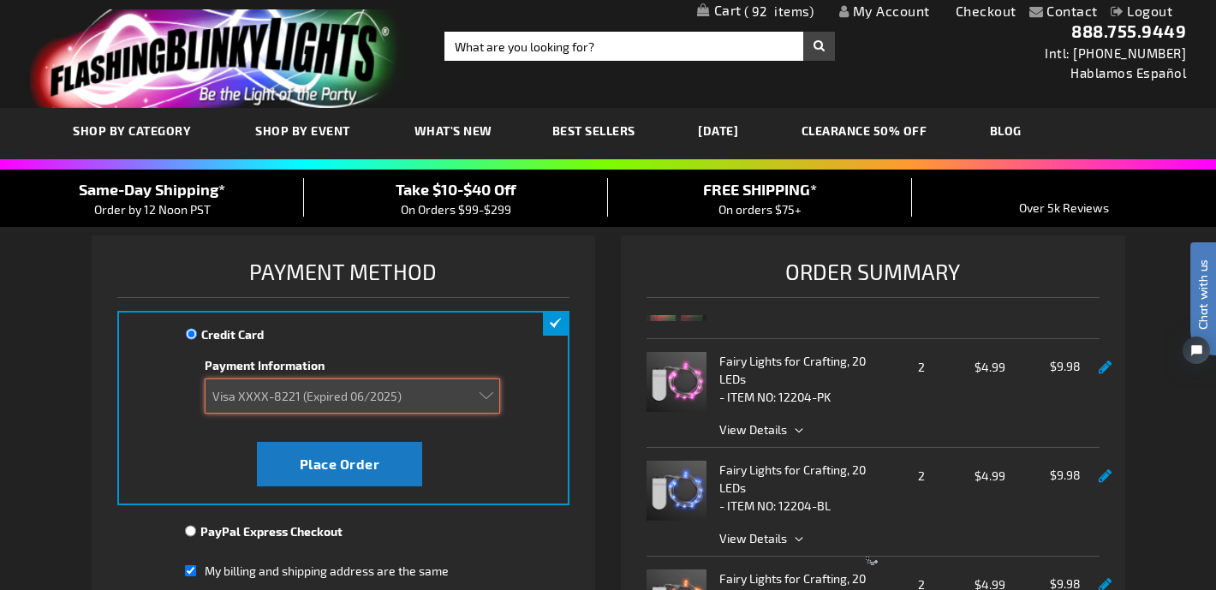
click at [484, 391] on select "Add new card Visa XXXX-8641 (Expired 06/2025) Visa XXXX-8221 (Expired 06/2025)" at bounding box center [352, 395] width 295 height 35
click at [487, 401] on select "Add new card Visa XXXX-8641 (Expired 06/2025) Visa XXXX-8221 (Expired 06/2025)" at bounding box center [352, 395] width 295 height 35
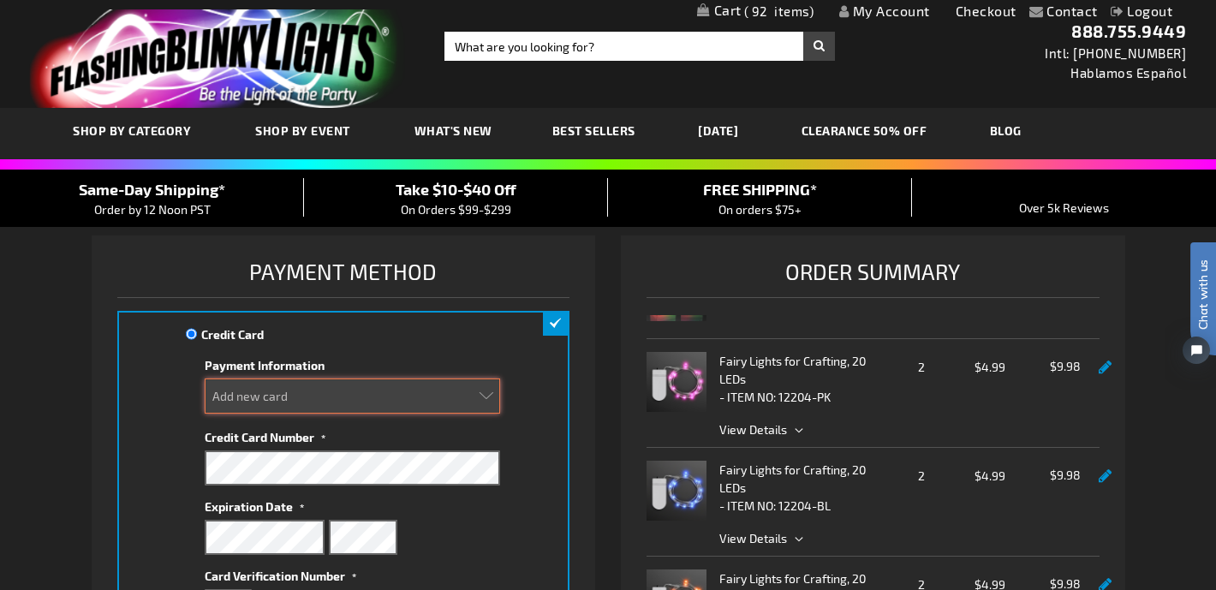
click at [367, 394] on select "Add new card Visa XXXX-8641 (Expired 06/2025) Visa XXXX-8221 (Expired 06/2025)" at bounding box center [352, 395] width 295 height 35
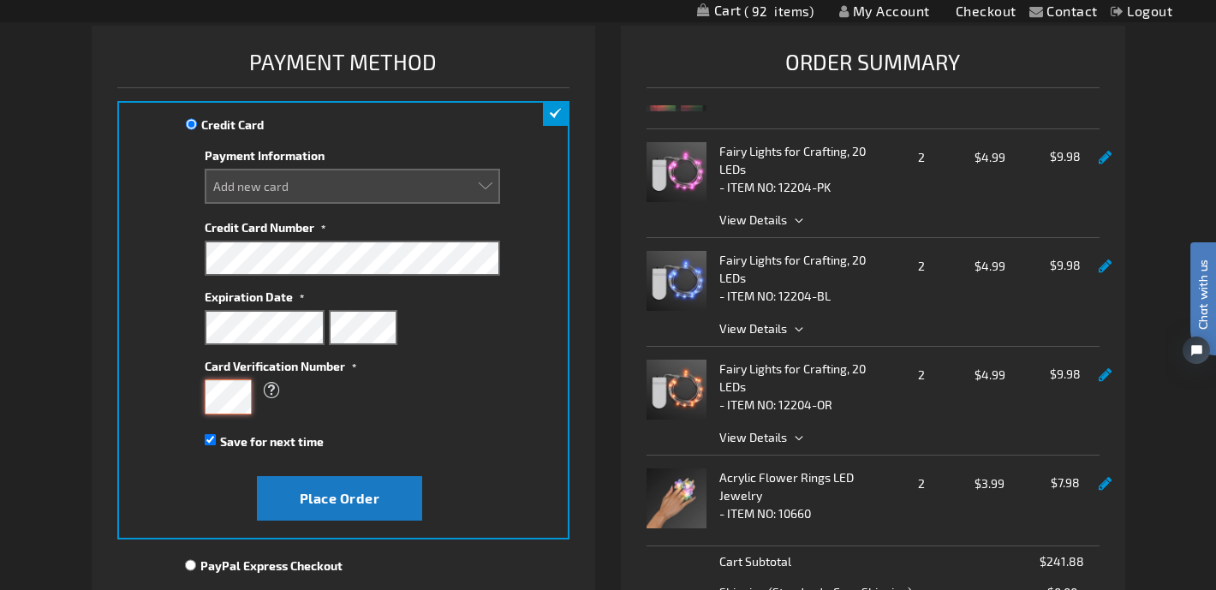
scroll to position [211, 0]
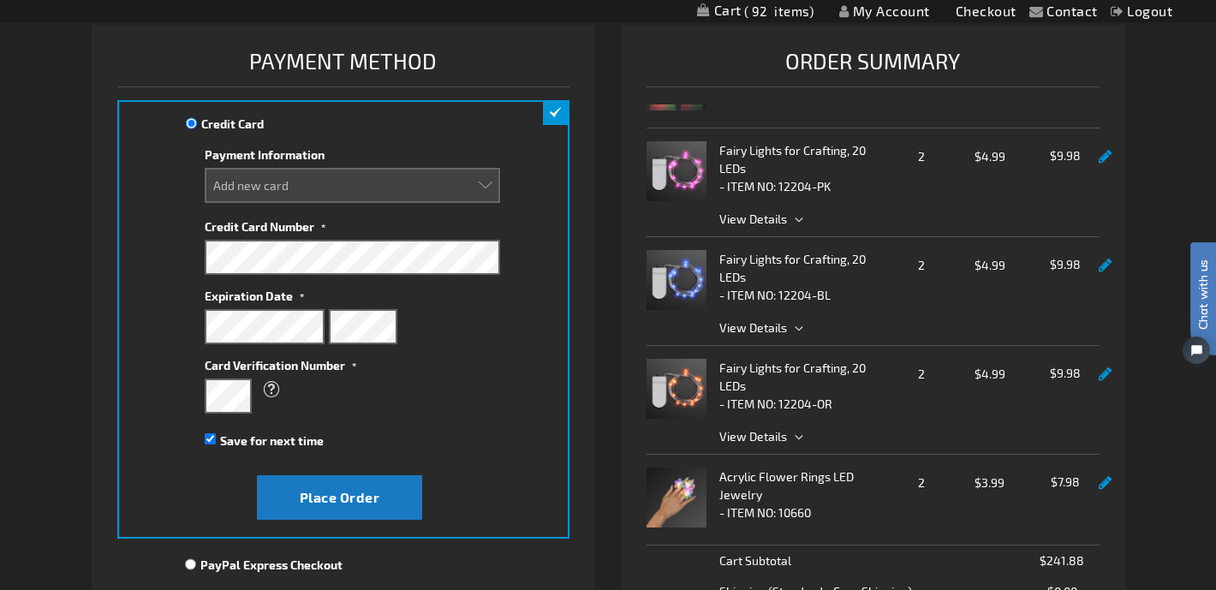
select select
click at [212, 435] on input "Save for next time" at bounding box center [210, 438] width 11 height 11
checkbox input "false"
click at [380, 497] on button "Place Order" at bounding box center [339, 497] width 165 height 45
select select
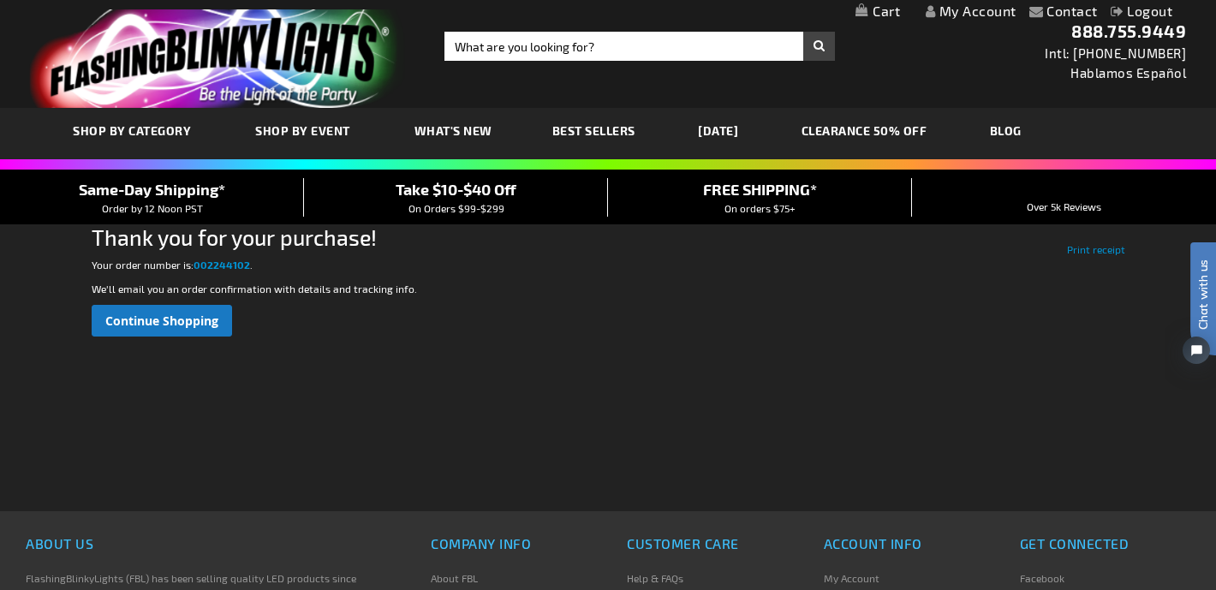
click at [380, 497] on div "Checkout as a new customer Creating an account has many benefits: See order and…" at bounding box center [608, 382] width 1033 height 257
